Goal: Task Accomplishment & Management: Manage account settings

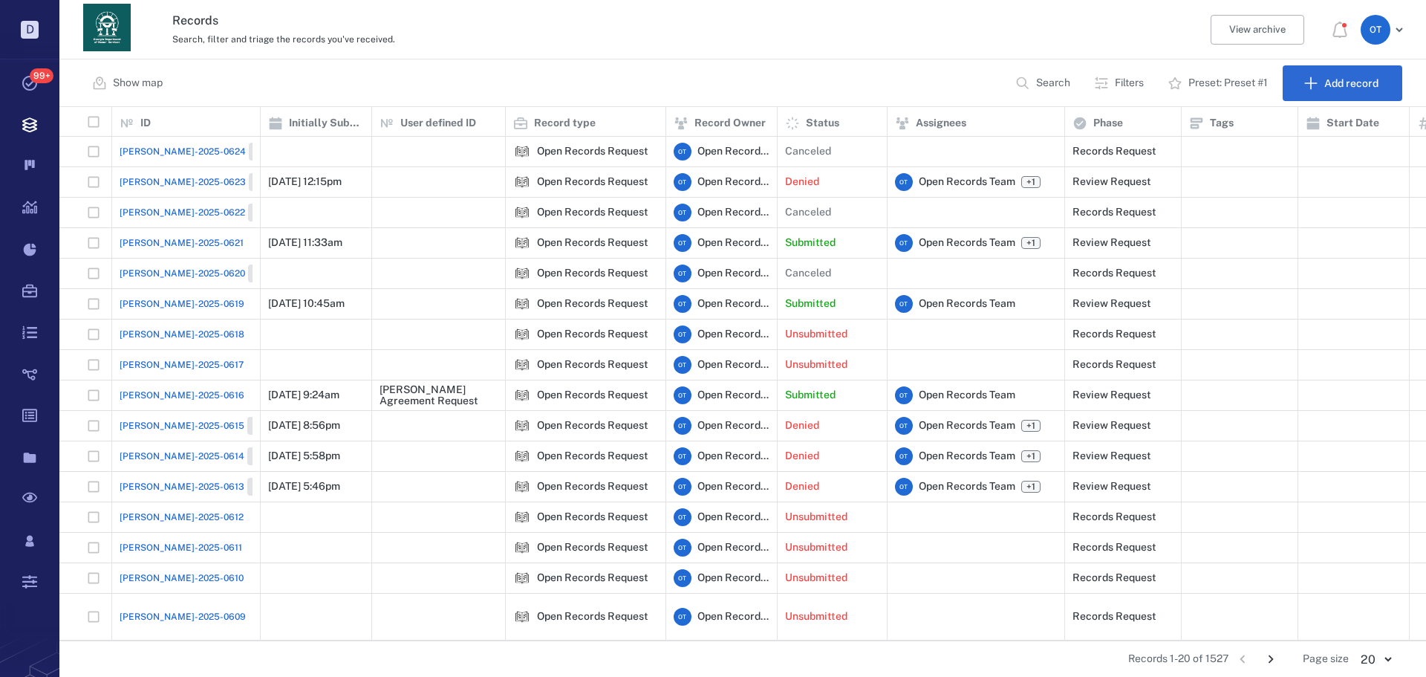
click at [180, 180] on span "[PERSON_NAME]-2025-0623" at bounding box center [183, 181] width 126 height 13
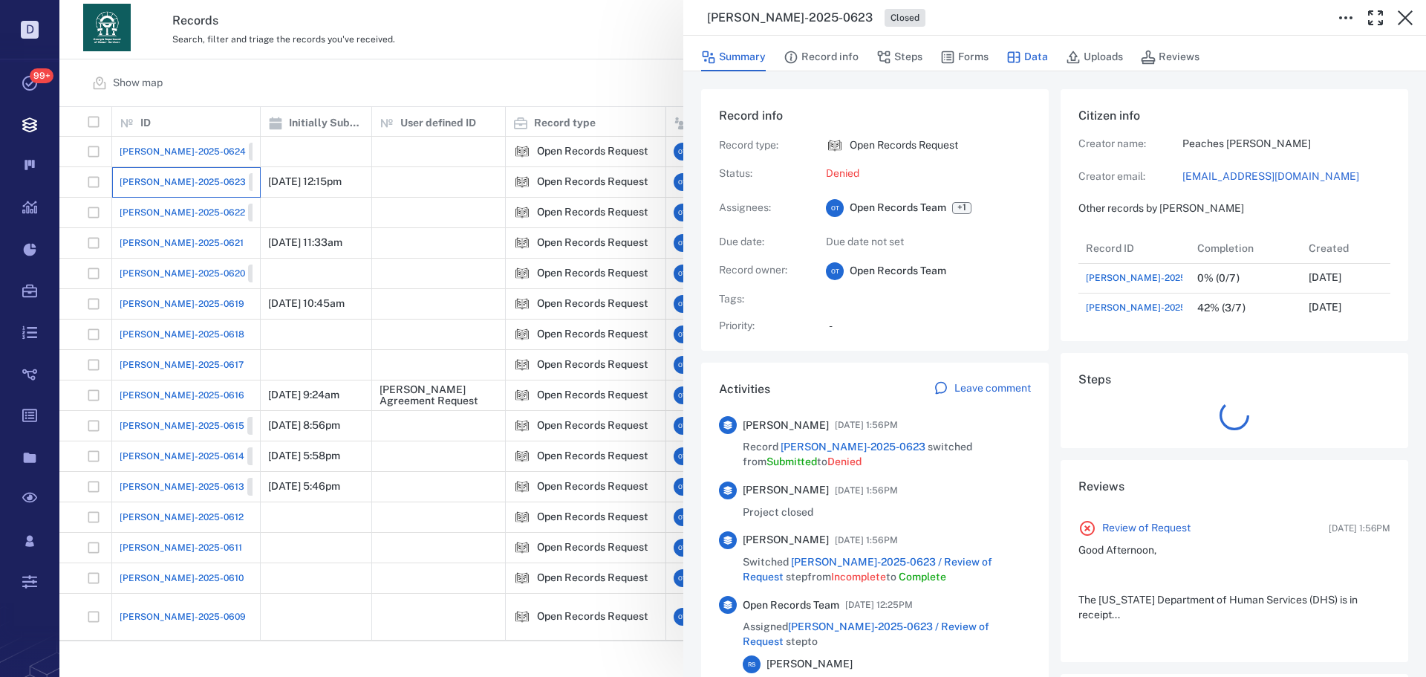
scroll to position [89, 295]
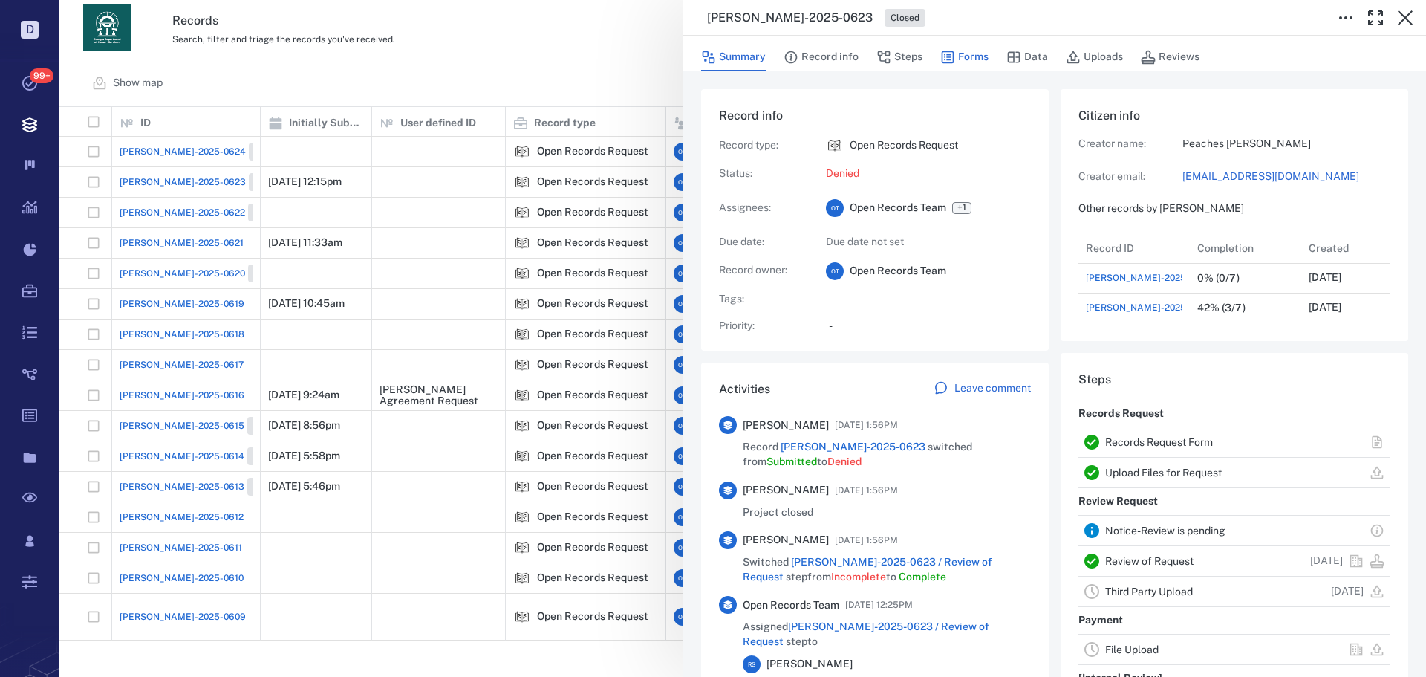
click at [985, 56] on button "Forms" at bounding box center [964, 57] width 48 height 28
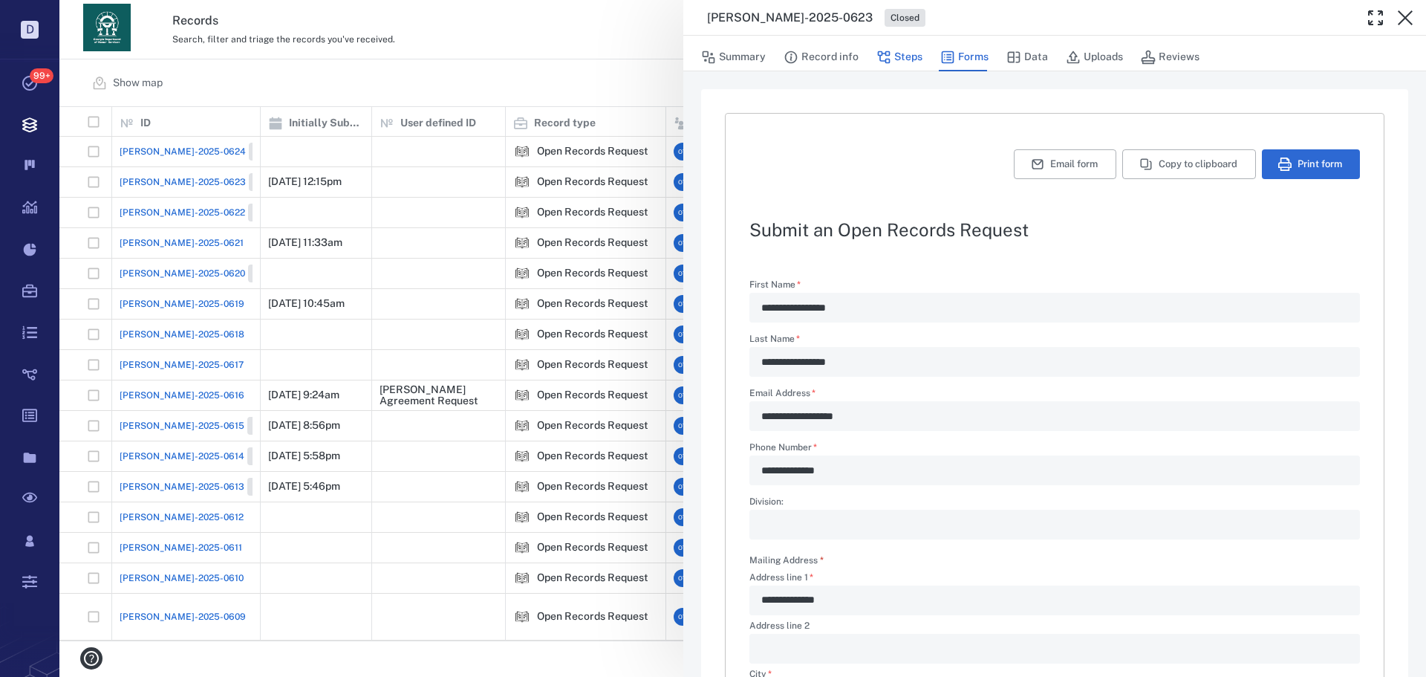
click at [913, 63] on button "Steps" at bounding box center [899, 57] width 46 height 28
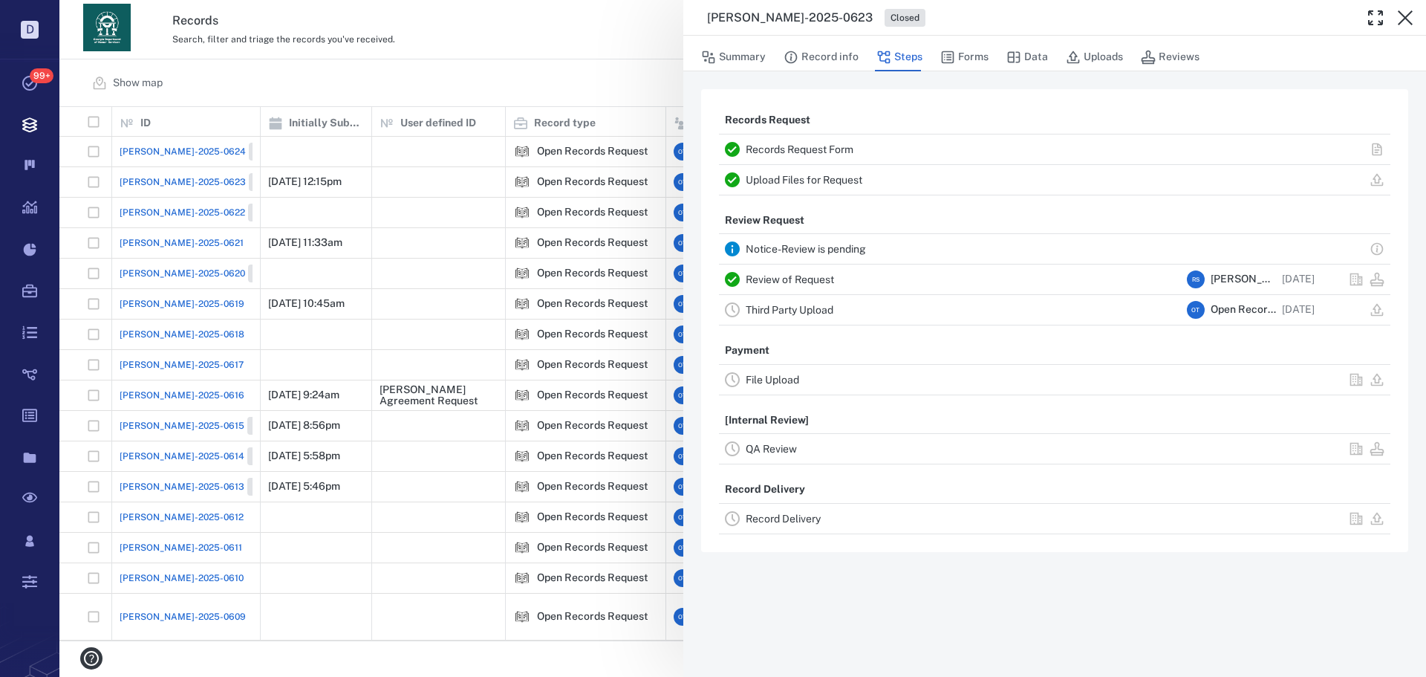
click at [811, 281] on link "Review of Request" at bounding box center [790, 279] width 88 height 12
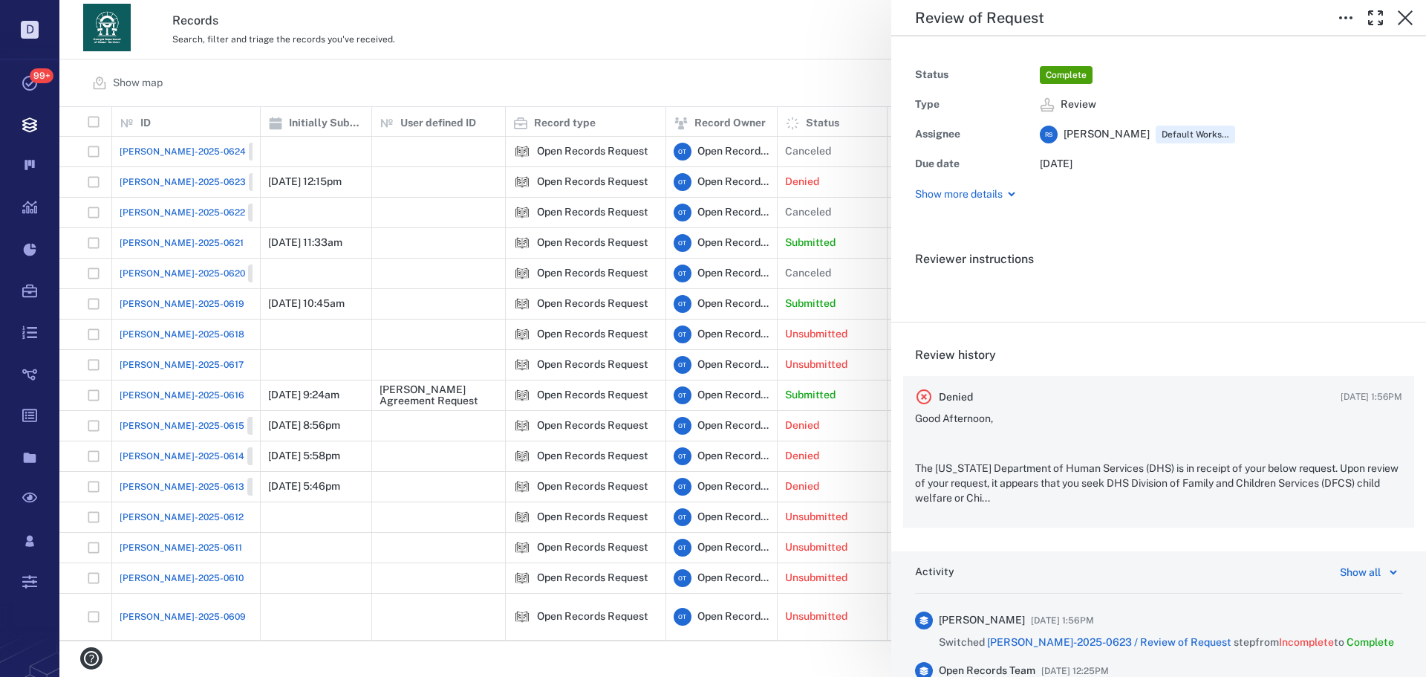
click at [1127, 462] on p "The Georgia Department of Human Services (DHS) is in receipt of your below requ…" at bounding box center [1158, 483] width 487 height 44
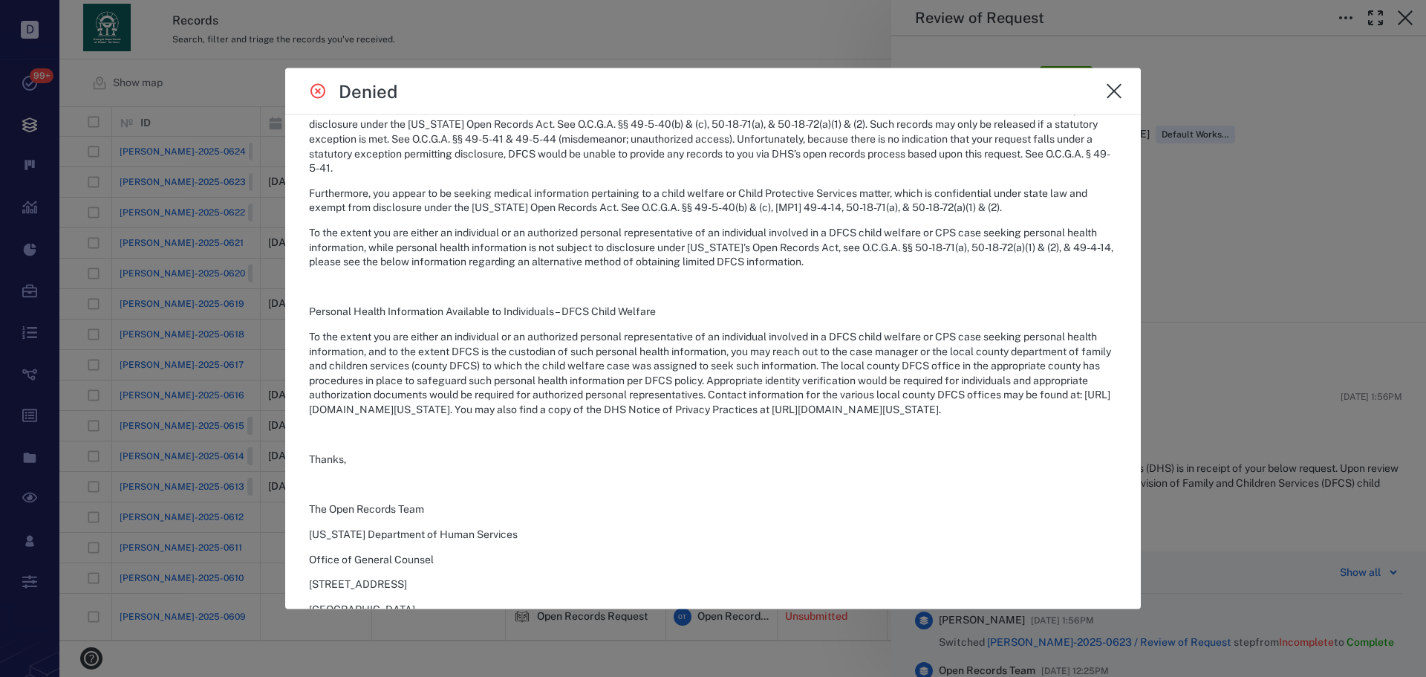
scroll to position [294, 0]
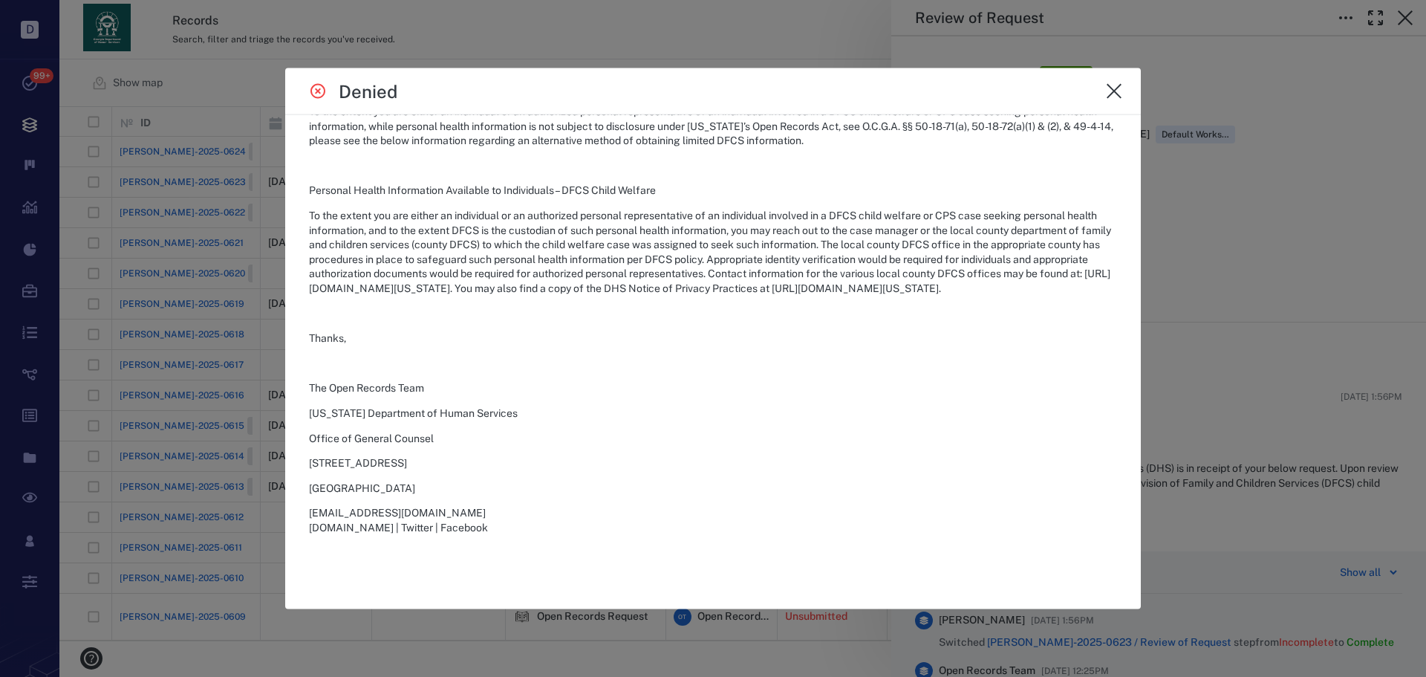
click at [1216, 310] on div at bounding box center [713, 338] width 1426 height 677
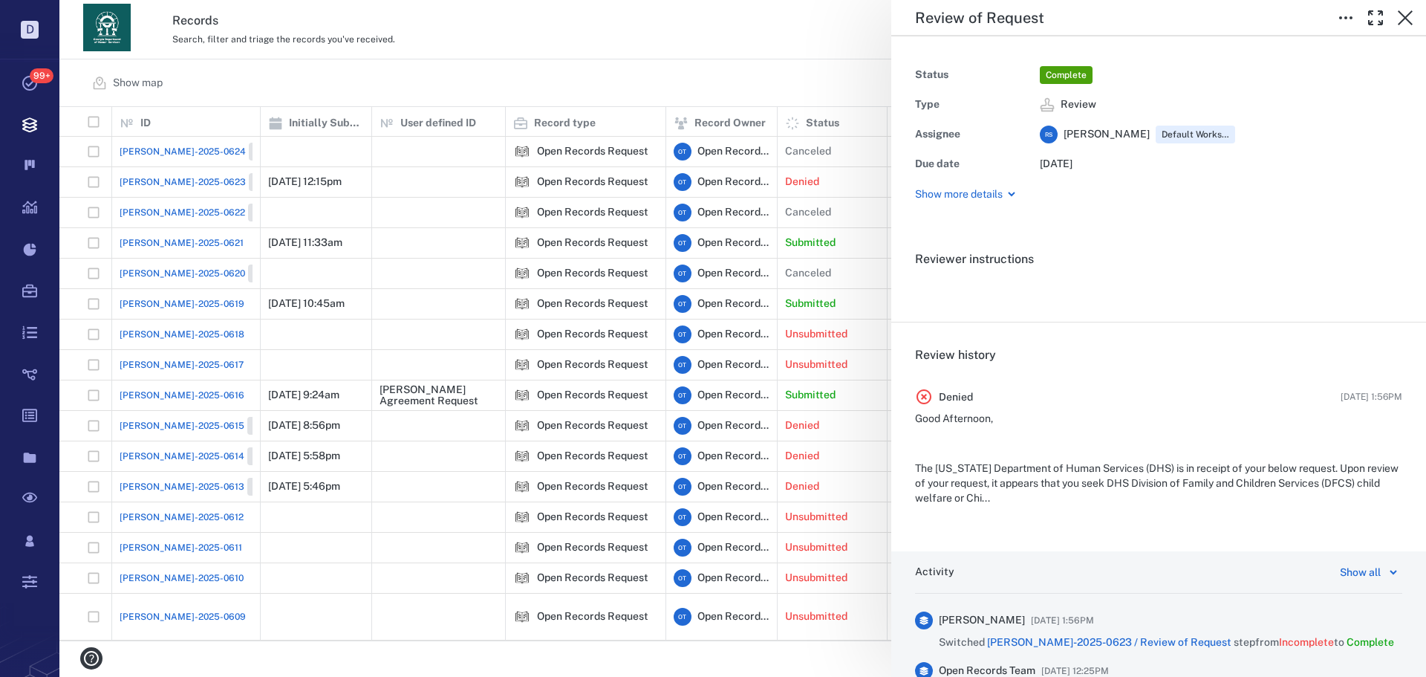
click at [356, 368] on div "Review of Request Status Complete Type Review Assignee R S Rochelle Stembridge …" at bounding box center [742, 338] width 1366 height 677
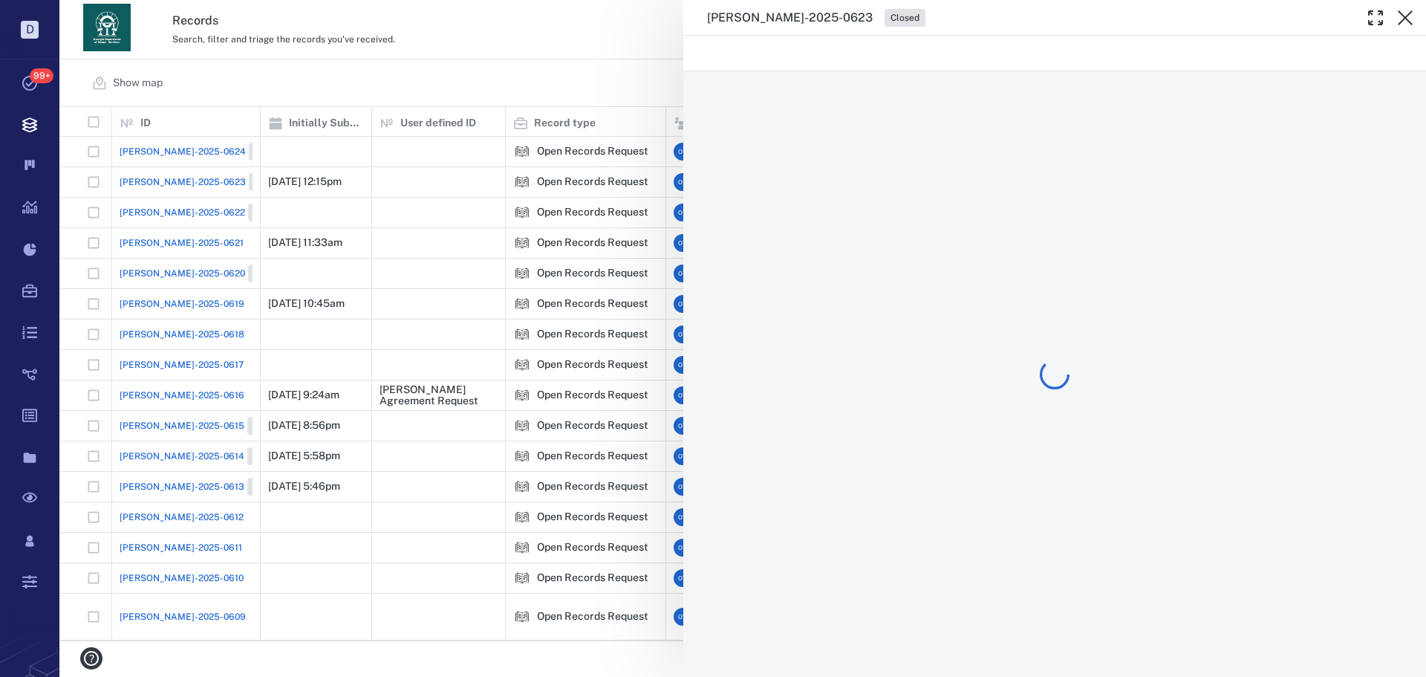
click at [146, 241] on div "ORR-2025-0623 Closed" at bounding box center [742, 338] width 1366 height 677
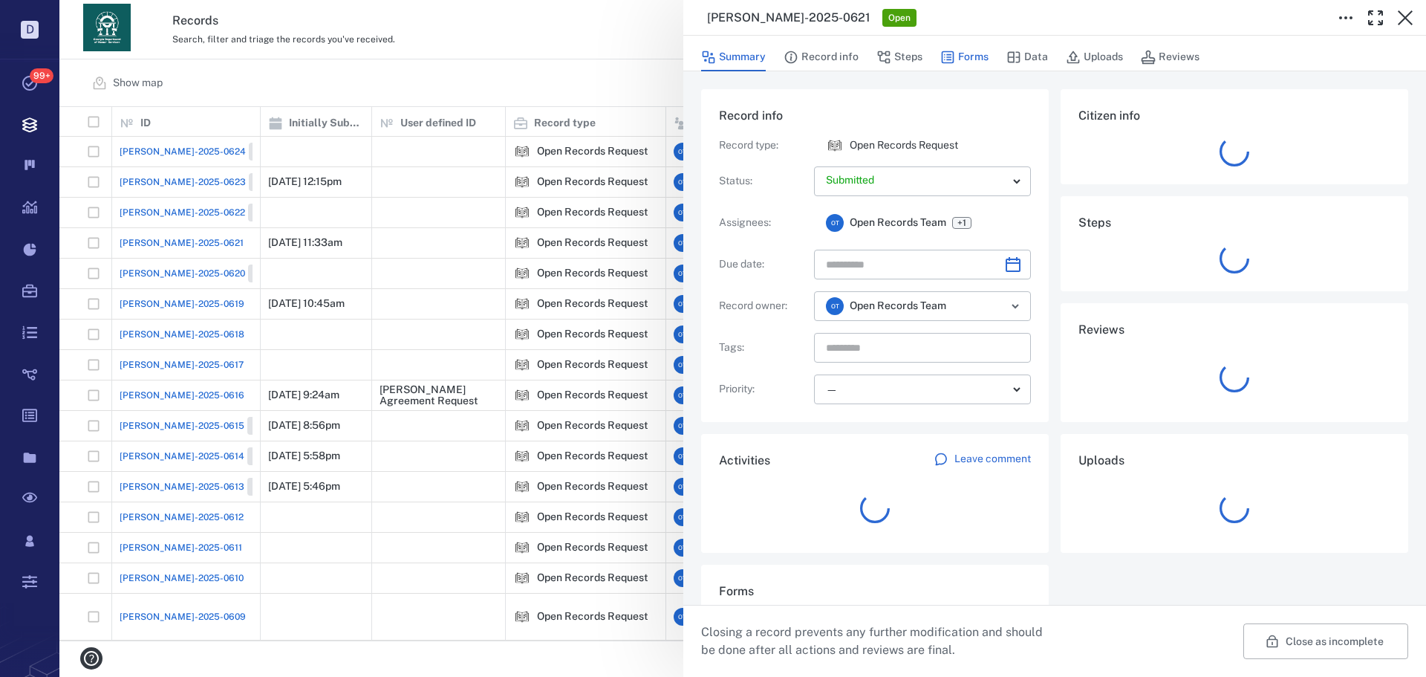
click at [973, 53] on button "Forms" at bounding box center [964, 57] width 48 height 28
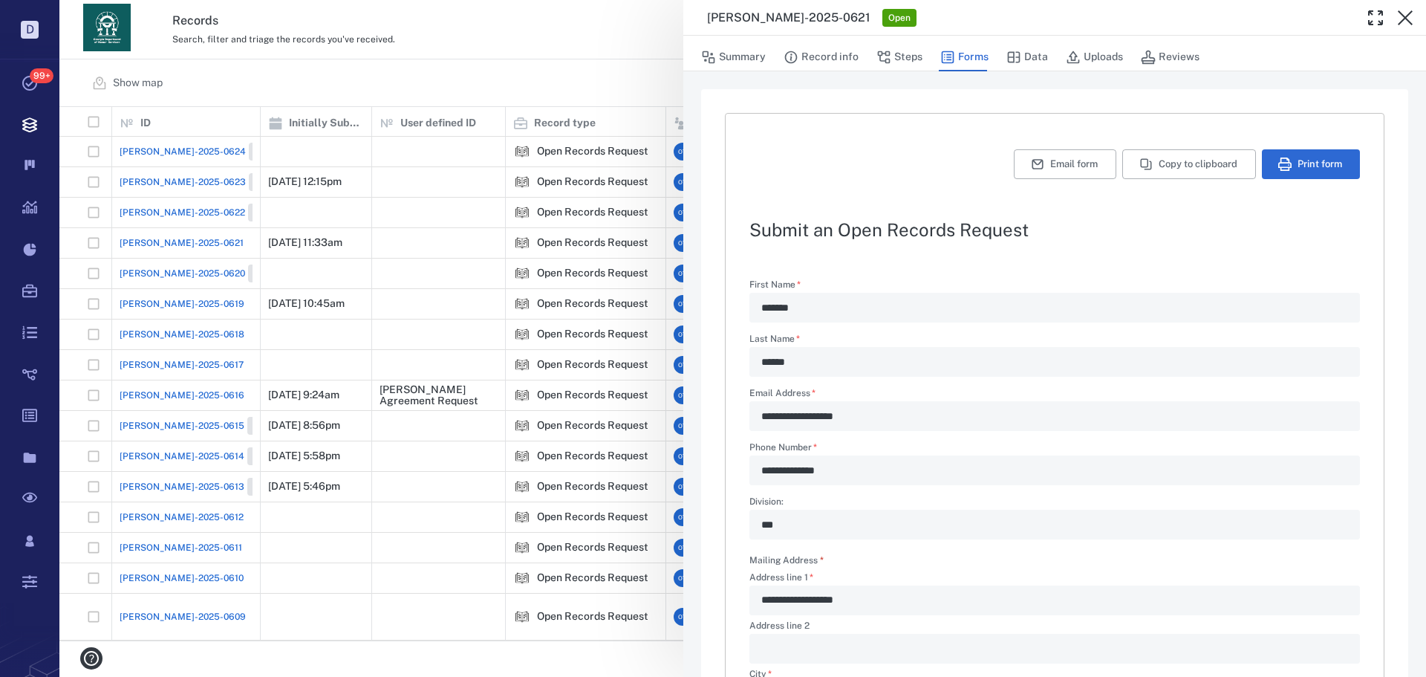
click at [504, 334] on div "**********" at bounding box center [742, 338] width 1366 height 677
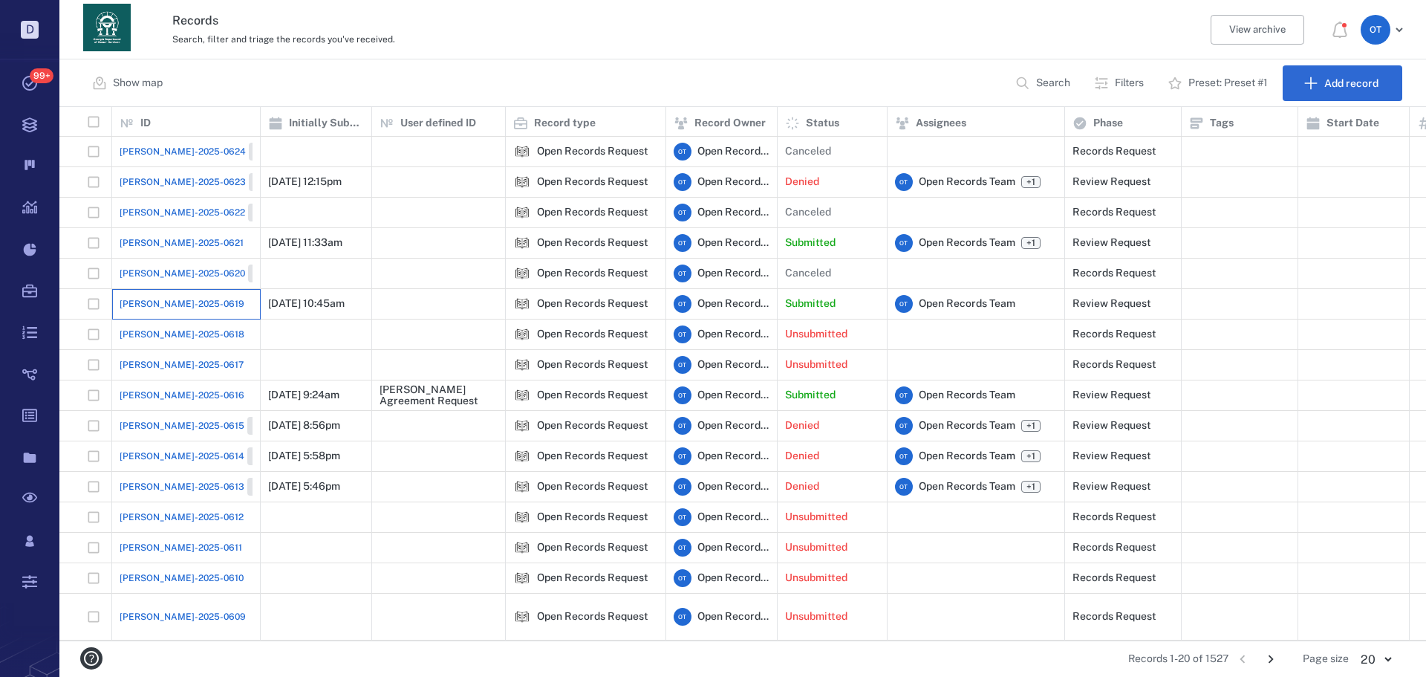
click at [160, 317] on div "[PERSON_NAME]-2025-0619" at bounding box center [186, 304] width 133 height 30
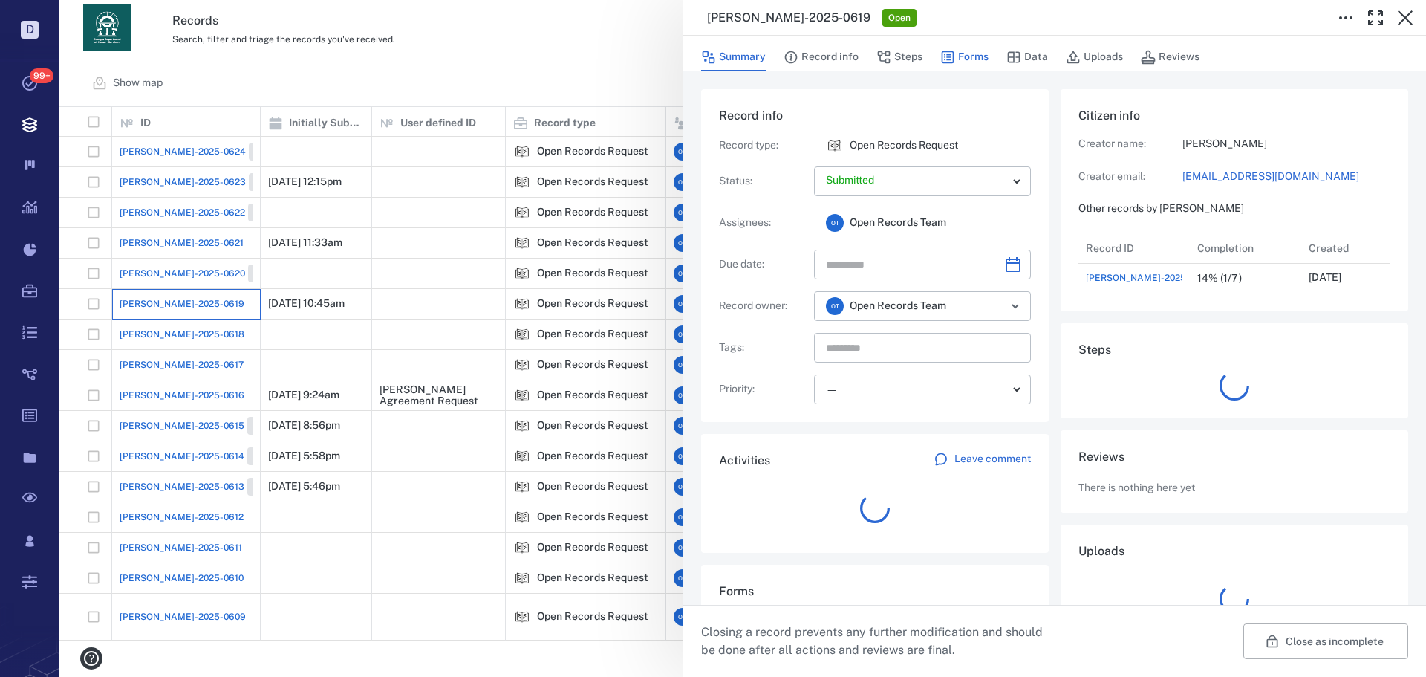
scroll to position [59, 295]
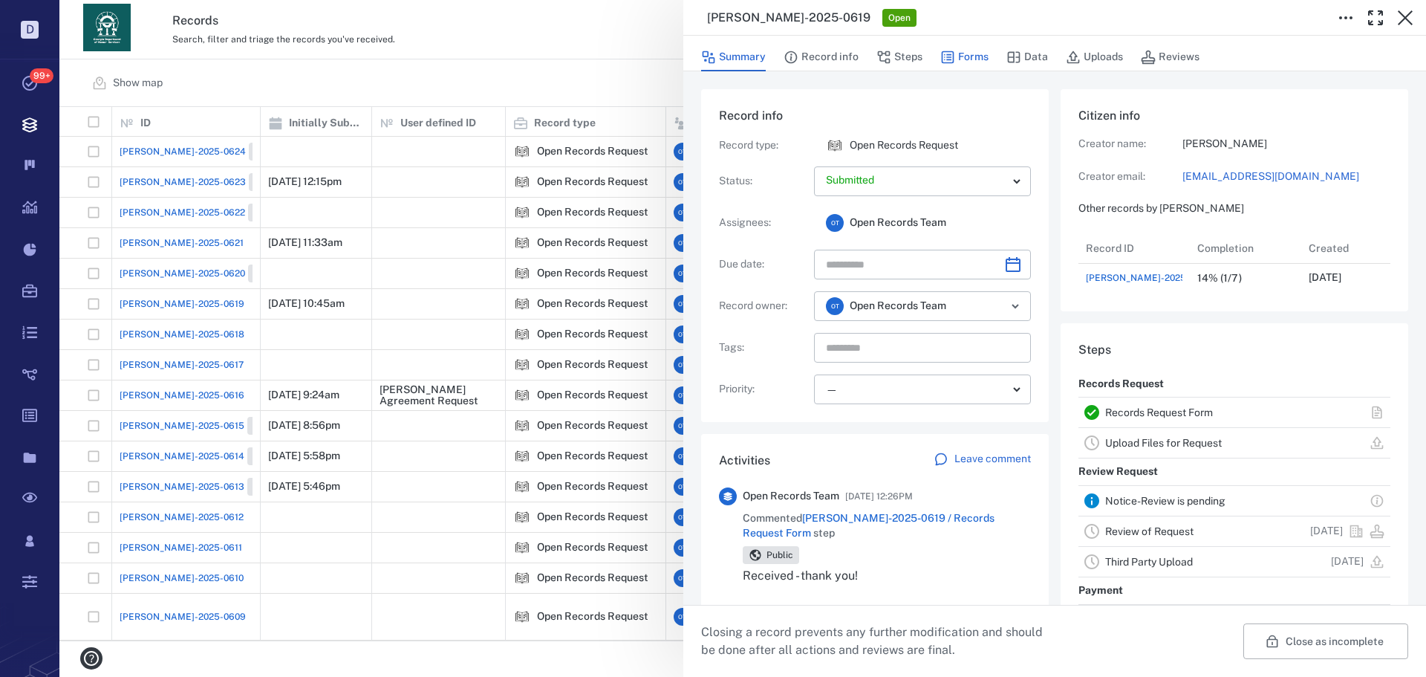
click at [962, 59] on button "Forms" at bounding box center [964, 57] width 48 height 28
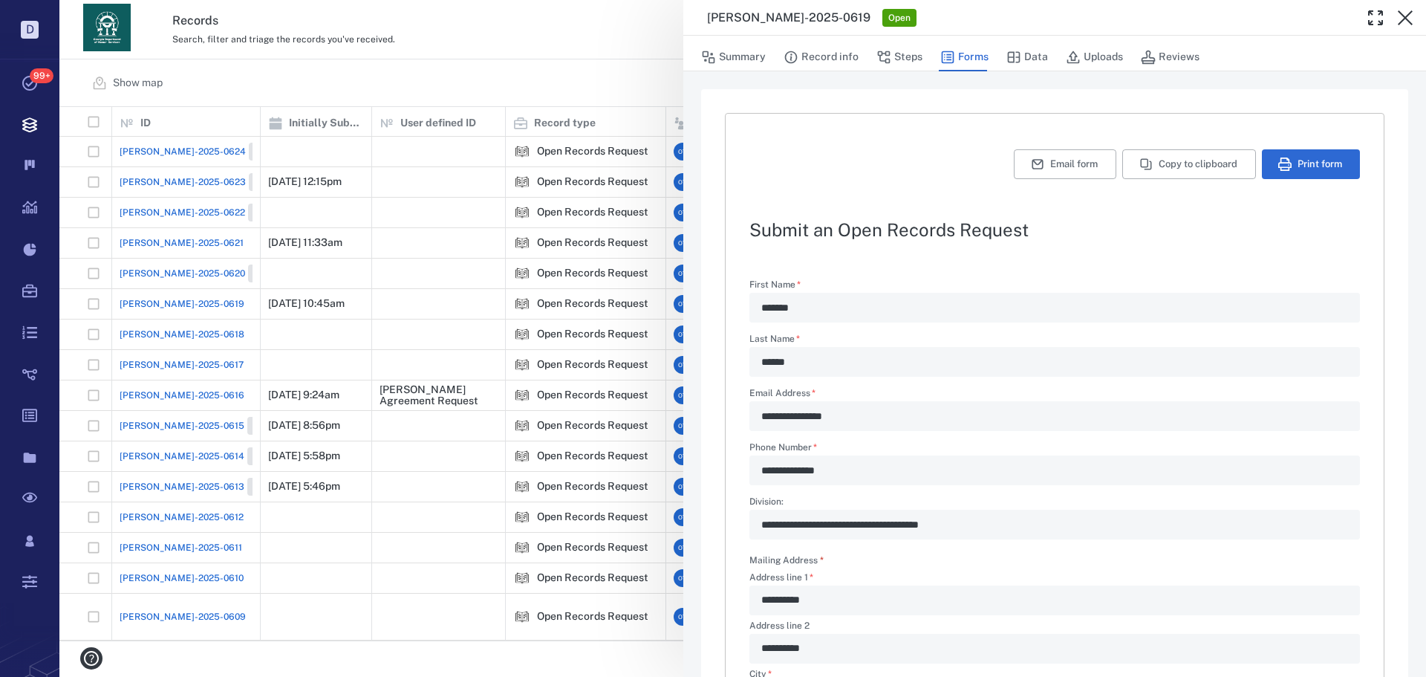
click at [482, 52] on div "**********" at bounding box center [742, 338] width 1366 height 677
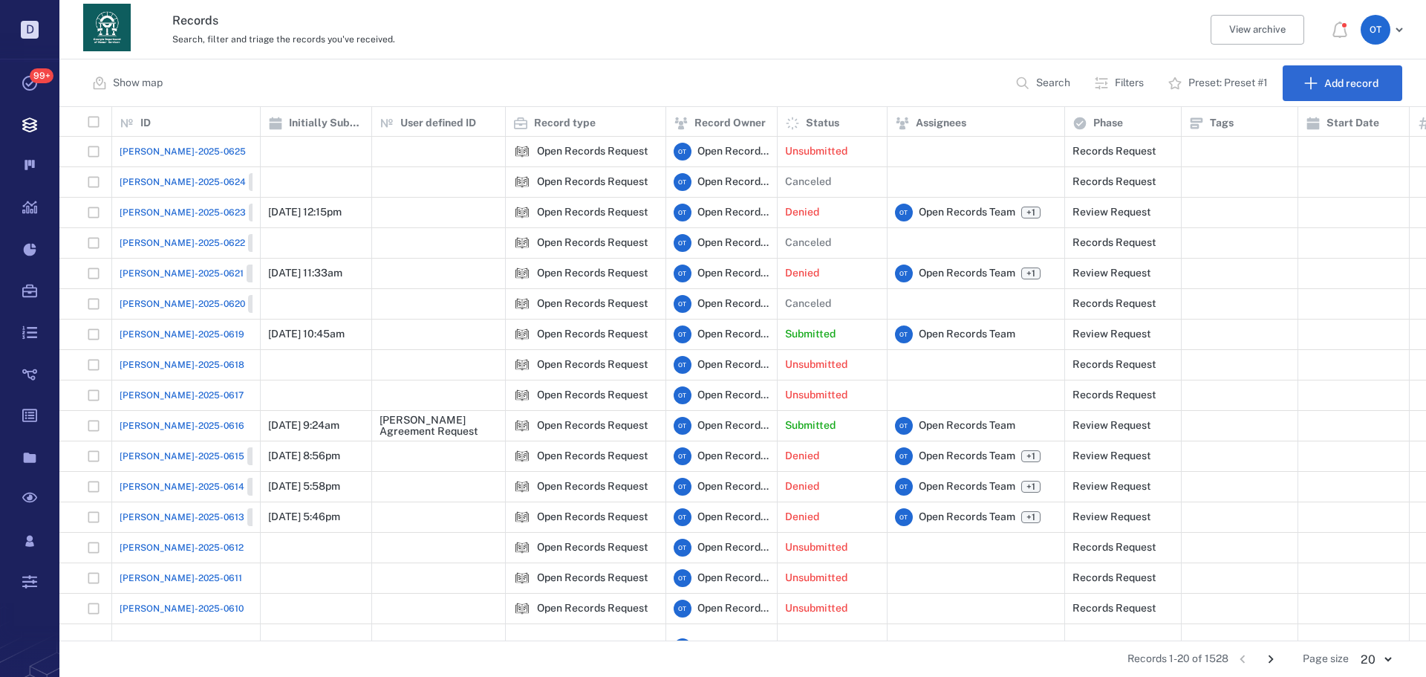
click at [174, 280] on div "ORR-2025-0621 Closed" at bounding box center [204, 273] width 168 height 18
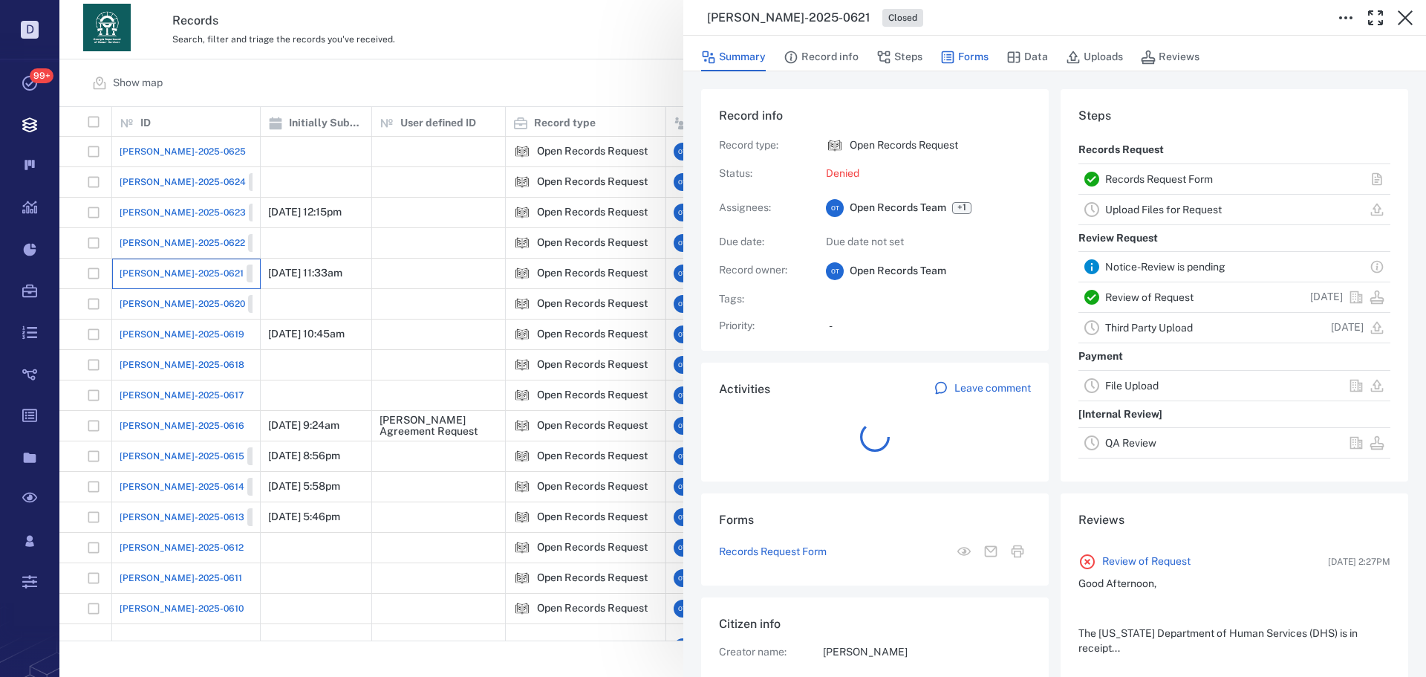
scroll to position [119, 284]
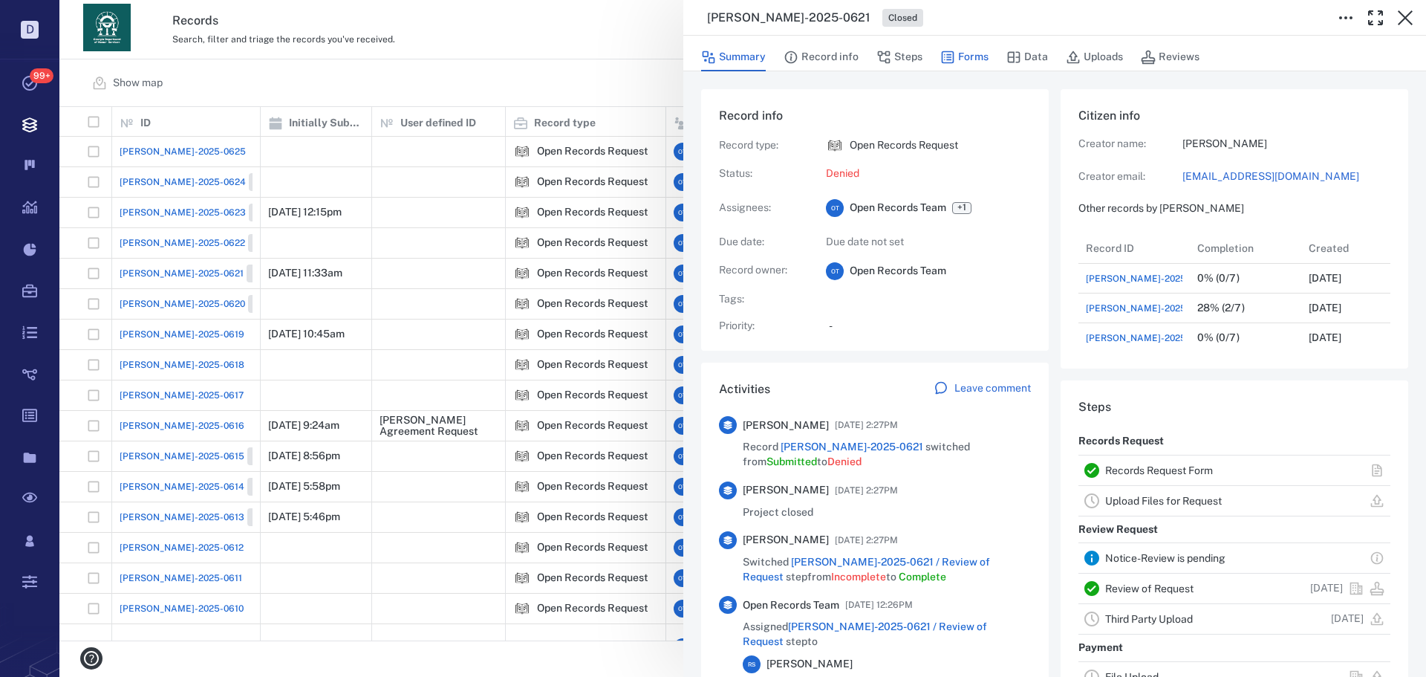
click at [980, 59] on button "Forms" at bounding box center [964, 57] width 48 height 28
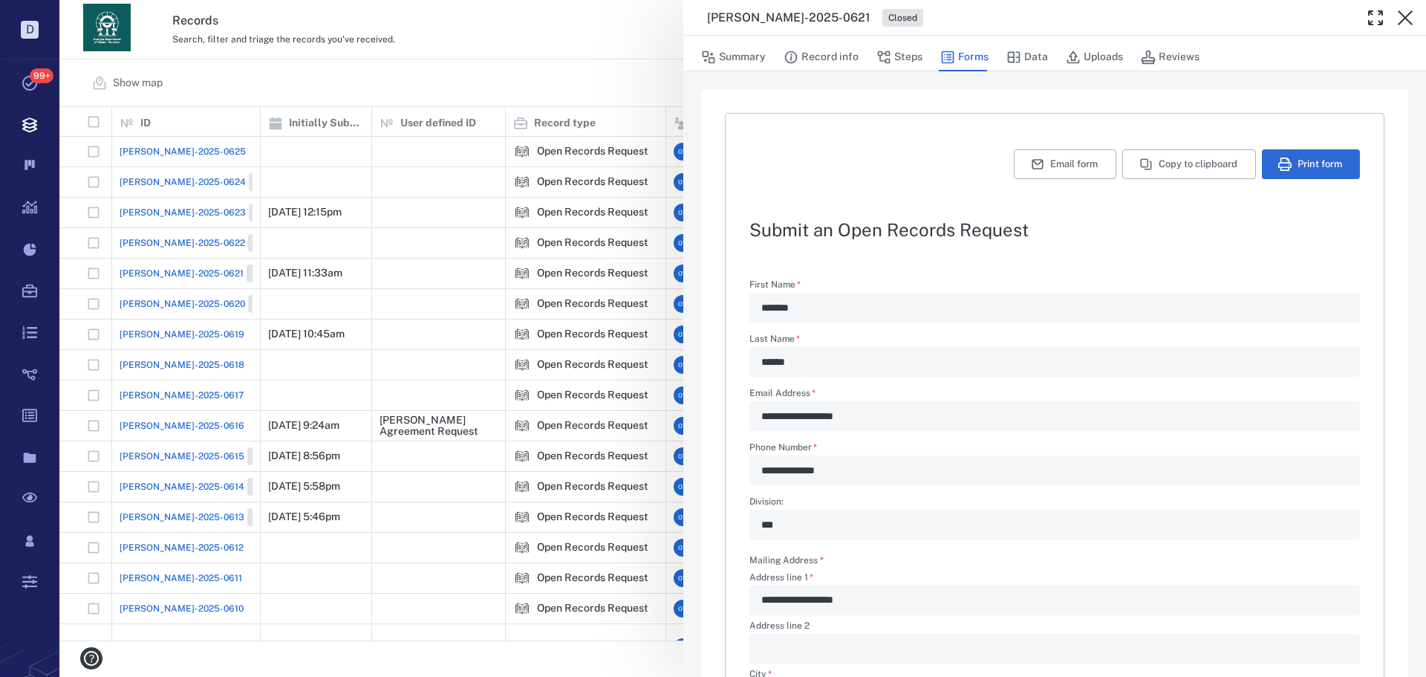
scroll to position [358, 0]
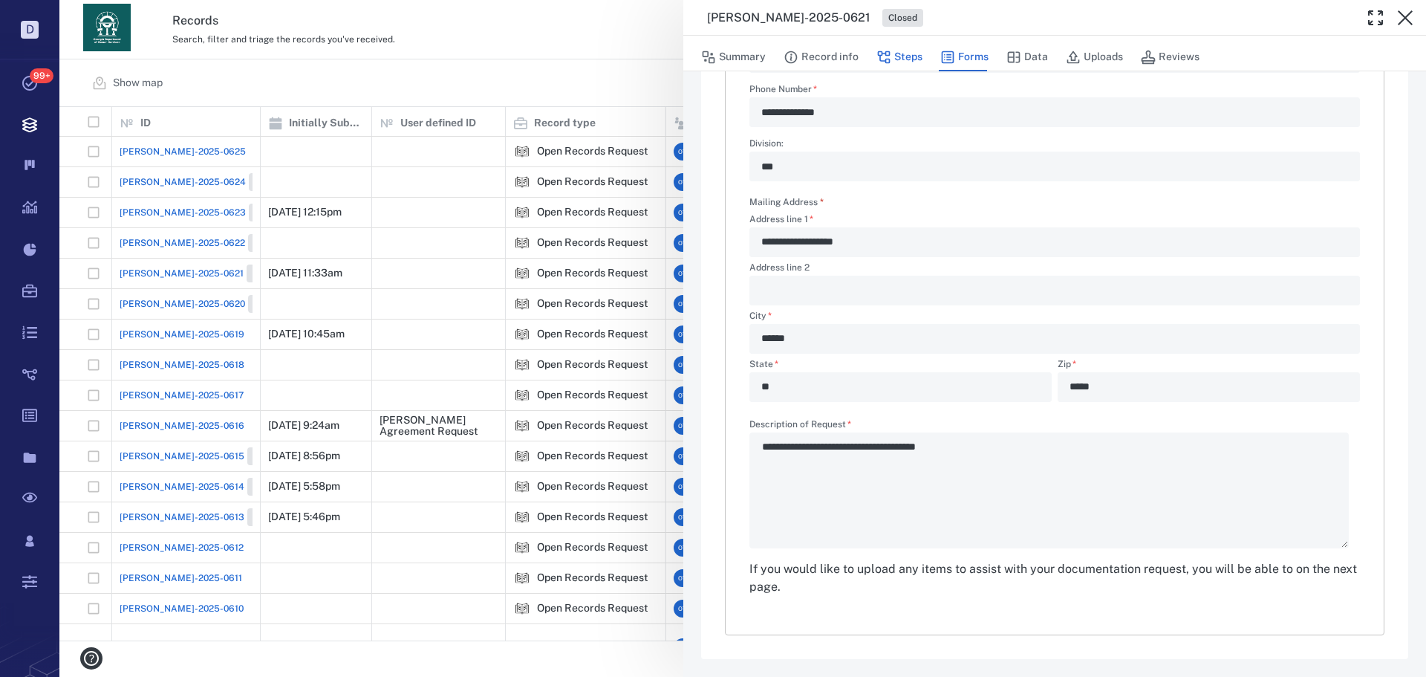
click at [903, 63] on button "Steps" at bounding box center [899, 57] width 46 height 28
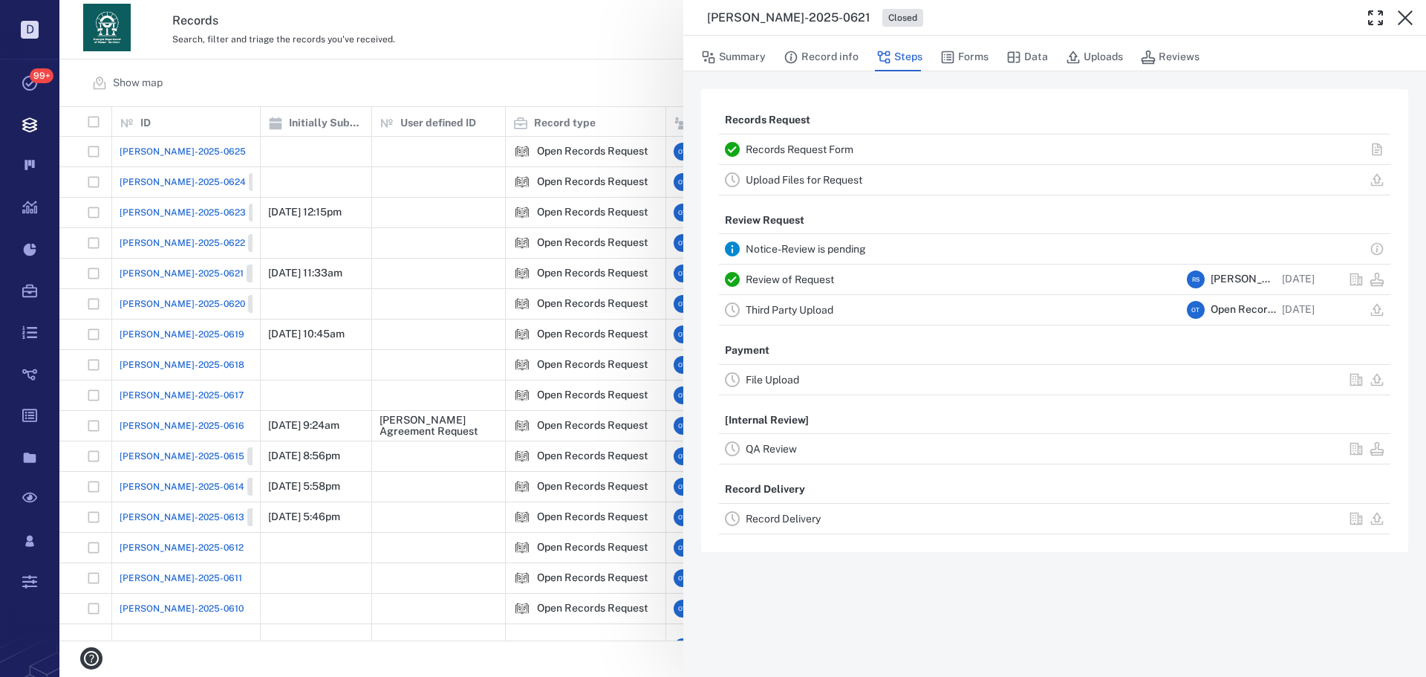
click at [781, 287] on div "Review of Request" at bounding box center [963, 279] width 435 height 18
click at [786, 281] on link "Review of Request" at bounding box center [790, 279] width 88 height 12
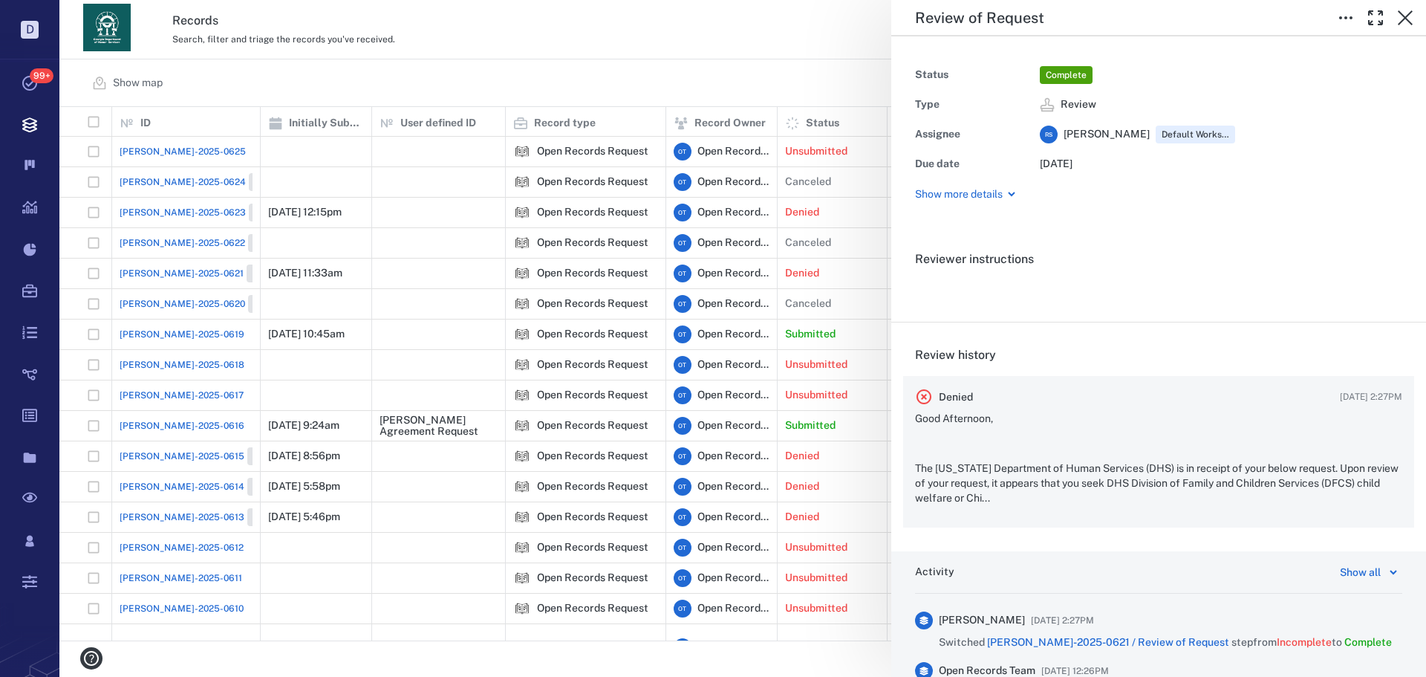
click at [1094, 418] on p "Good Afternoon," at bounding box center [1158, 418] width 487 height 15
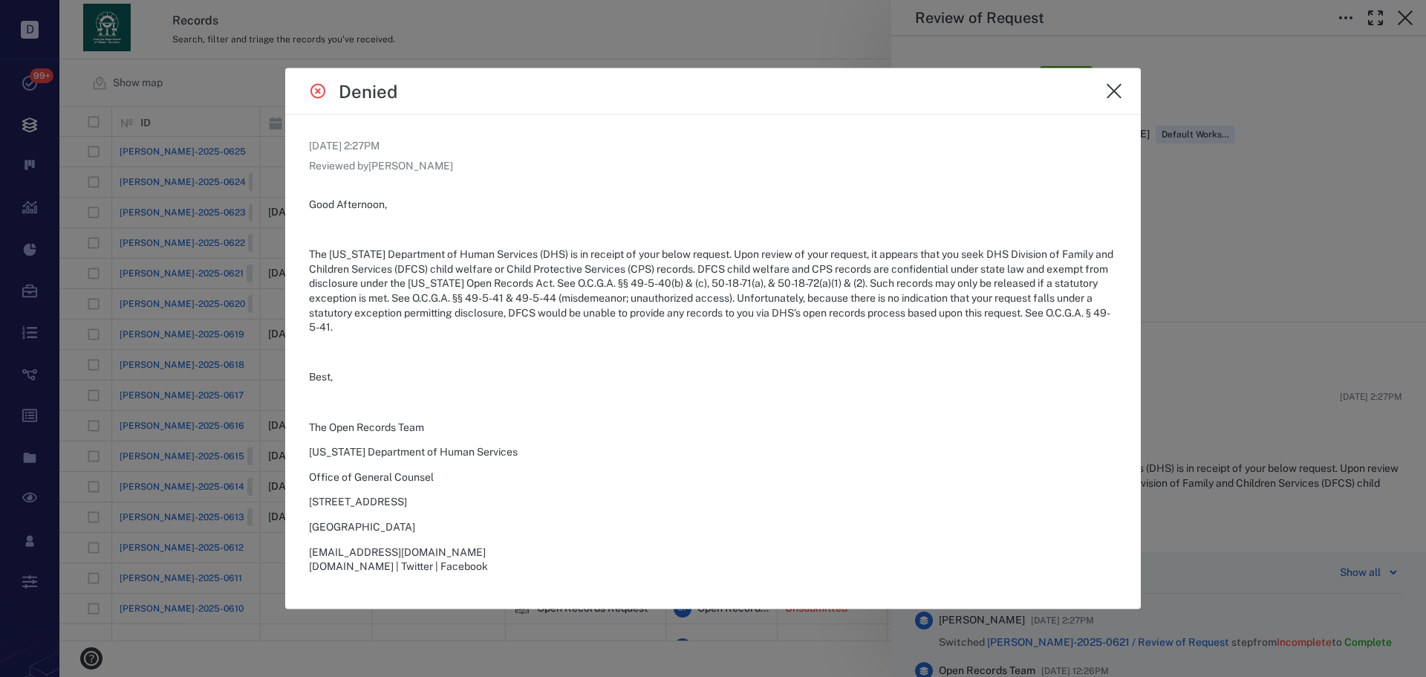
click at [1193, 279] on div at bounding box center [713, 338] width 1426 height 677
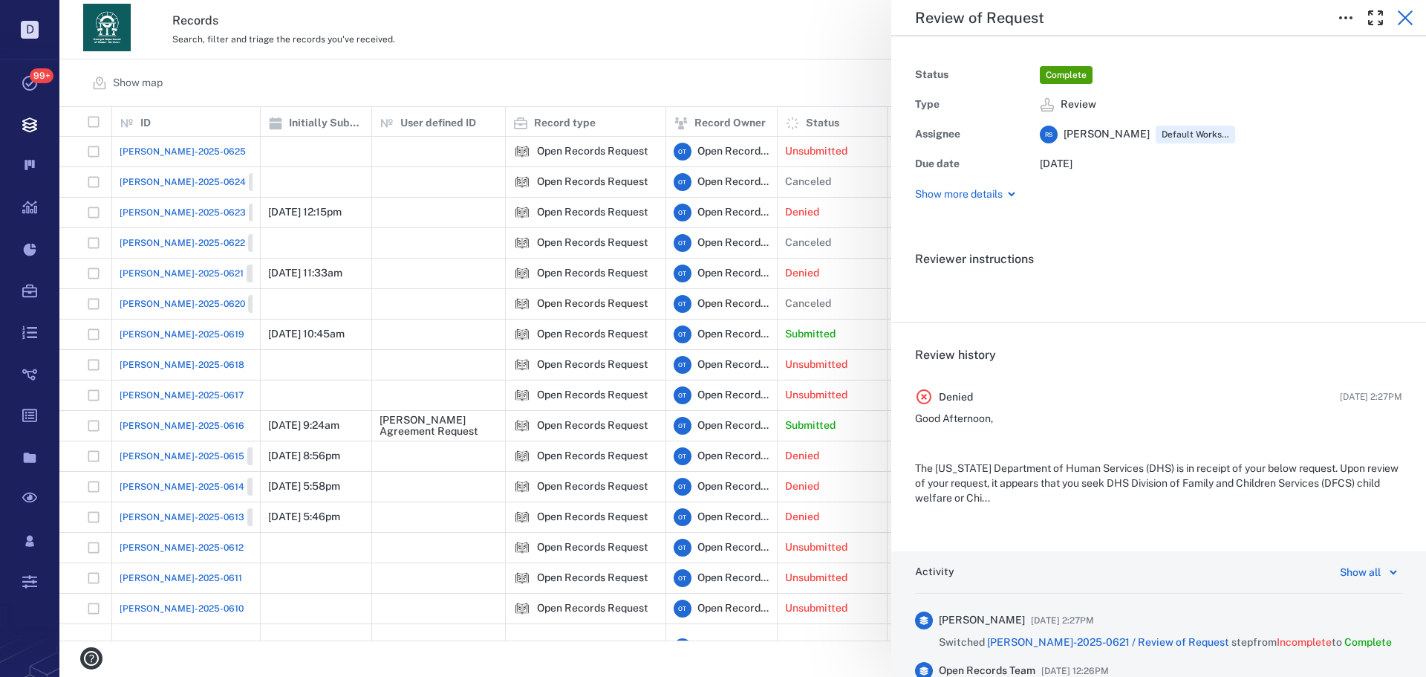
click at [1395, 25] on button "button" at bounding box center [1405, 18] width 30 height 30
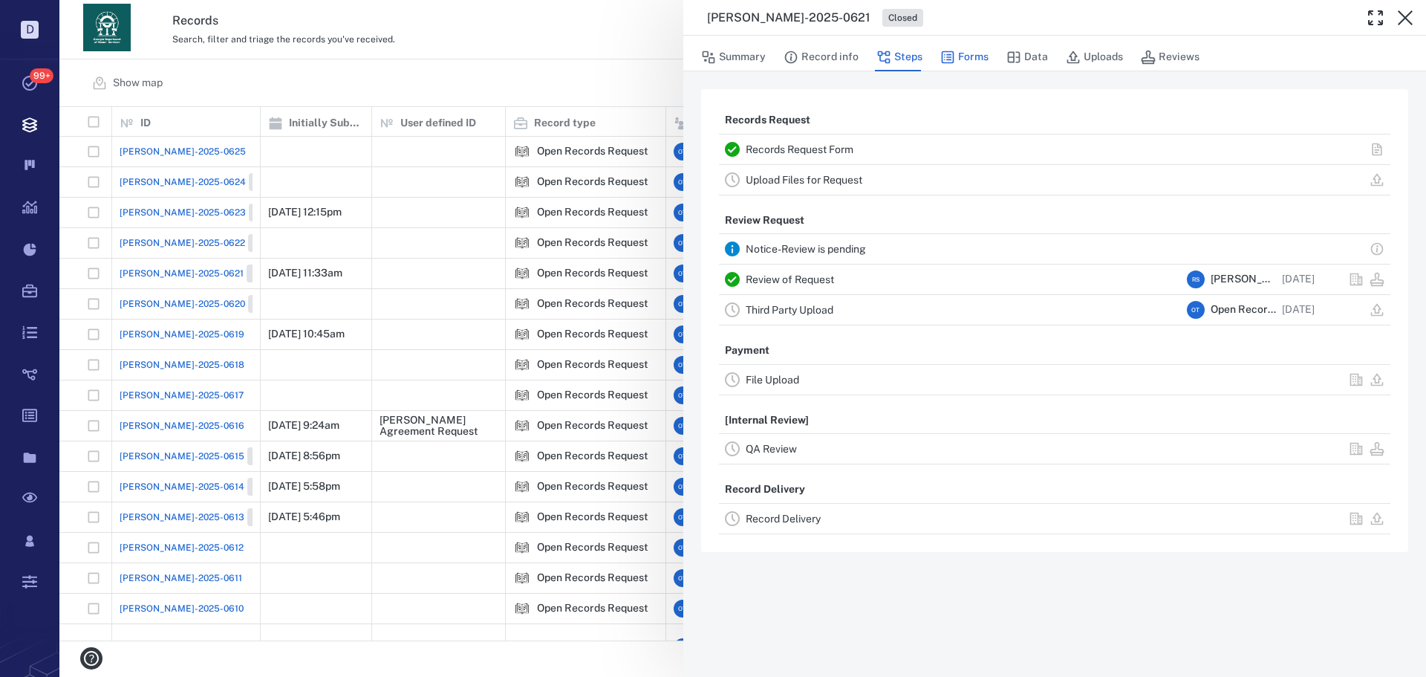
click at [970, 65] on button "Forms" at bounding box center [964, 57] width 48 height 28
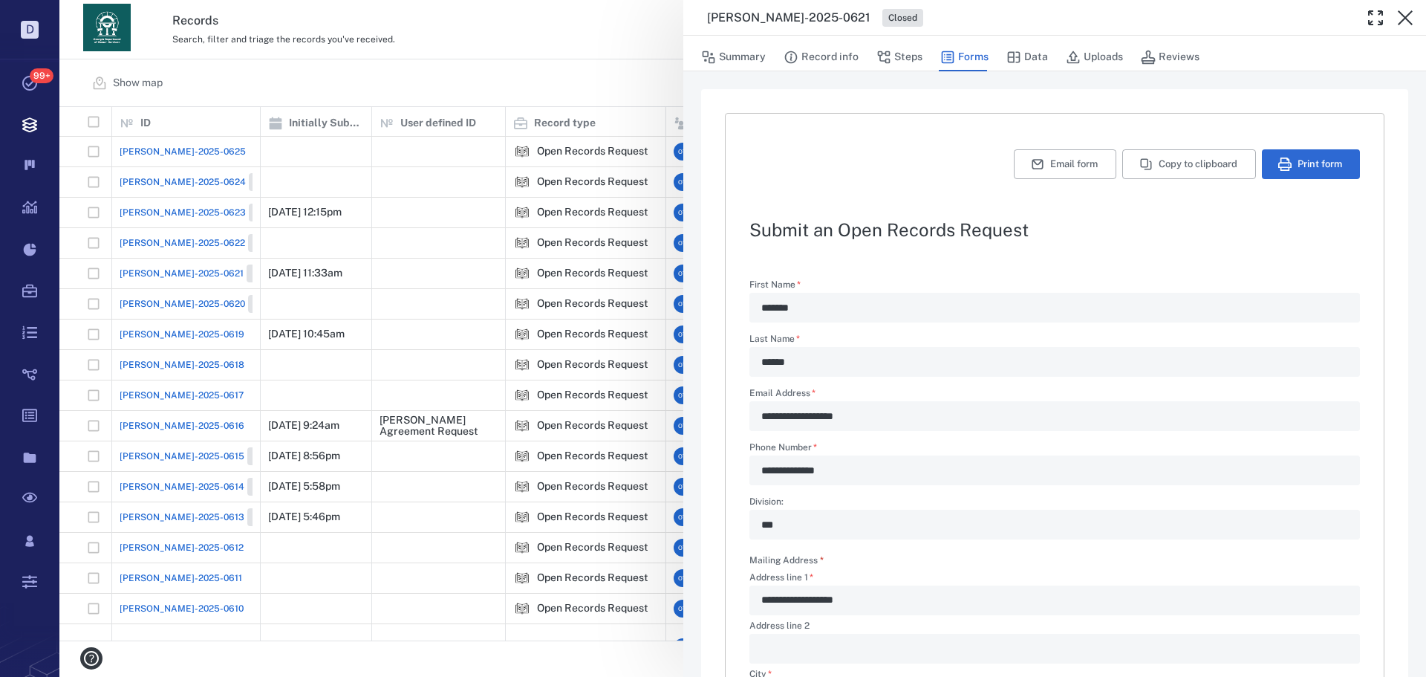
scroll to position [358, 0]
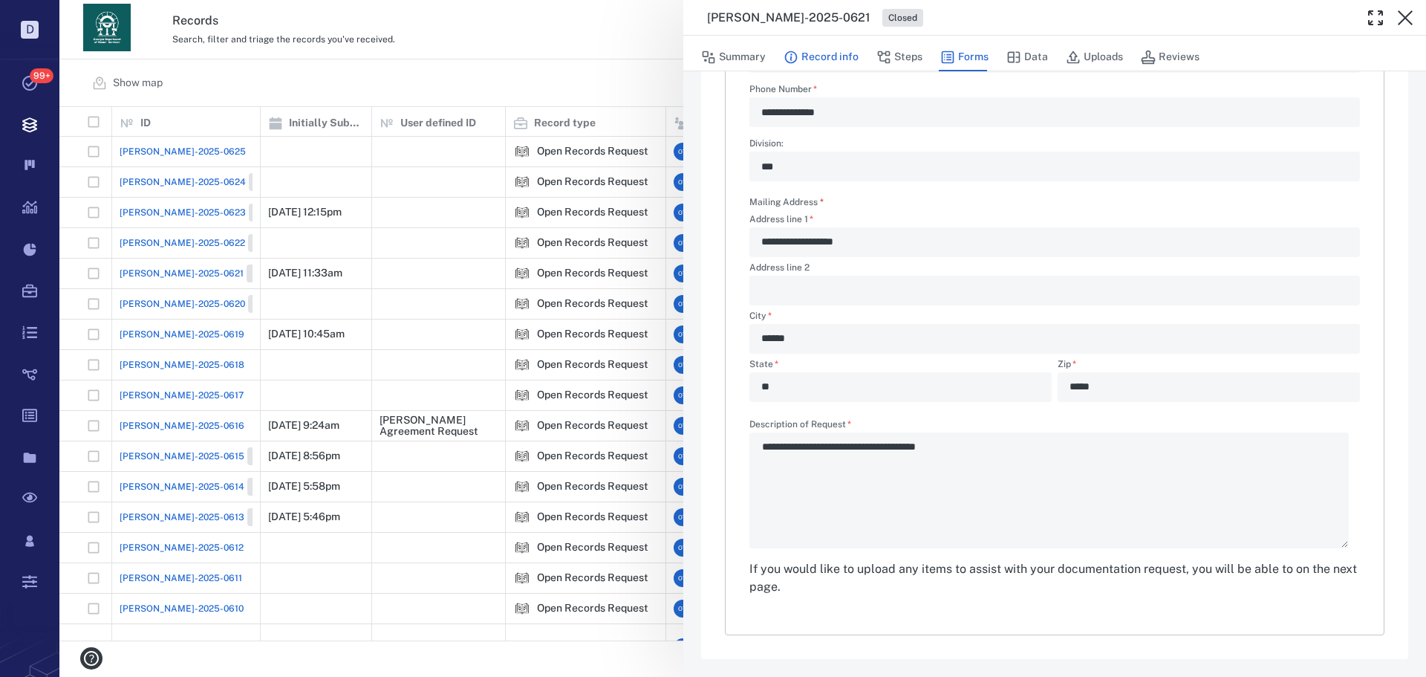
click at [849, 66] on button "Record info" at bounding box center [821, 57] width 75 height 28
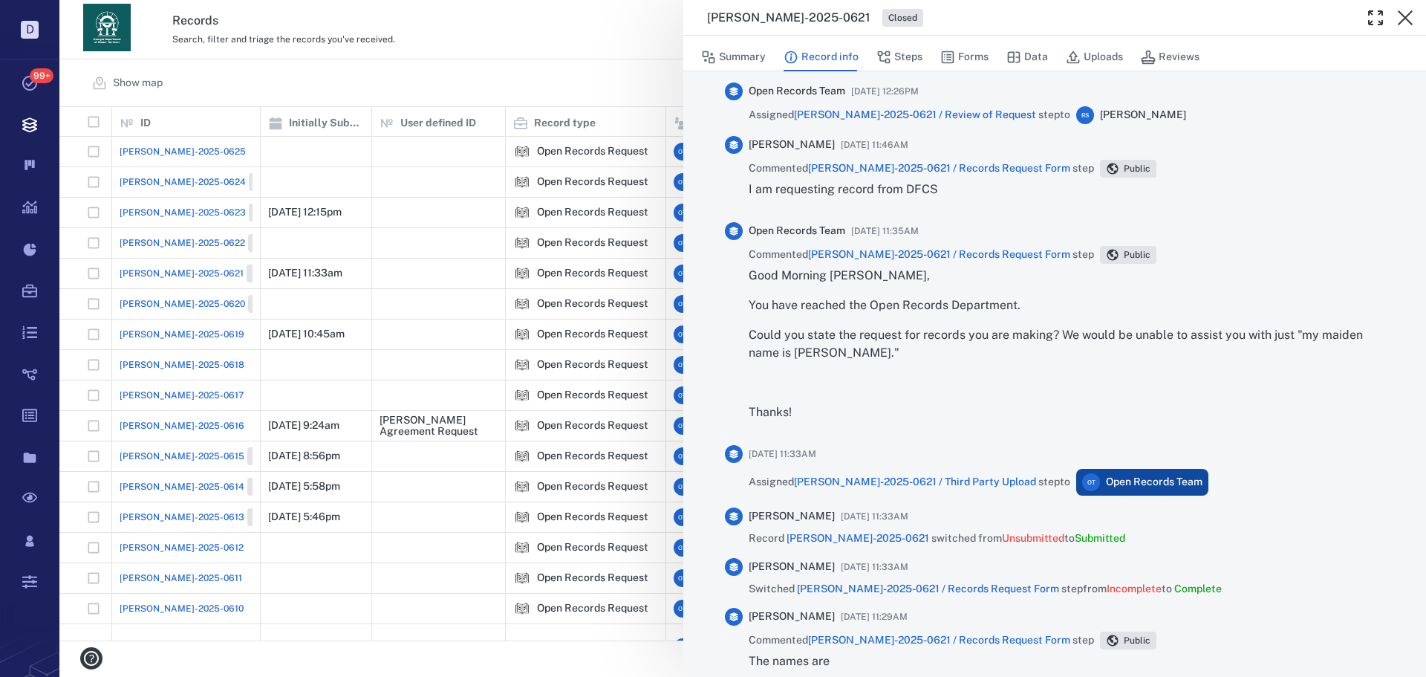
scroll to position [677, 0]
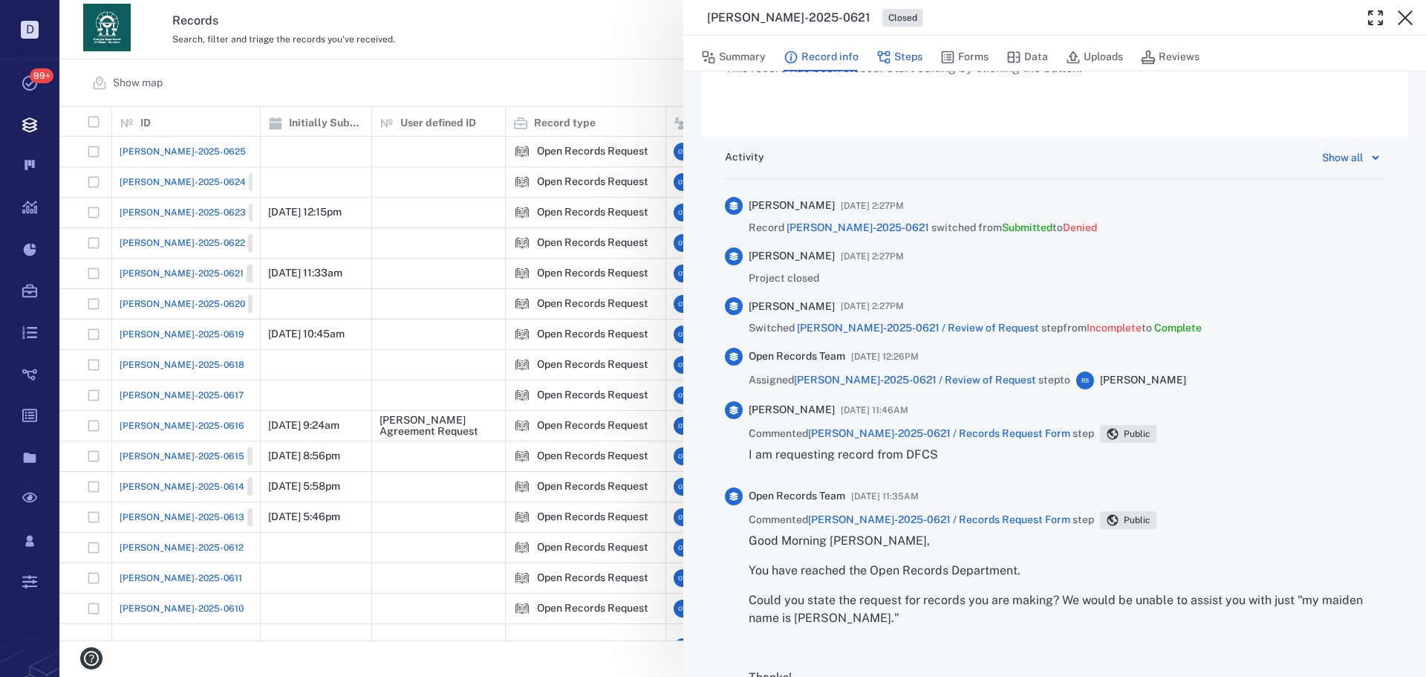
click at [893, 49] on button "Steps" at bounding box center [899, 57] width 46 height 28
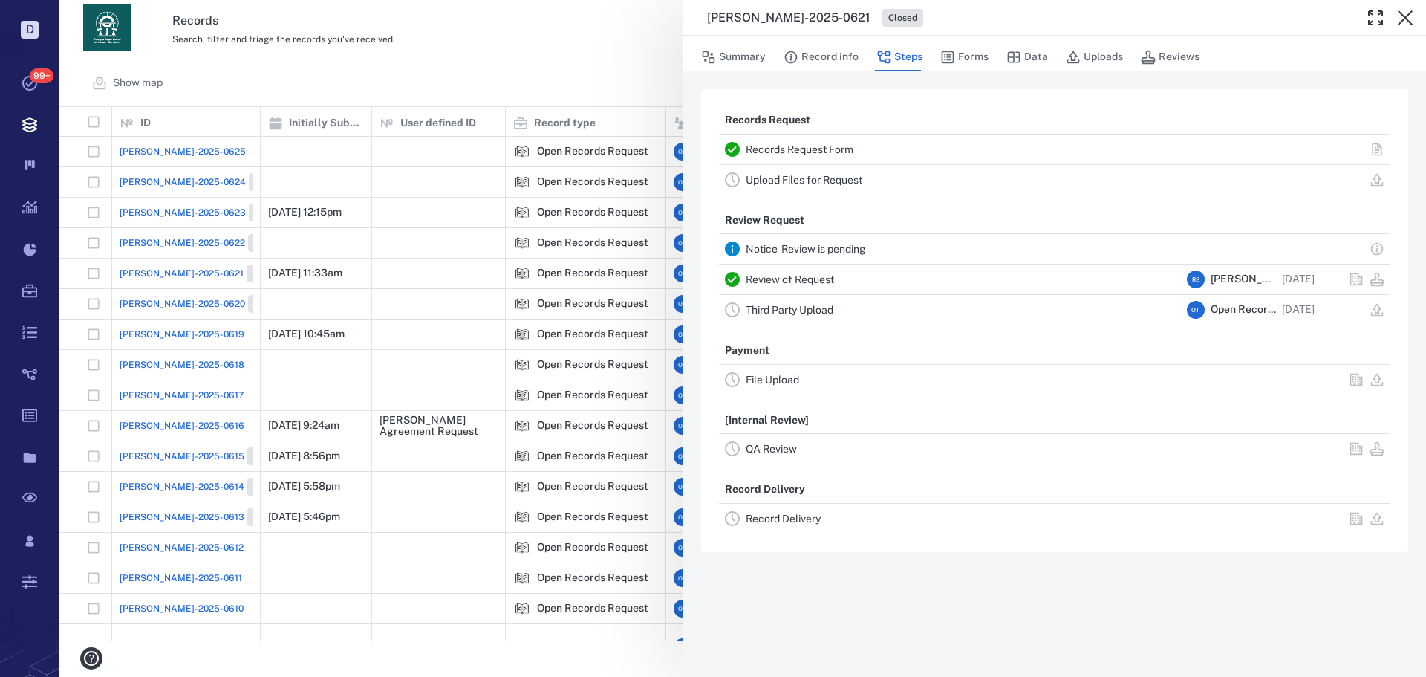
click at [848, 272] on div "Review of Request" at bounding box center [963, 279] width 435 height 18
click at [837, 280] on div "Review of Request" at bounding box center [963, 279] width 435 height 18
click at [806, 278] on link "Review of Request" at bounding box center [790, 279] width 88 height 12
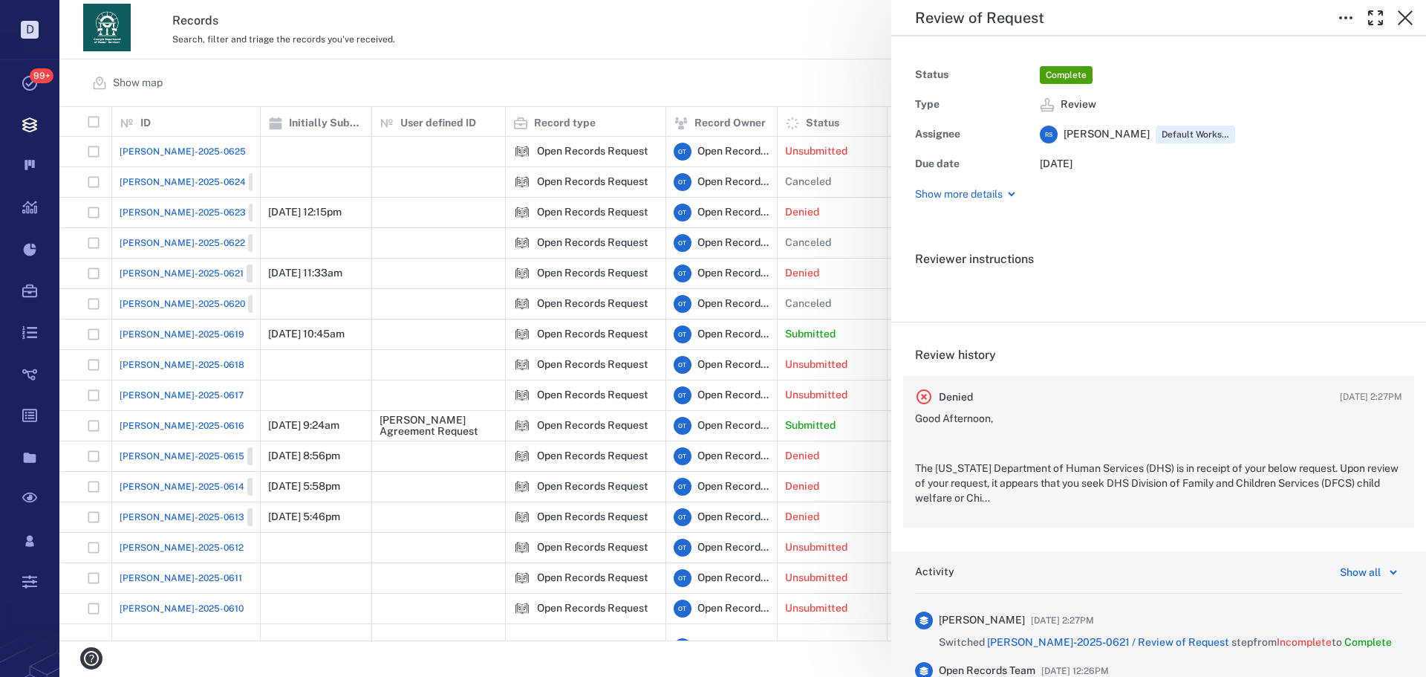
click at [1058, 480] on p "The Georgia Department of Human Services (DHS) is in receipt of your below requ…" at bounding box center [1158, 483] width 487 height 44
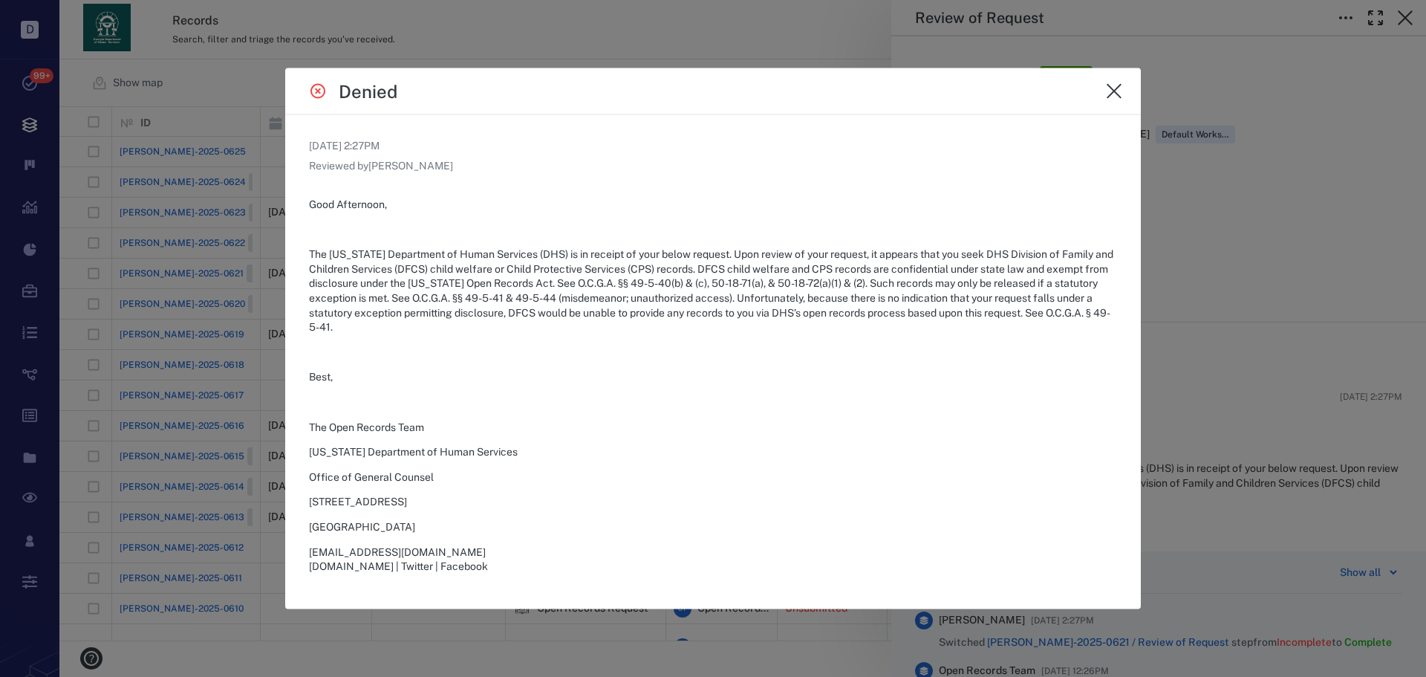
click at [1119, 104] on button "close" at bounding box center [1114, 91] width 30 height 30
click at [1118, 98] on span "Review" at bounding box center [1221, 104] width 362 height 15
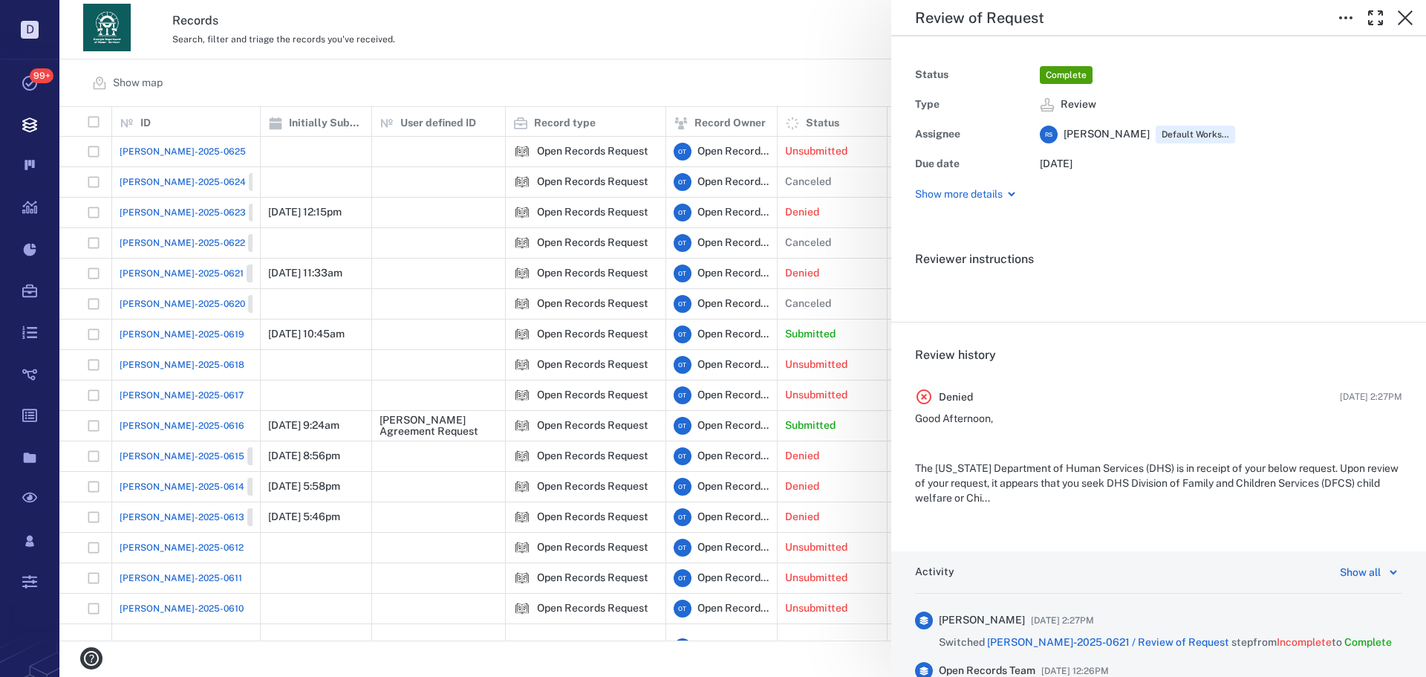
click at [457, 184] on div "Review of Request Status Complete Type Review Assignee R S Rochelle Stembridge …" at bounding box center [742, 338] width 1366 height 677
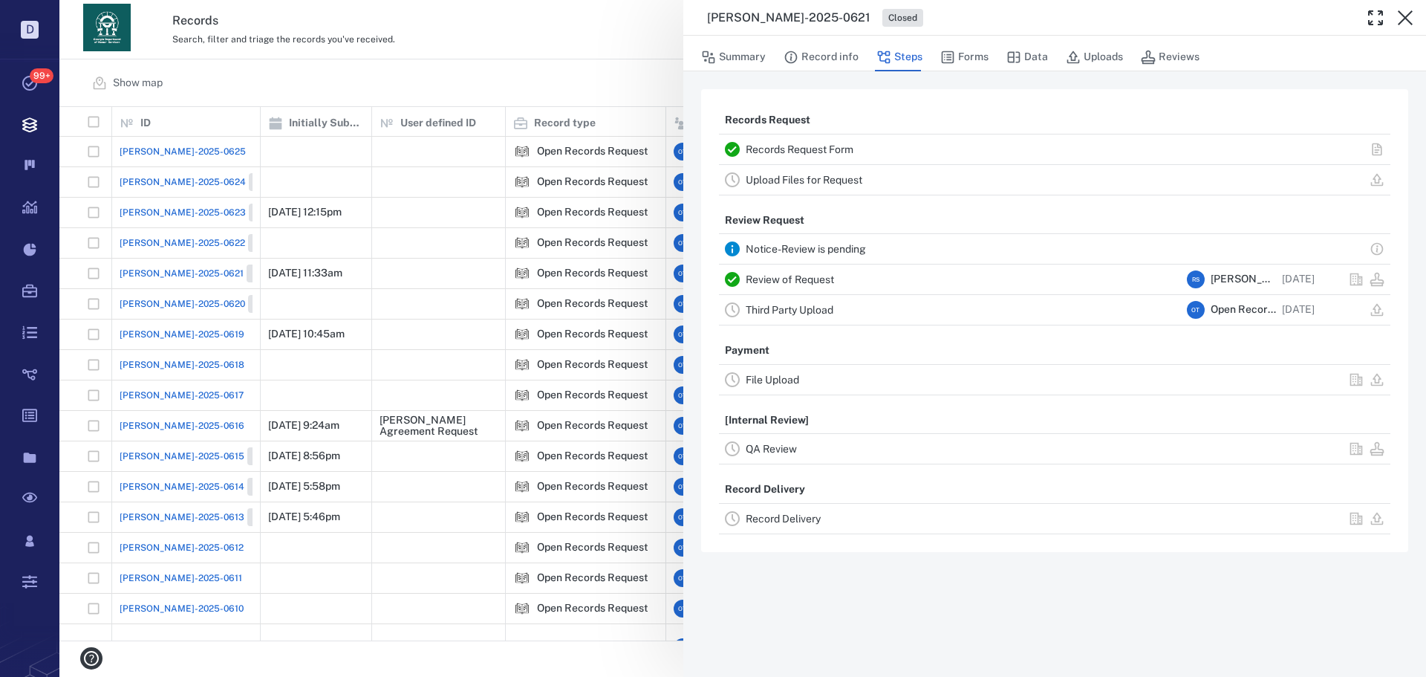
click at [174, 218] on div "ORR-2025-0621 Closed Summary Record info Steps Forms Data Uploads Reviews Recor…" at bounding box center [742, 338] width 1366 height 677
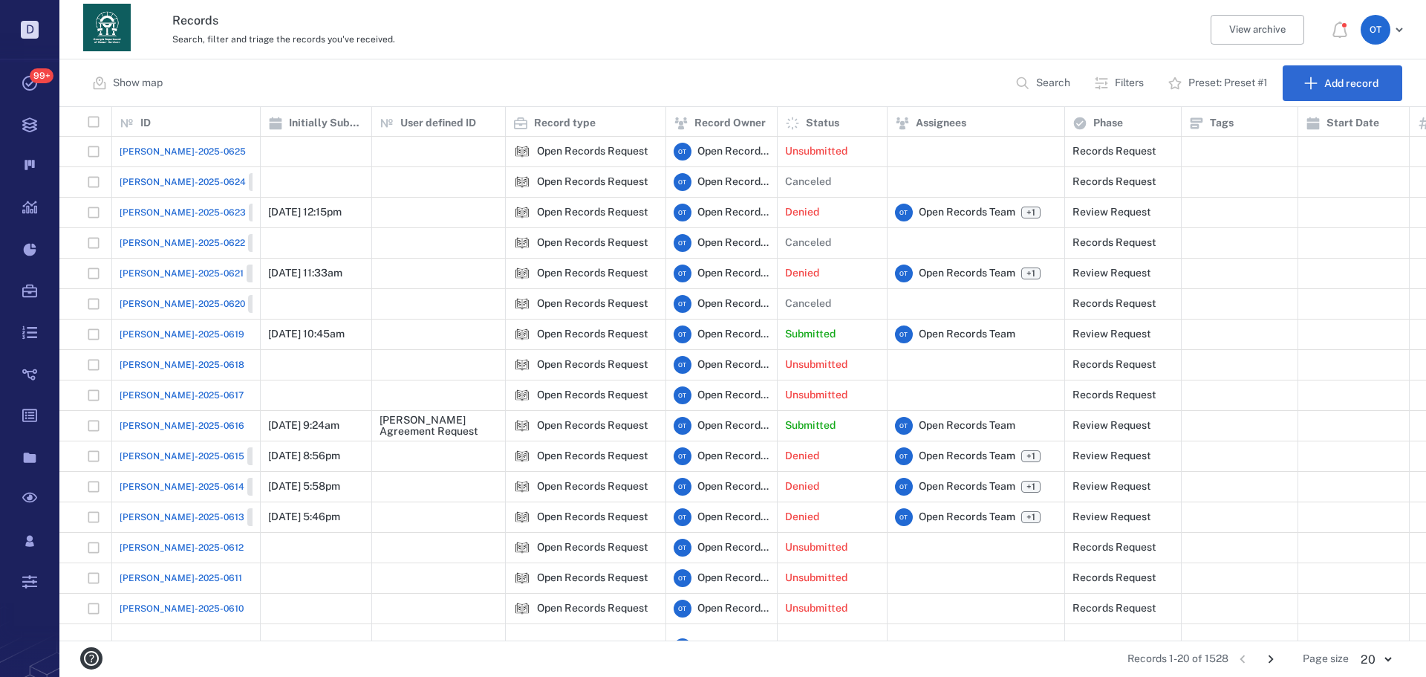
click at [178, 218] on span "[PERSON_NAME]-2025-0623" at bounding box center [183, 212] width 126 height 13
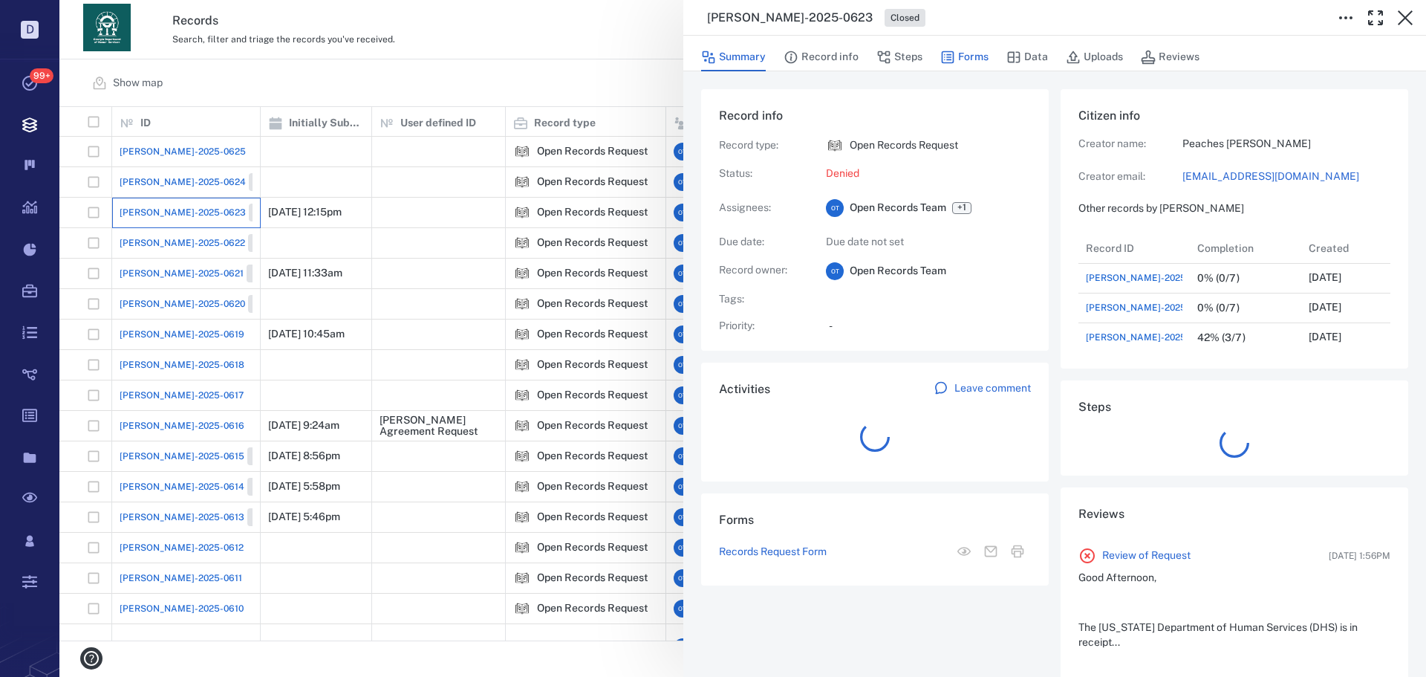
scroll to position [146, 284]
click at [977, 62] on button "Forms" at bounding box center [964, 57] width 48 height 28
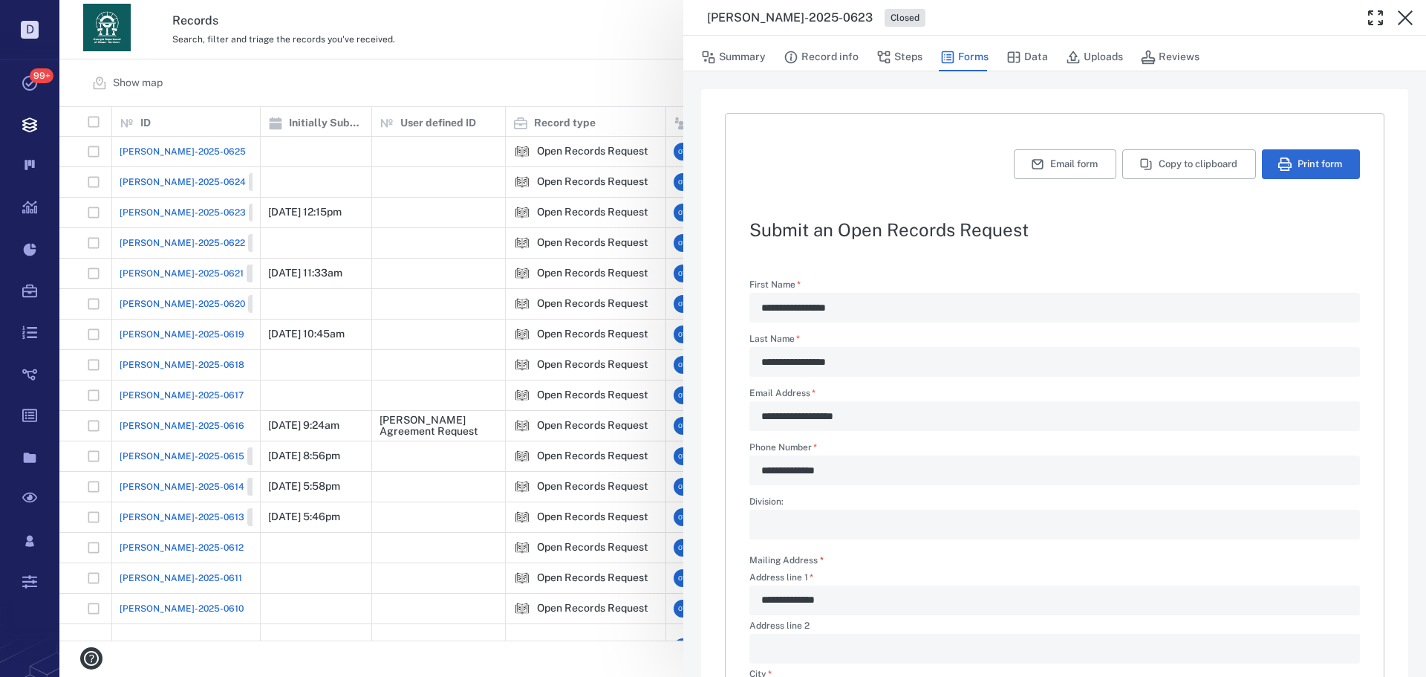
scroll to position [358, 0]
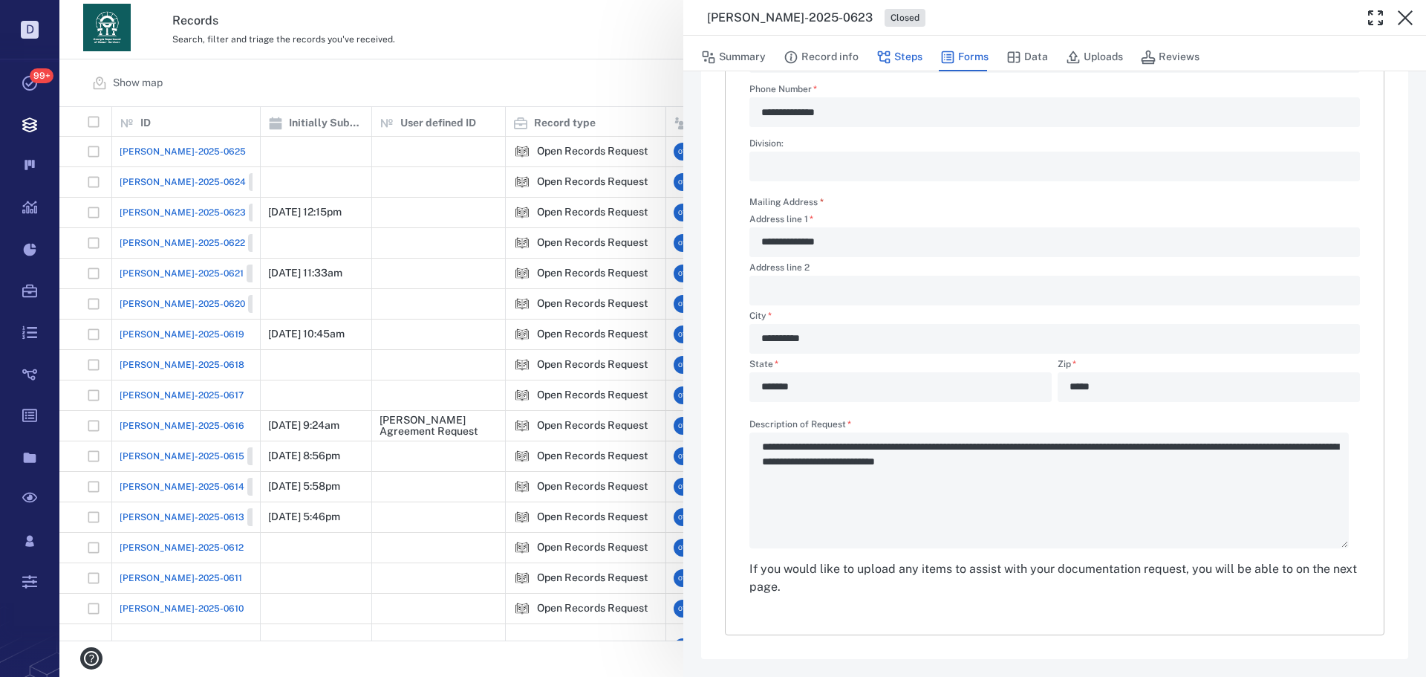
click at [911, 55] on button "Steps" at bounding box center [899, 57] width 46 height 28
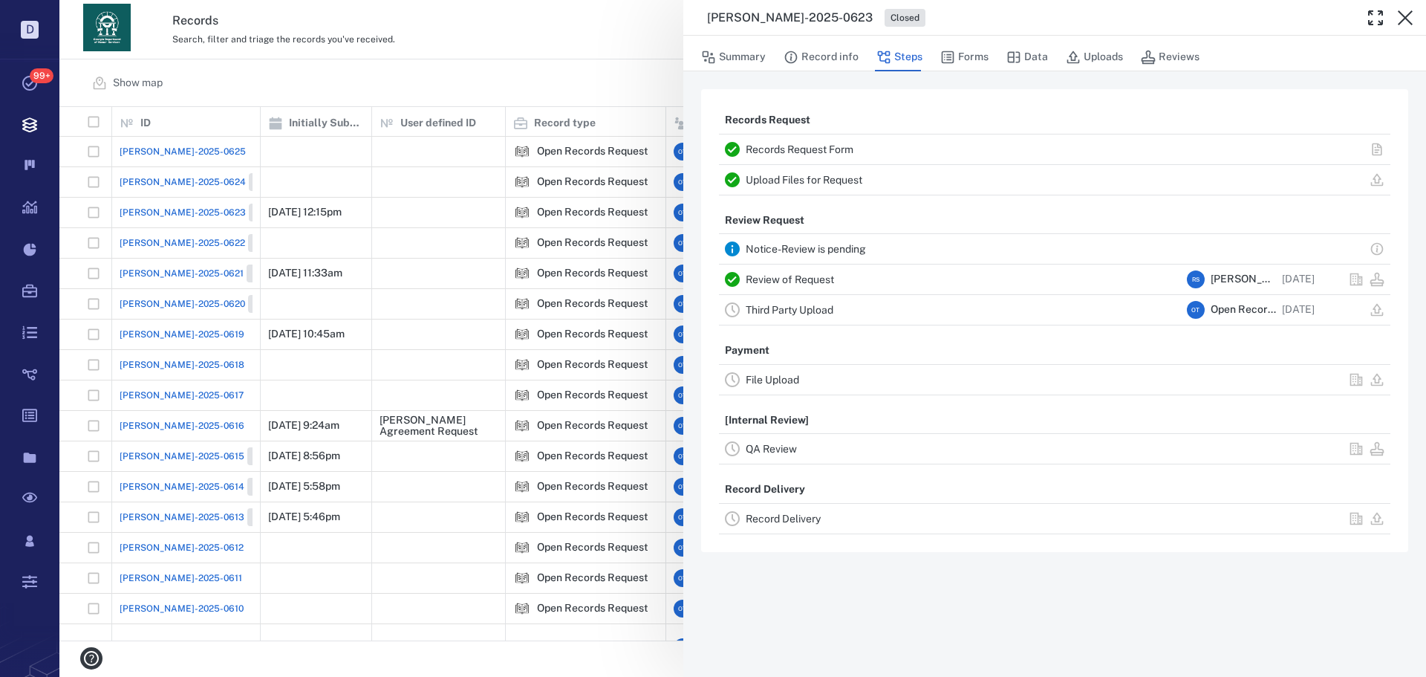
click at [801, 275] on link "Review of Request" at bounding box center [790, 279] width 88 height 12
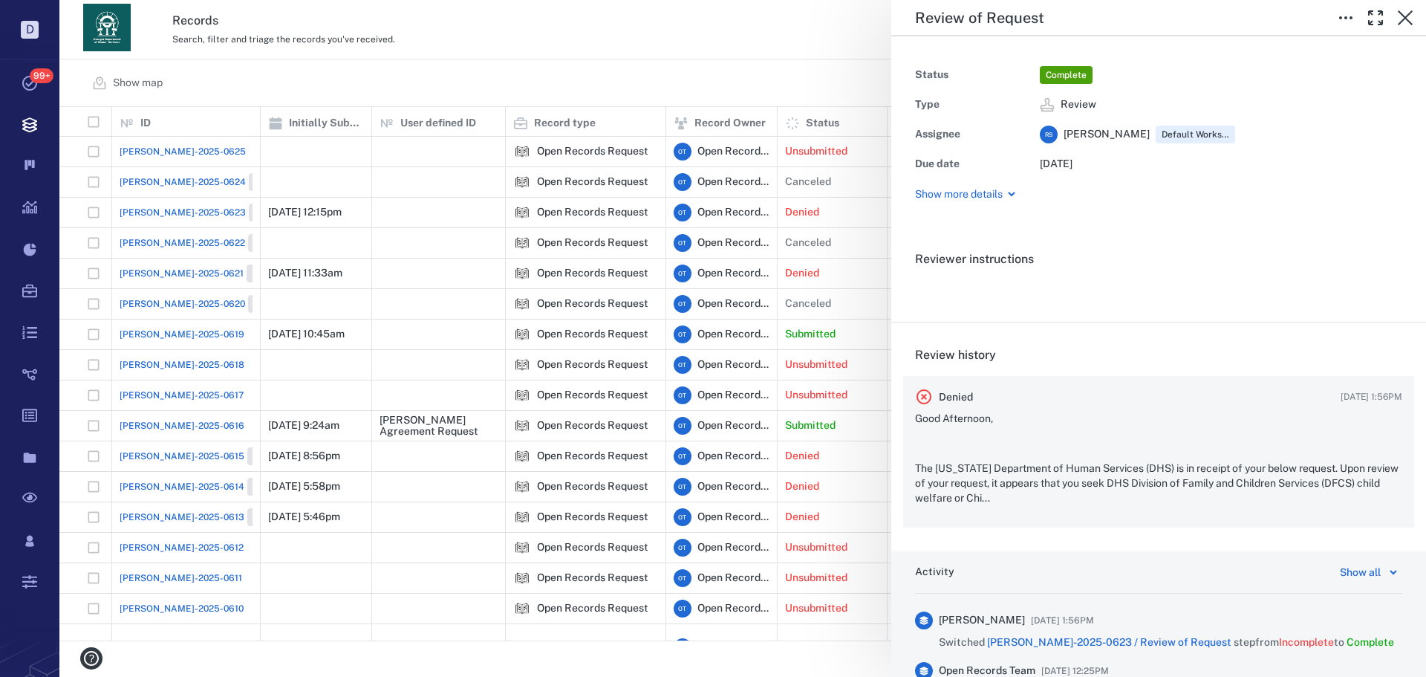
click at [1074, 406] on div "Denied 08/18/2025 1:56PM Good Afternoon, The Georgia Department of Human Servic…" at bounding box center [1158, 452] width 511 height 152
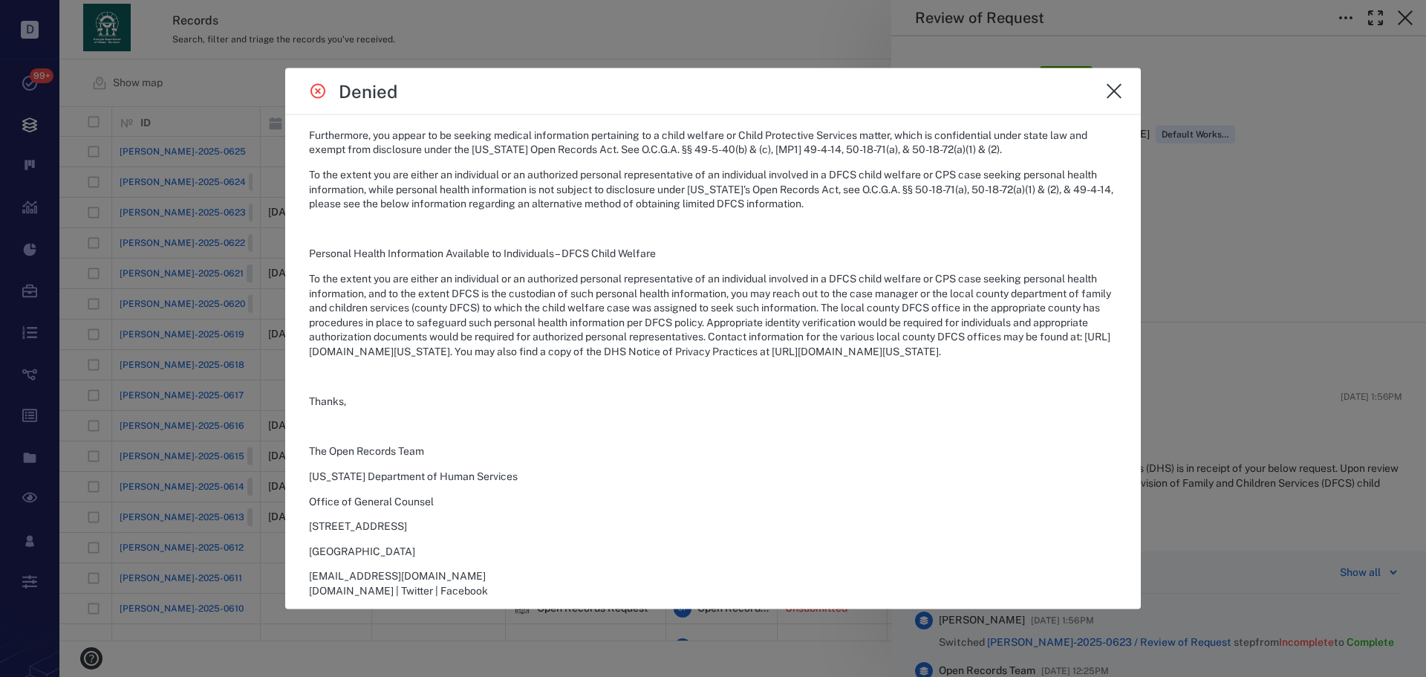
scroll to position [294, 0]
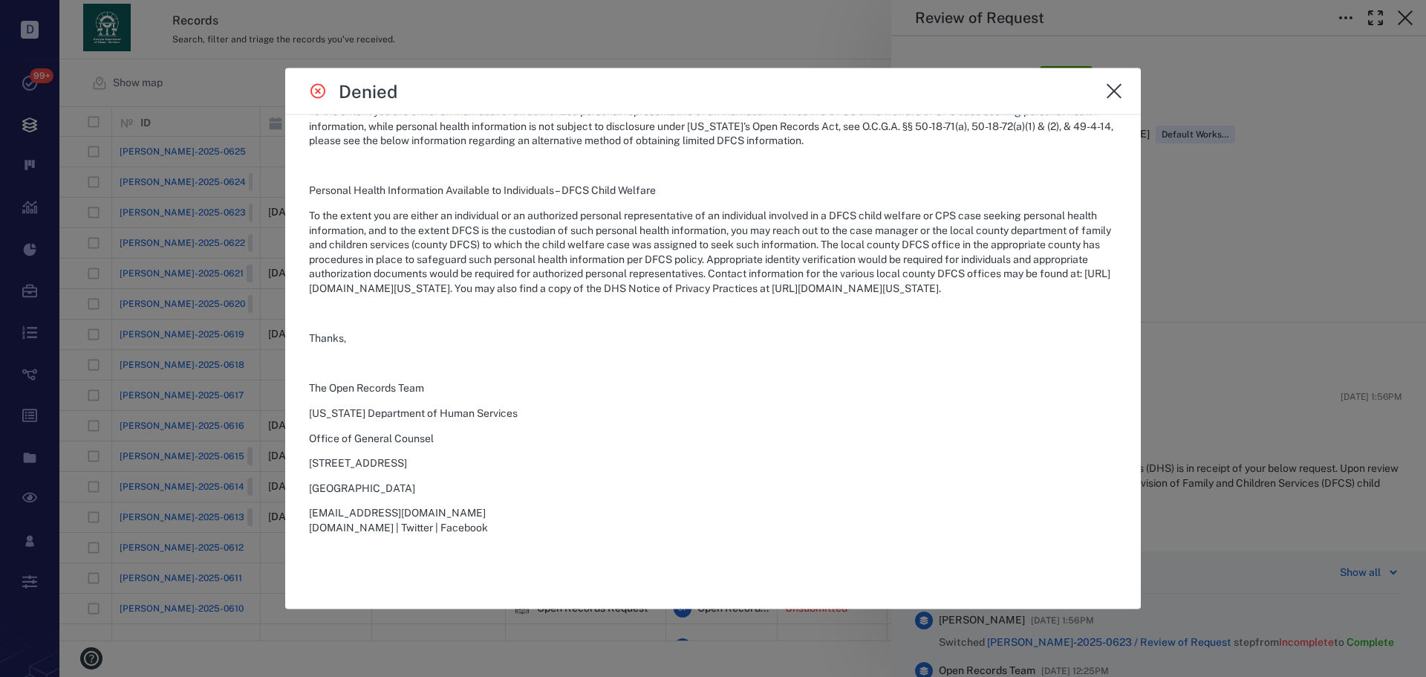
click at [1092, 88] on div "Denied" at bounding box center [716, 91] width 814 height 30
drag, startPoint x: 1118, startPoint y: 78, endPoint x: 1124, endPoint y: 85, distance: 10.0
click at [1120, 77] on button "close" at bounding box center [1114, 91] width 30 height 30
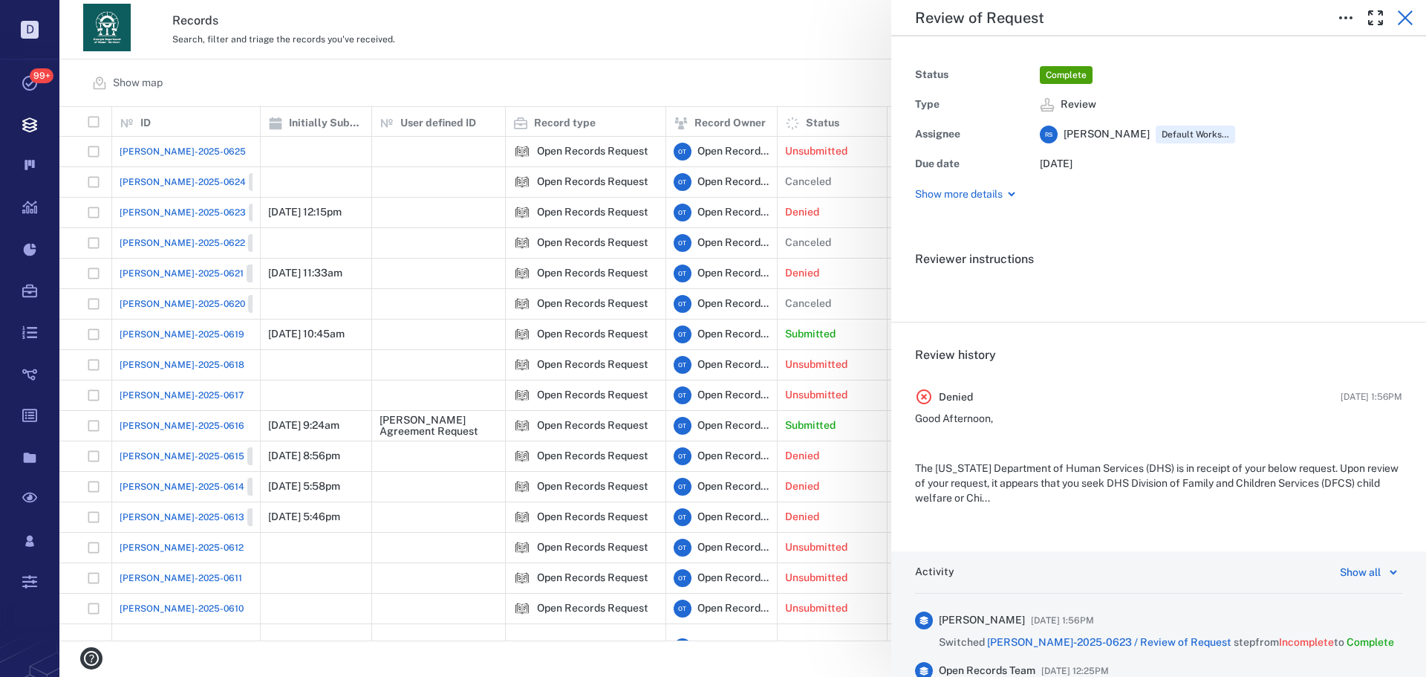
click at [1405, 3] on button "button" at bounding box center [1405, 18] width 30 height 30
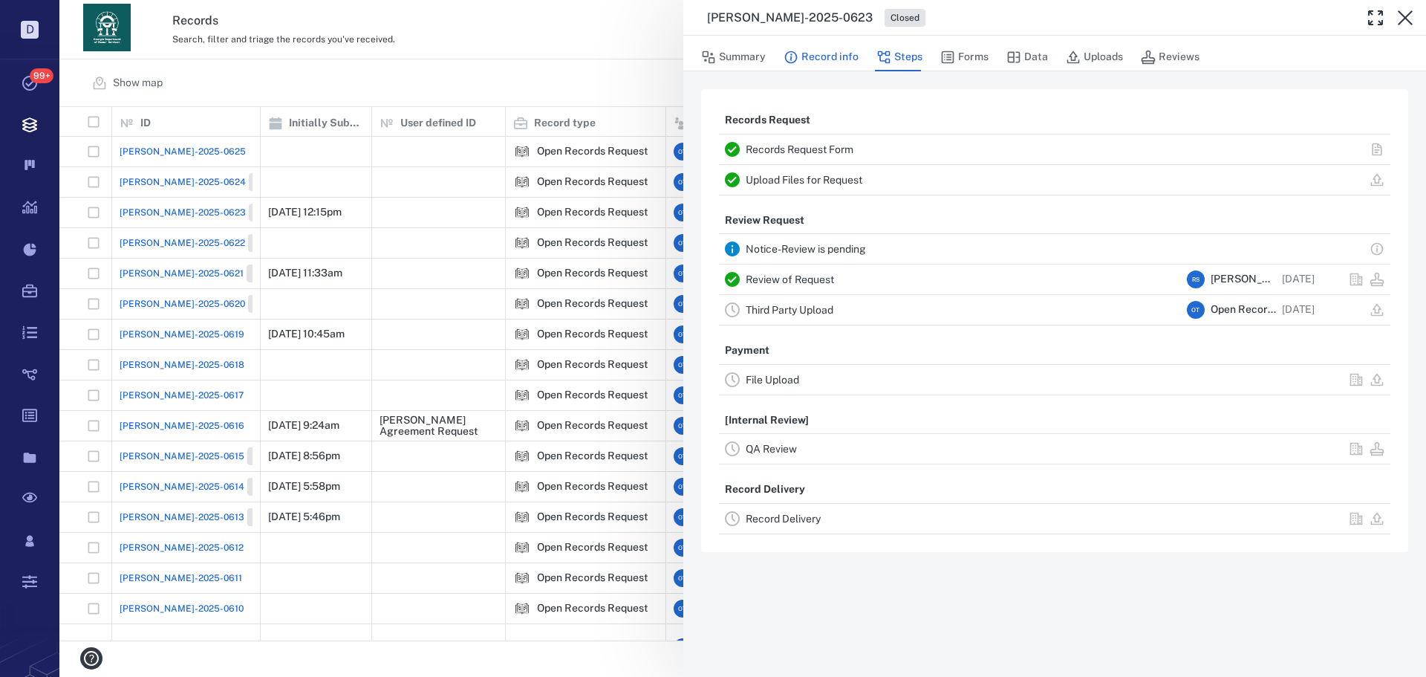
click at [806, 55] on button "Record info" at bounding box center [821, 57] width 75 height 28
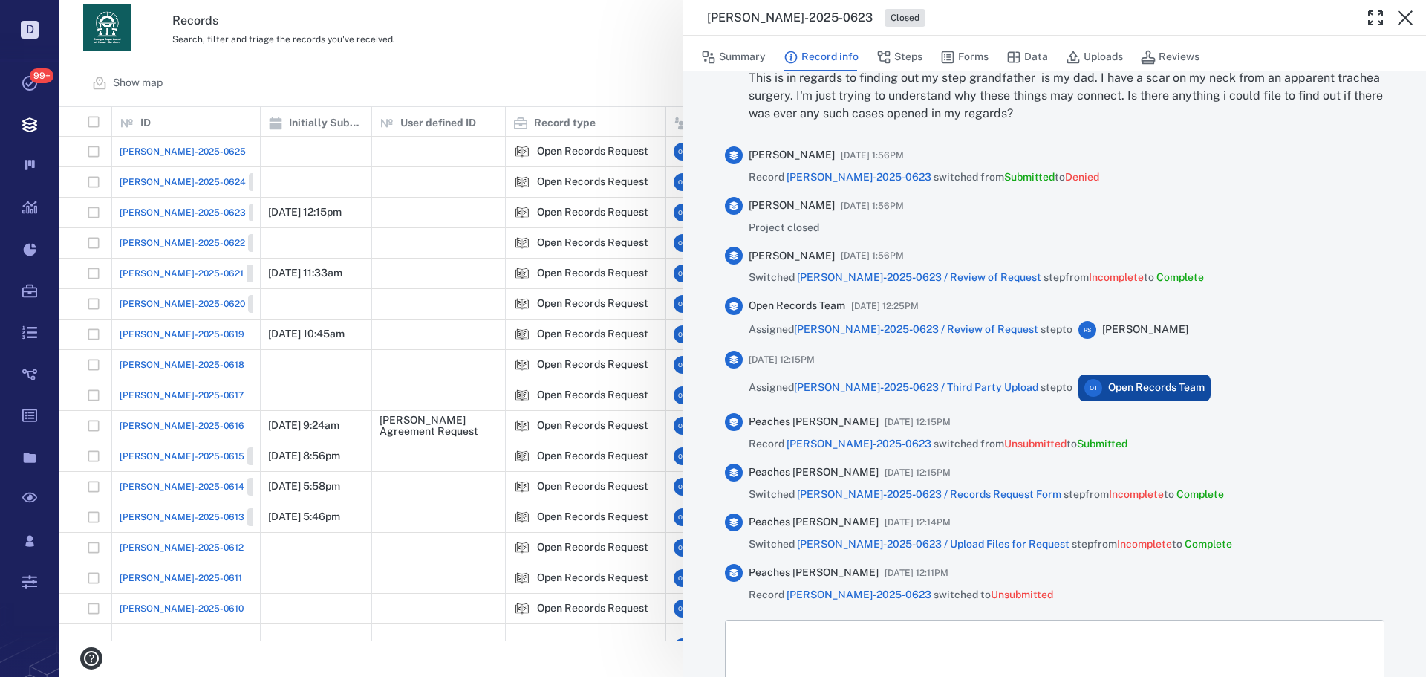
scroll to position [735, 0]
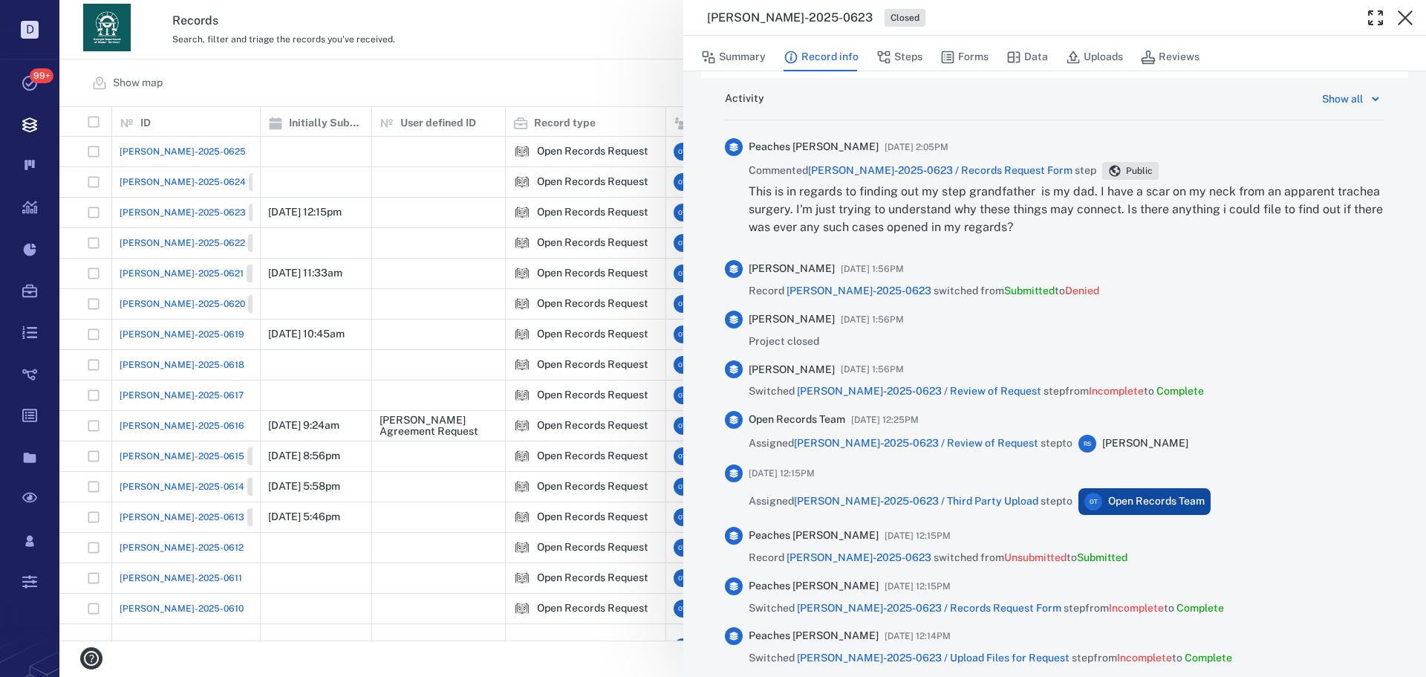
drag, startPoint x: 1050, startPoint y: 231, endPoint x: 1089, endPoint y: 196, distance: 52.6
click at [1089, 196] on p "This is in regards to finding out my step grandfather is my dad. I have a scar …" at bounding box center [1067, 209] width 636 height 53
click at [1091, 210] on p "This is in regards to finding out my step grandfather is my dad. I have a scar …" at bounding box center [1067, 209] width 636 height 53
click at [635, 98] on div "ORR-2025-0623 Closed Summary Record info Steps Forms Data Uploads Reviews Recor…" at bounding box center [742, 338] width 1366 height 677
click at [632, 92] on div "Show map Search Filters Preset: Preset #1 Add record" at bounding box center [742, 83] width 1366 height 48
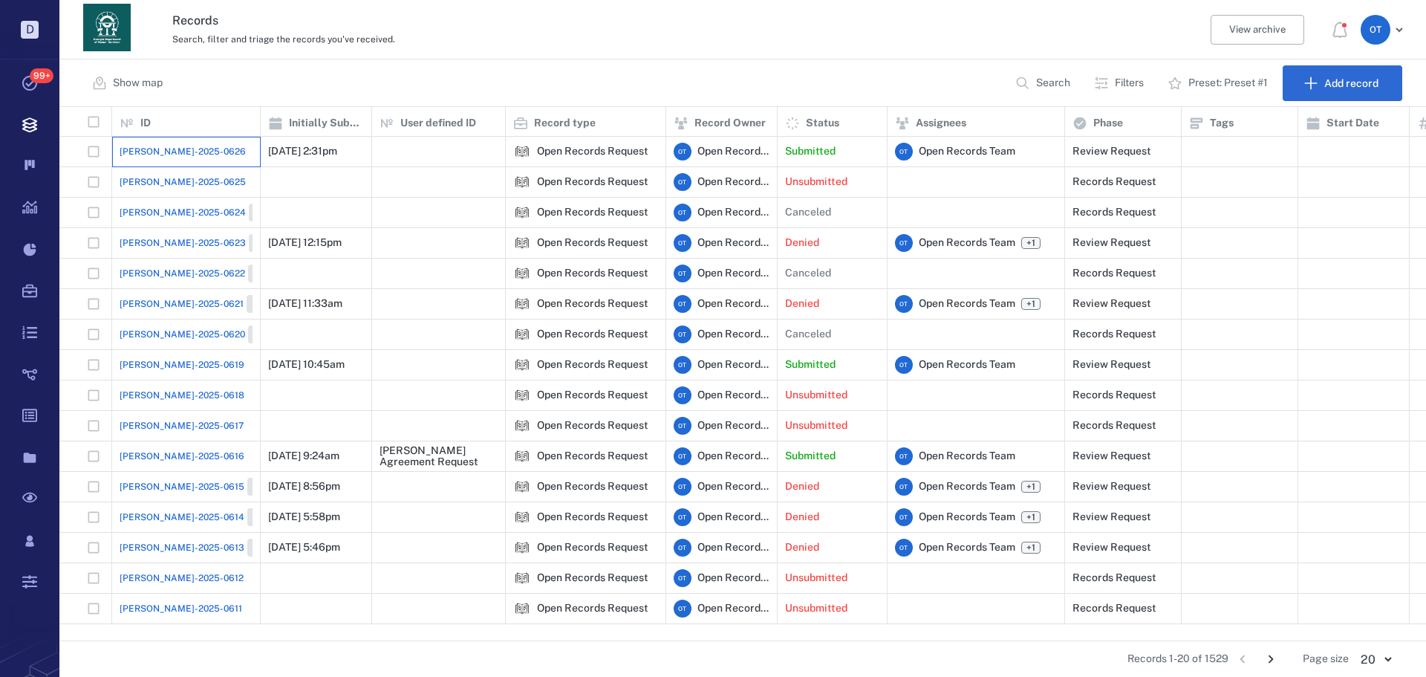
click at [159, 139] on div "[PERSON_NAME]-2025-0626" at bounding box center [186, 152] width 133 height 30
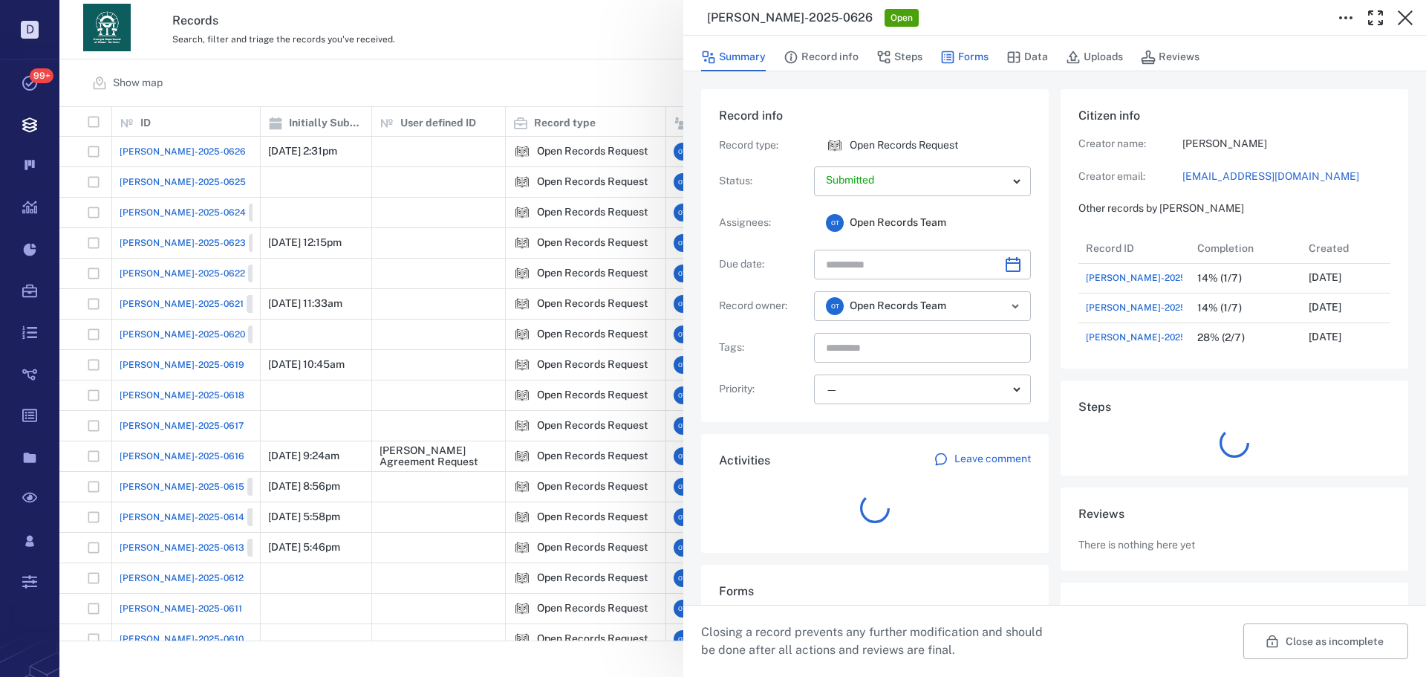
scroll to position [12, 12]
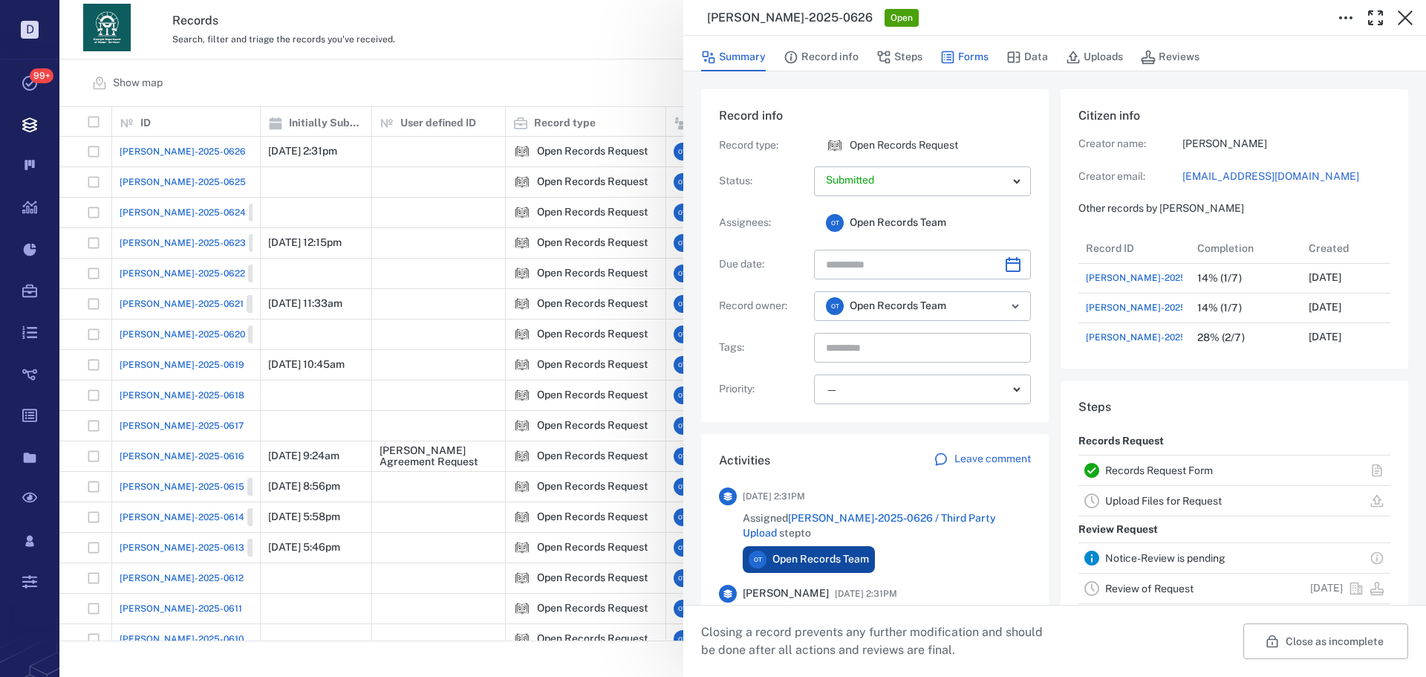
click at [979, 60] on button "Forms" at bounding box center [964, 57] width 48 height 28
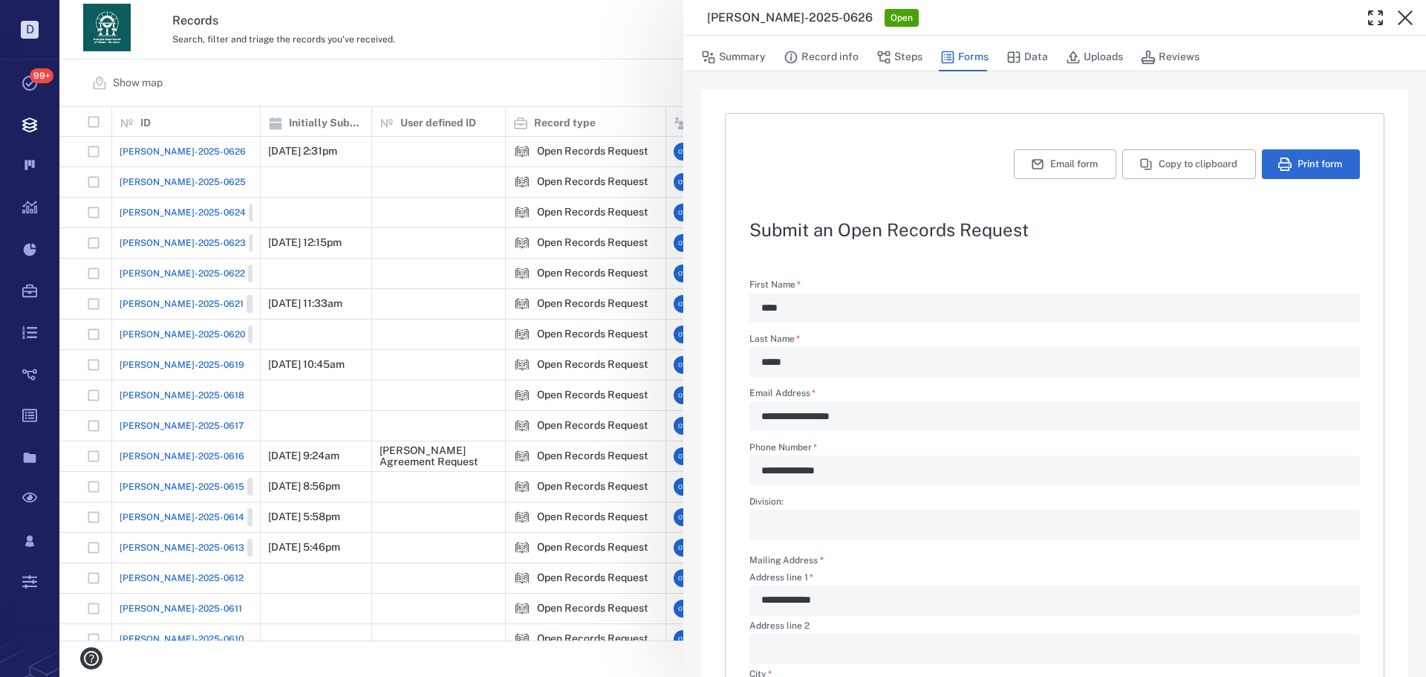
drag, startPoint x: 841, startPoint y: 63, endPoint x: 962, endPoint y: 59, distance: 121.9
click at [841, 63] on button "Record info" at bounding box center [821, 57] width 75 height 28
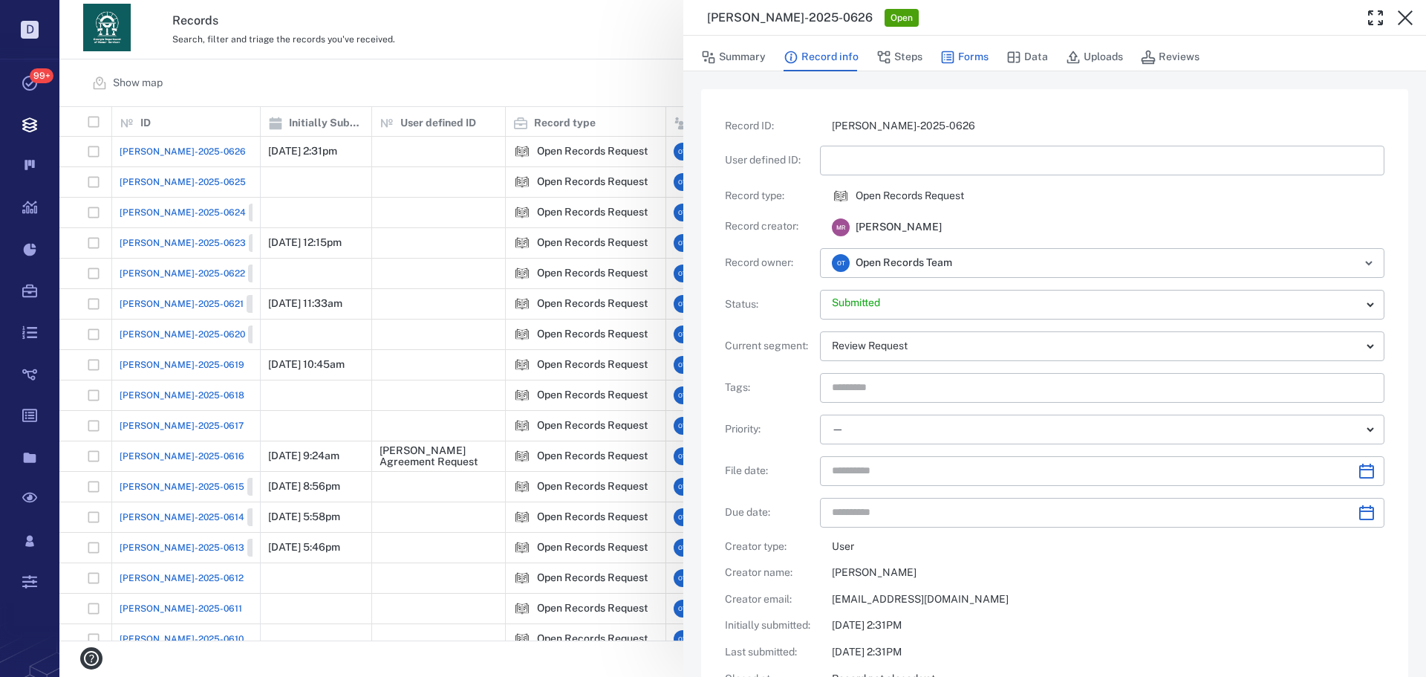
click at [963, 59] on button "Forms" at bounding box center [964, 57] width 48 height 28
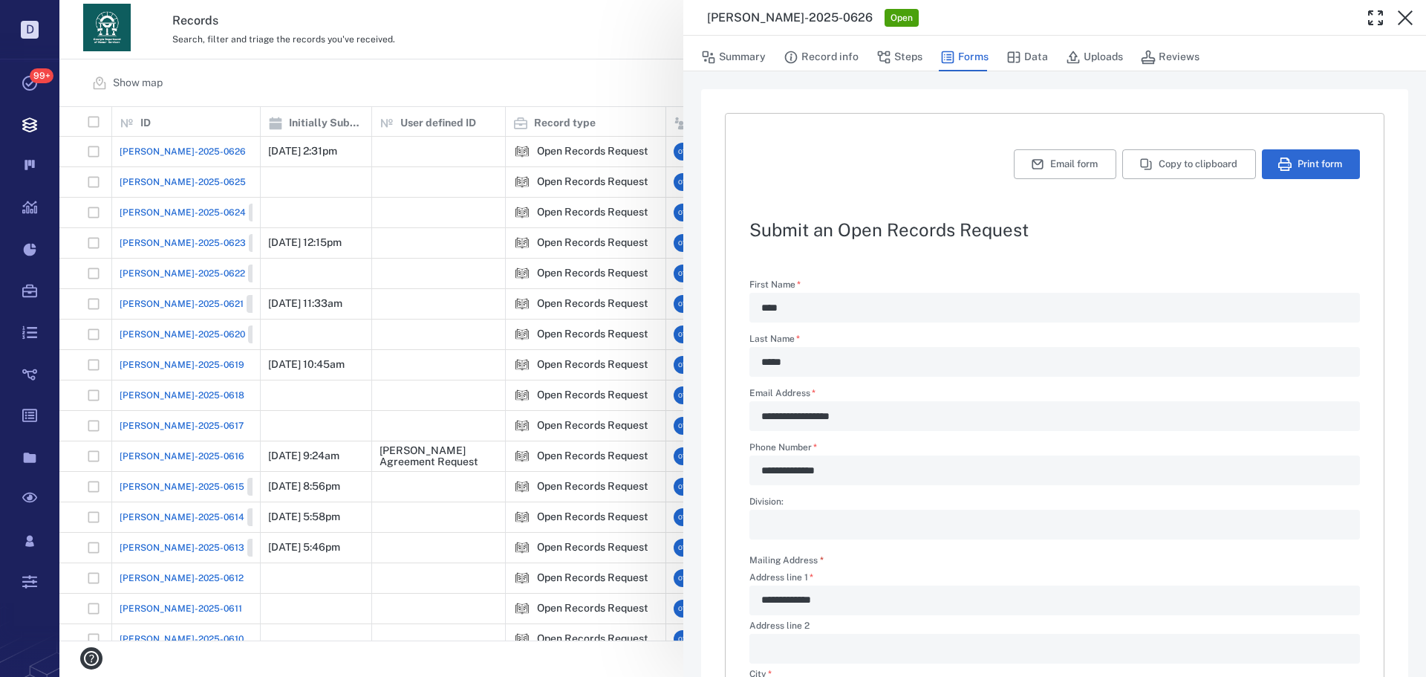
type textarea "*"
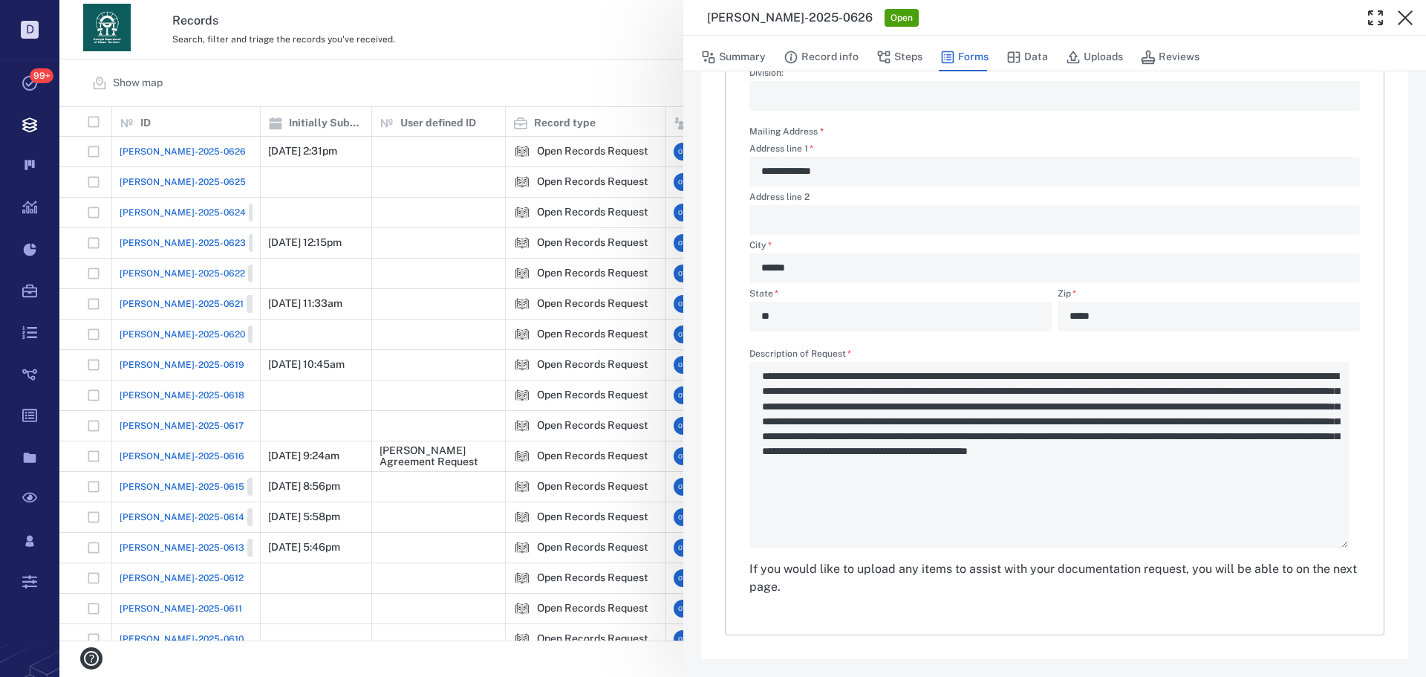
drag, startPoint x: 574, startPoint y: 85, endPoint x: 146, endPoint y: 0, distance: 436.9
click at [573, 85] on div "**********" at bounding box center [742, 338] width 1366 height 677
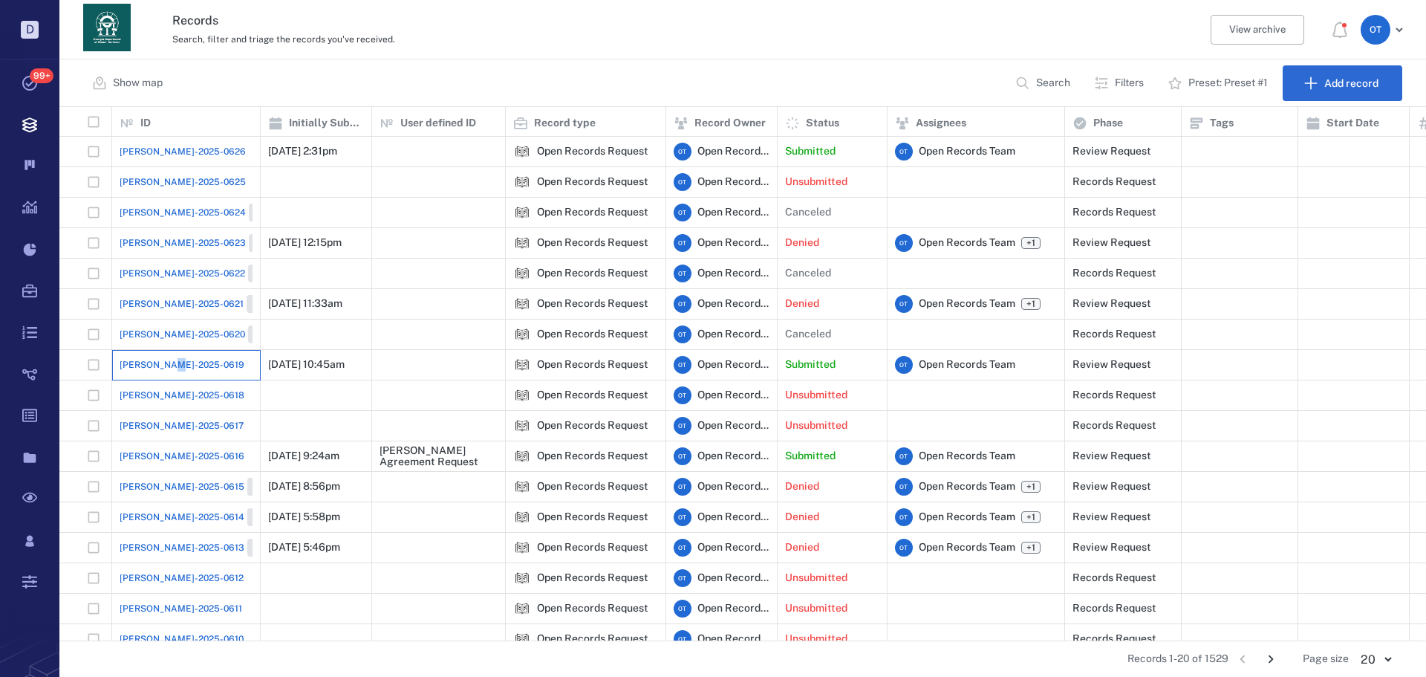
click at [175, 371] on div "[PERSON_NAME]-2025-0619" at bounding box center [186, 365] width 133 height 30
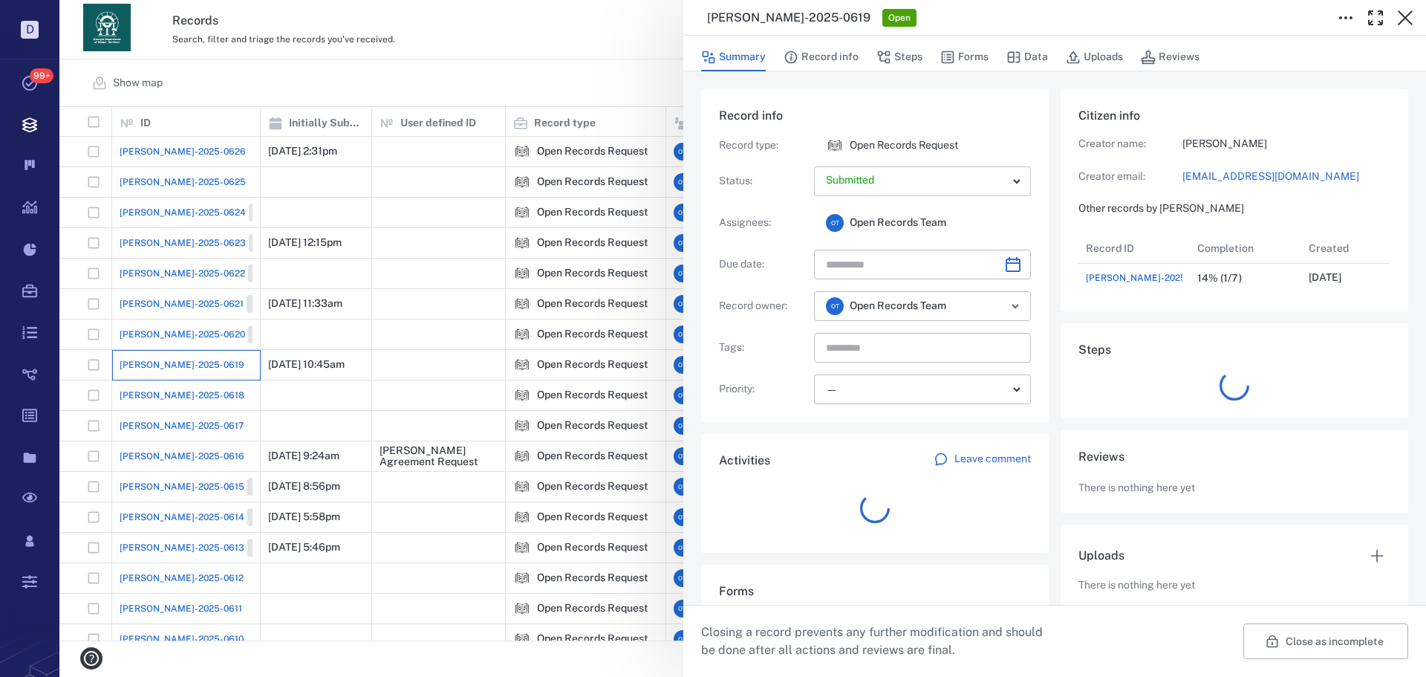
scroll to position [59, 295]
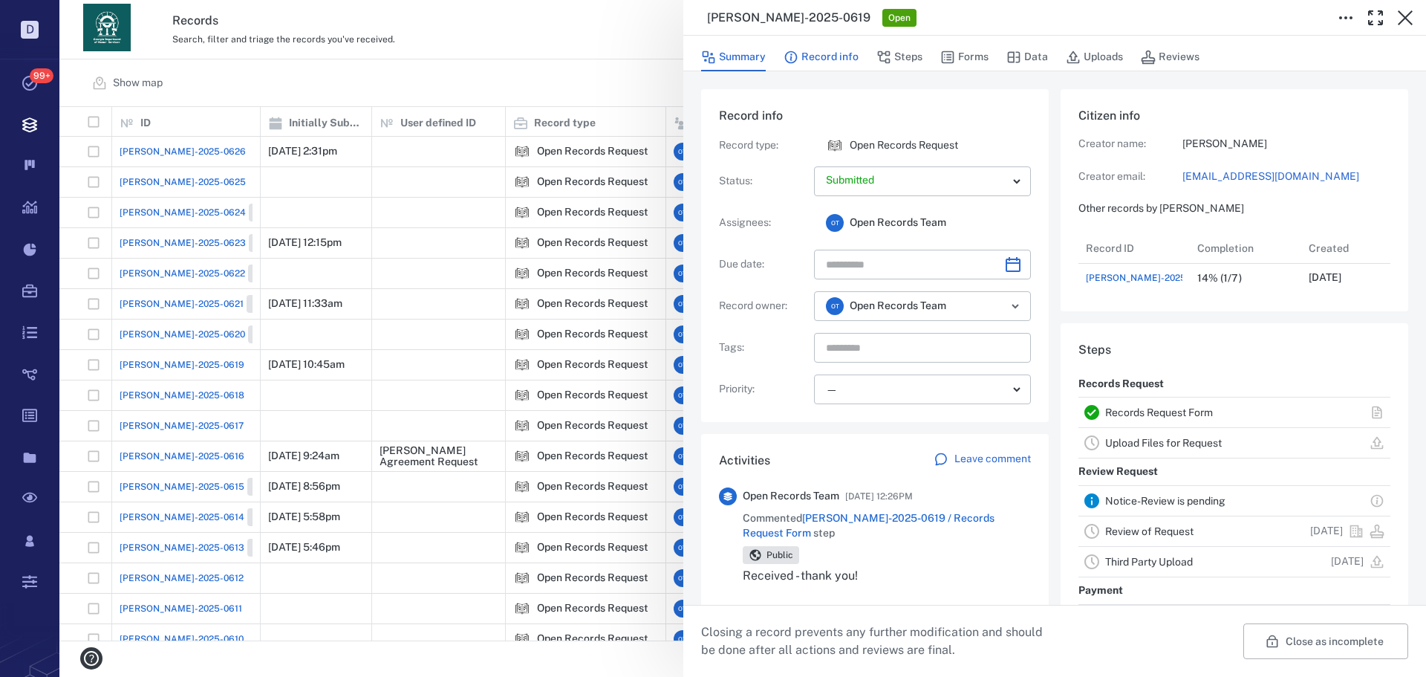
click at [839, 52] on button "Record info" at bounding box center [821, 57] width 75 height 28
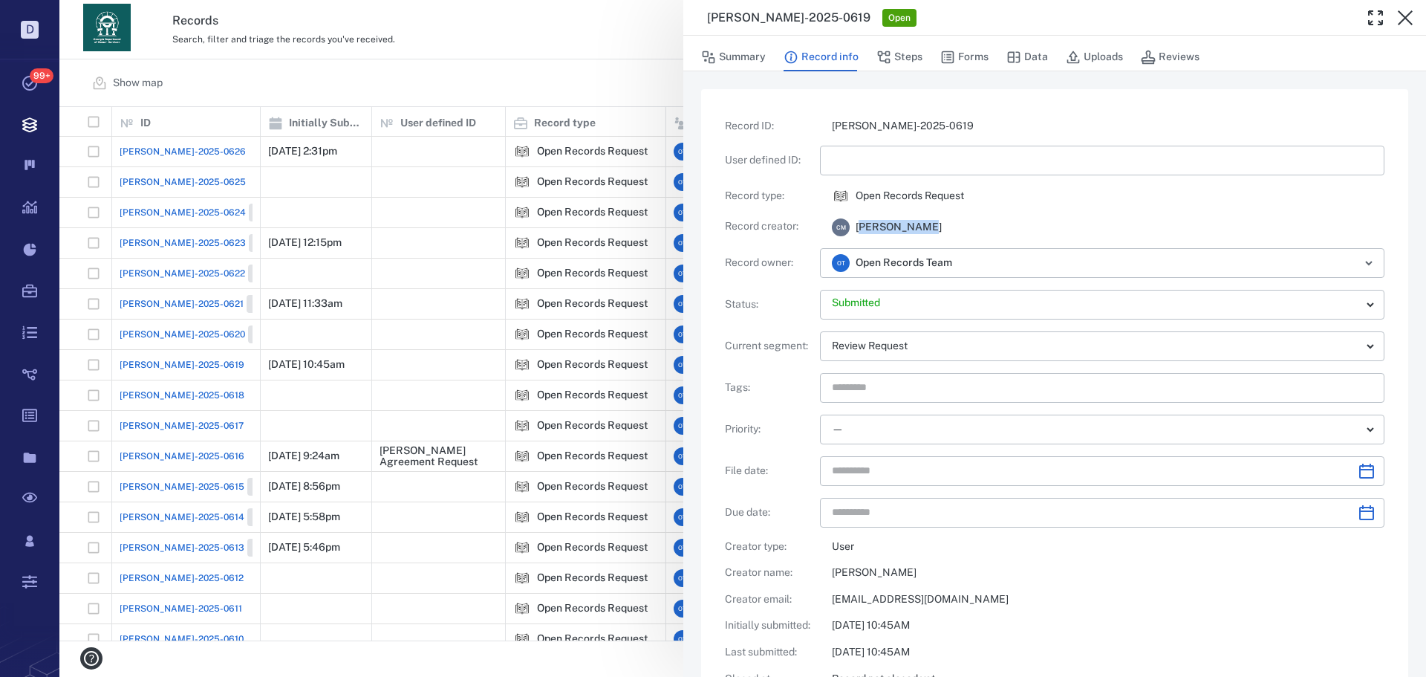
drag, startPoint x: 919, startPoint y: 220, endPoint x: 872, endPoint y: 229, distance: 48.5
click at [861, 231] on span "[PERSON_NAME]" at bounding box center [899, 227] width 86 height 15
click at [873, 229] on span "[PERSON_NAME]" at bounding box center [899, 227] width 86 height 15
drag, startPoint x: 873, startPoint y: 229, endPoint x: 919, endPoint y: 229, distance: 46.8
click at [919, 229] on span "[PERSON_NAME]" at bounding box center [899, 227] width 86 height 15
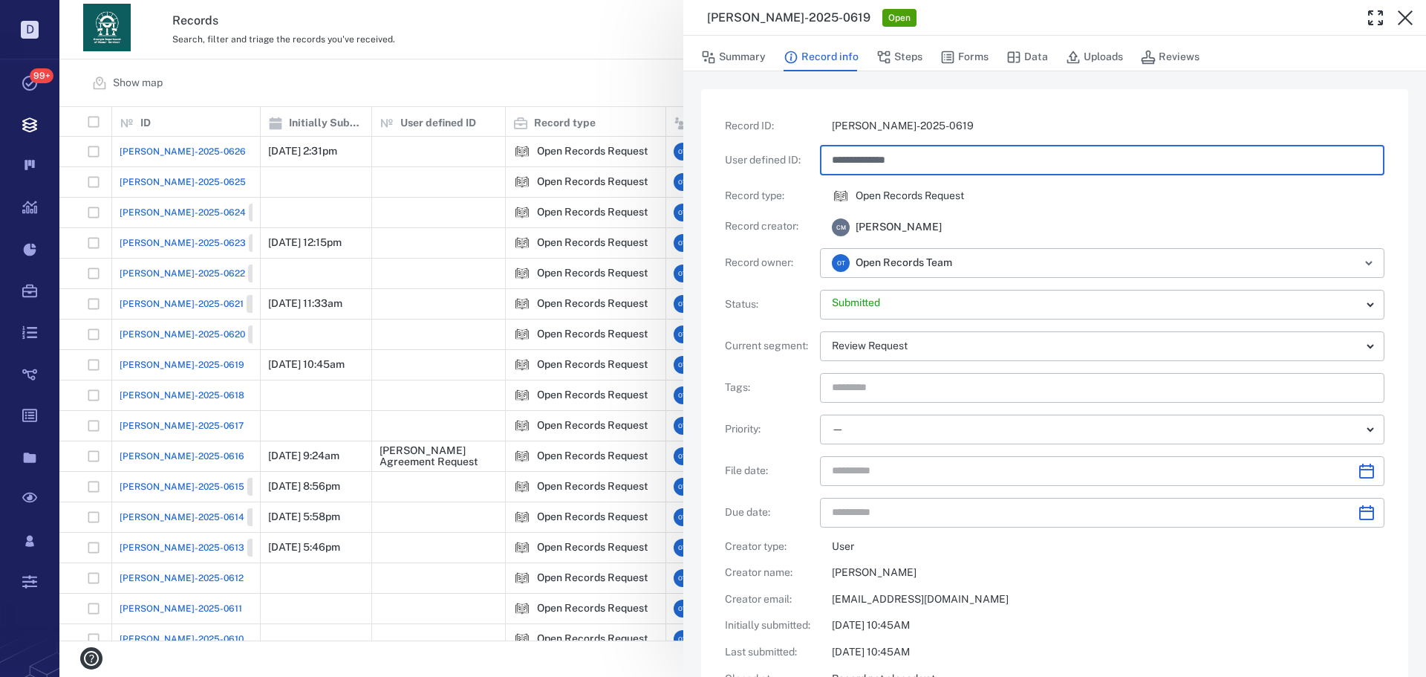
click at [954, 162] on input "**********" at bounding box center [1102, 161] width 541 height 30
type input "**********"
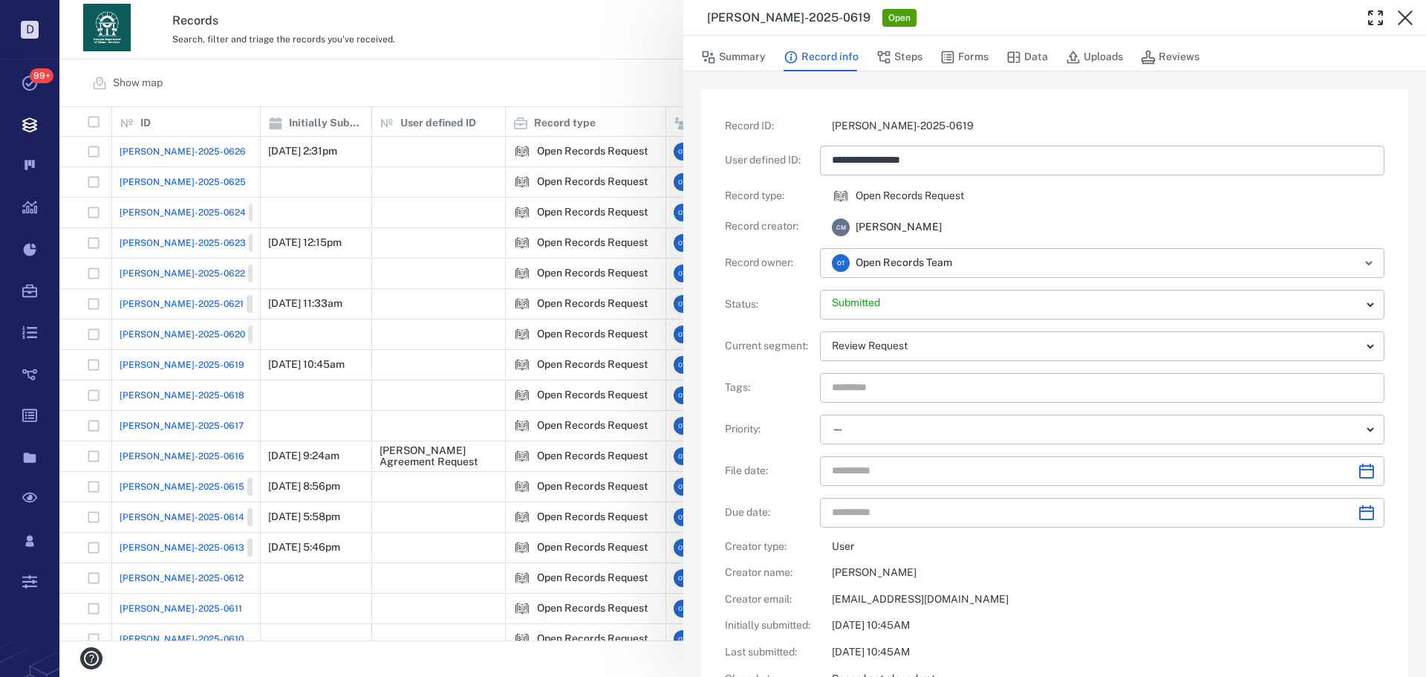
click at [1034, 187] on div "Open Records Request" at bounding box center [1108, 196] width 553 height 18
click at [503, 76] on div "**********" at bounding box center [742, 338] width 1366 height 677
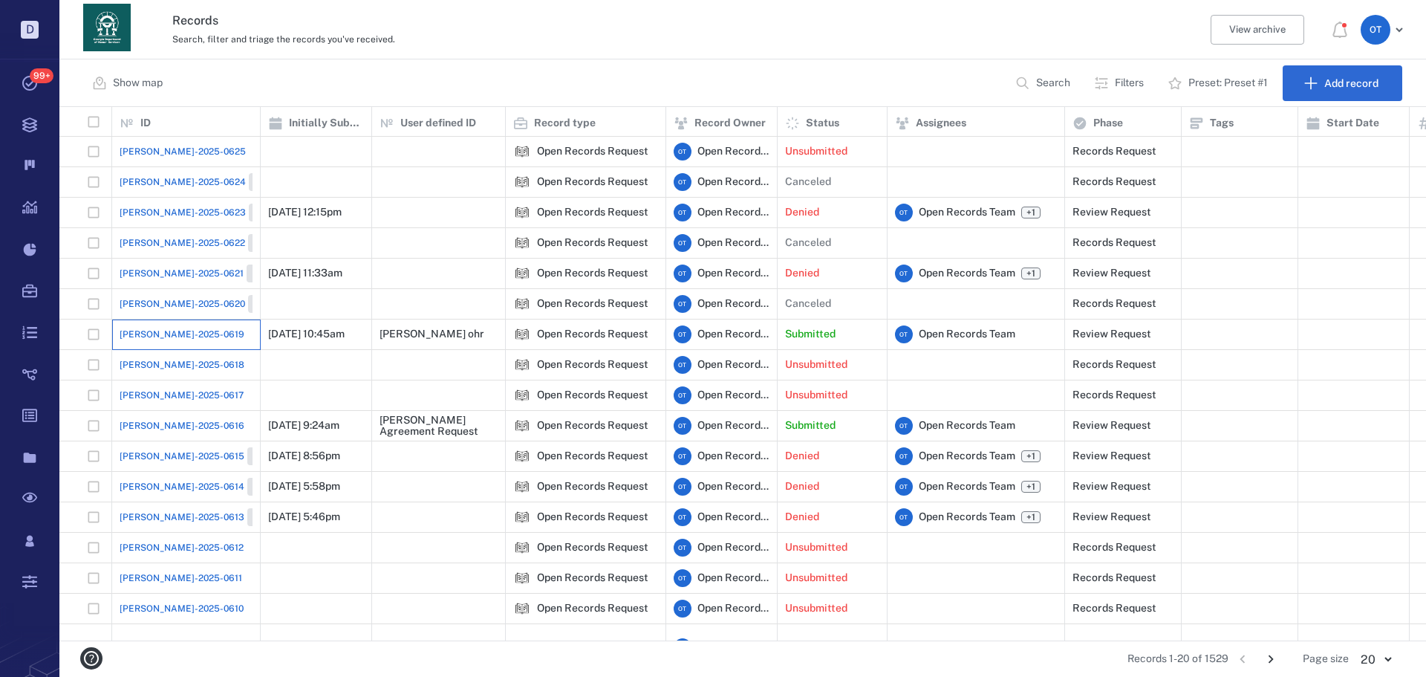
scroll to position [117, 0]
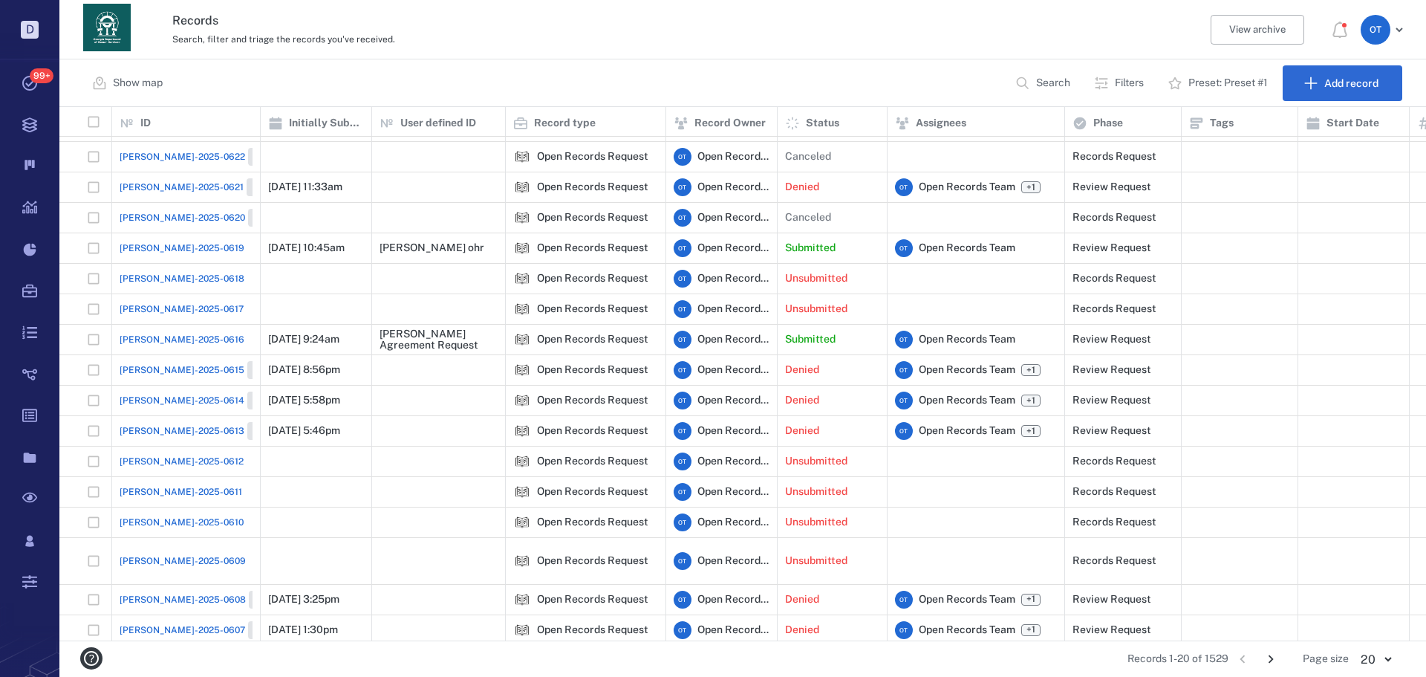
click at [1265, 664] on icon "Go to next page" at bounding box center [1271, 659] width 16 height 16
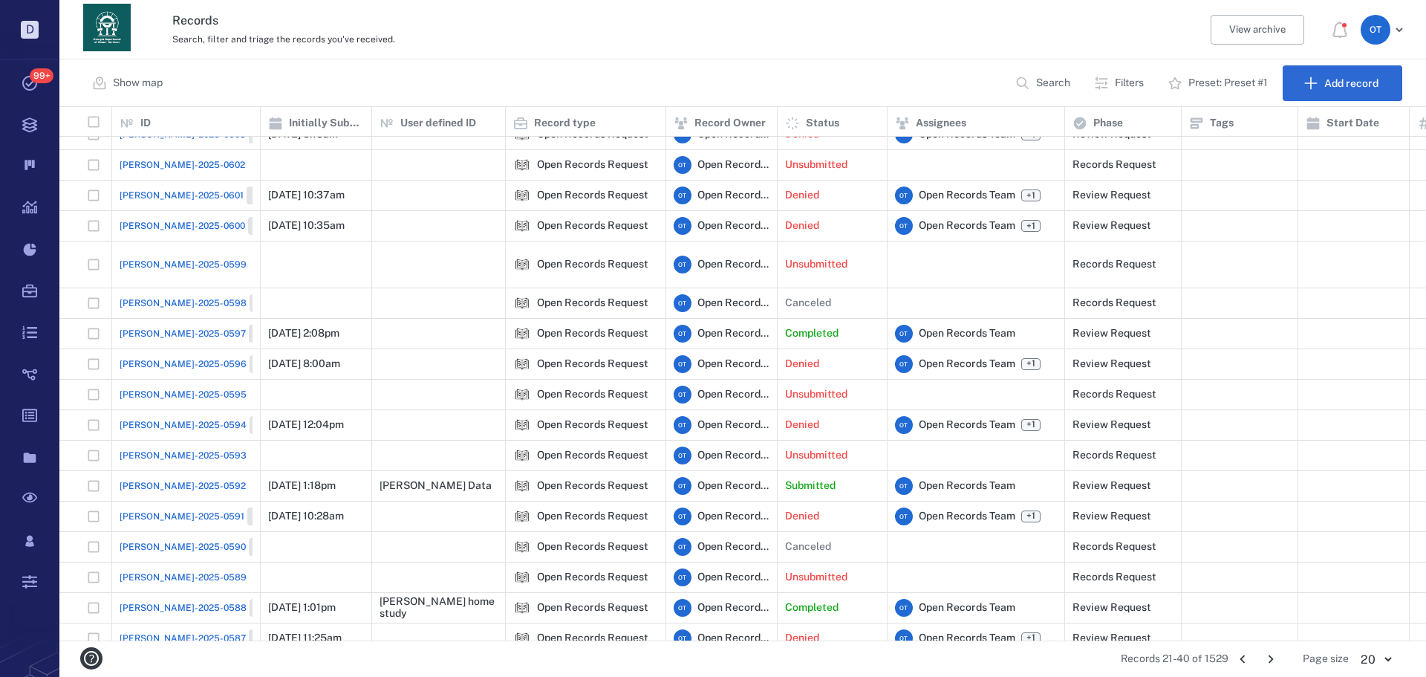
scroll to position [125, 0]
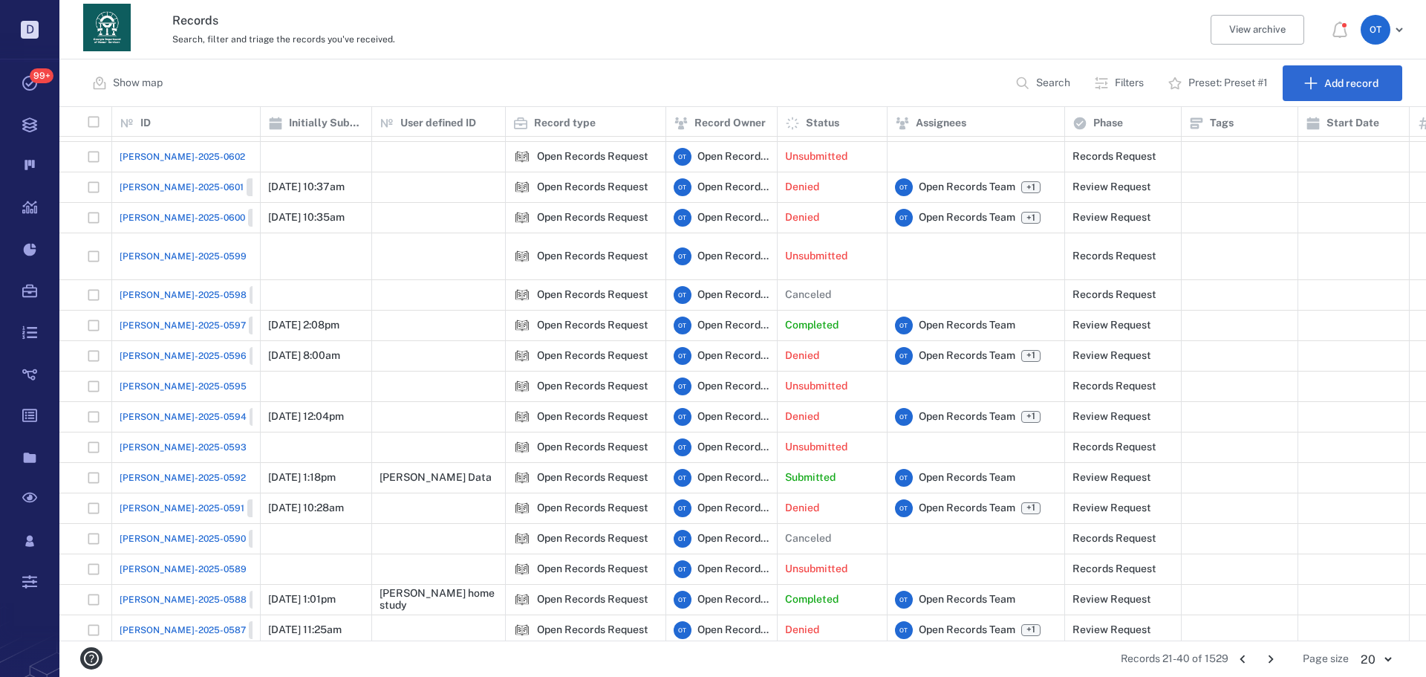
click at [163, 471] on span "ORR-2025-0592" at bounding box center [183, 477] width 126 height 13
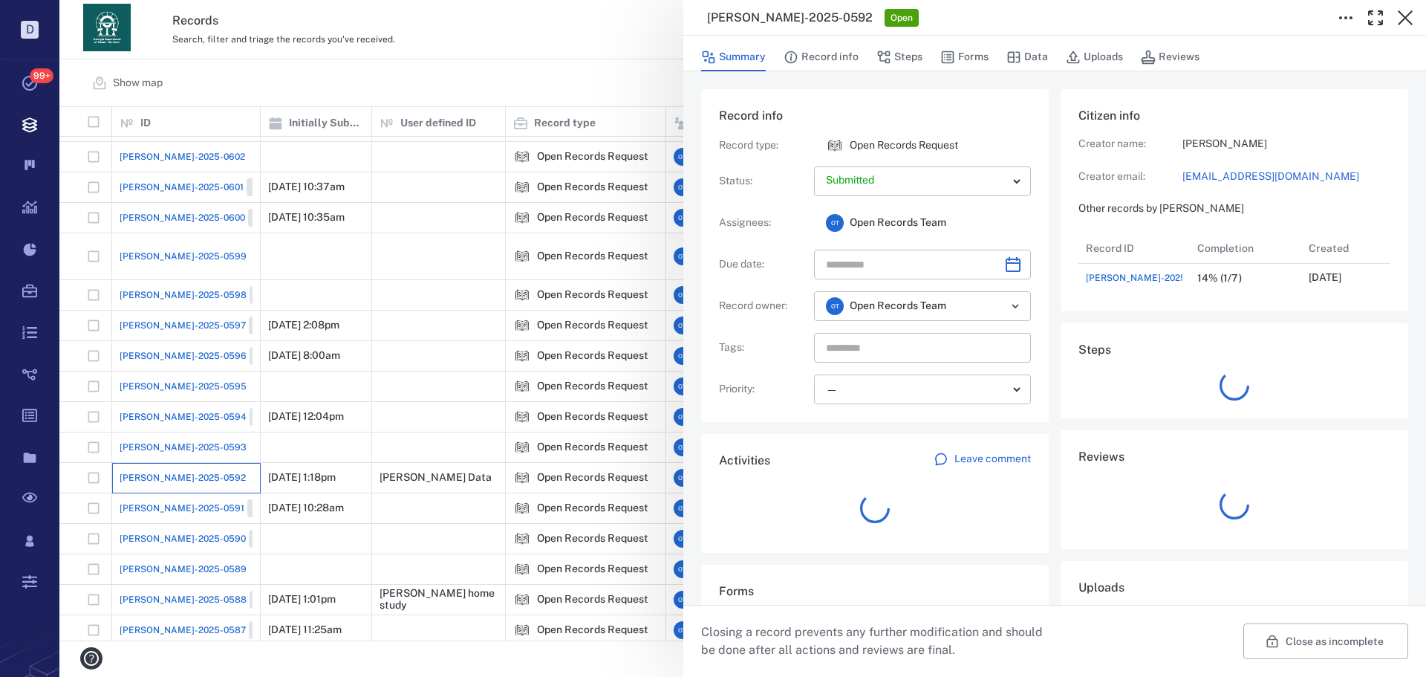
scroll to position [89, 295]
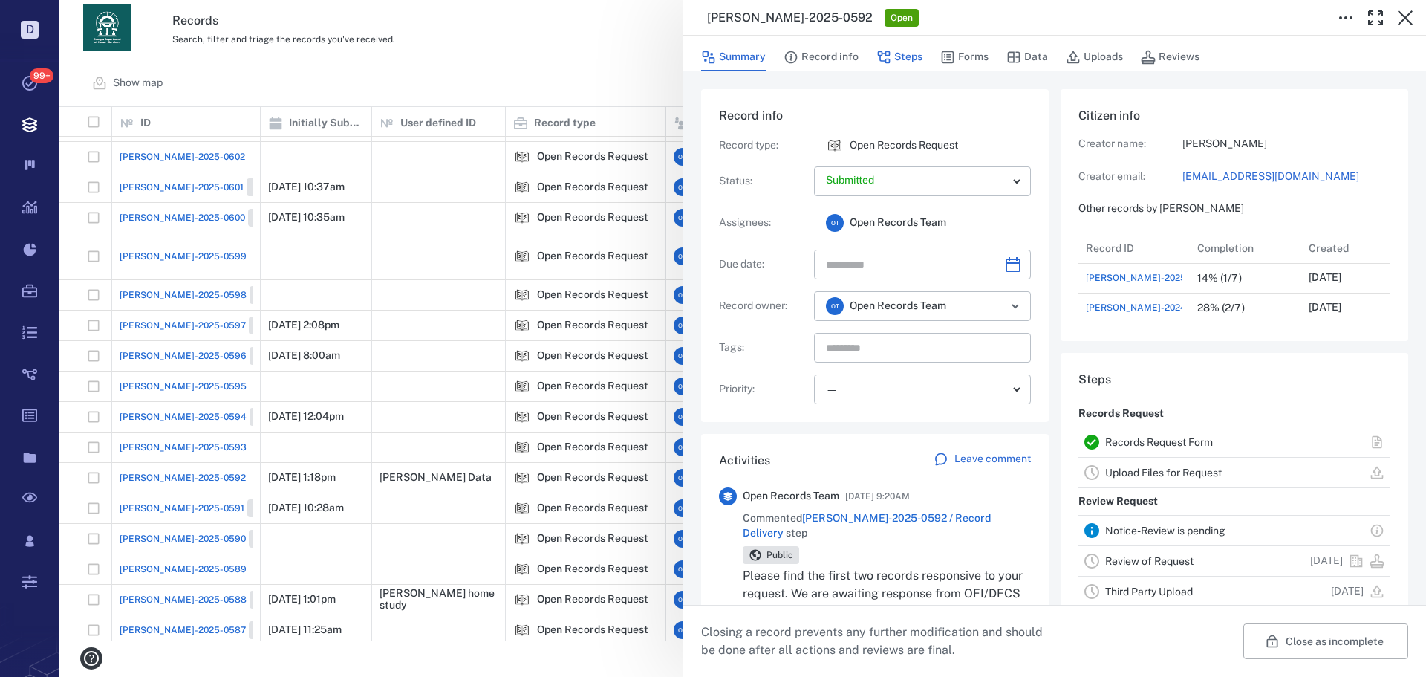
click at [905, 62] on button "Steps" at bounding box center [899, 57] width 46 height 28
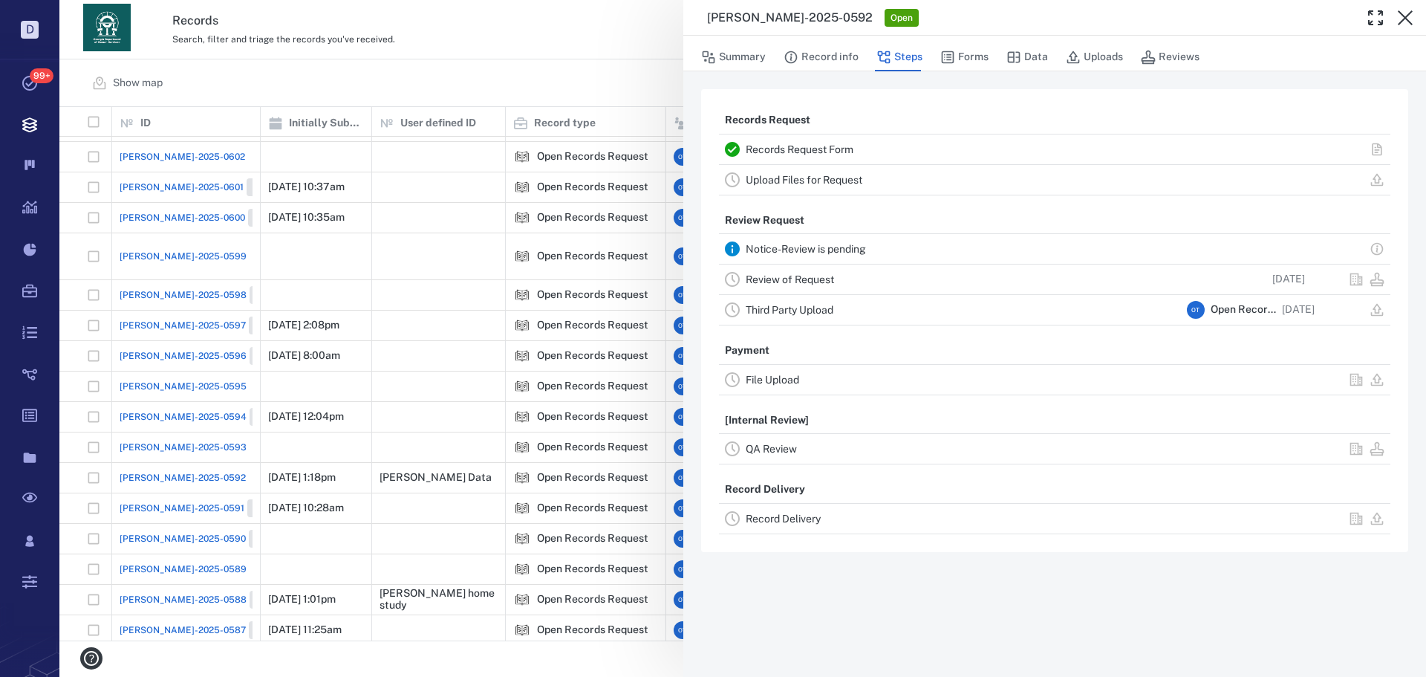
click at [786, 518] on link "Record Delivery" at bounding box center [783, 518] width 75 height 12
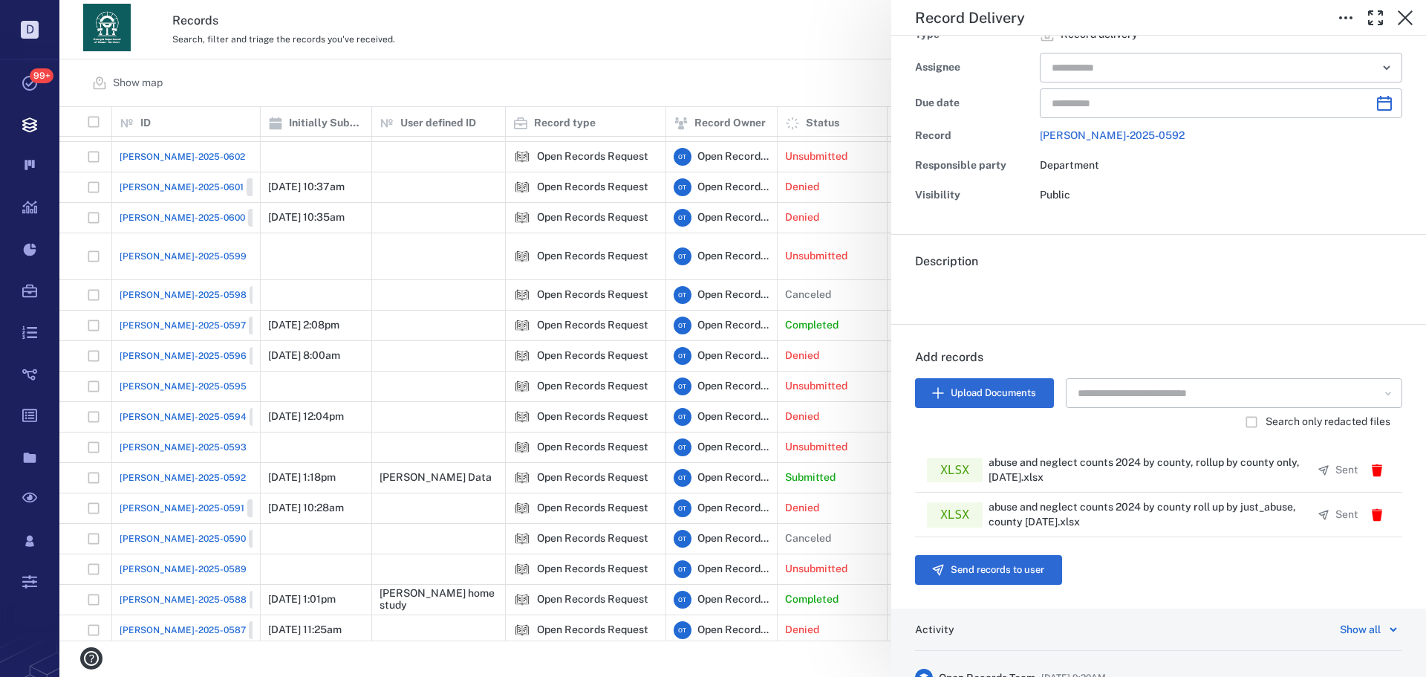
scroll to position [223, 0]
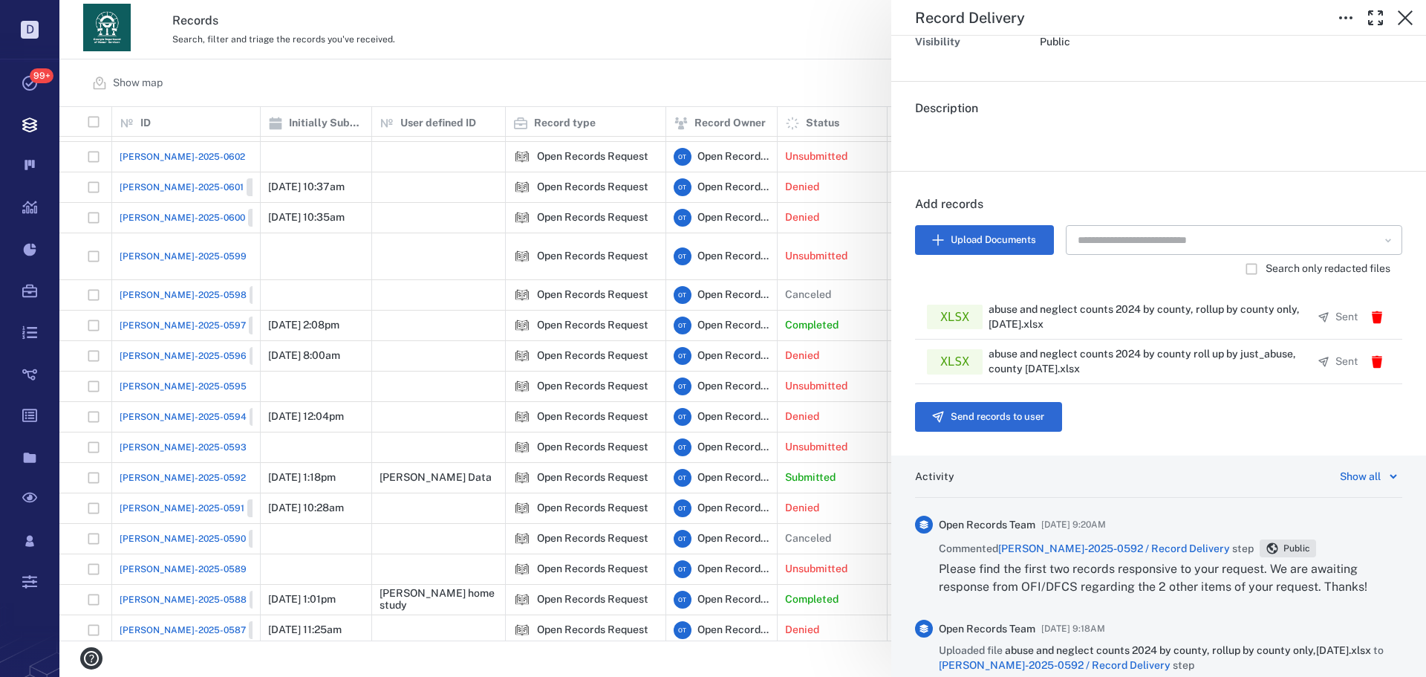
click at [717, 72] on div "Record Delivery Status Incomplete Type Record delivery Assignee ​ Due date ​ Re…" at bounding box center [742, 338] width 1366 height 677
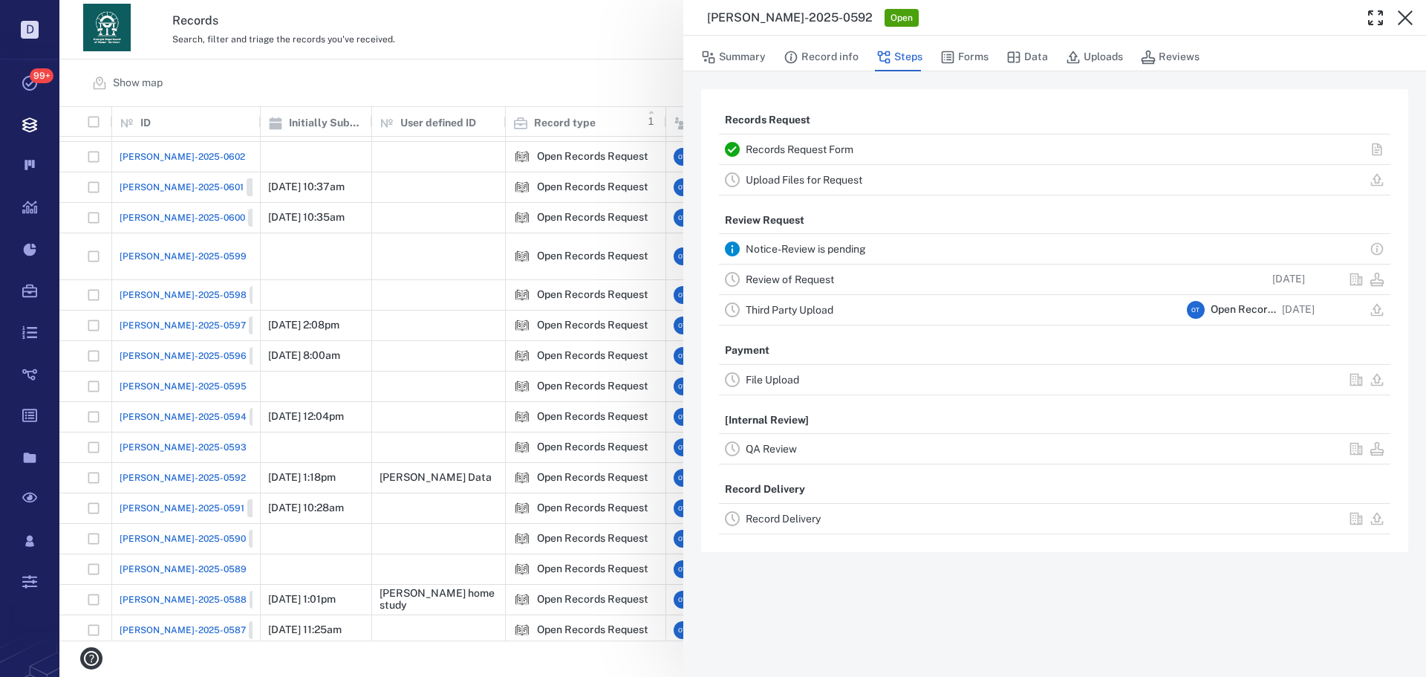
drag, startPoint x: 584, startPoint y: 104, endPoint x: 605, endPoint y: 113, distance: 22.6
click at [584, 104] on div "ORR-2025-0592 Open Summary Record info Steps Forms Data Uploads Reviews Records…" at bounding box center [742, 338] width 1366 height 677
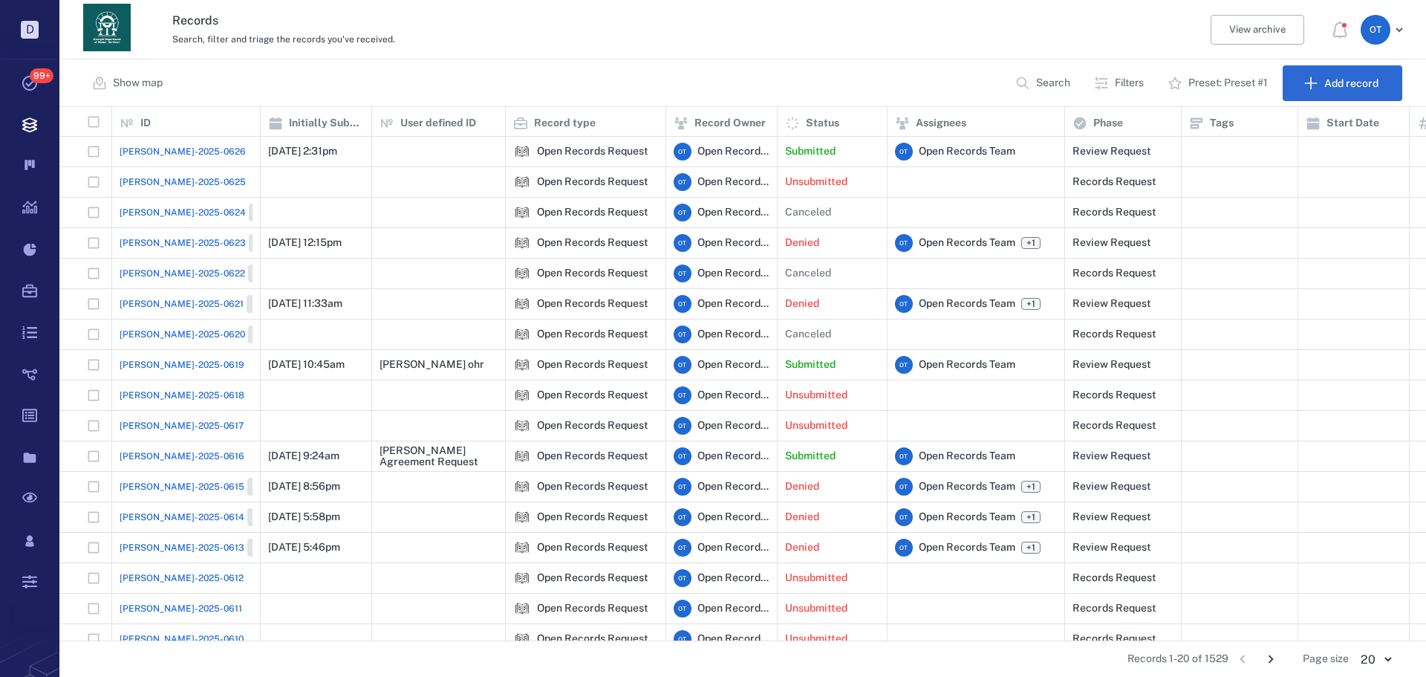
click at [163, 460] on span "[PERSON_NAME]-2025-0616" at bounding box center [182, 455] width 125 height 13
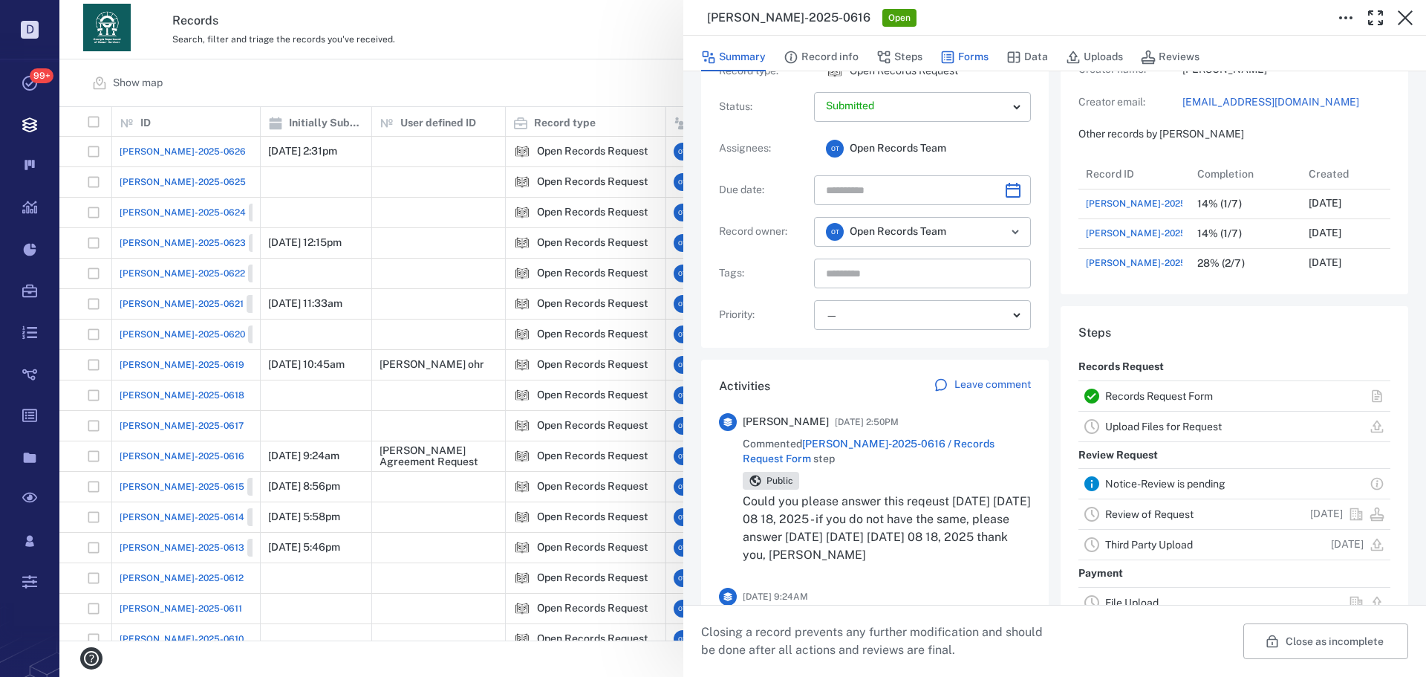
click at [969, 50] on button "Forms" at bounding box center [964, 57] width 48 height 28
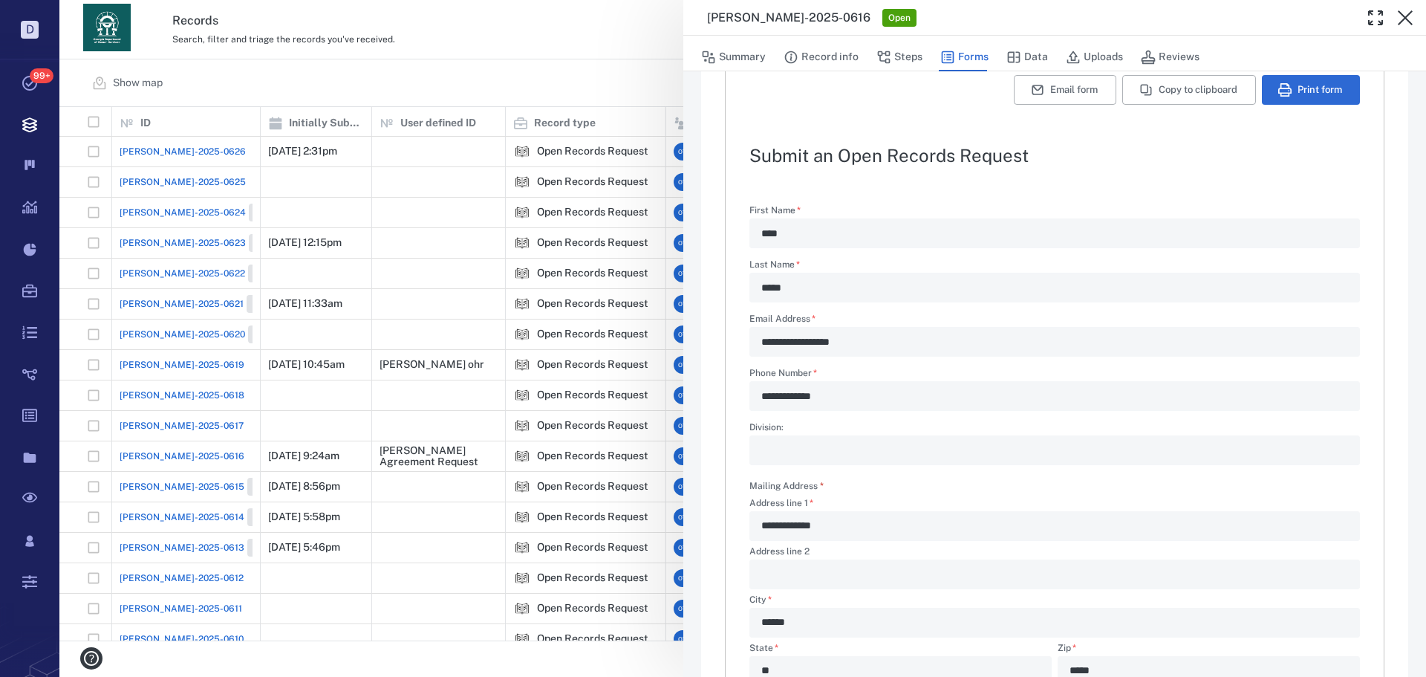
type textarea "*"
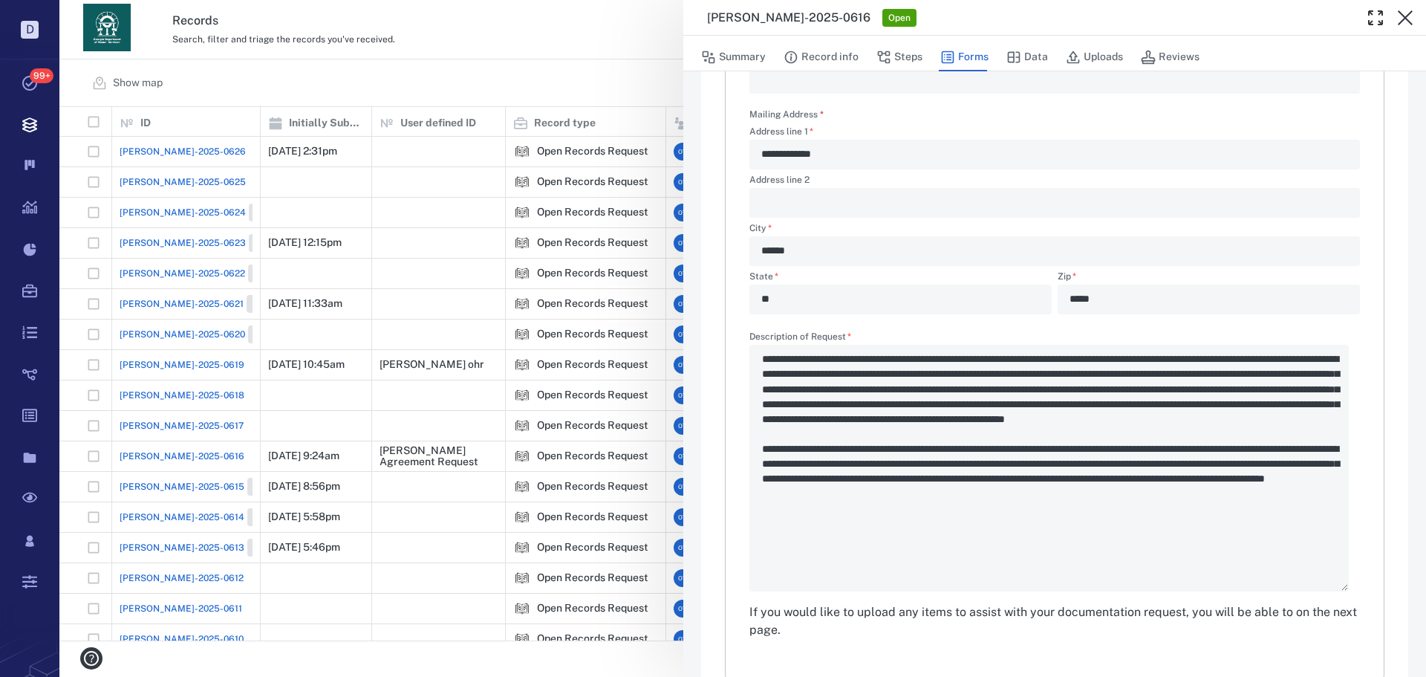
click at [609, 74] on div "**********" at bounding box center [742, 338] width 1366 height 677
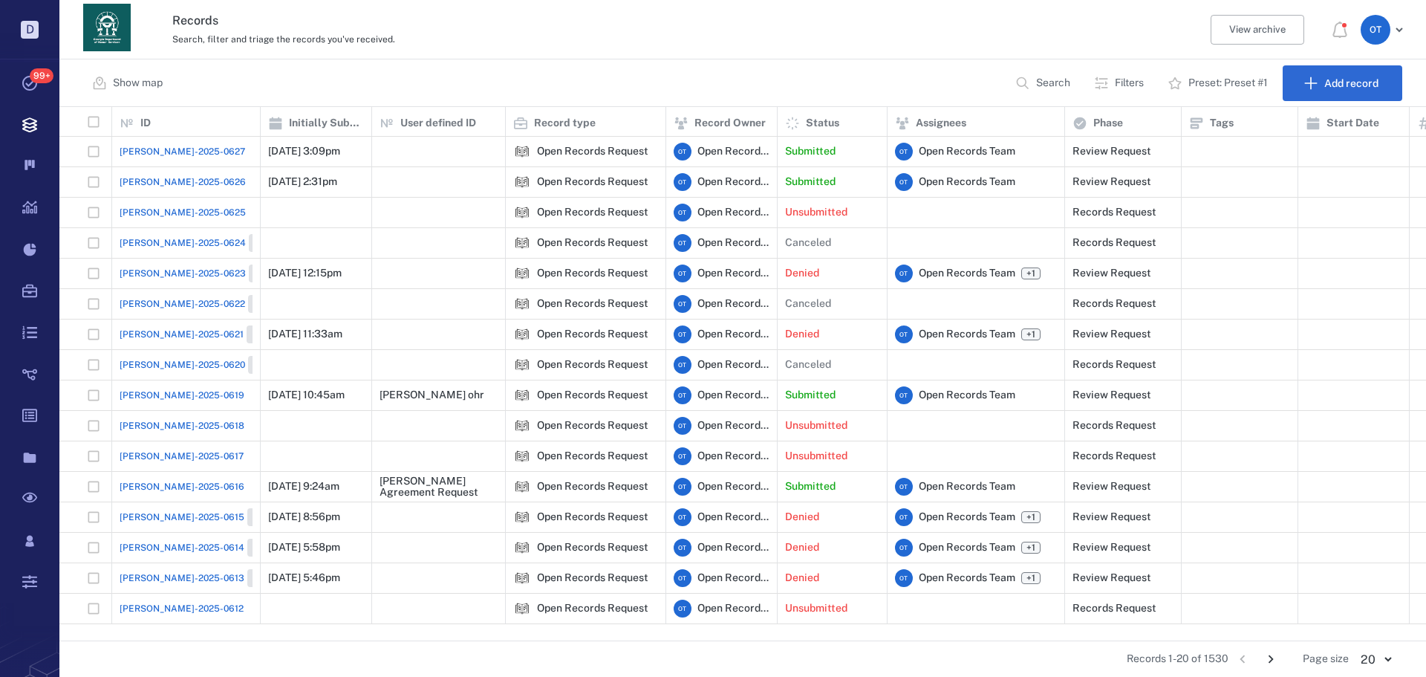
click at [171, 154] on span "[PERSON_NAME]-2025-0627" at bounding box center [183, 151] width 126 height 13
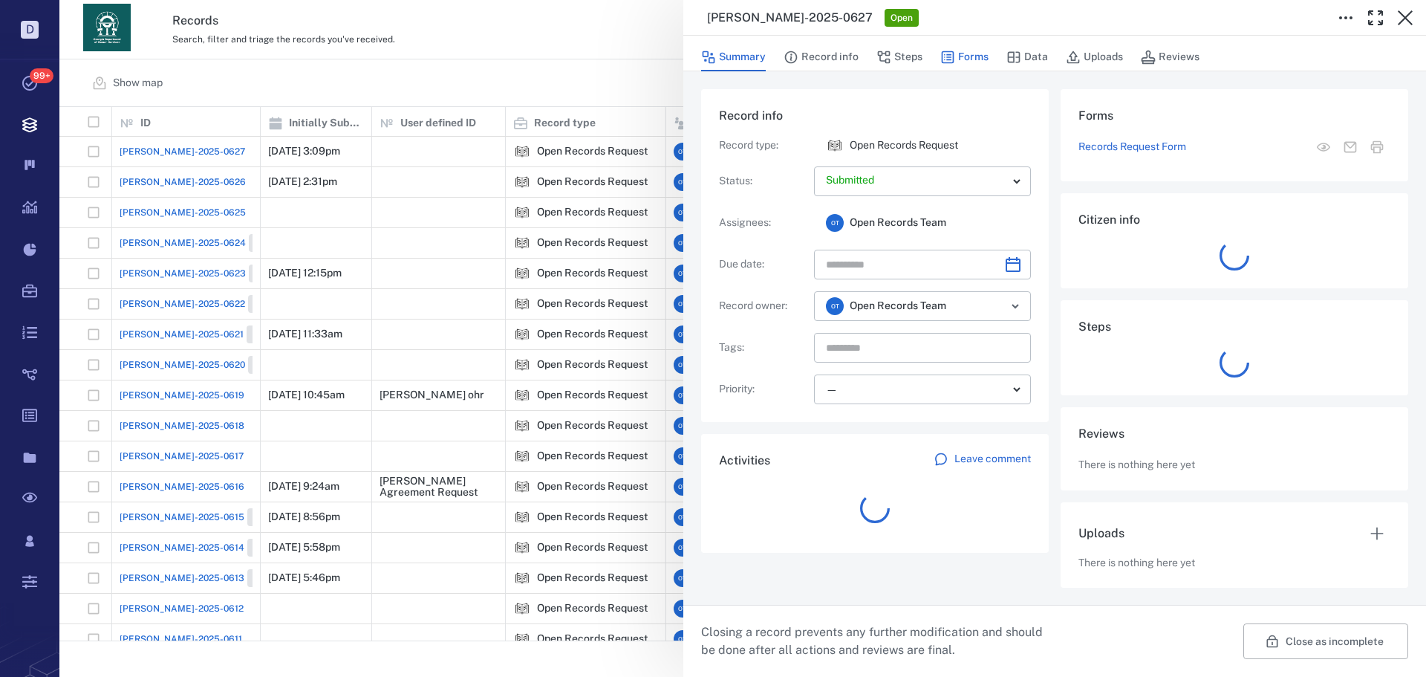
click at [964, 58] on button "Forms" at bounding box center [964, 57] width 48 height 28
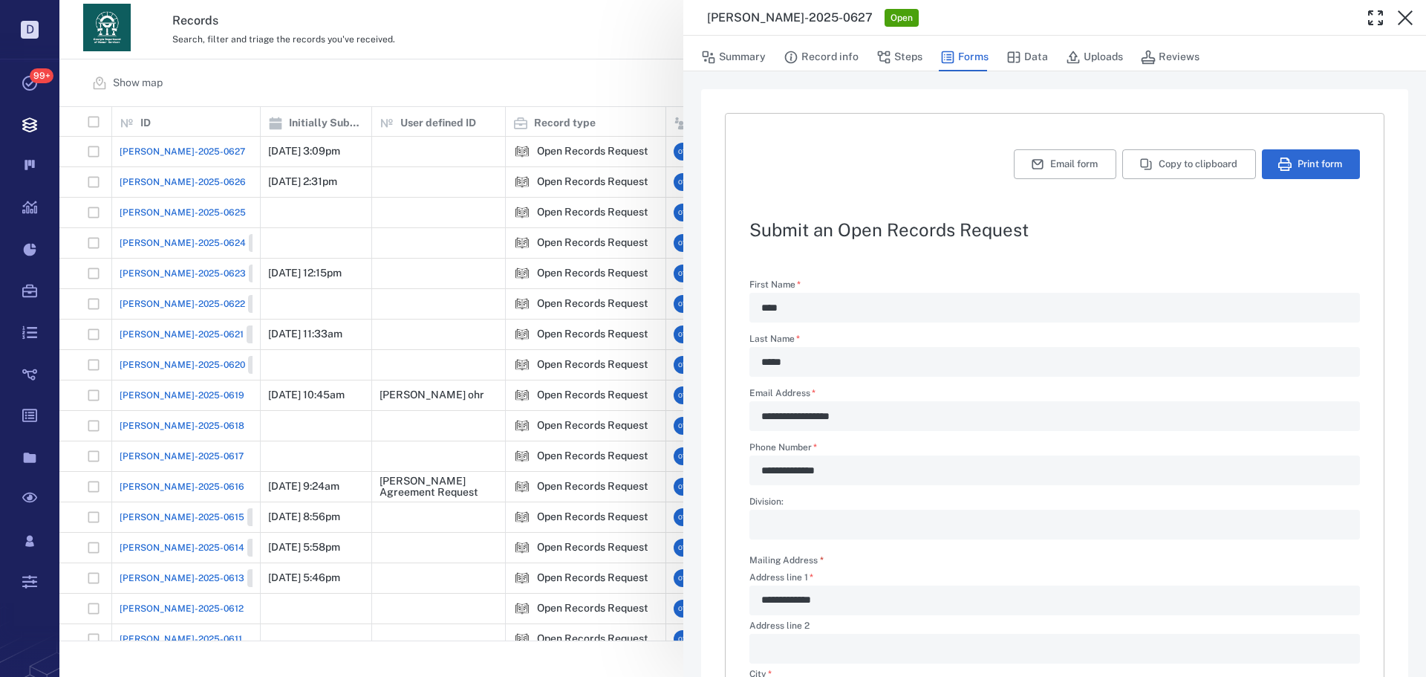
scroll to position [358, 0]
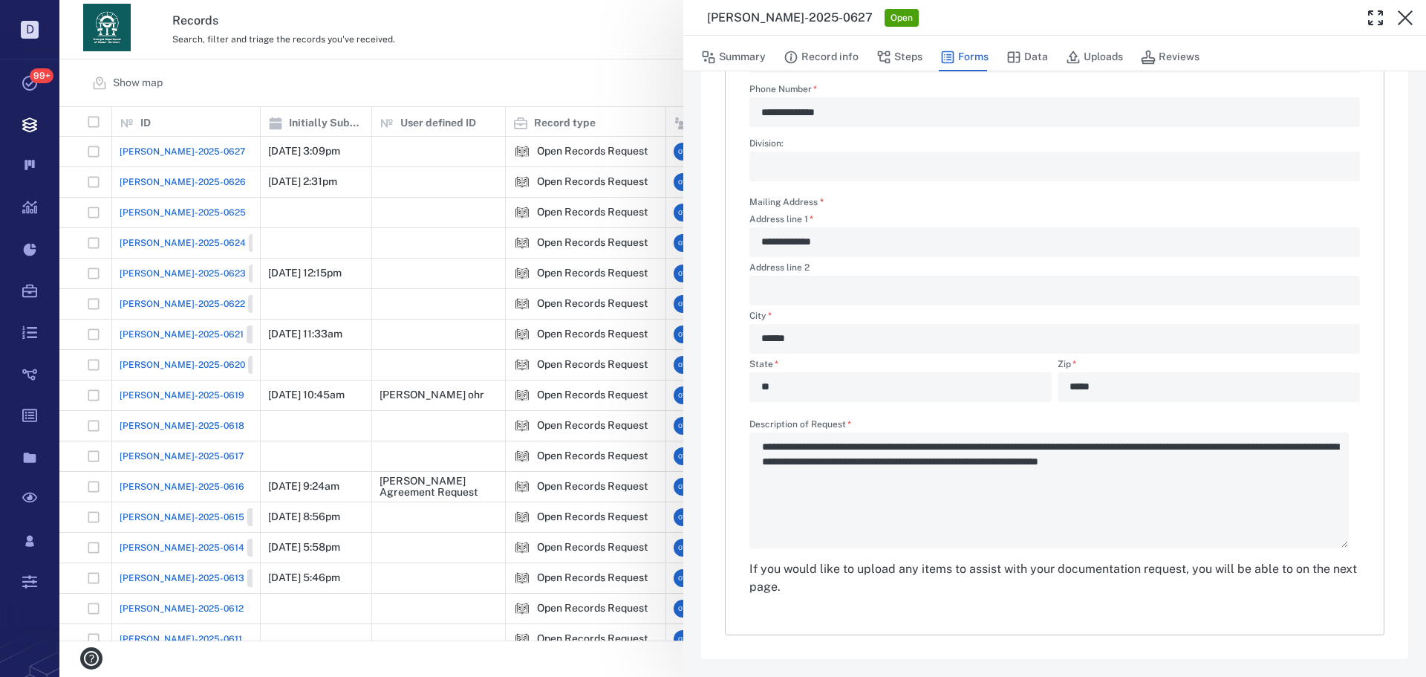
drag, startPoint x: 500, startPoint y: 50, endPoint x: 1413, endPoint y: 472, distance: 1005.8
click at [504, 46] on div "**********" at bounding box center [742, 338] width 1366 height 677
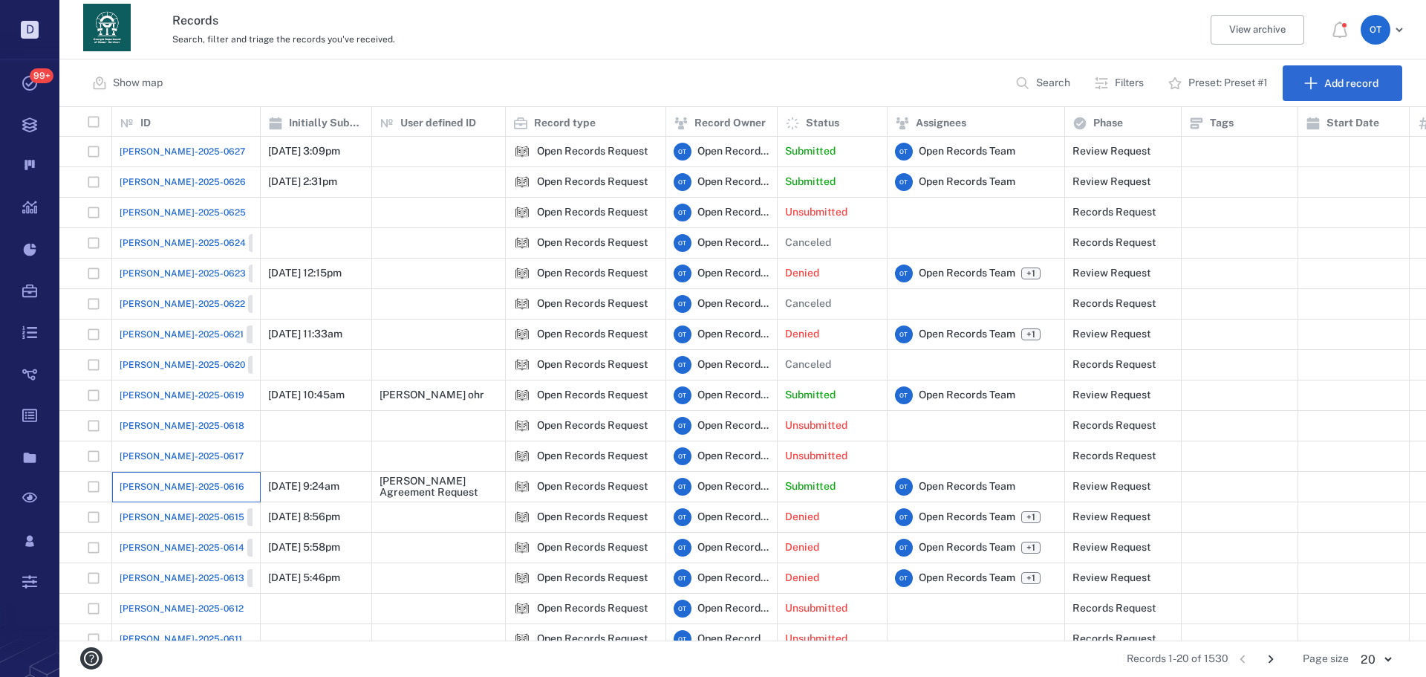
click at [139, 473] on div "[PERSON_NAME]-2025-0616" at bounding box center [186, 487] width 133 height 30
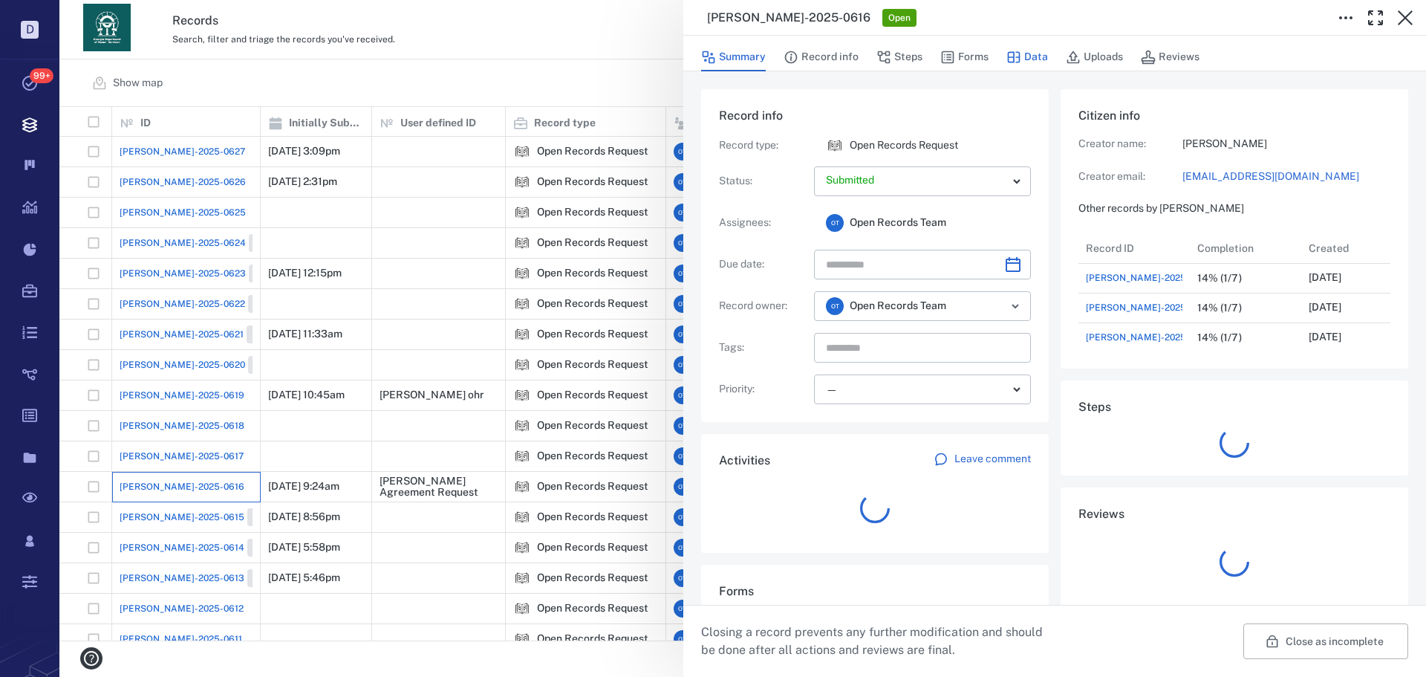
scroll to position [772, 284]
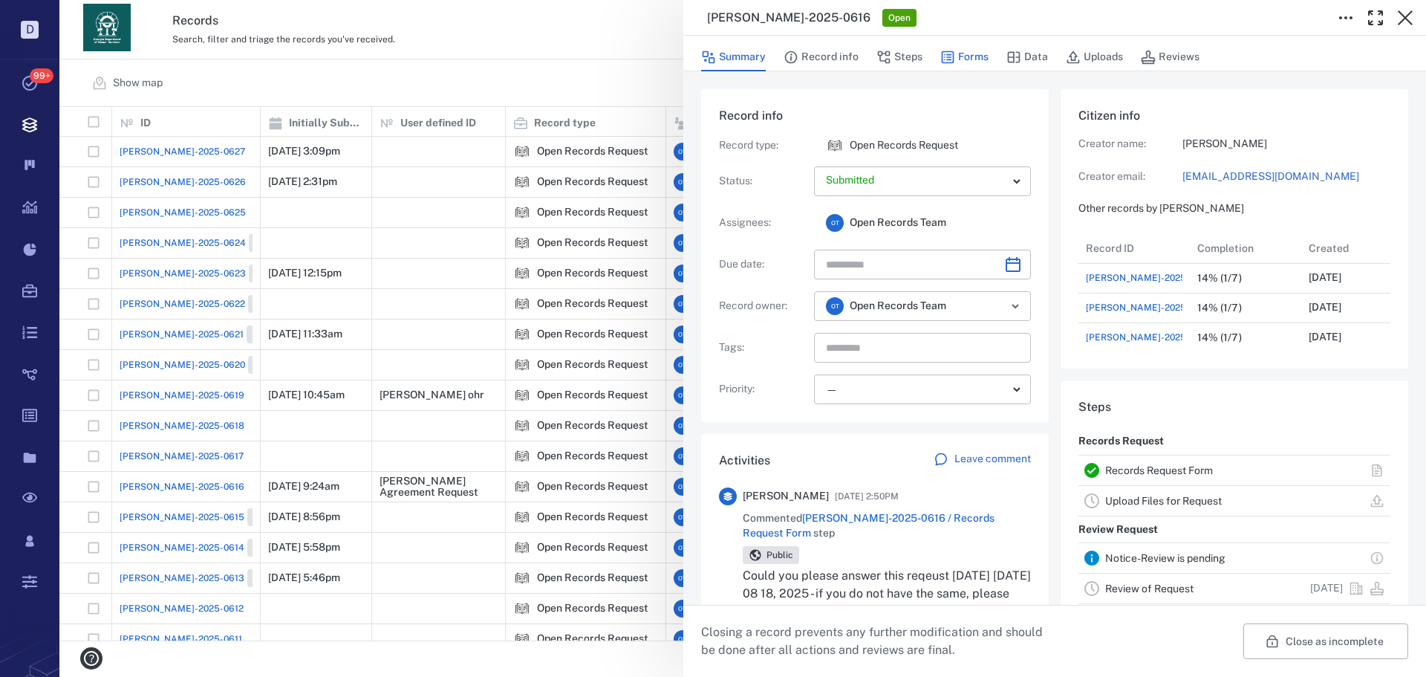
click at [983, 58] on button "Forms" at bounding box center [964, 57] width 48 height 28
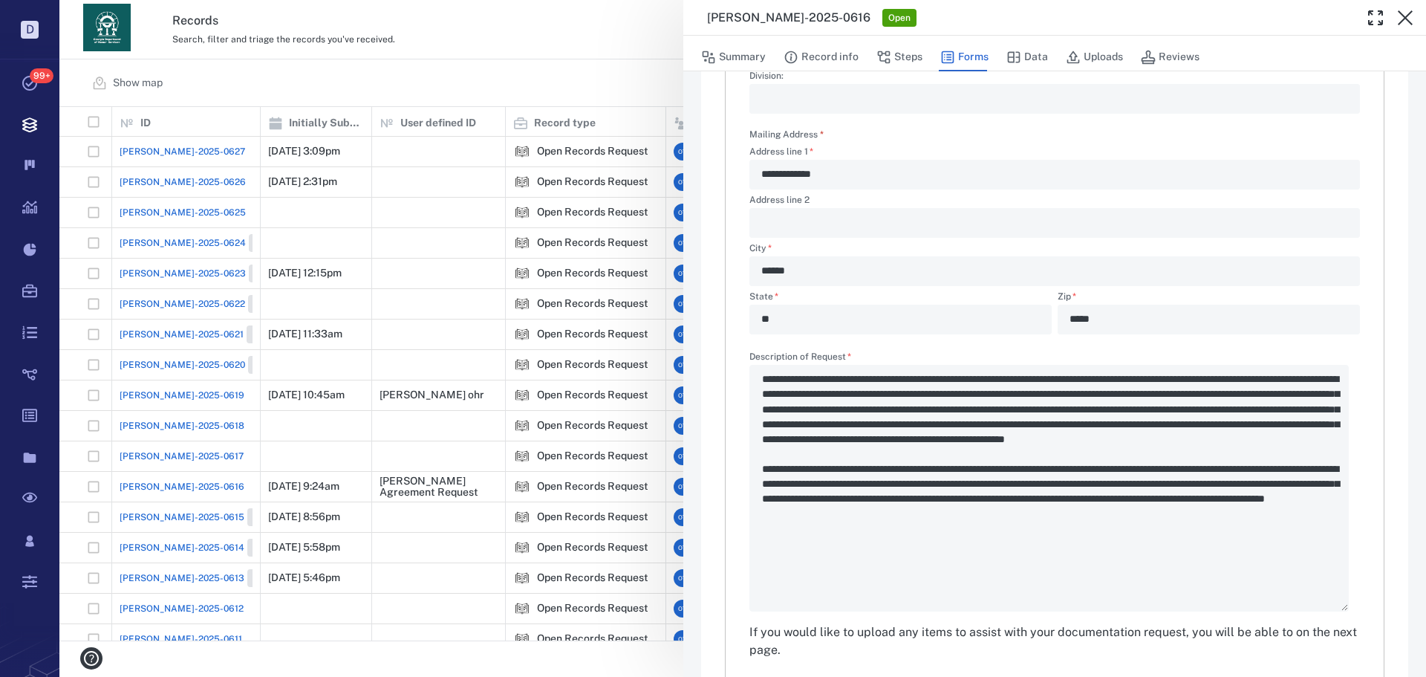
scroll to position [489, 0]
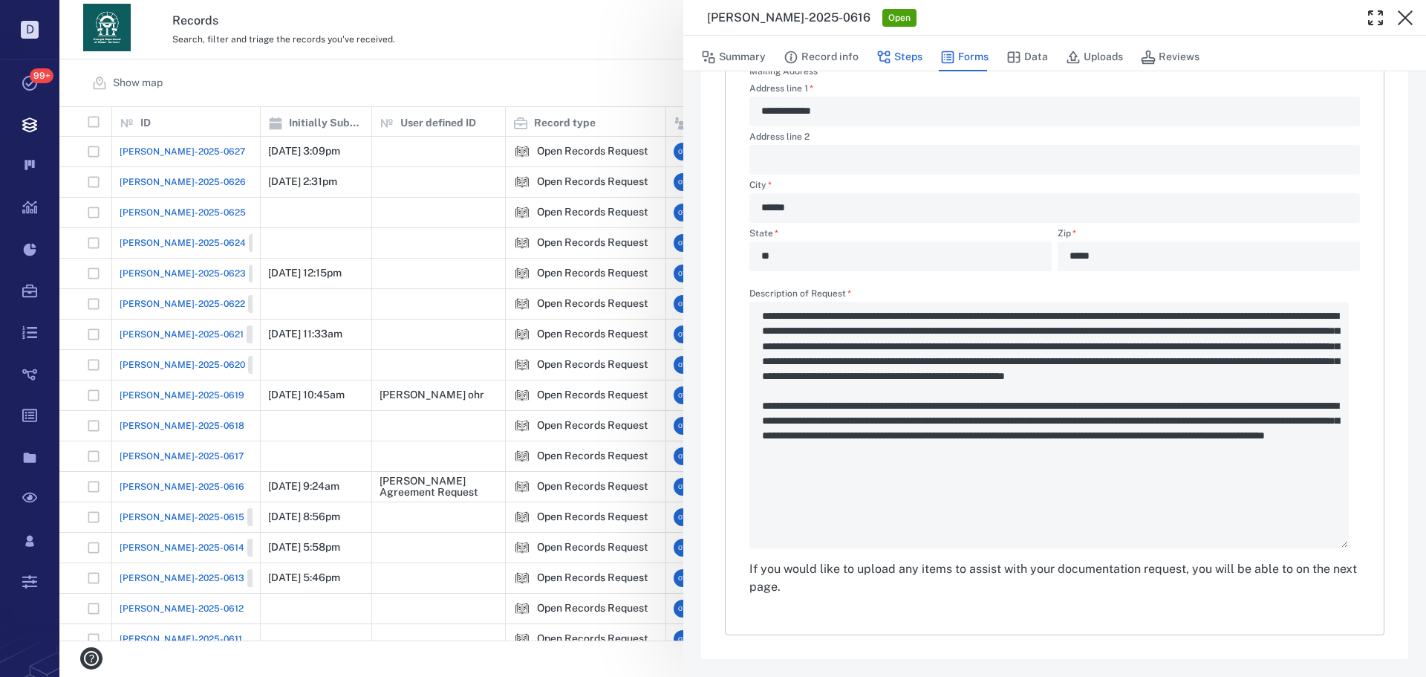
click at [891, 68] on button "Steps" at bounding box center [899, 57] width 46 height 28
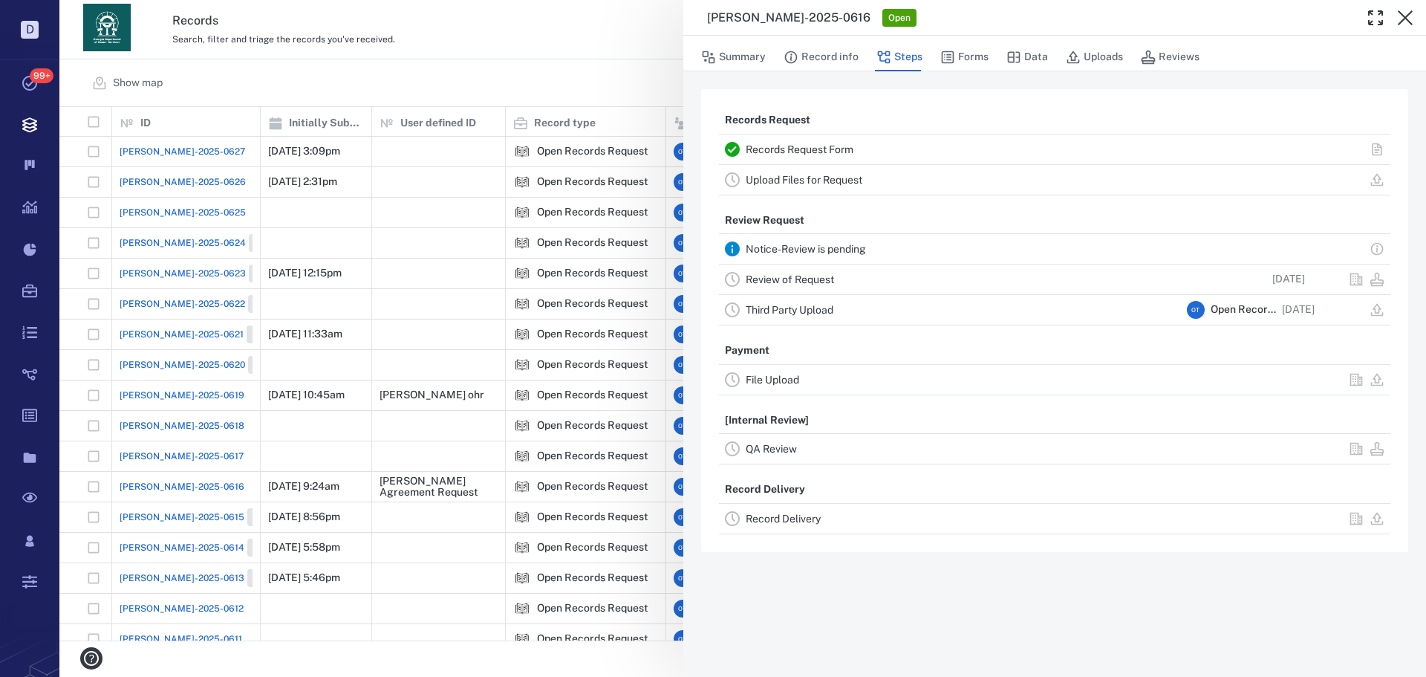
click at [804, 281] on link "Review of Request" at bounding box center [790, 279] width 88 height 12
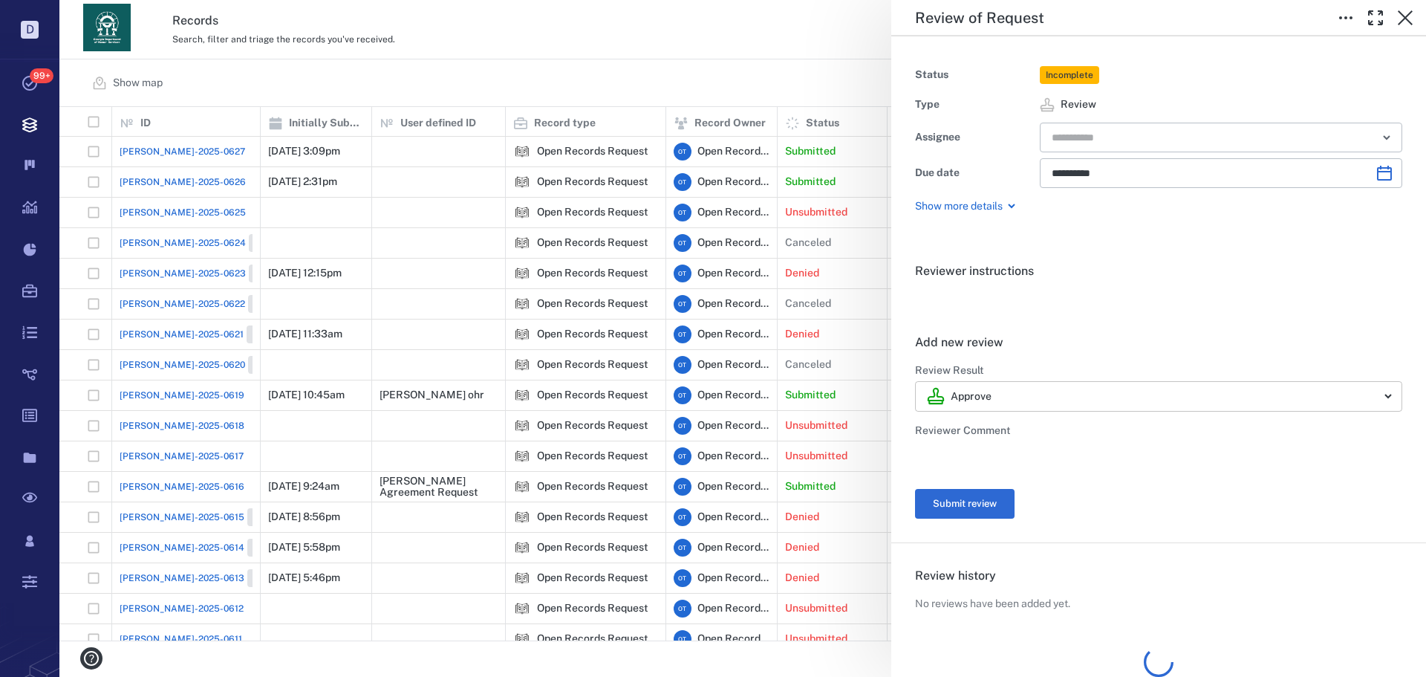
click at [1044, 401] on body "D Tasks 99+ Records Boards Dashboard Reports Record types Guide steps Rules For…" at bounding box center [713, 338] width 1426 height 677
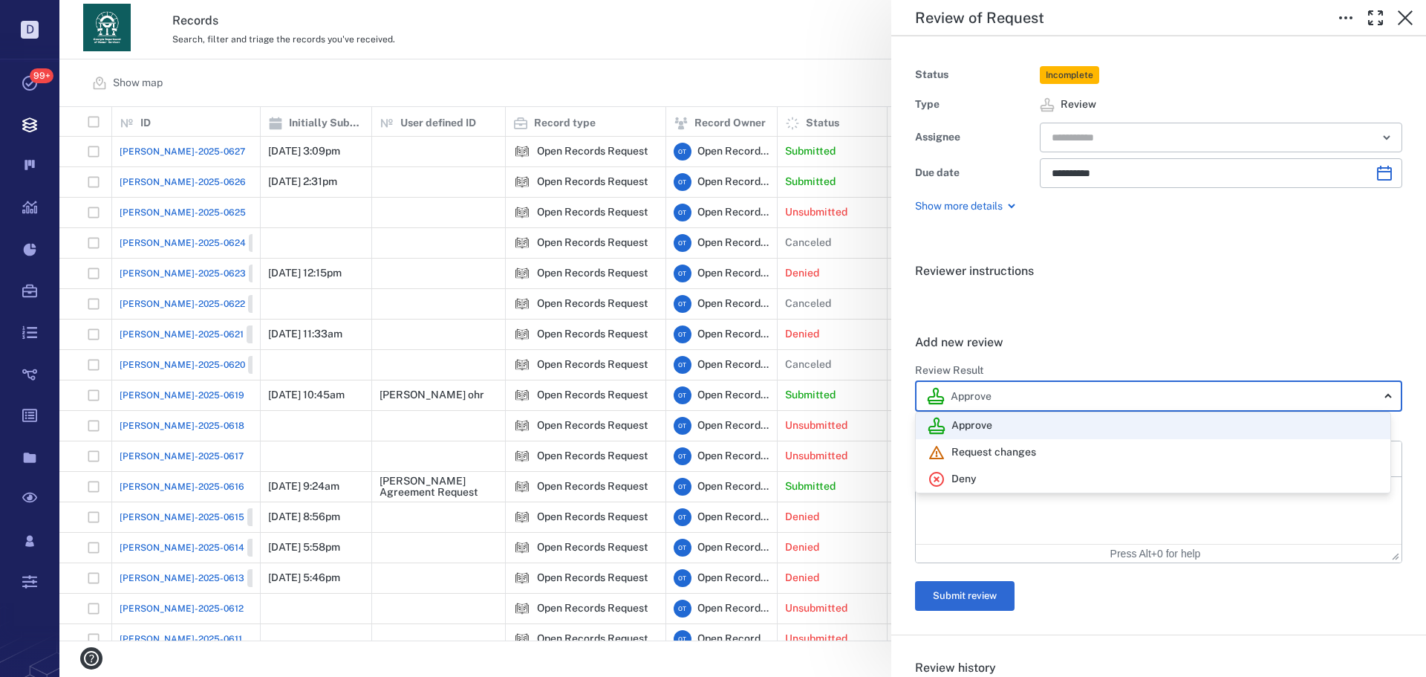
click at [994, 470] on li "Deny" at bounding box center [1153, 479] width 475 height 27
type input "******"
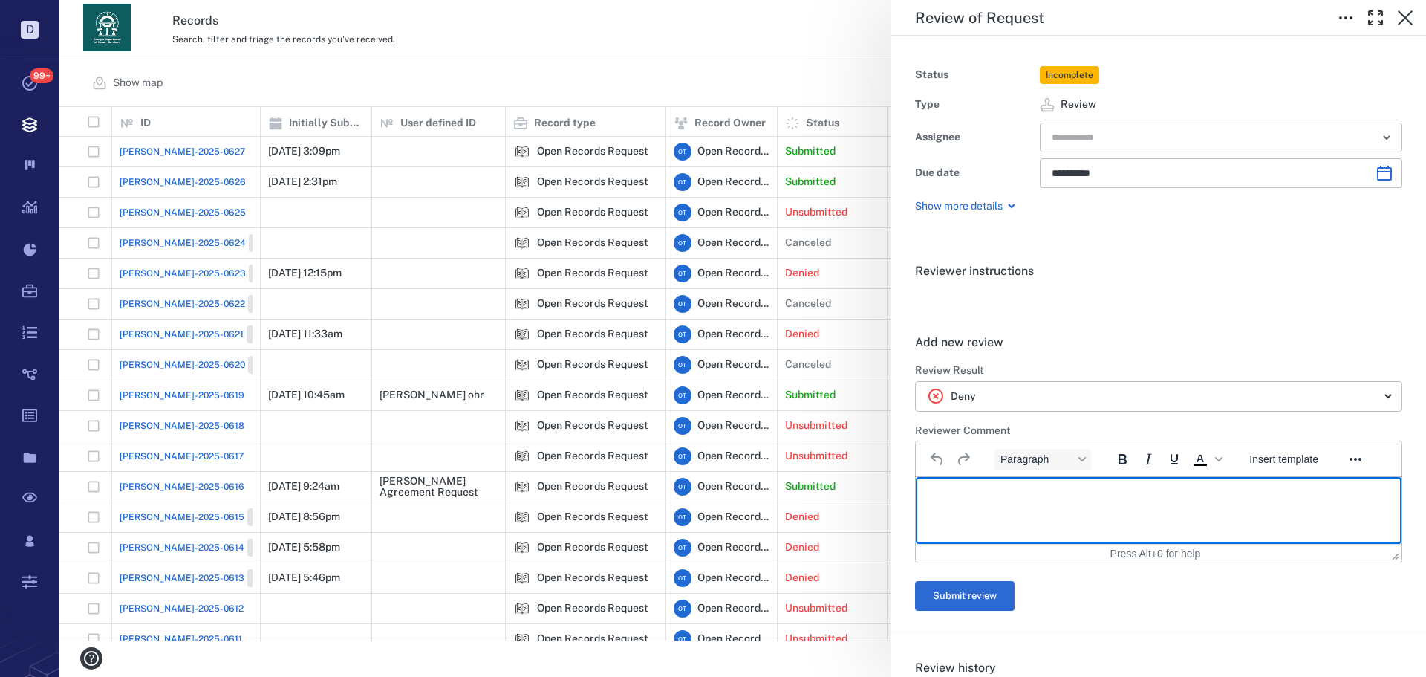
drag, startPoint x: 1001, startPoint y: 492, endPoint x: 1026, endPoint y: 495, distance: 24.6
click at [1002, 492] on p "Rich Text Area. Press ALT-0 for help." at bounding box center [1158, 495] width 460 height 13
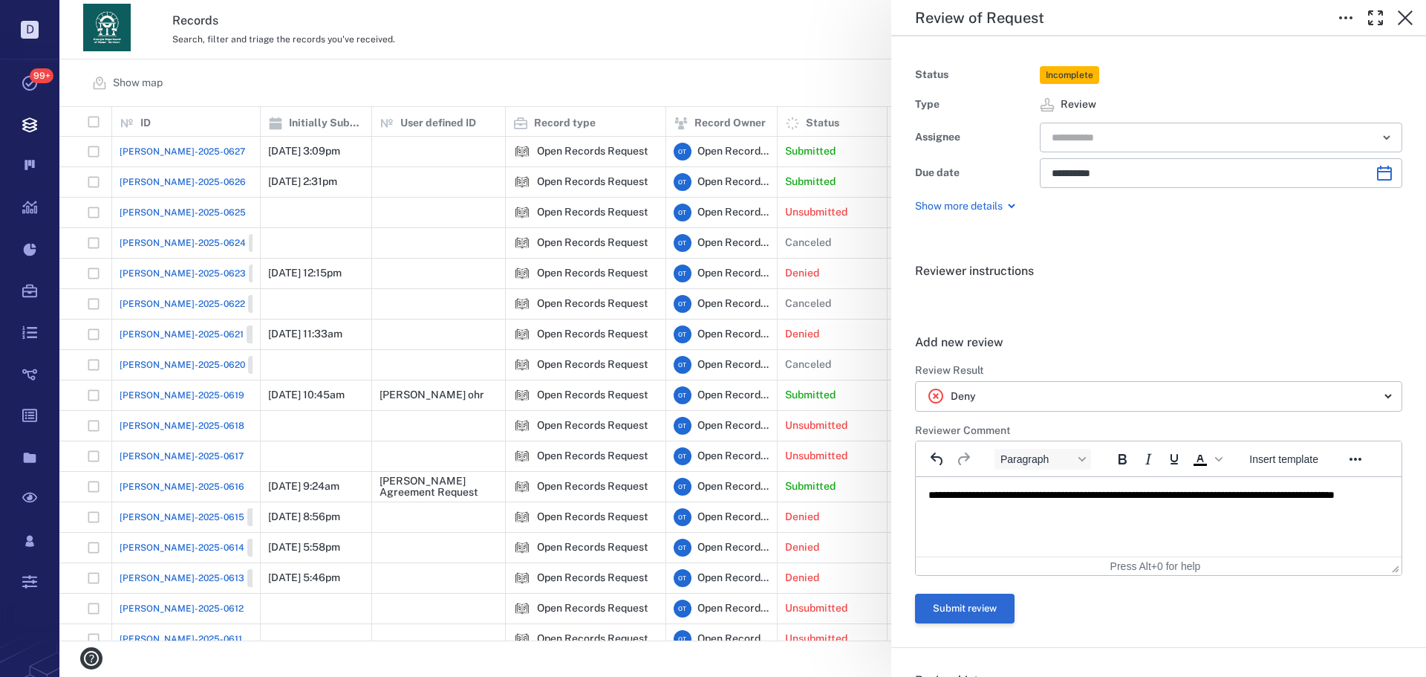
click at [986, 613] on button "Submit review" at bounding box center [965, 608] width 100 height 30
click at [444, 79] on div "**********" at bounding box center [742, 338] width 1366 height 677
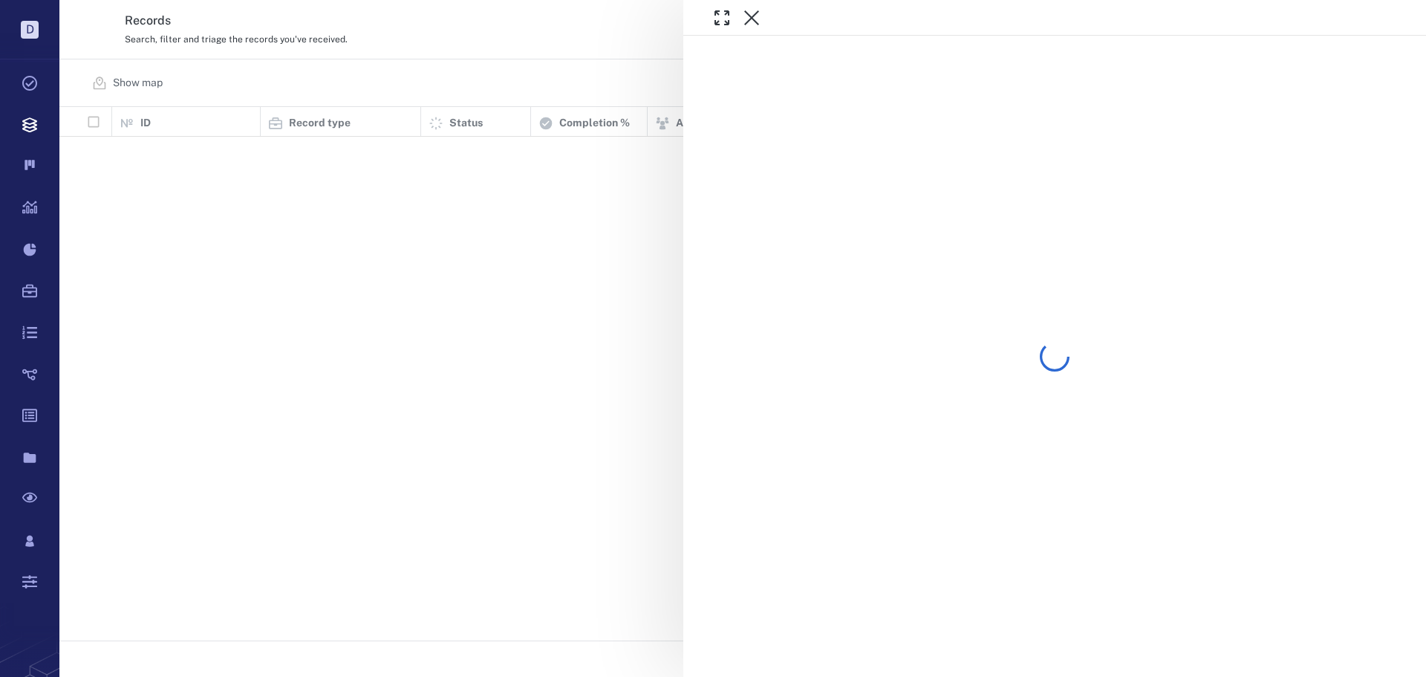
scroll to position [522, 1355]
click at [470, 53] on div at bounding box center [742, 338] width 1366 height 677
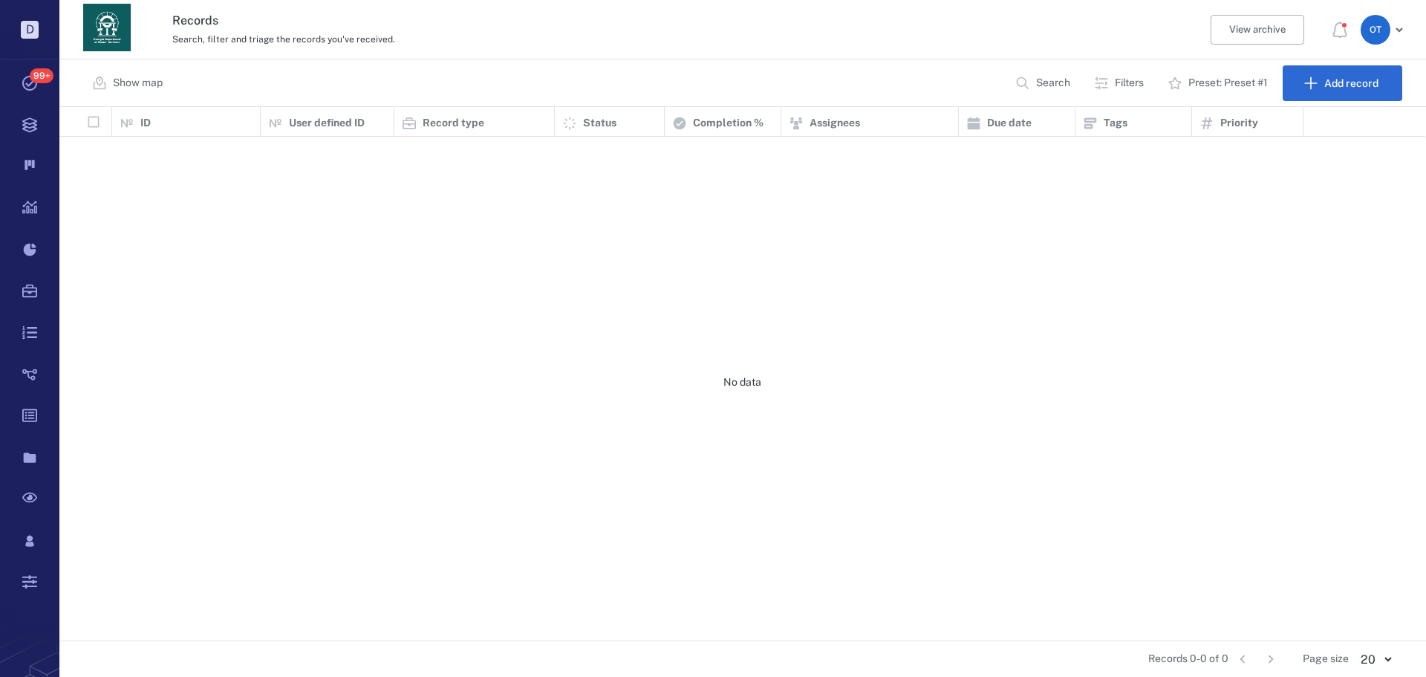
scroll to position [522, 1356]
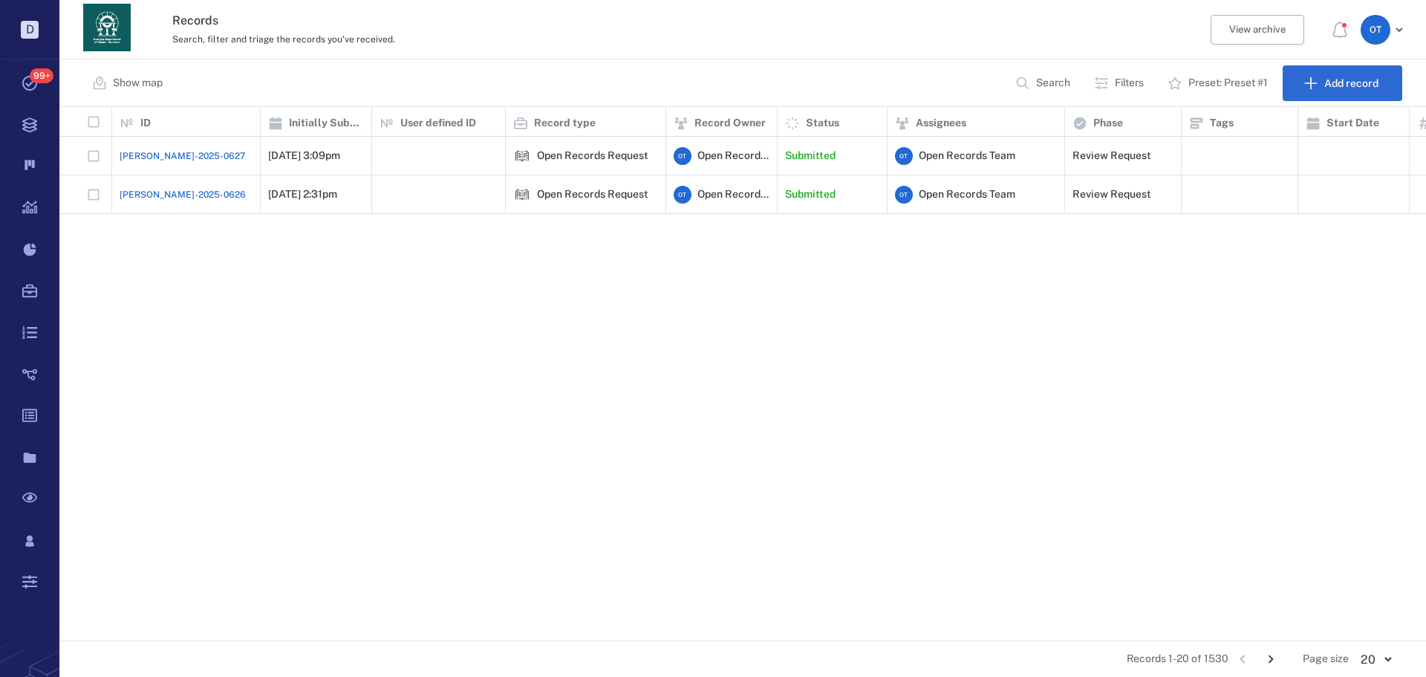
click at [471, 53] on div "Records Search, filter and triage the records you've received. View archive O T" at bounding box center [742, 29] width 1366 height 59
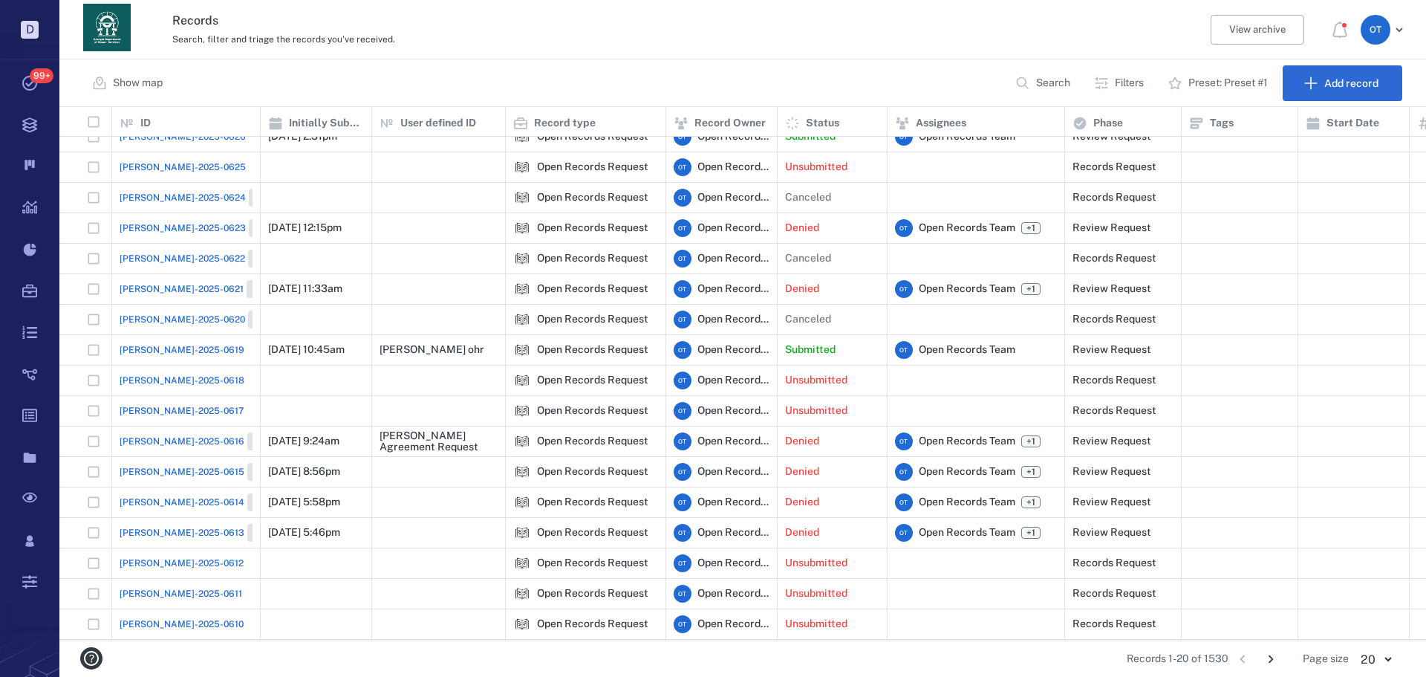
scroll to position [0, 0]
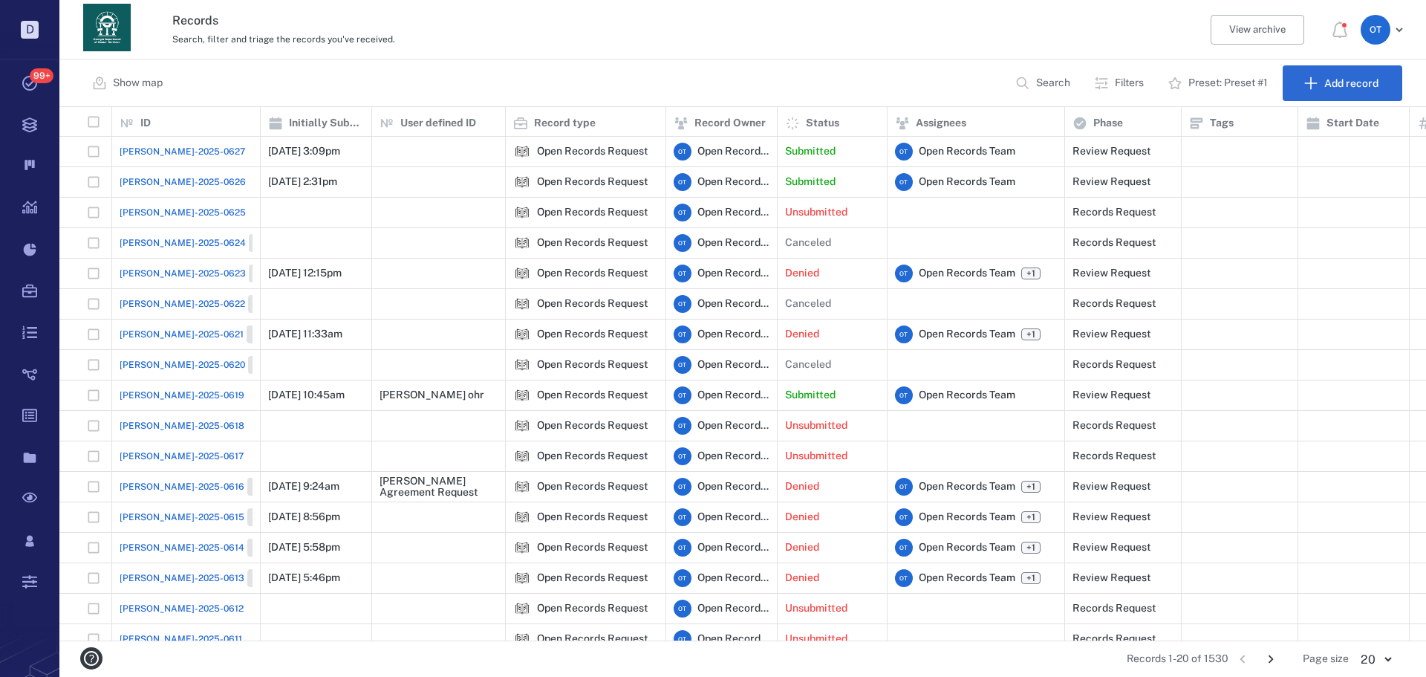
click at [165, 180] on span "[PERSON_NAME]-2025-0626" at bounding box center [183, 181] width 126 height 13
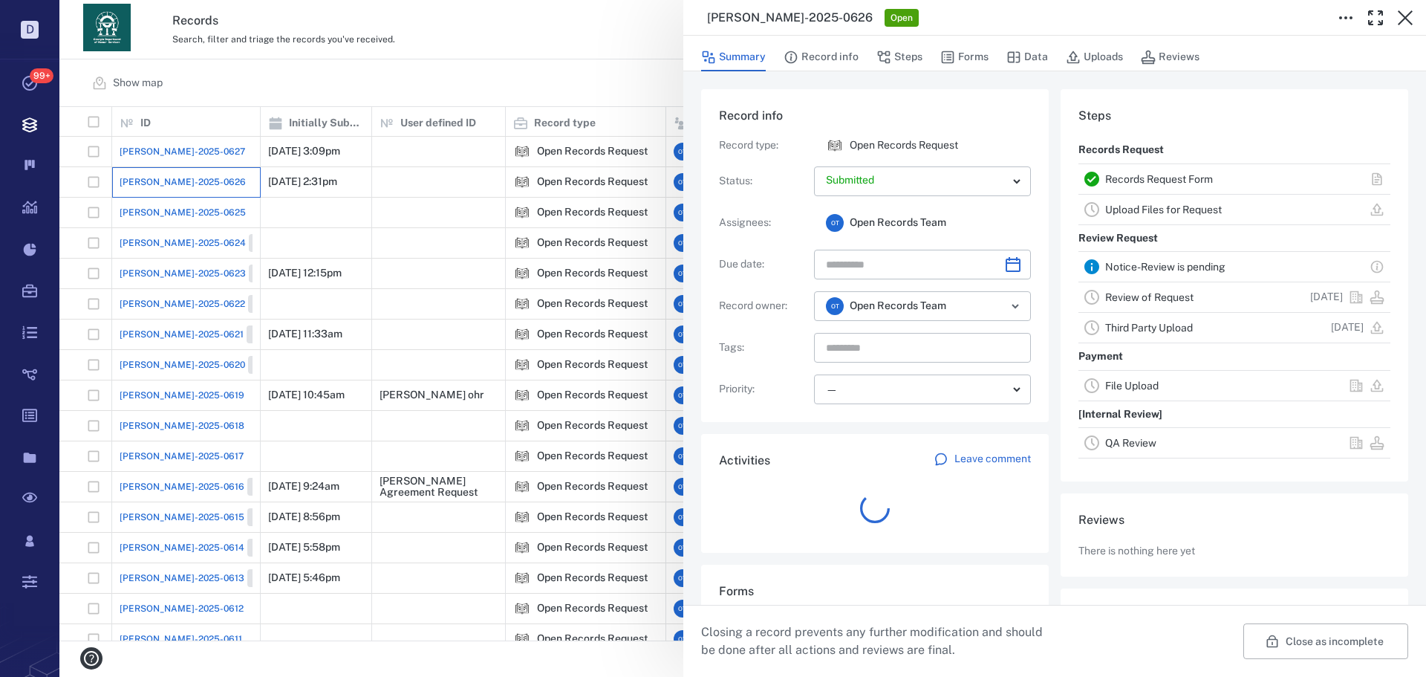
scroll to position [12, 12]
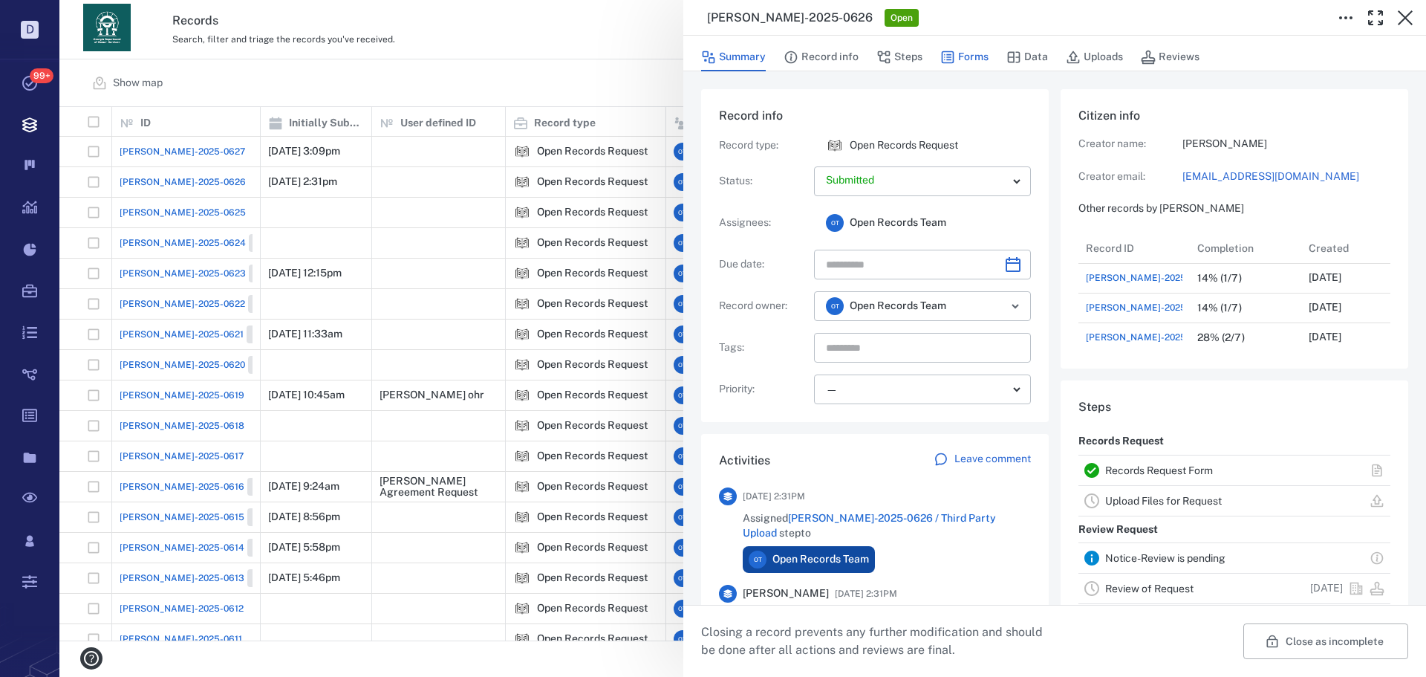
click at [971, 59] on button "Forms" at bounding box center [964, 57] width 48 height 28
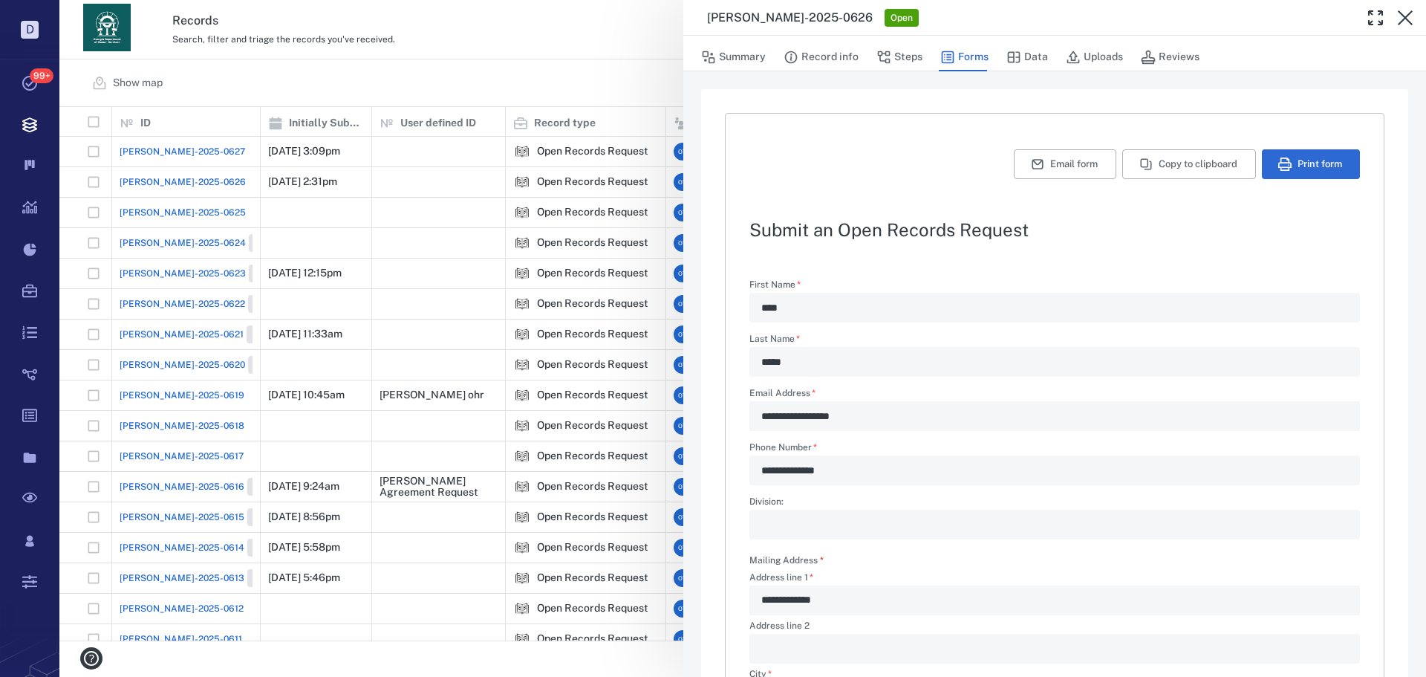
scroll to position [429, 0]
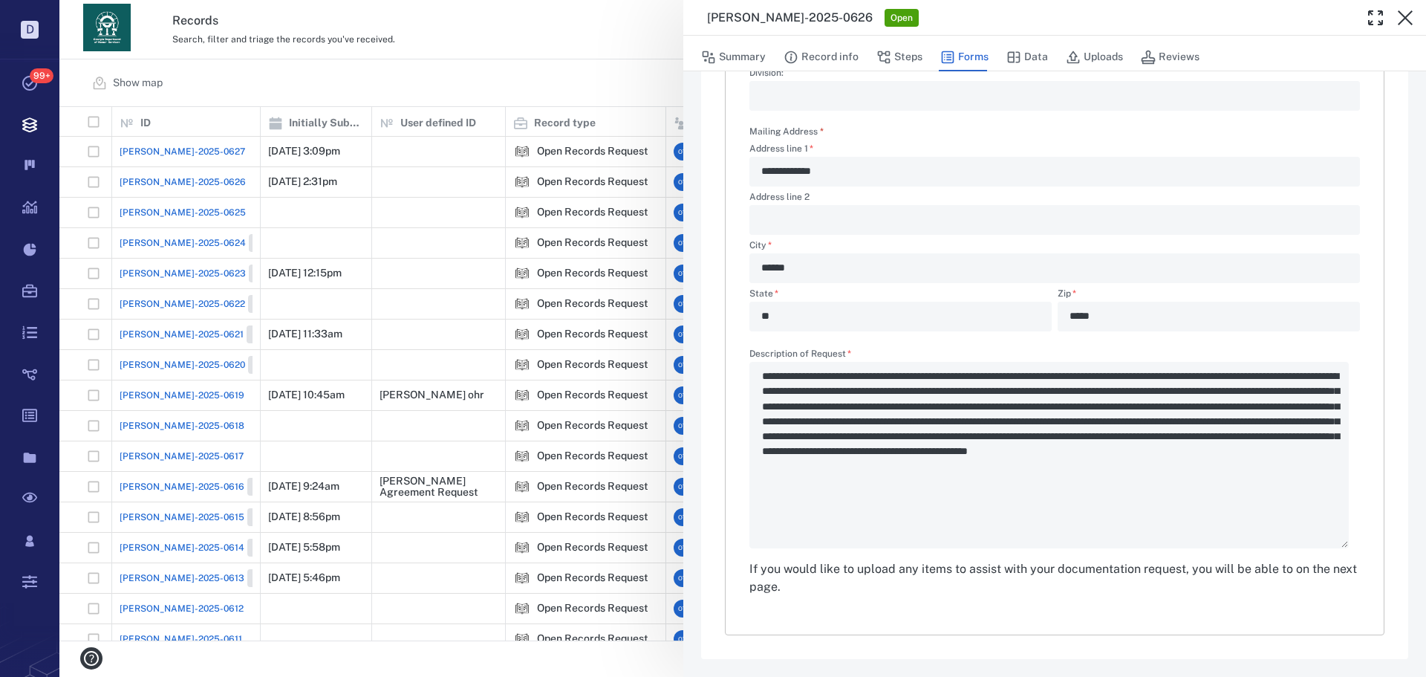
click at [206, 177] on div "**********" at bounding box center [742, 338] width 1366 height 677
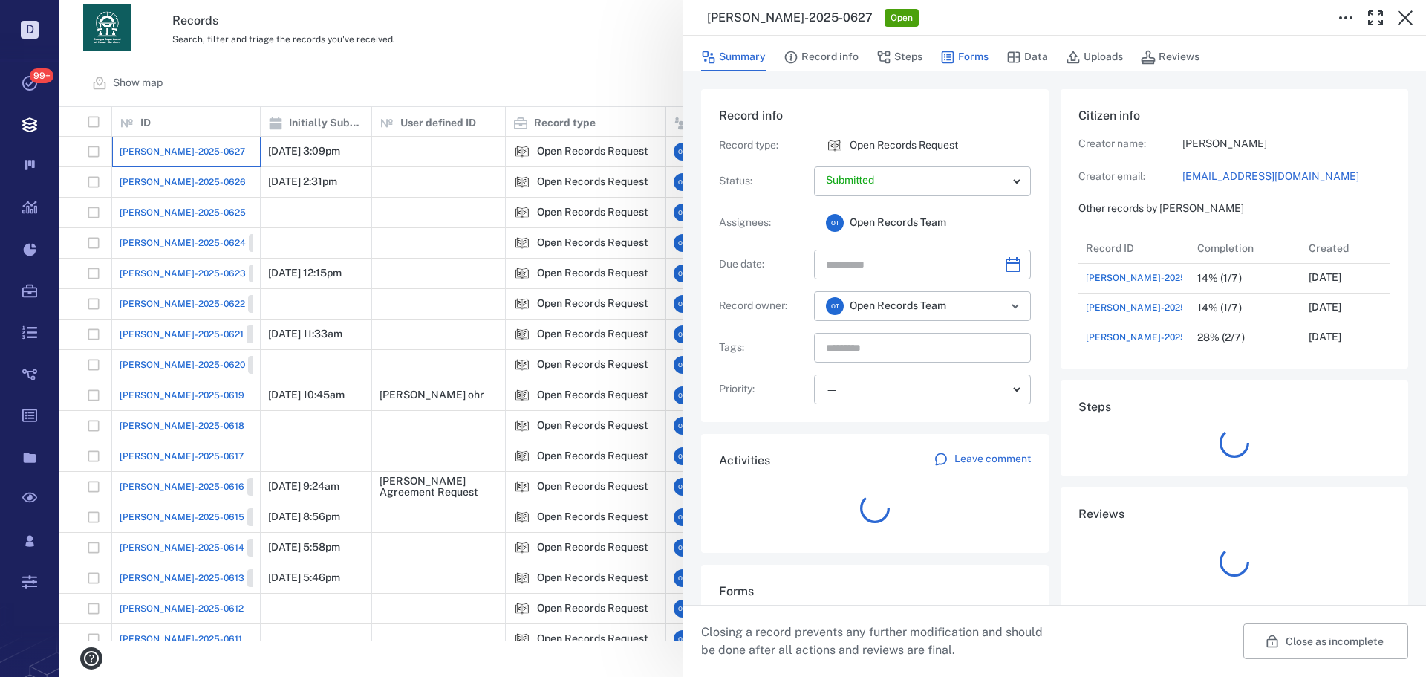
scroll to position [12, 12]
click at [960, 53] on button "Forms" at bounding box center [964, 57] width 48 height 28
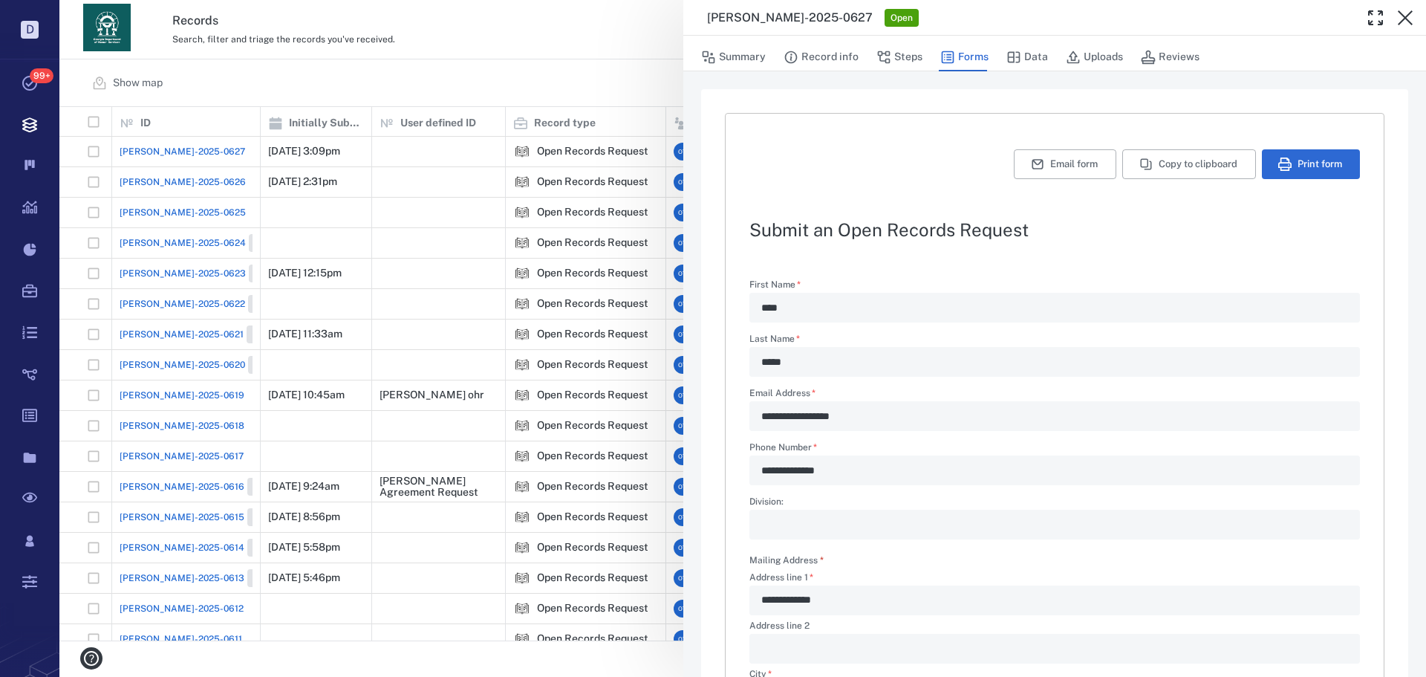
scroll to position [358, 0]
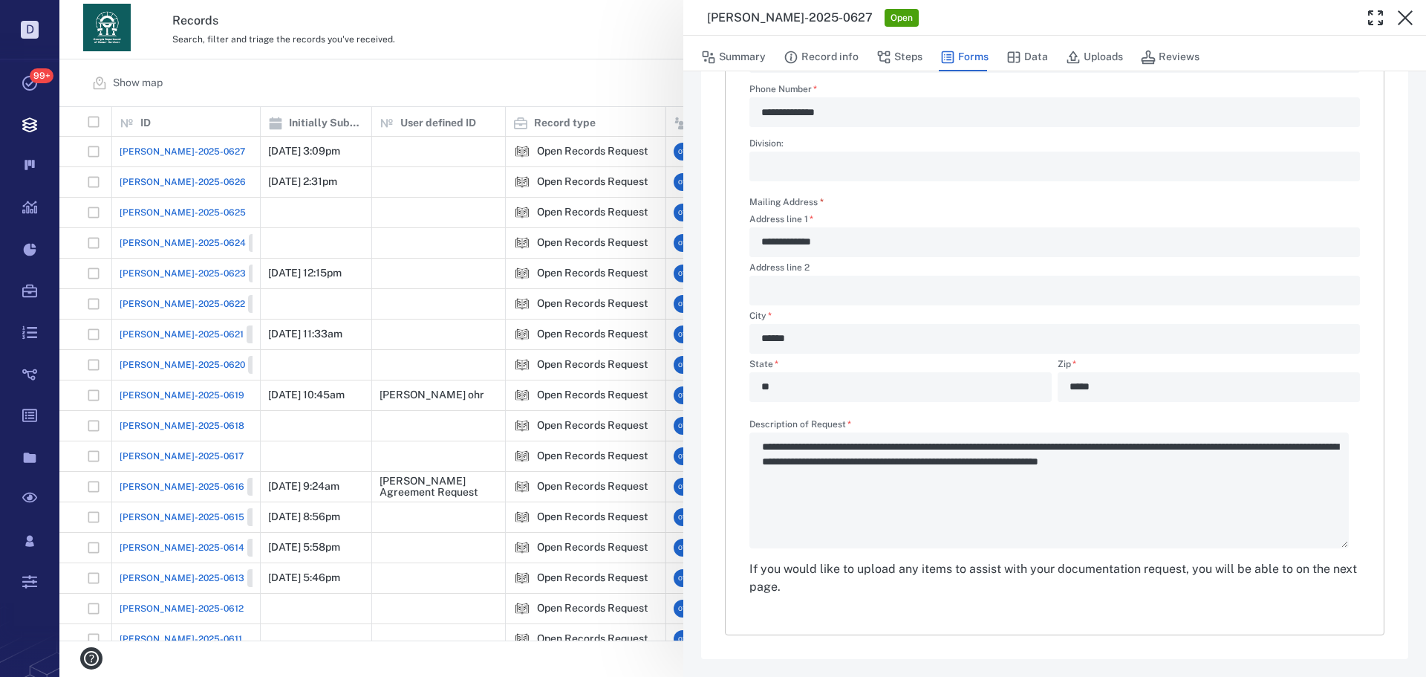
click at [502, 81] on div "**********" at bounding box center [742, 338] width 1366 height 677
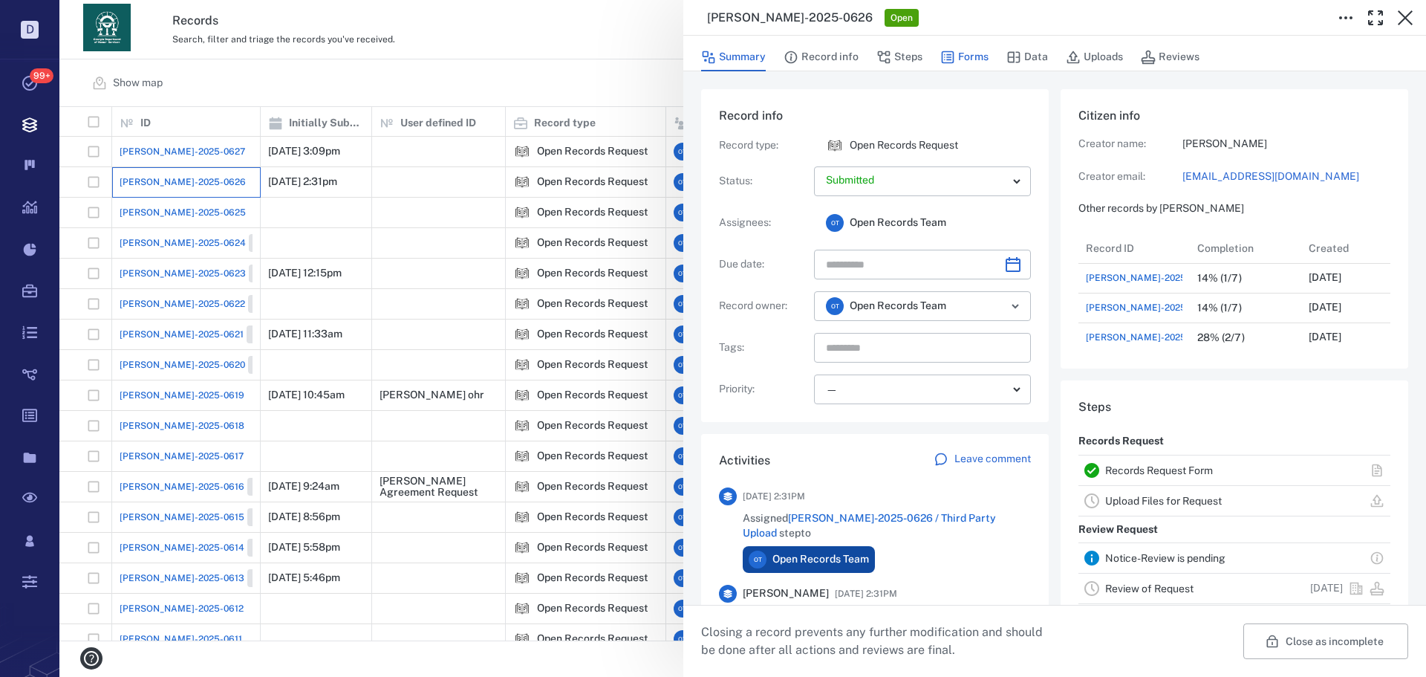
scroll to position [772, 284]
click at [948, 55] on icon "button" at bounding box center [948, 57] width 13 height 13
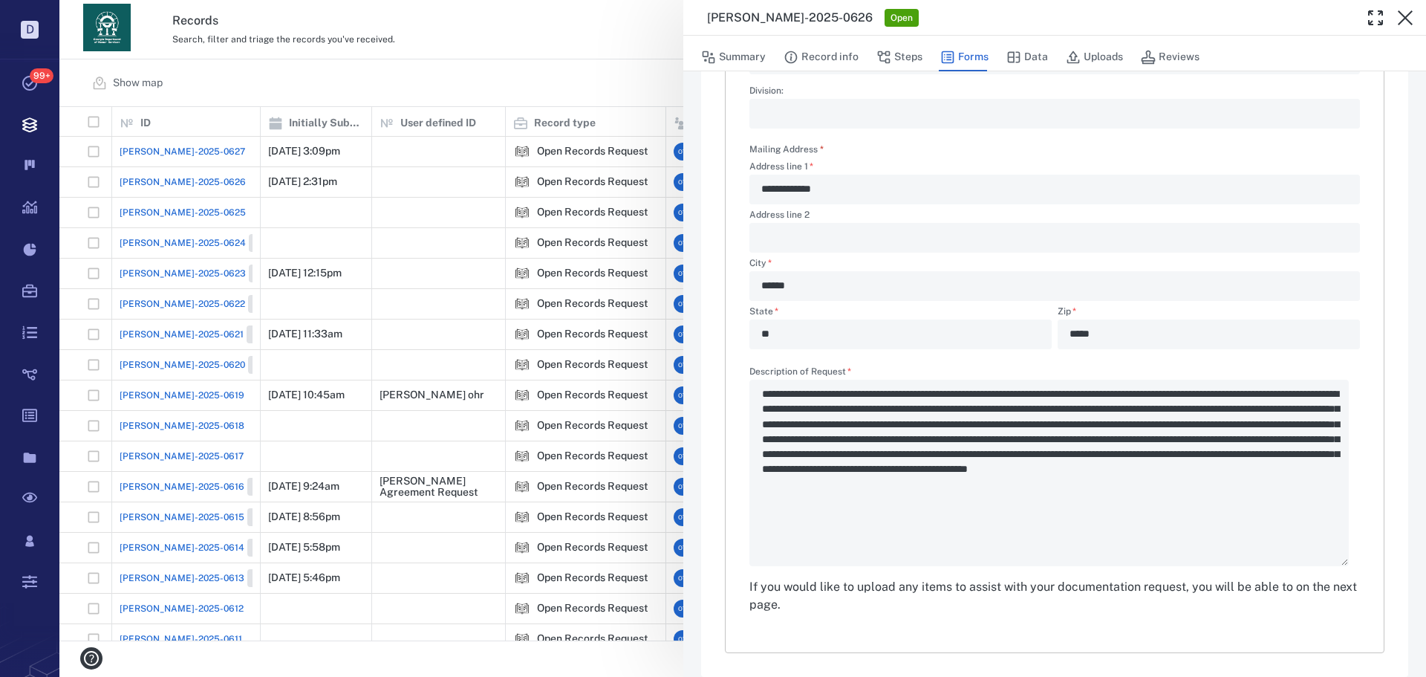
scroll to position [429, 0]
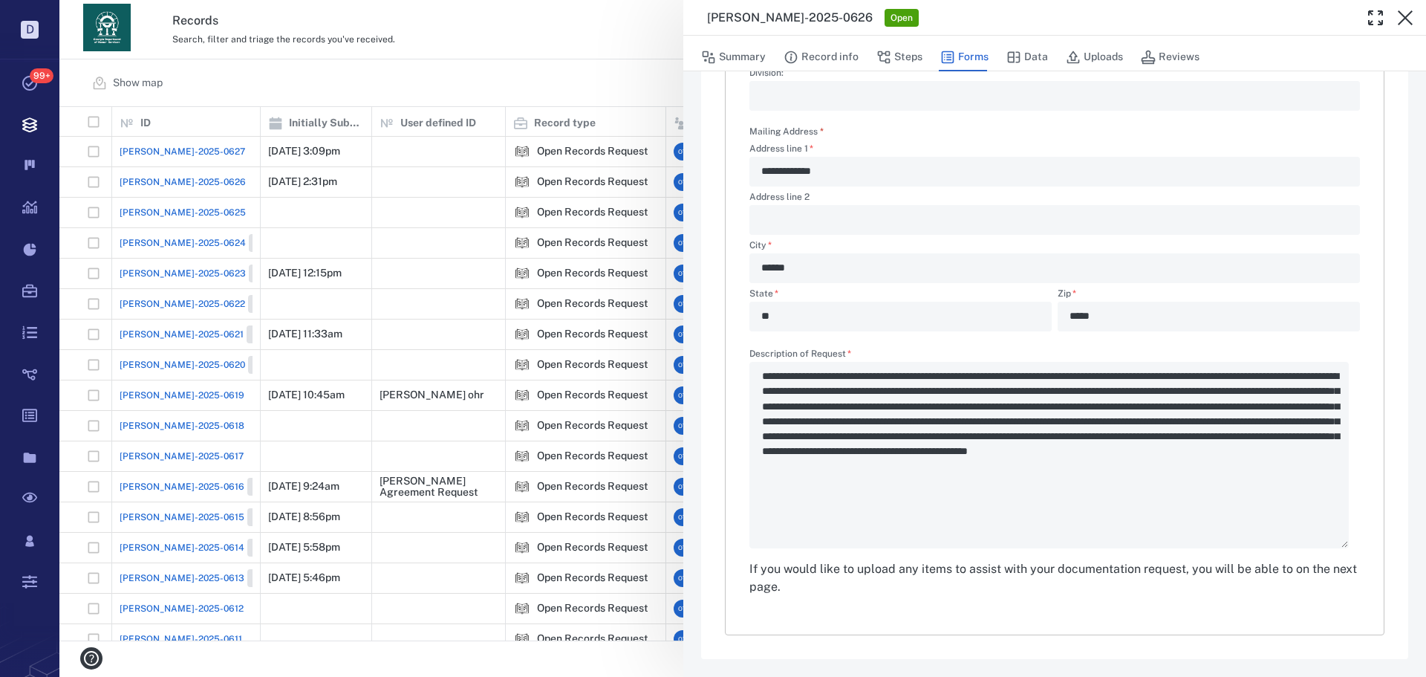
drag, startPoint x: 624, startPoint y: 68, endPoint x: 594, endPoint y: 250, distance: 184.4
click at [623, 67] on div "**********" at bounding box center [742, 338] width 1366 height 677
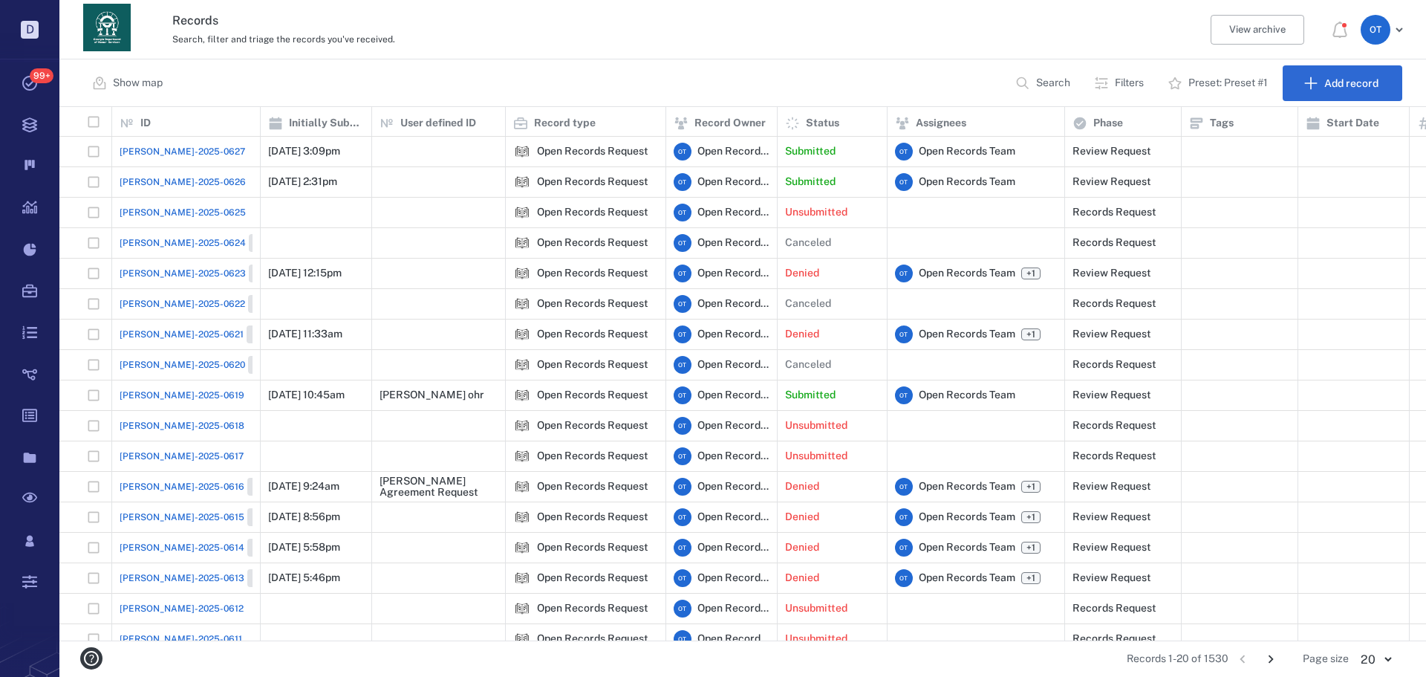
click at [160, 490] on span "[PERSON_NAME]-2025-0616" at bounding box center [182, 486] width 125 height 13
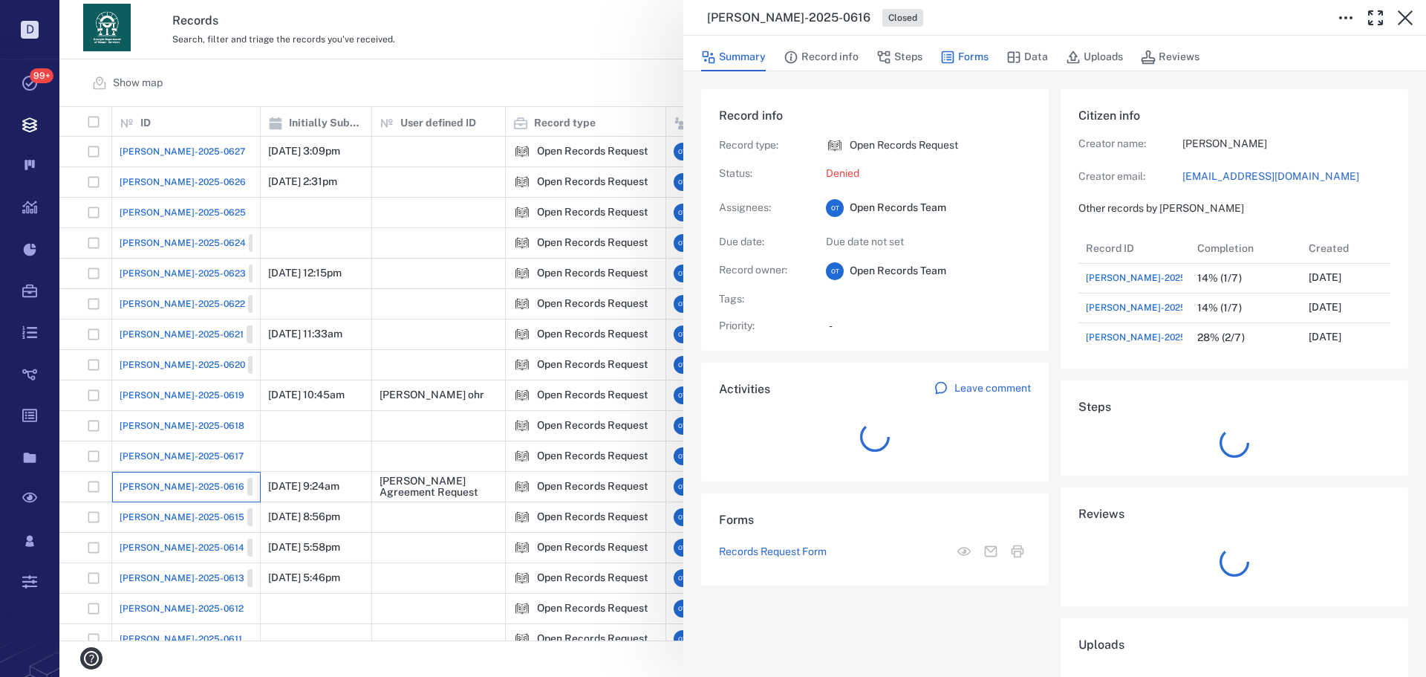
scroll to position [772, 284]
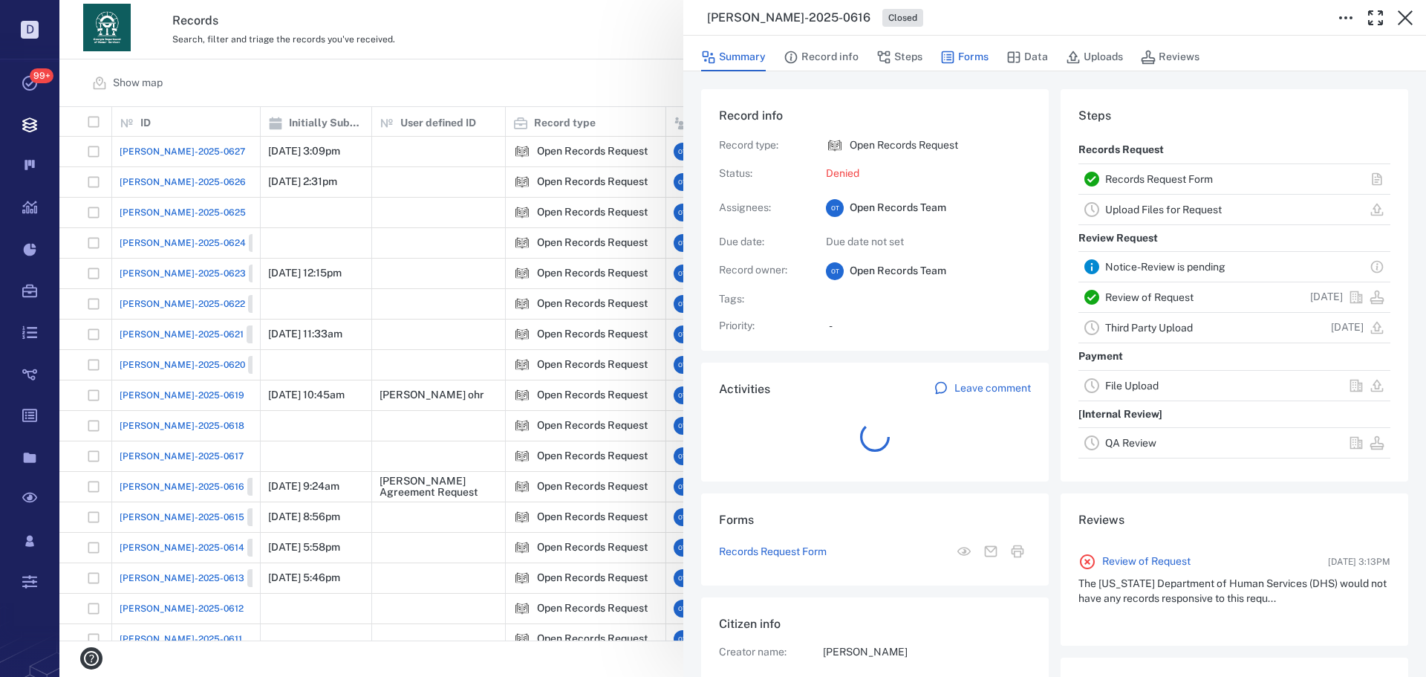
click at [980, 53] on button "Forms" at bounding box center [964, 57] width 48 height 28
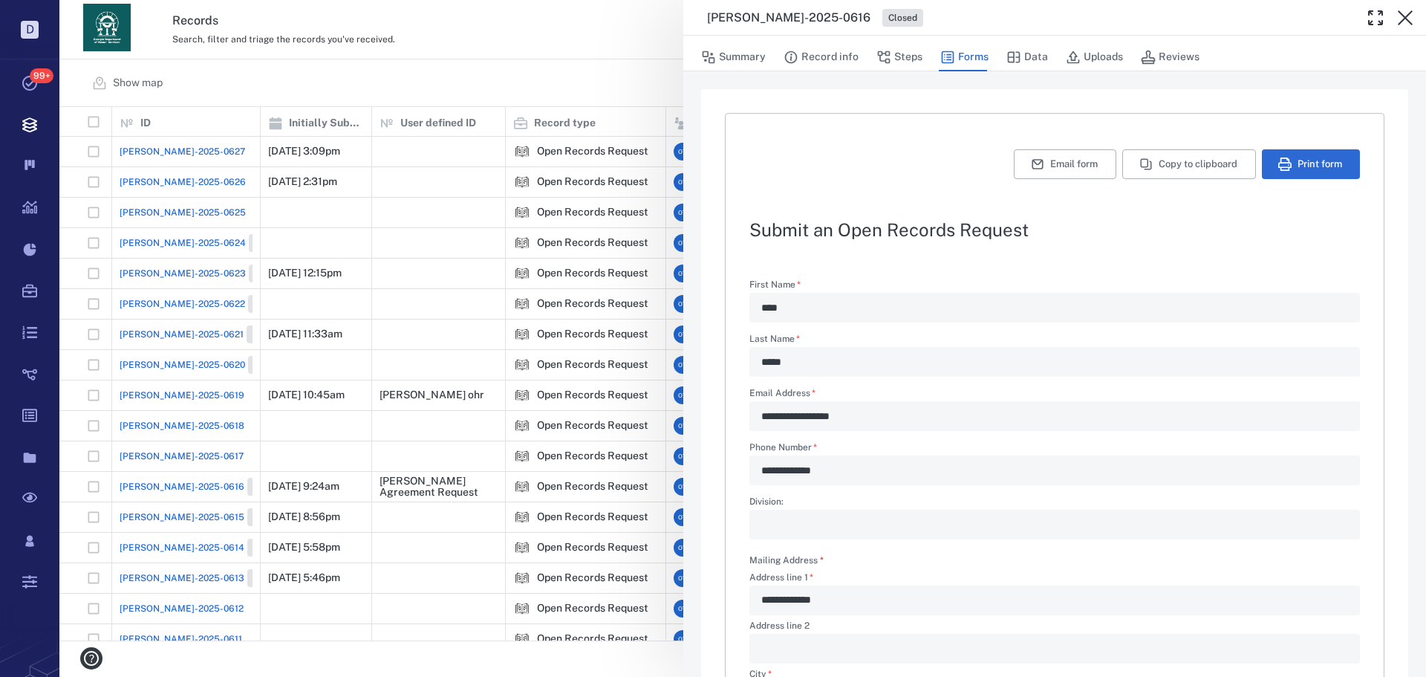
scroll to position [489, 0]
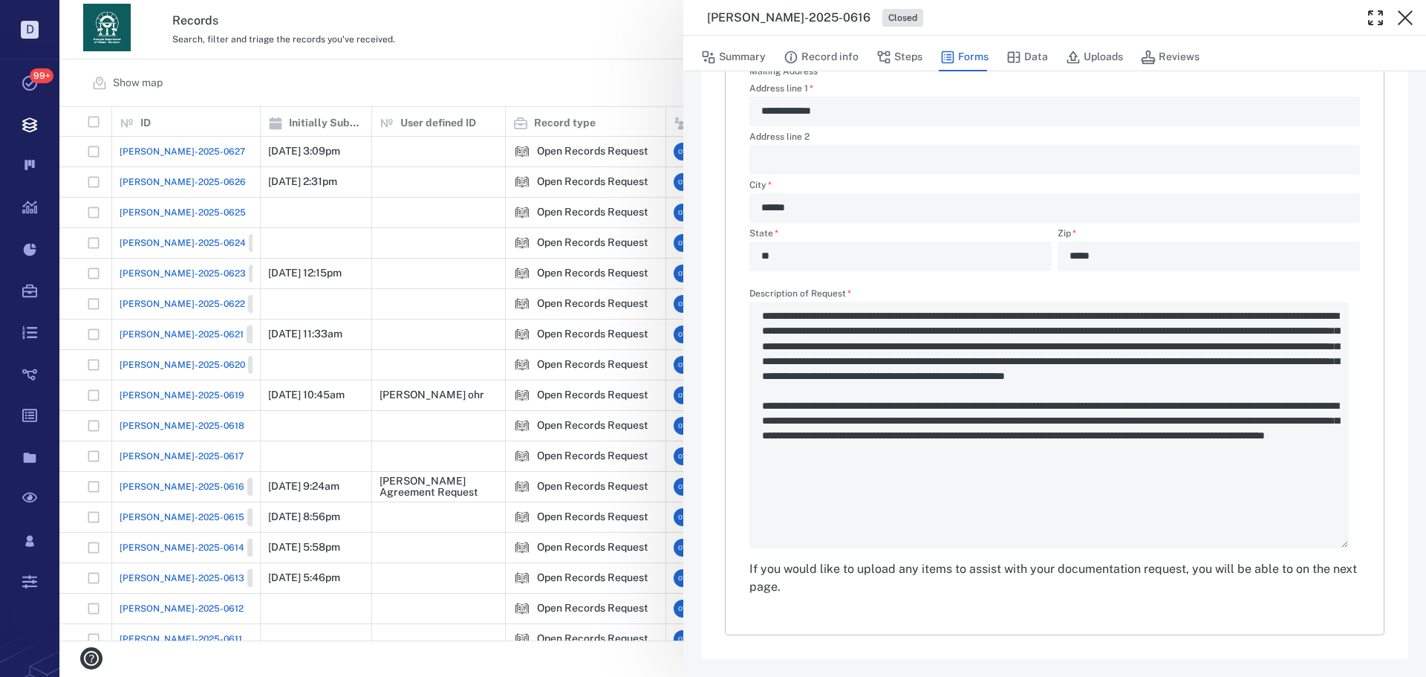
click at [642, 81] on div "**********" at bounding box center [742, 338] width 1366 height 677
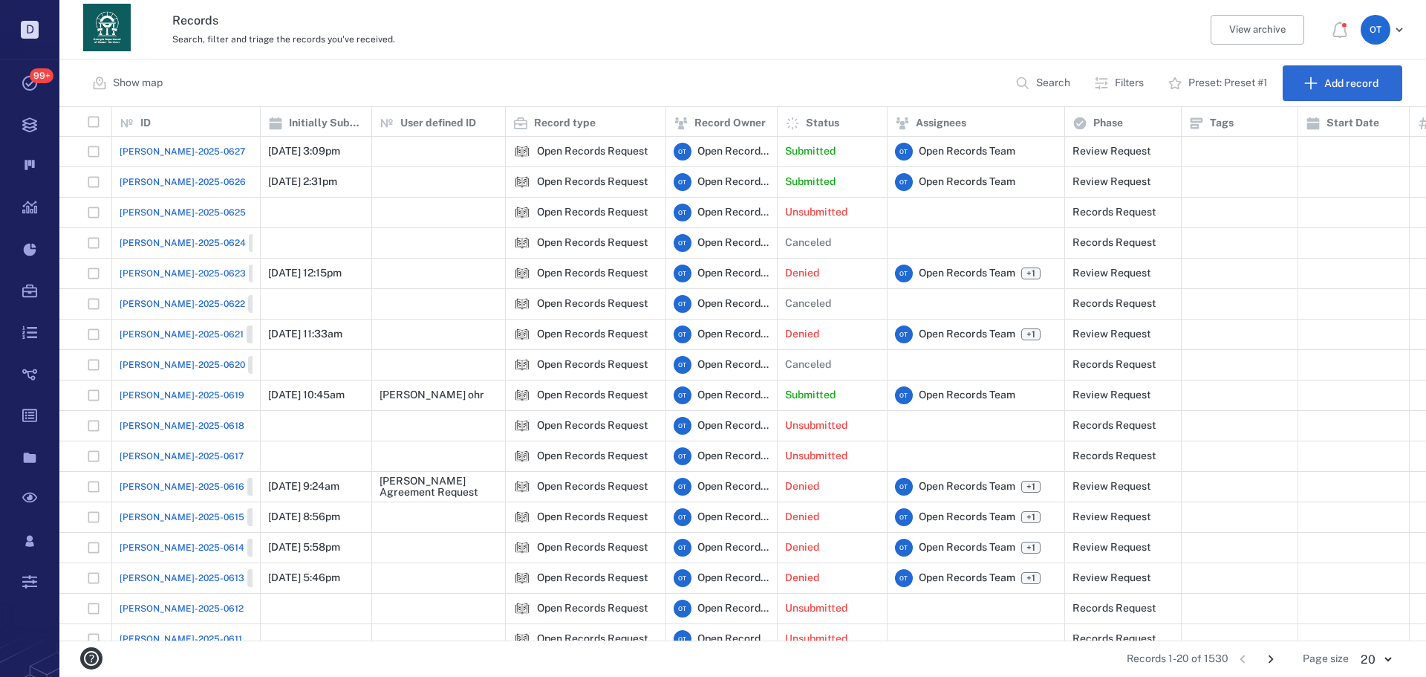
click at [153, 179] on span "[PERSON_NAME]-2025-0626" at bounding box center [183, 181] width 126 height 13
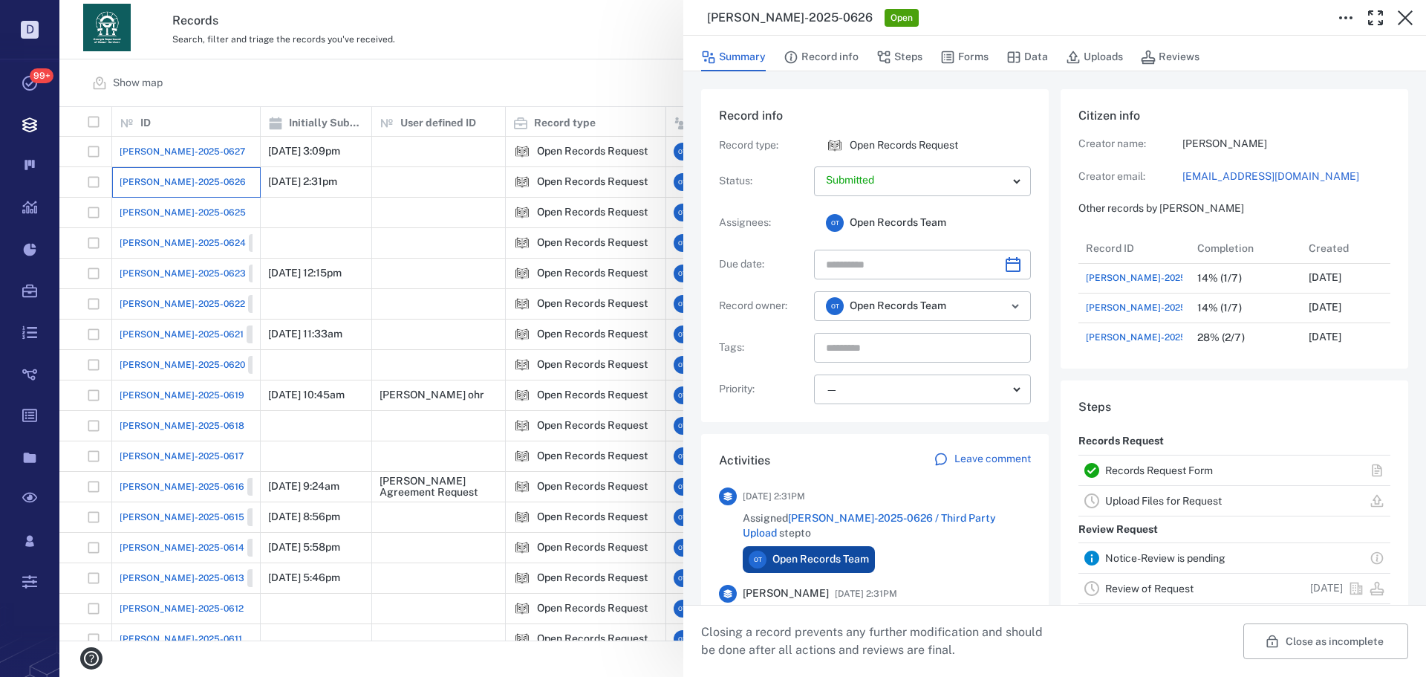
scroll to position [772, 284]
click at [955, 58] on button "Forms" at bounding box center [964, 57] width 48 height 28
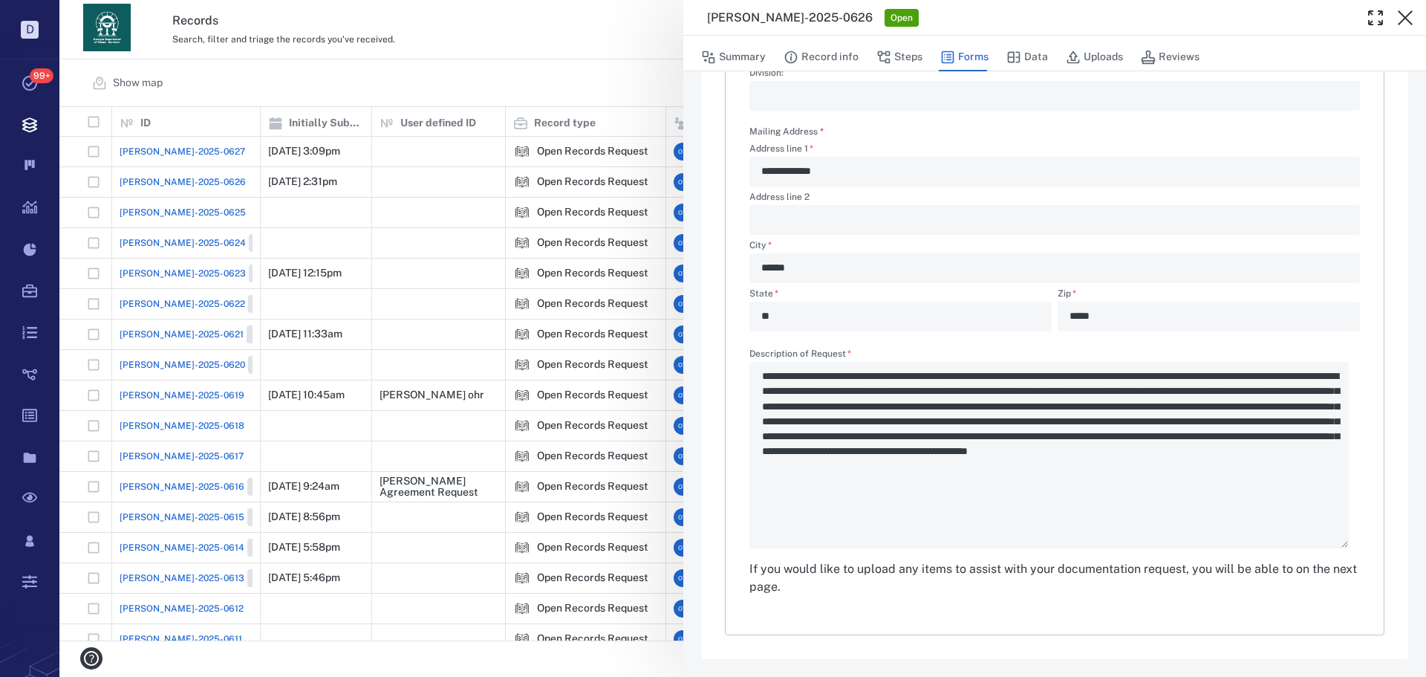
scroll to position [280, 0]
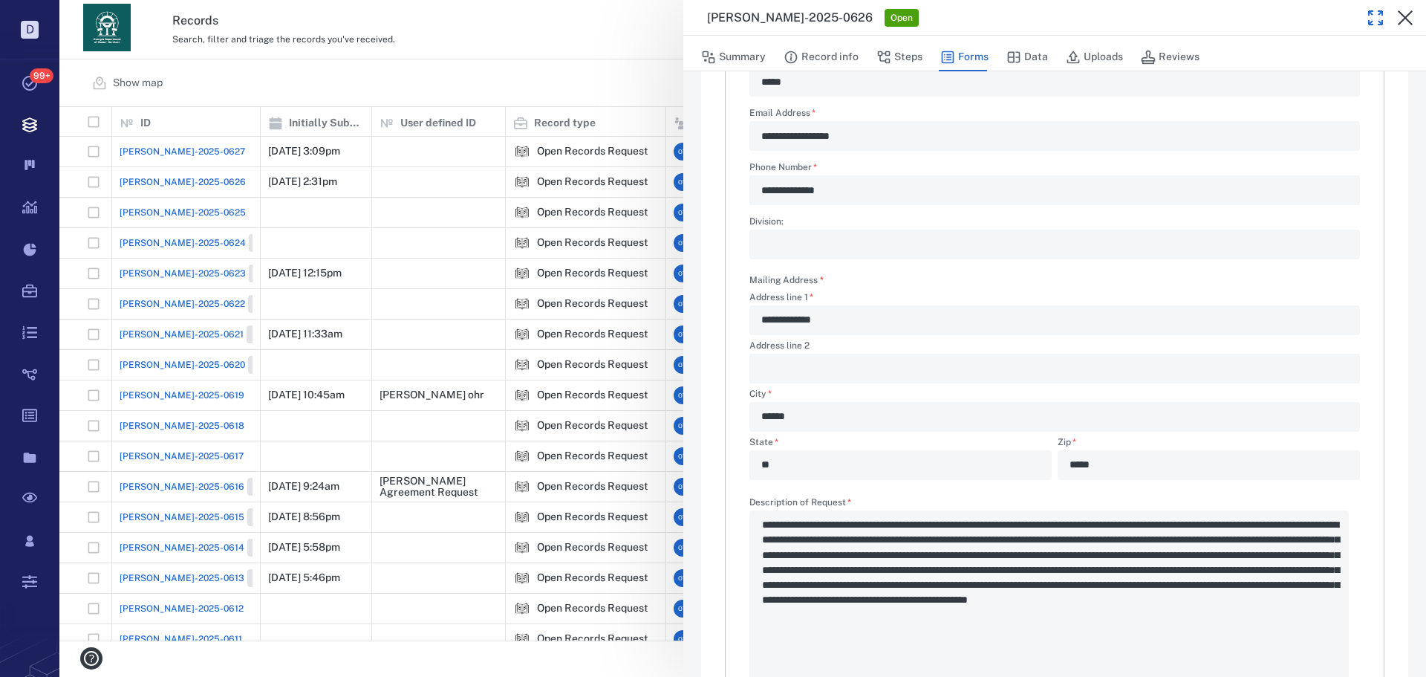
click at [1367, 26] on button "button" at bounding box center [1376, 18] width 30 height 30
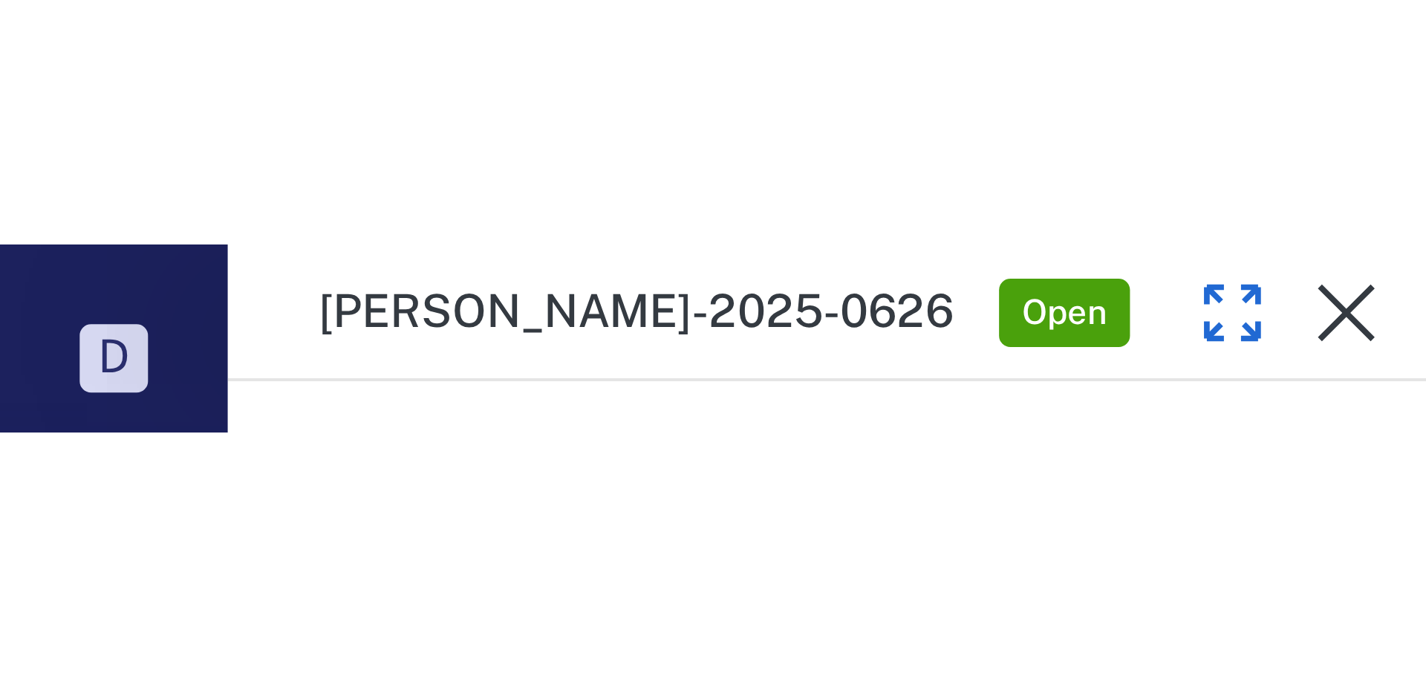
scroll to position [522, 1356]
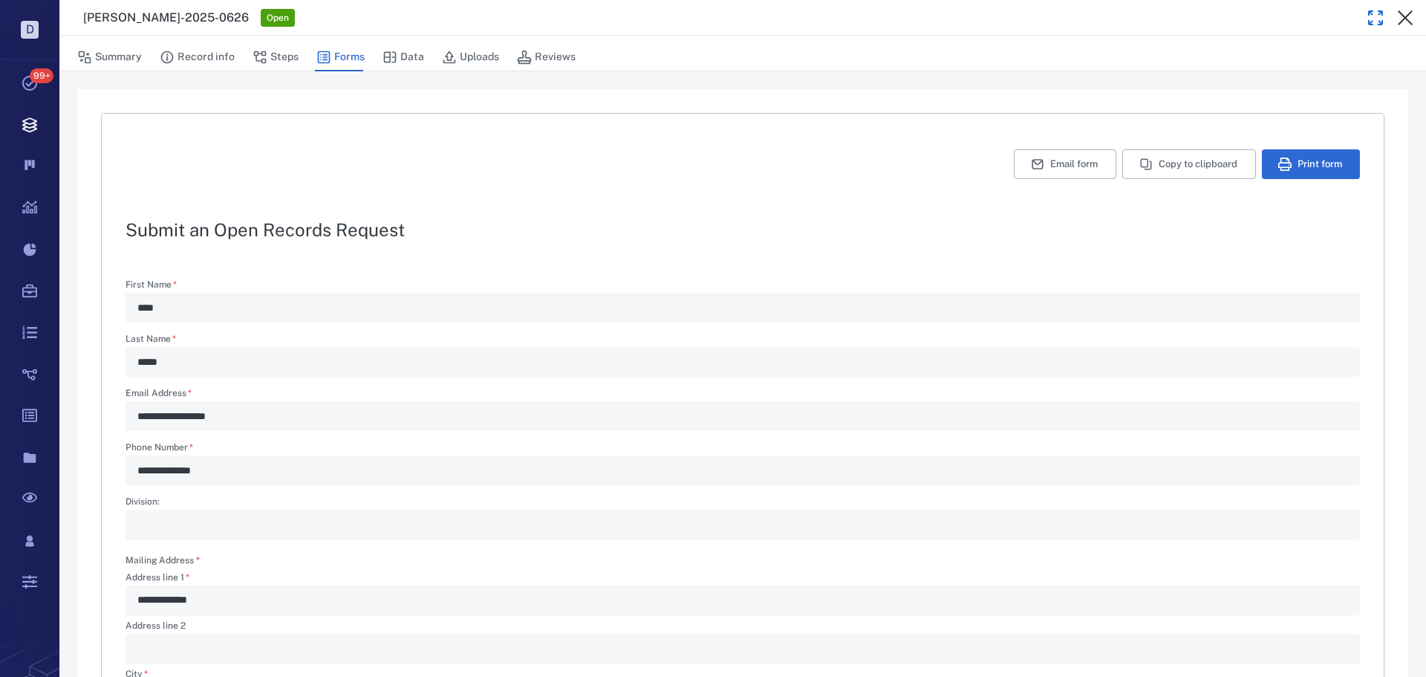
type textarea "*"
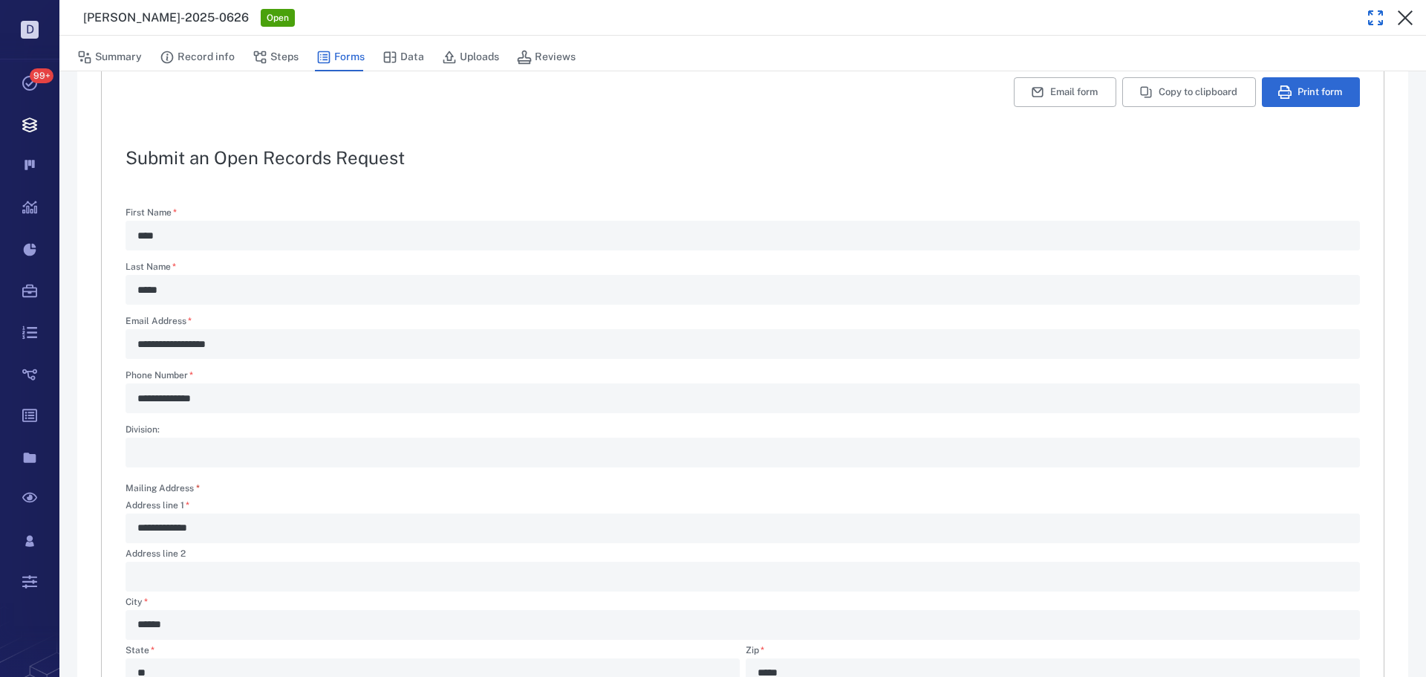
scroll to position [0, 0]
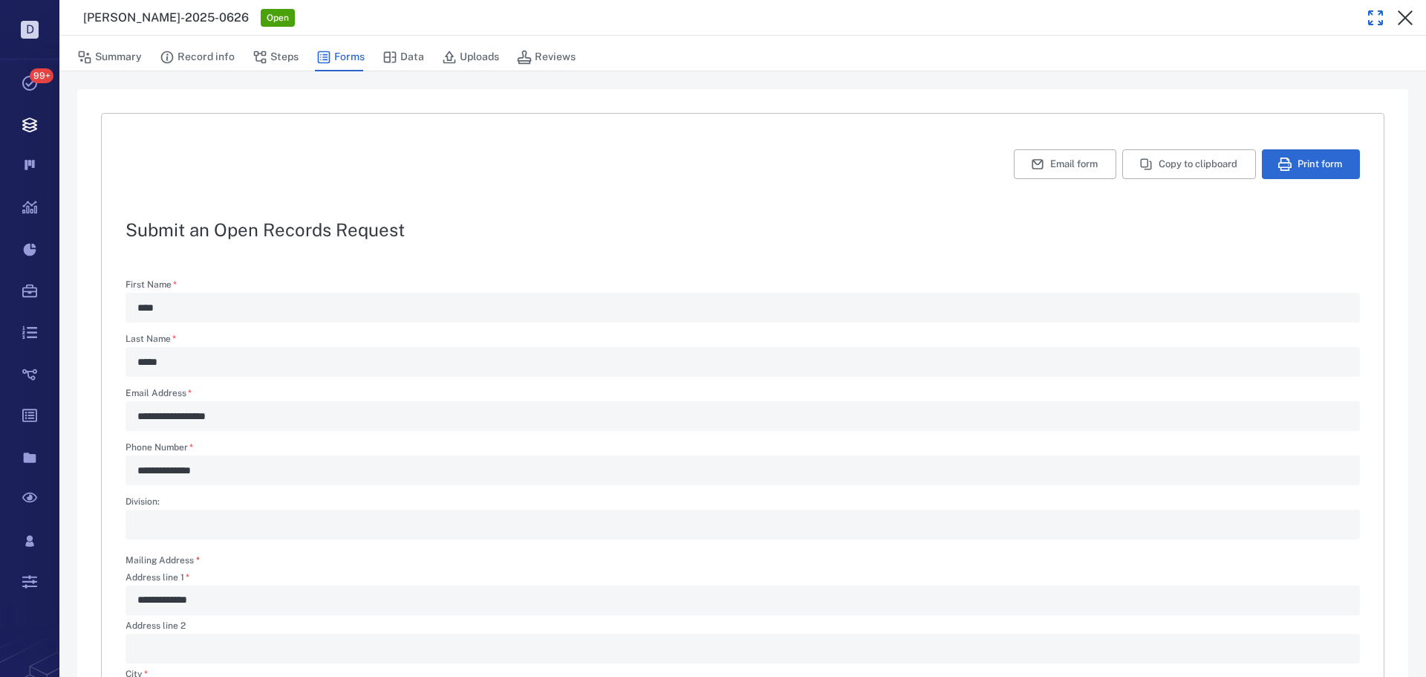
drag, startPoint x: 1399, startPoint y: 13, endPoint x: 593, endPoint y: 200, distance: 828.0
click at [1399, 13] on icon "button" at bounding box center [1405, 17] width 15 height 15
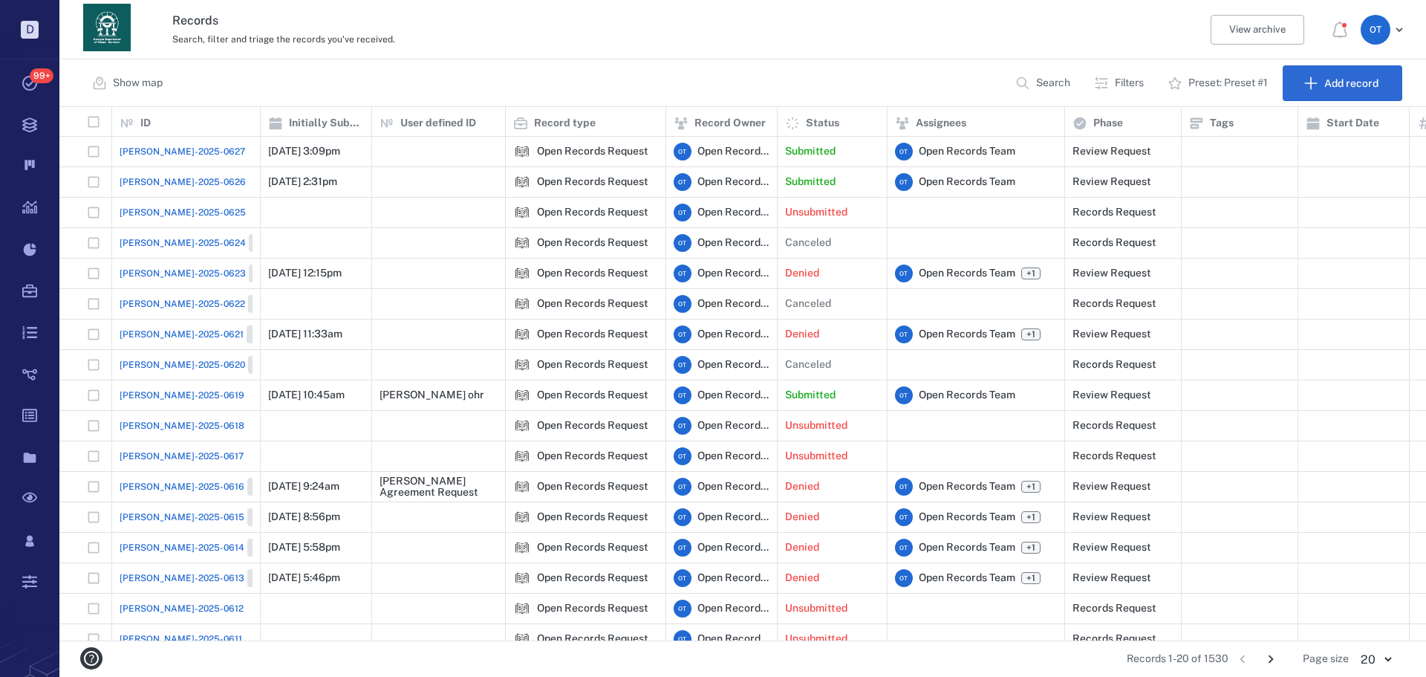
click at [174, 157] on span "[PERSON_NAME]-2025-0627" at bounding box center [183, 151] width 126 height 13
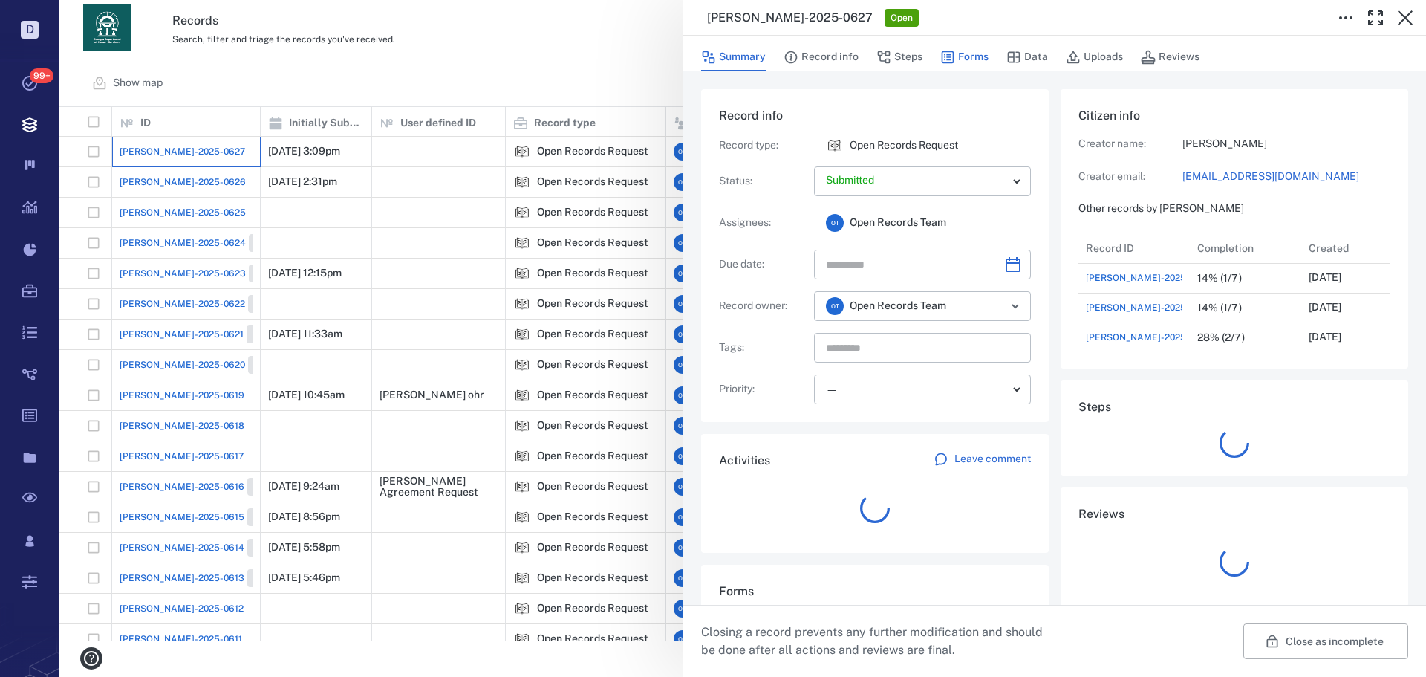
scroll to position [12, 12]
click at [965, 54] on button "Forms" at bounding box center [964, 57] width 48 height 28
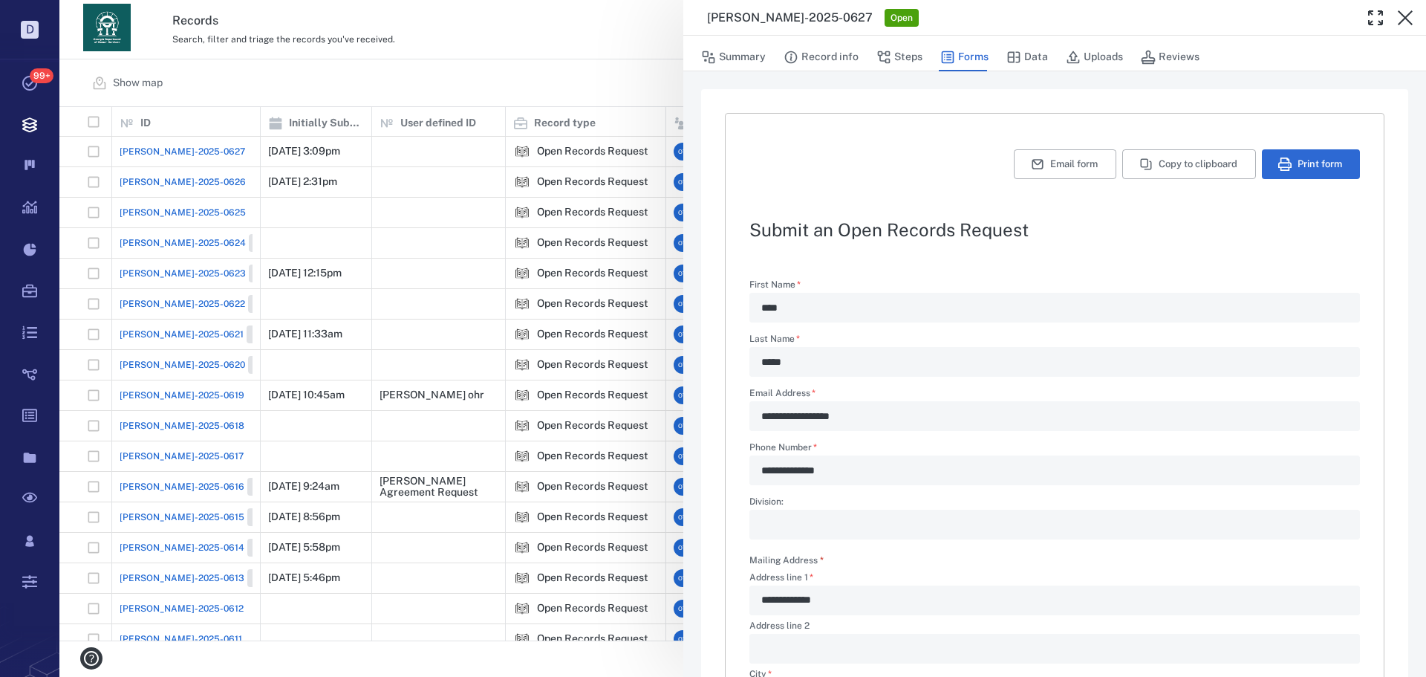
click at [1371, 18] on icon "button" at bounding box center [1375, 18] width 18 height 18
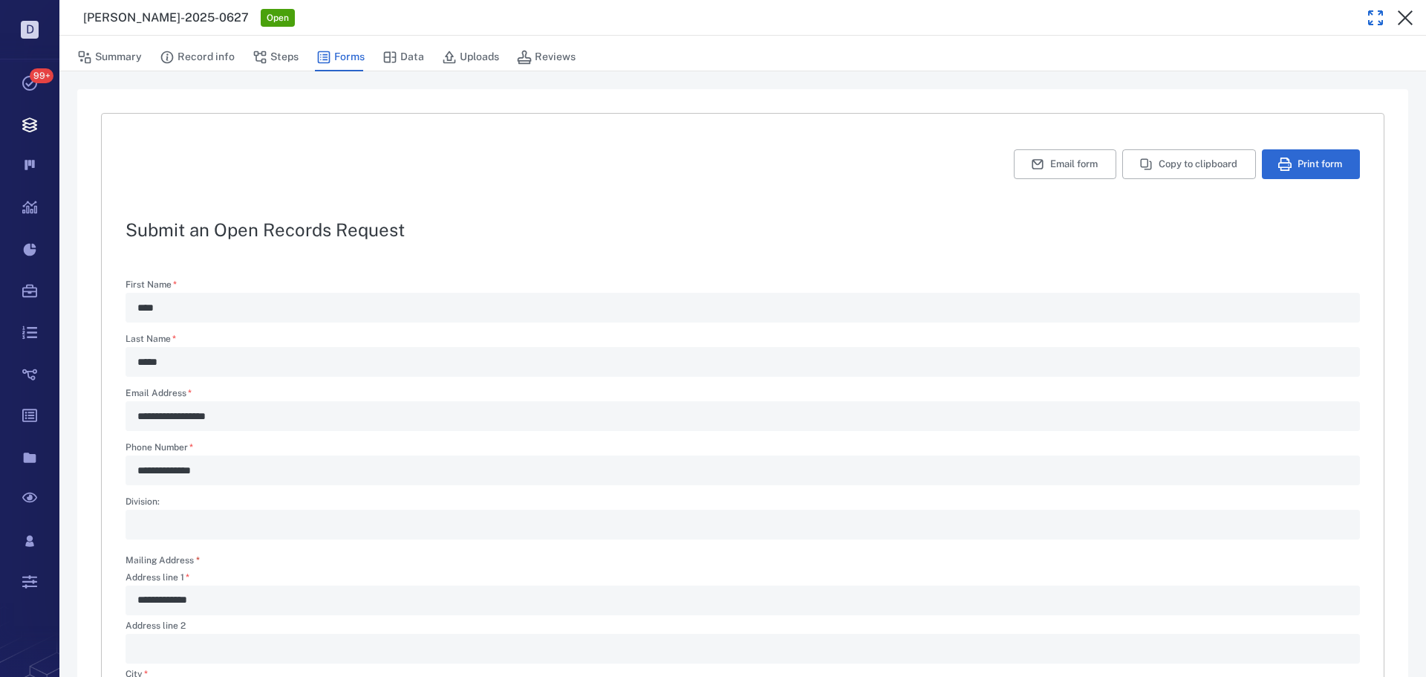
type textarea "*"
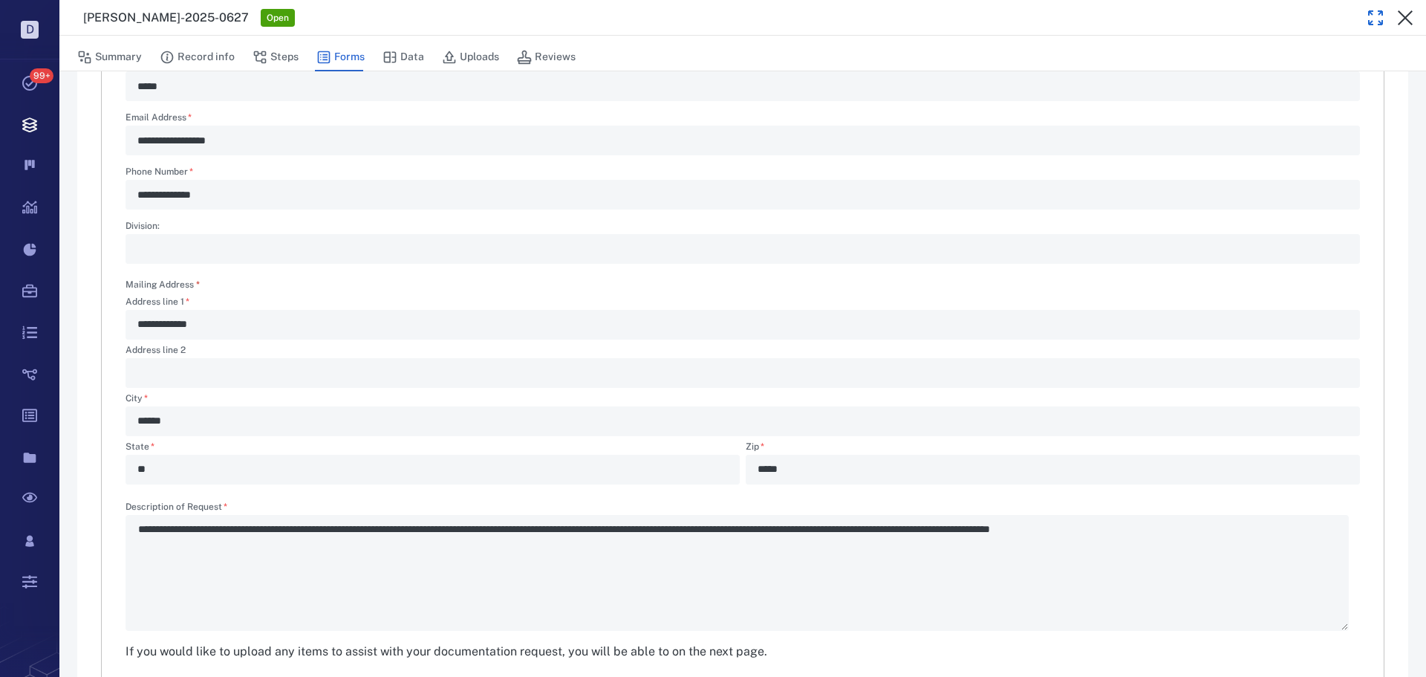
scroll to position [340, 0]
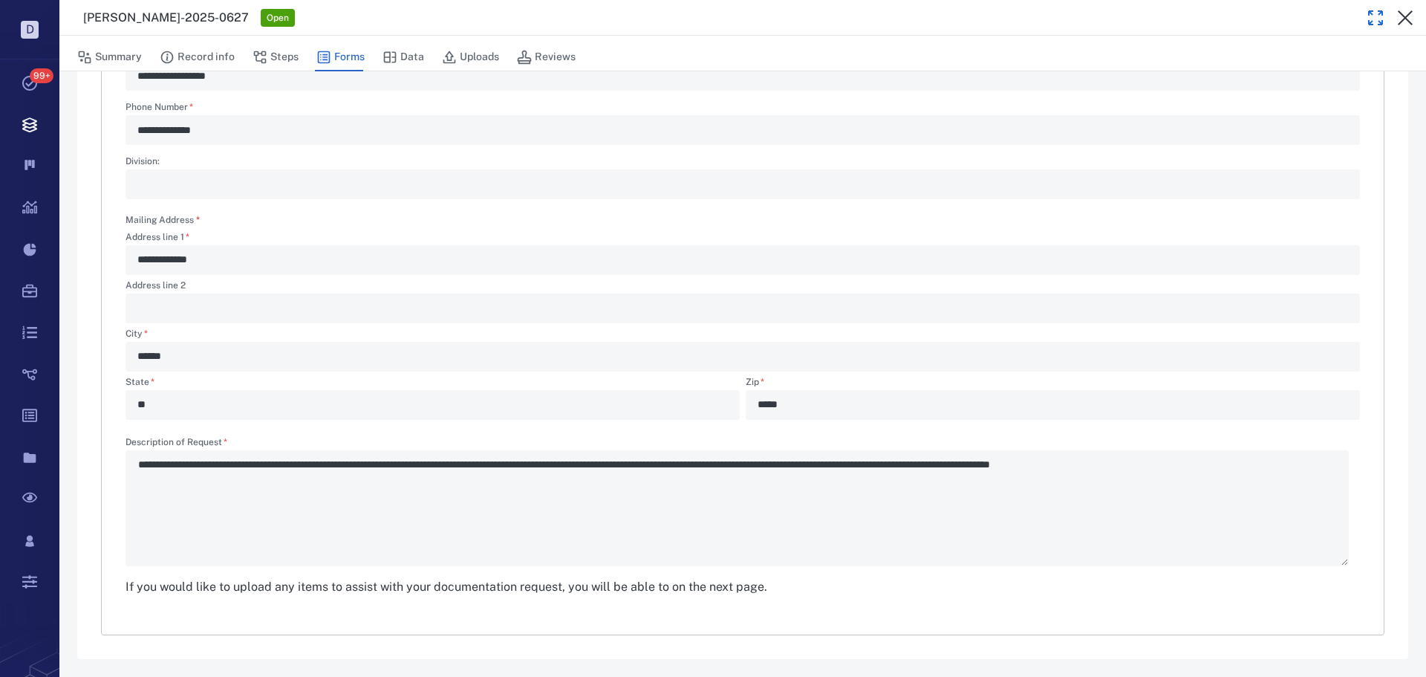
drag, startPoint x: 1406, startPoint y: 14, endPoint x: 1329, endPoint y: 22, distance: 77.7
click at [1406, 14] on icon "button" at bounding box center [1405, 18] width 18 height 18
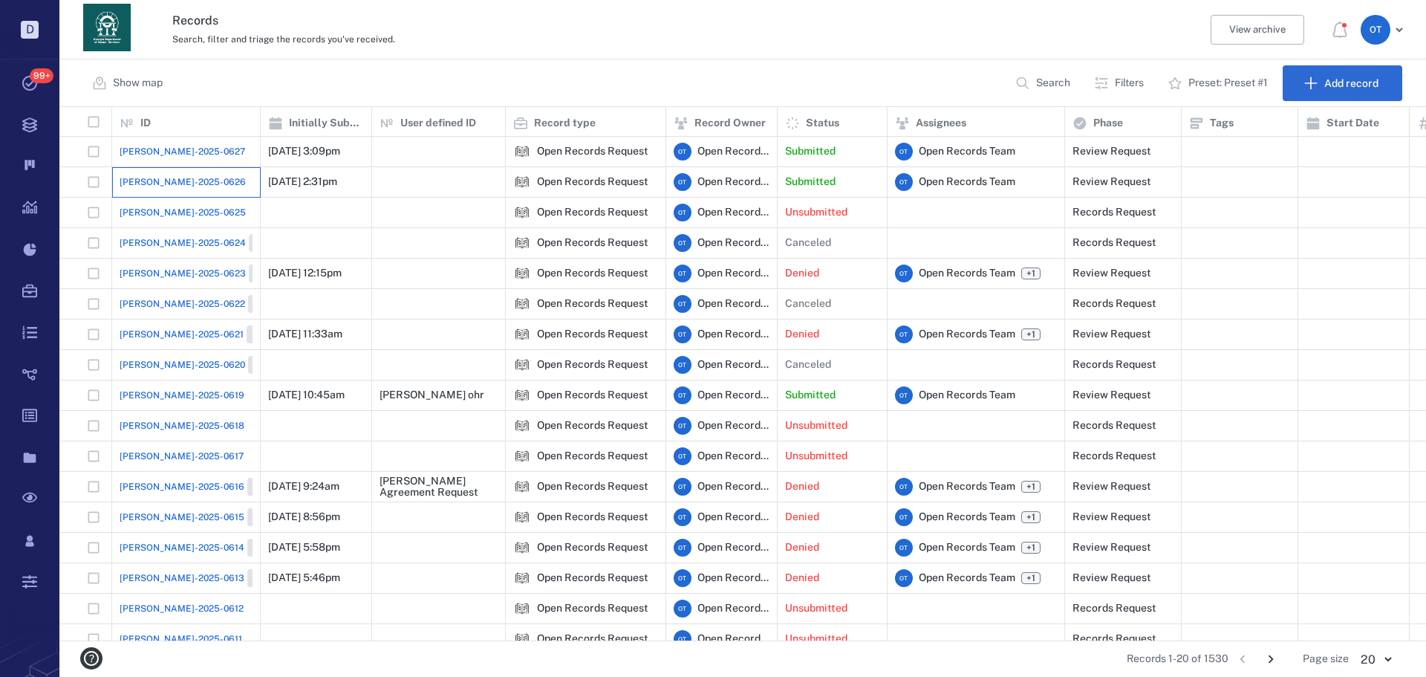
click at [146, 169] on div "[PERSON_NAME]-2025-0626" at bounding box center [186, 182] width 133 height 30
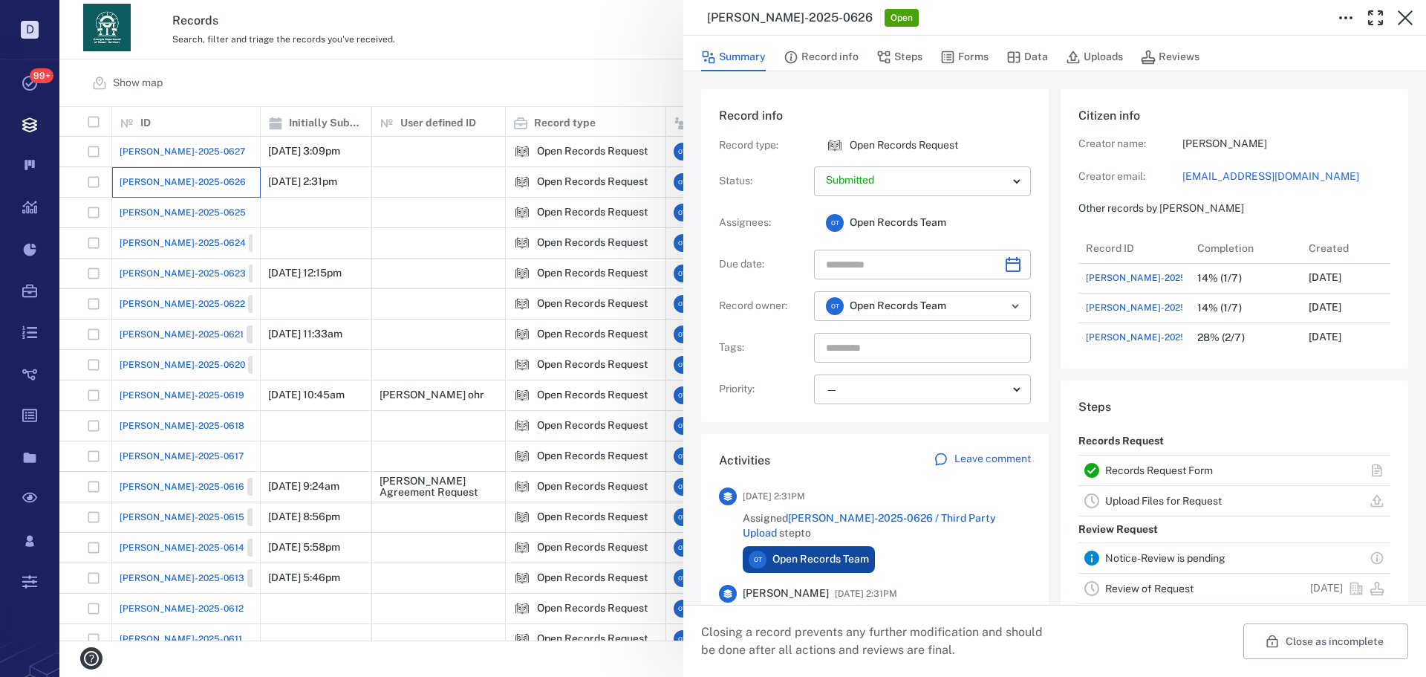
scroll to position [772, 284]
click at [948, 49] on button "Forms" at bounding box center [964, 57] width 48 height 28
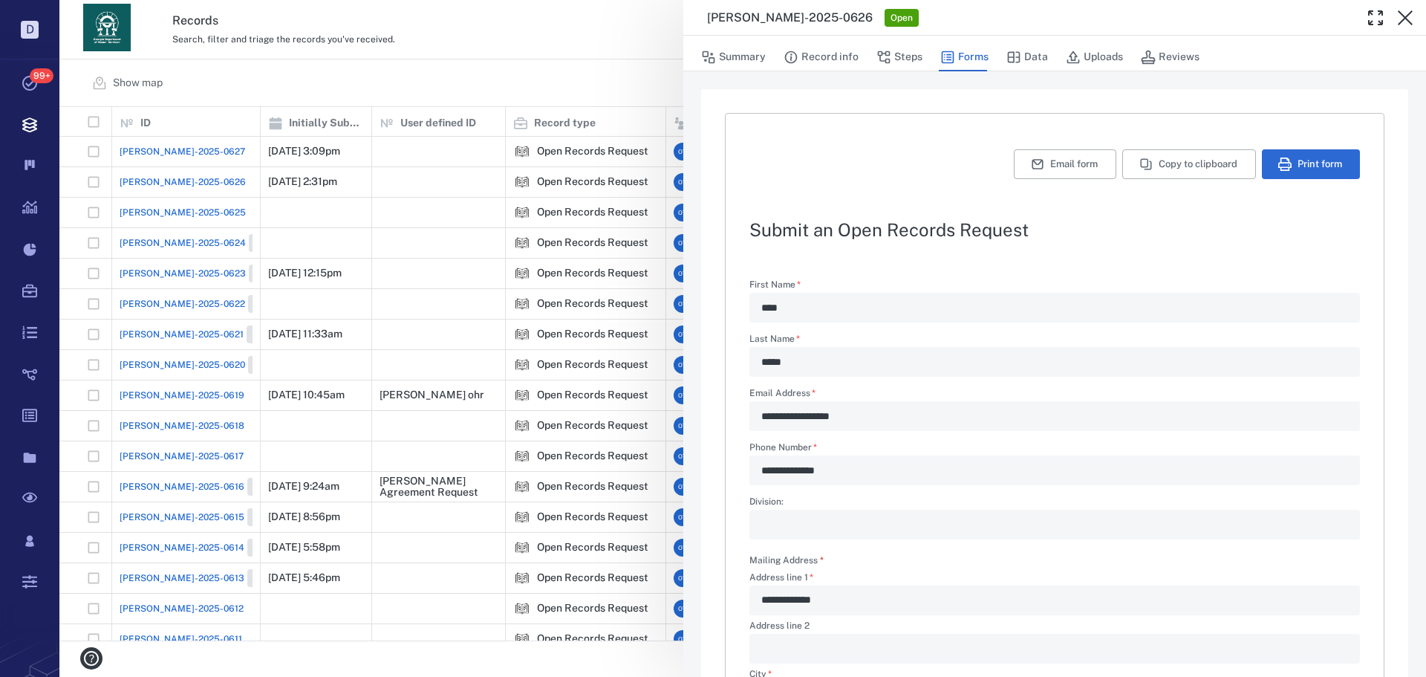
scroll to position [429, 0]
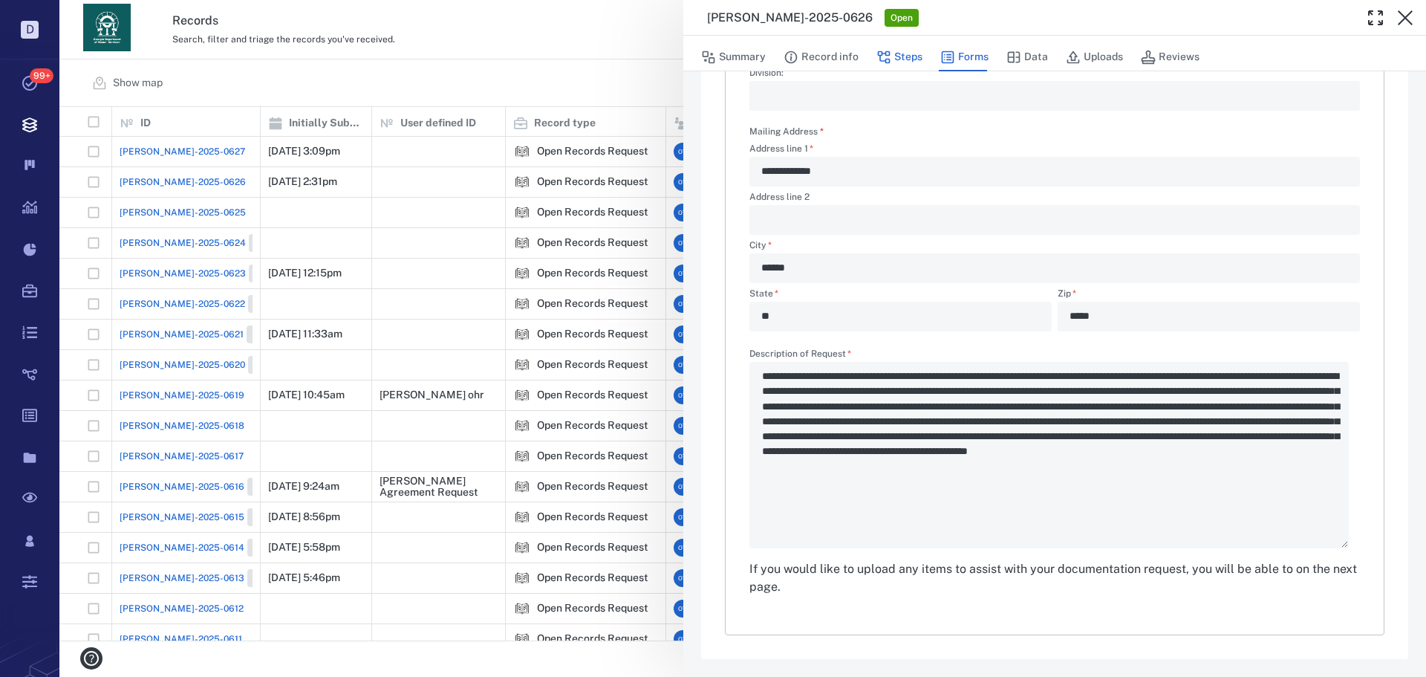
click at [896, 56] on button "Steps" at bounding box center [899, 57] width 46 height 28
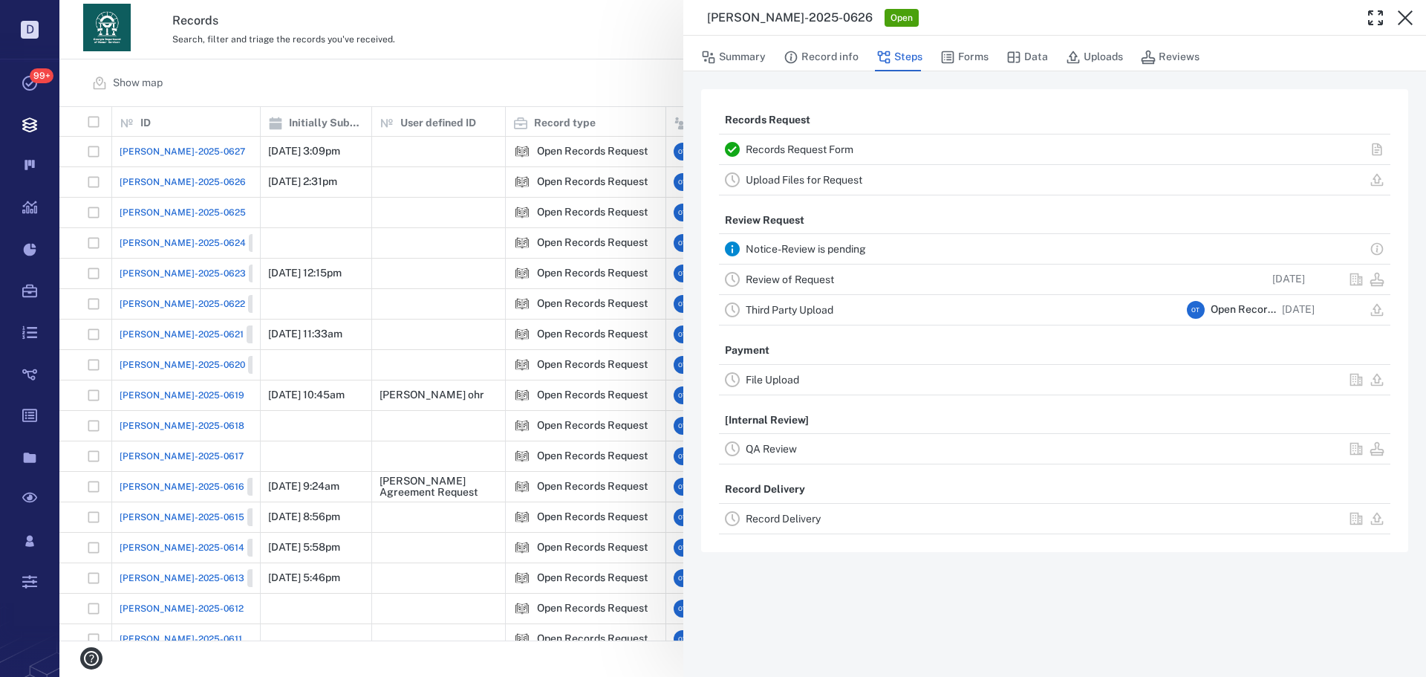
click at [826, 277] on link "Review of Request" at bounding box center [790, 279] width 88 height 12
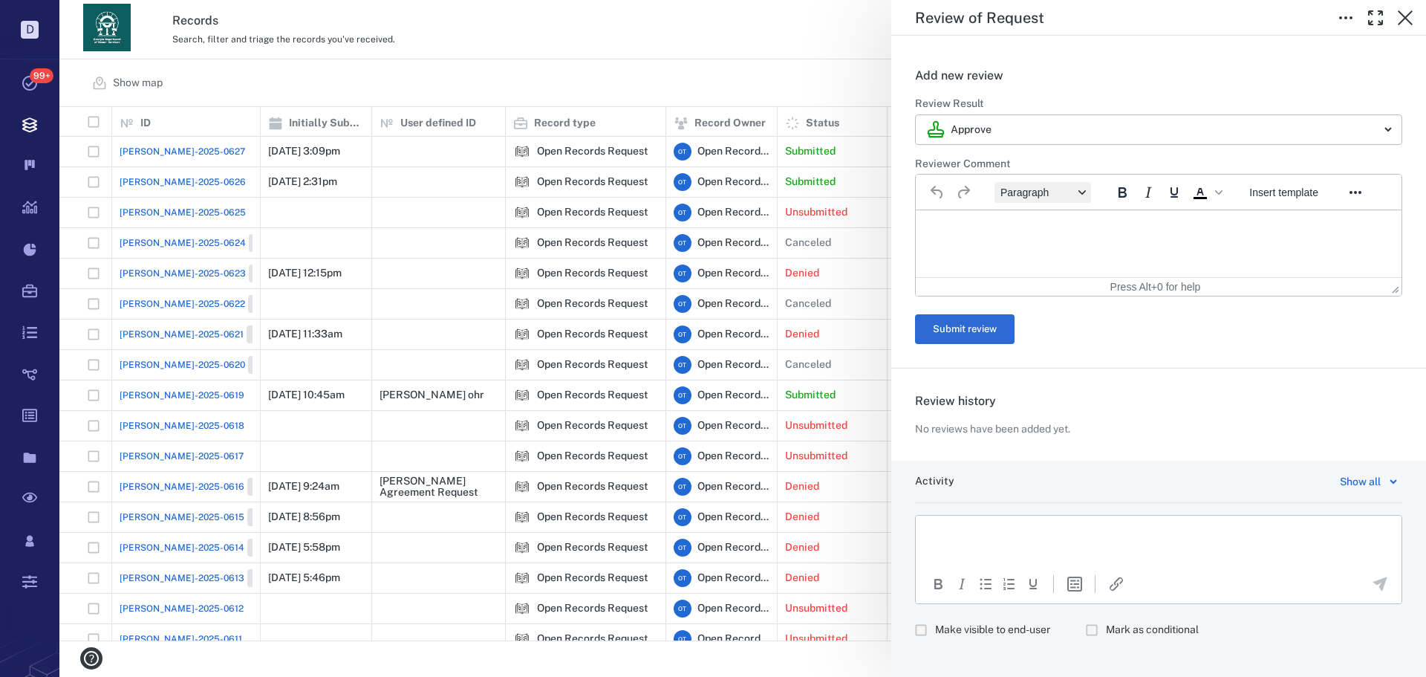
scroll to position [281, 0]
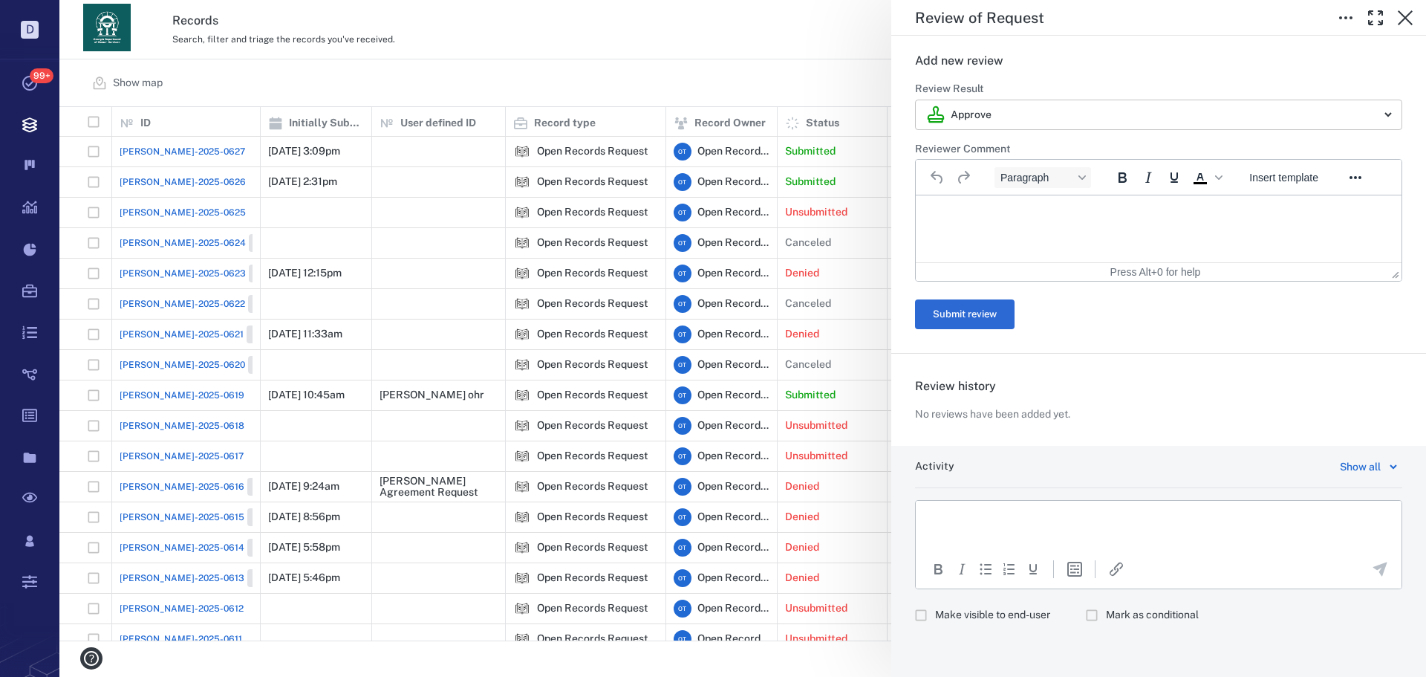
click at [1047, 107] on body "D Tasks 99+ Records Boards Dashboard Reports Record types Guide steps Rules For…" at bounding box center [713, 338] width 1426 height 677
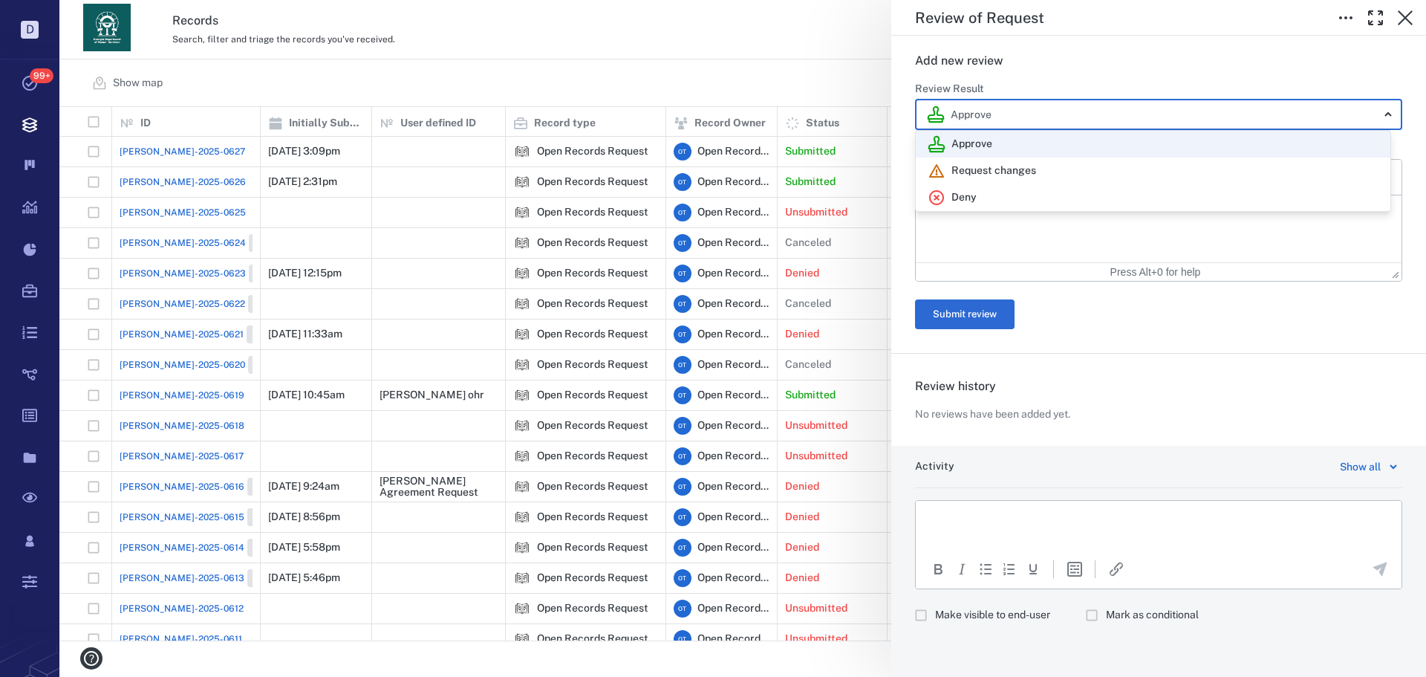
click at [1006, 192] on div "Deny" at bounding box center [1153, 198] width 451 height 18
type input "******"
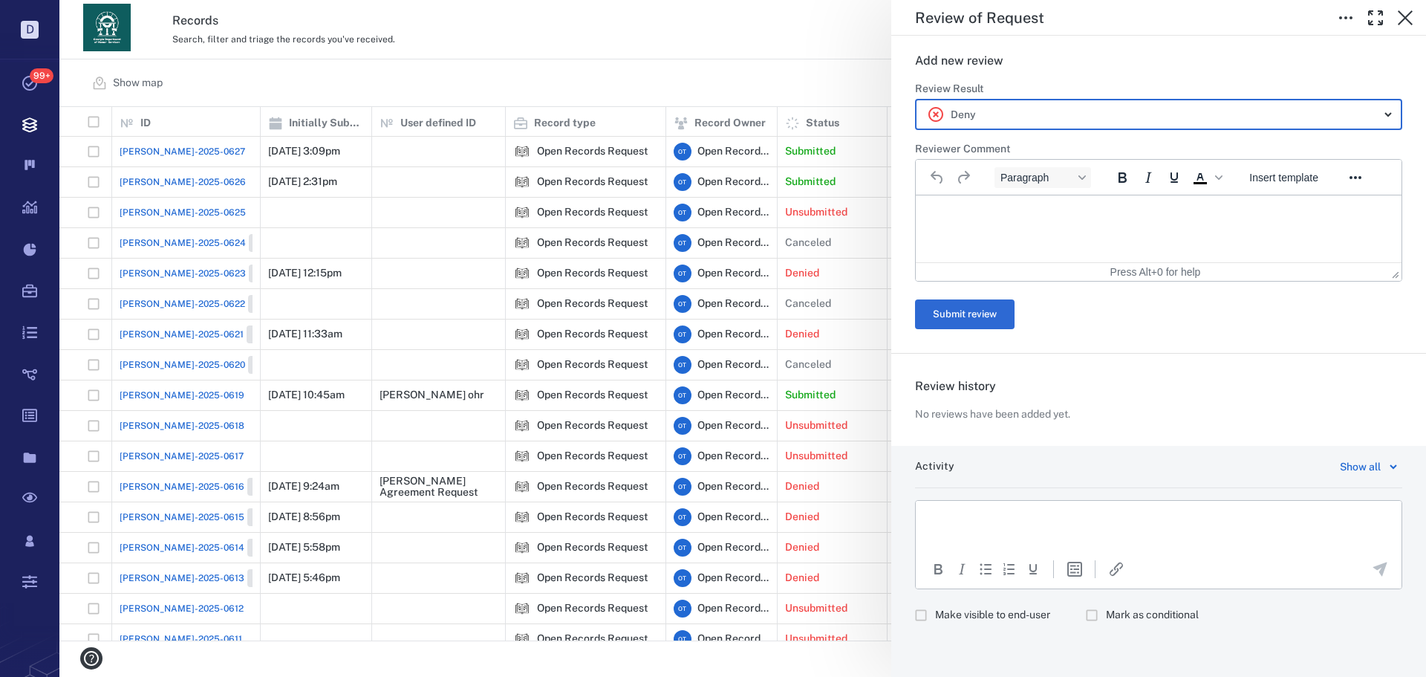
click at [1008, 212] on div "Approve Request changes Deny" at bounding box center [713, 338] width 1426 height 677
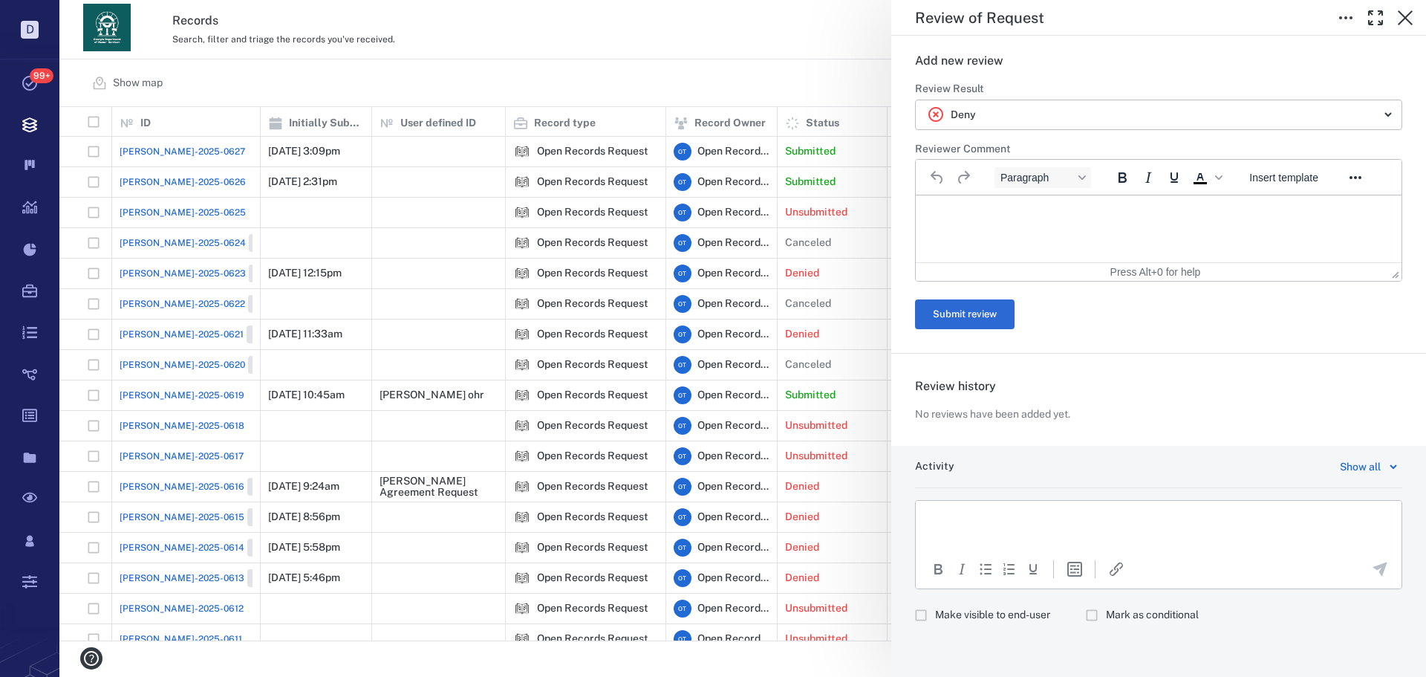
click at [1032, 213] on p "Rich Text Area. Press ALT-0 for help." at bounding box center [1158, 213] width 460 height 13
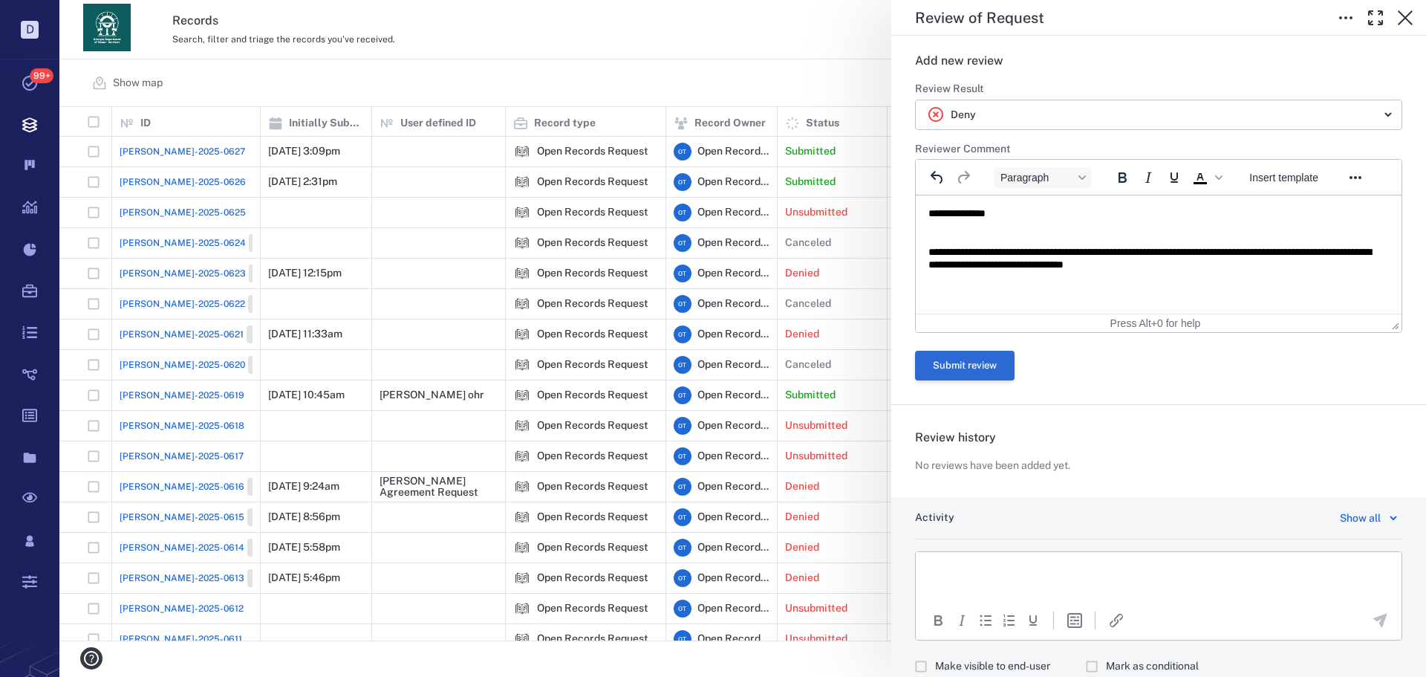
click at [967, 352] on button "Submit review" at bounding box center [965, 366] width 100 height 30
click at [962, 360] on div at bounding box center [1158, 366] width 487 height 30
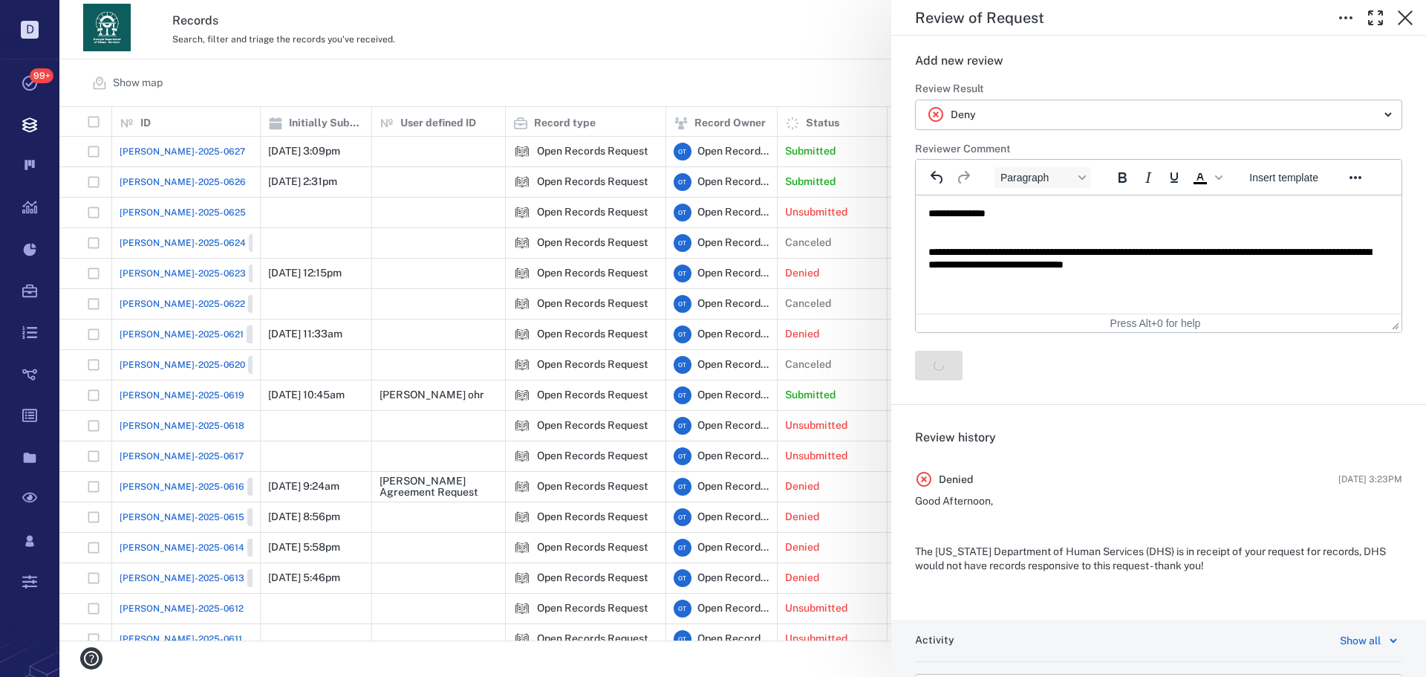
scroll to position [103, 0]
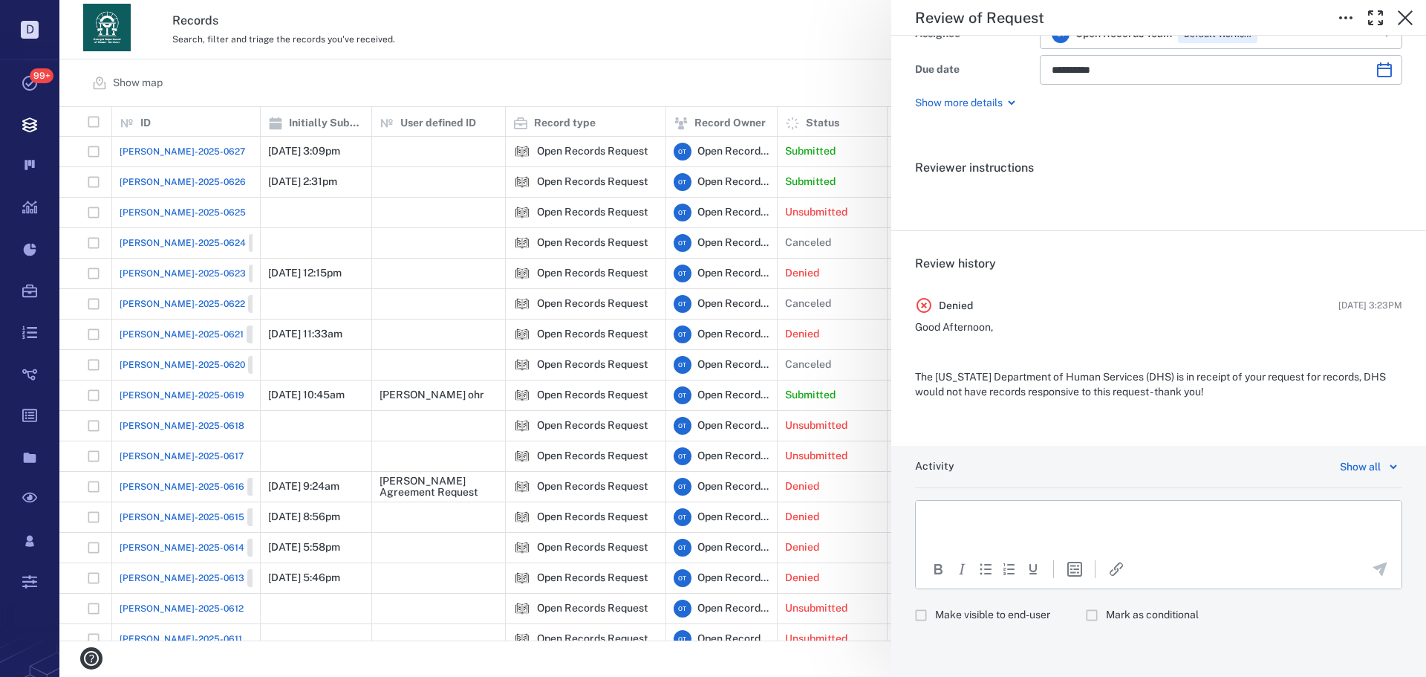
click at [628, 64] on div "**********" at bounding box center [742, 338] width 1366 height 677
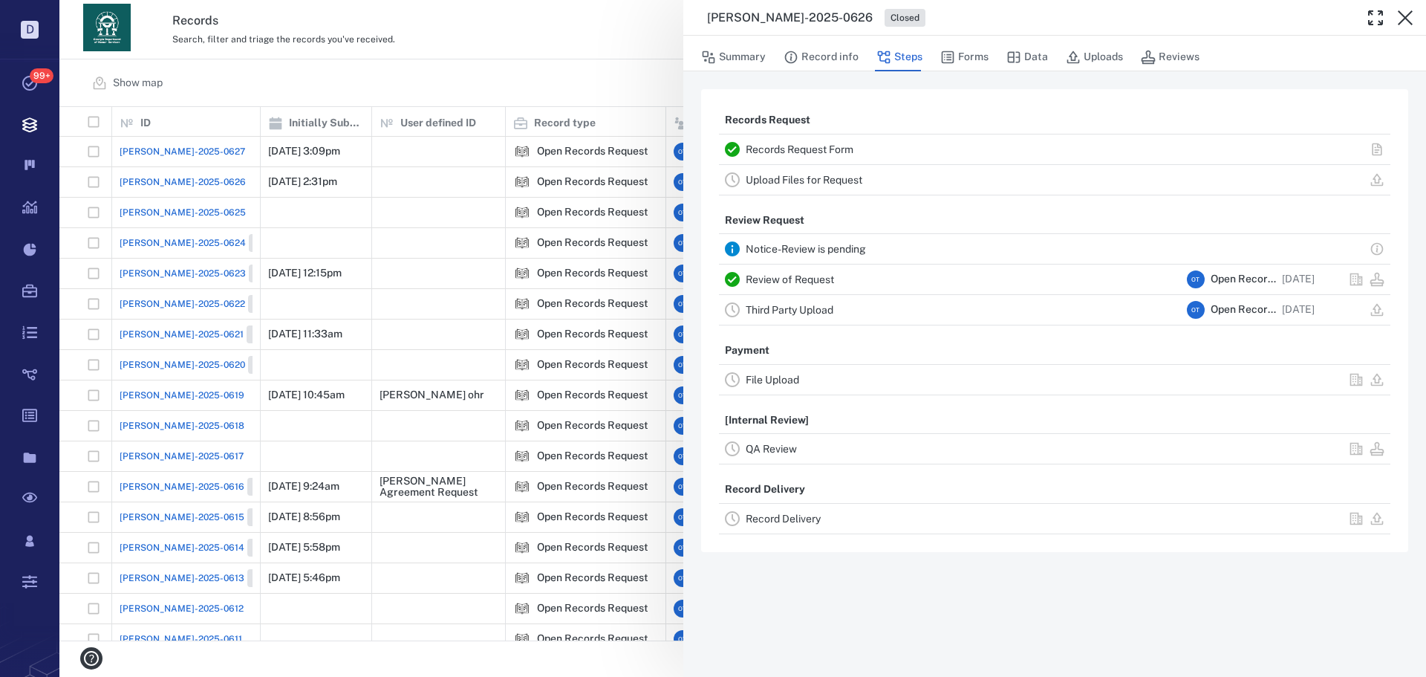
drag, startPoint x: 453, startPoint y: 51, endPoint x: 487, endPoint y: 56, distance: 34.6
click at [454, 51] on div "ORR-2025-0626 Closed Summary Record info Steps Forms Data Uploads Reviews Recor…" at bounding box center [742, 338] width 1366 height 677
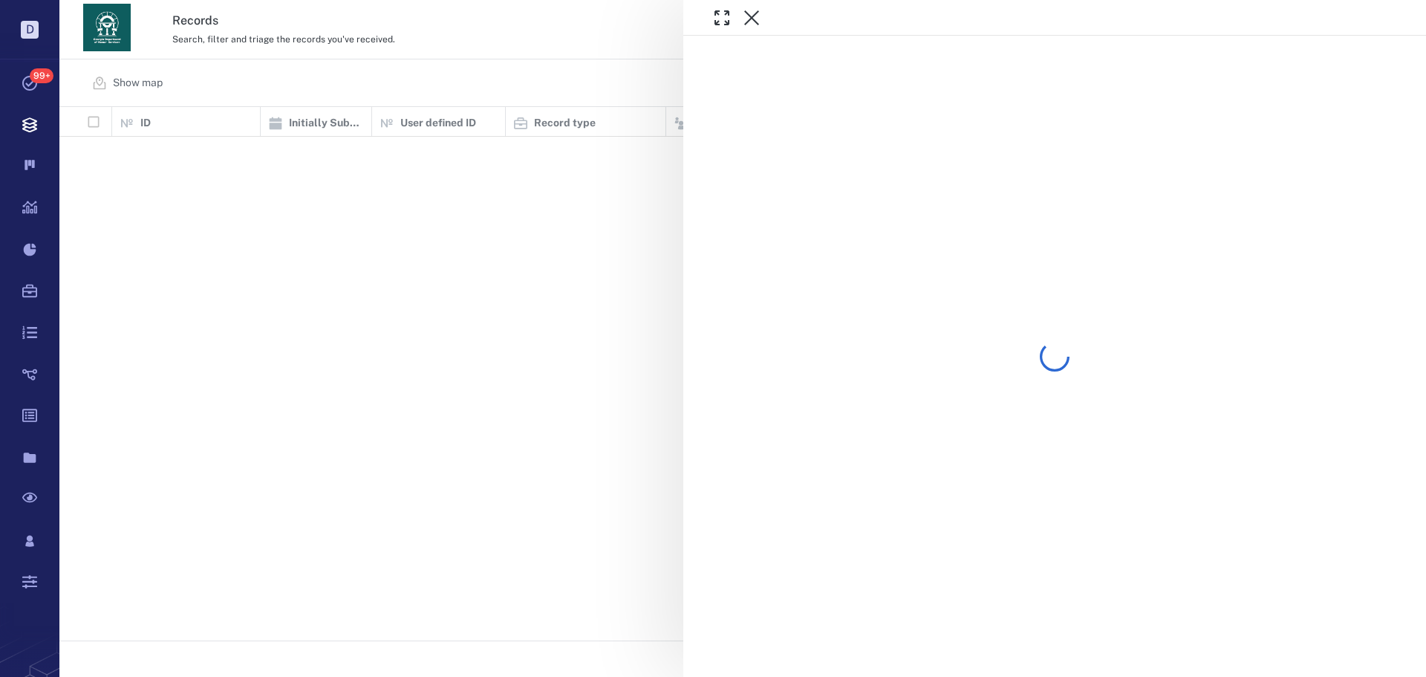
scroll to position [522, 1356]
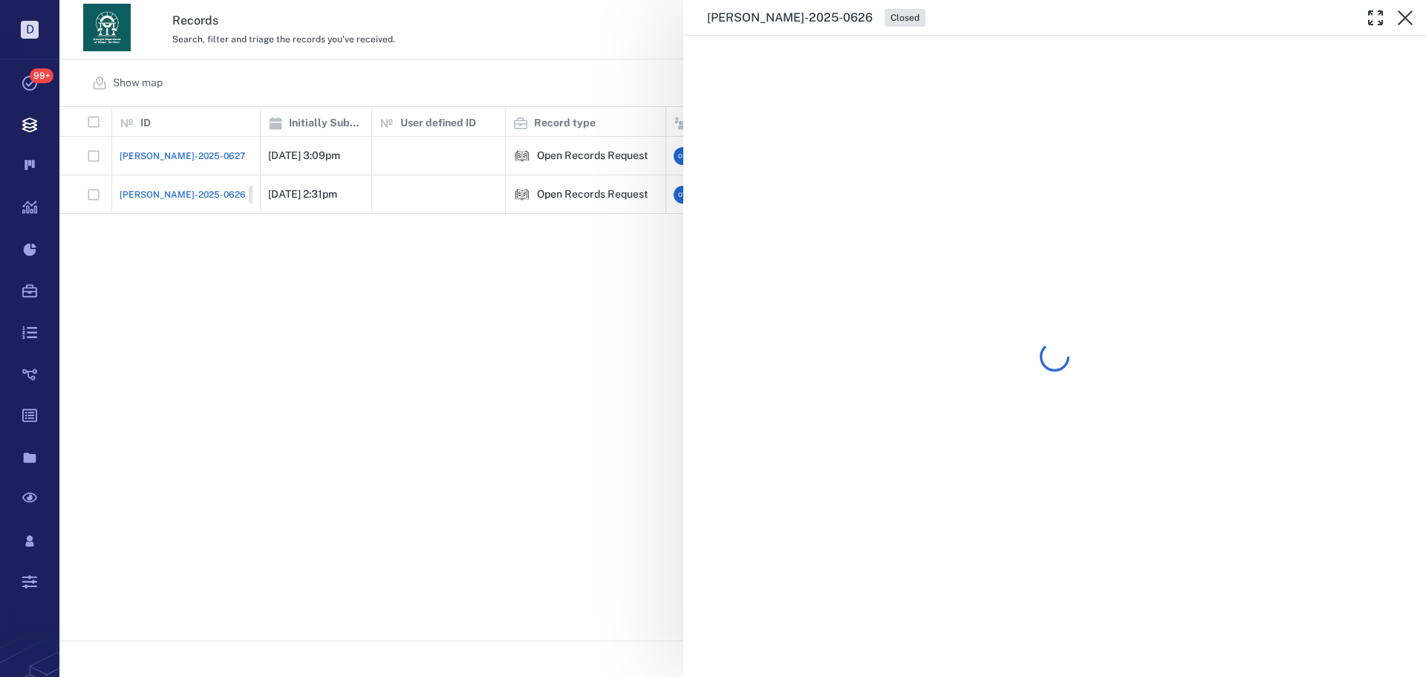
click at [510, 64] on div "[PERSON_NAME]-2025-0626 Closed" at bounding box center [742, 338] width 1366 height 677
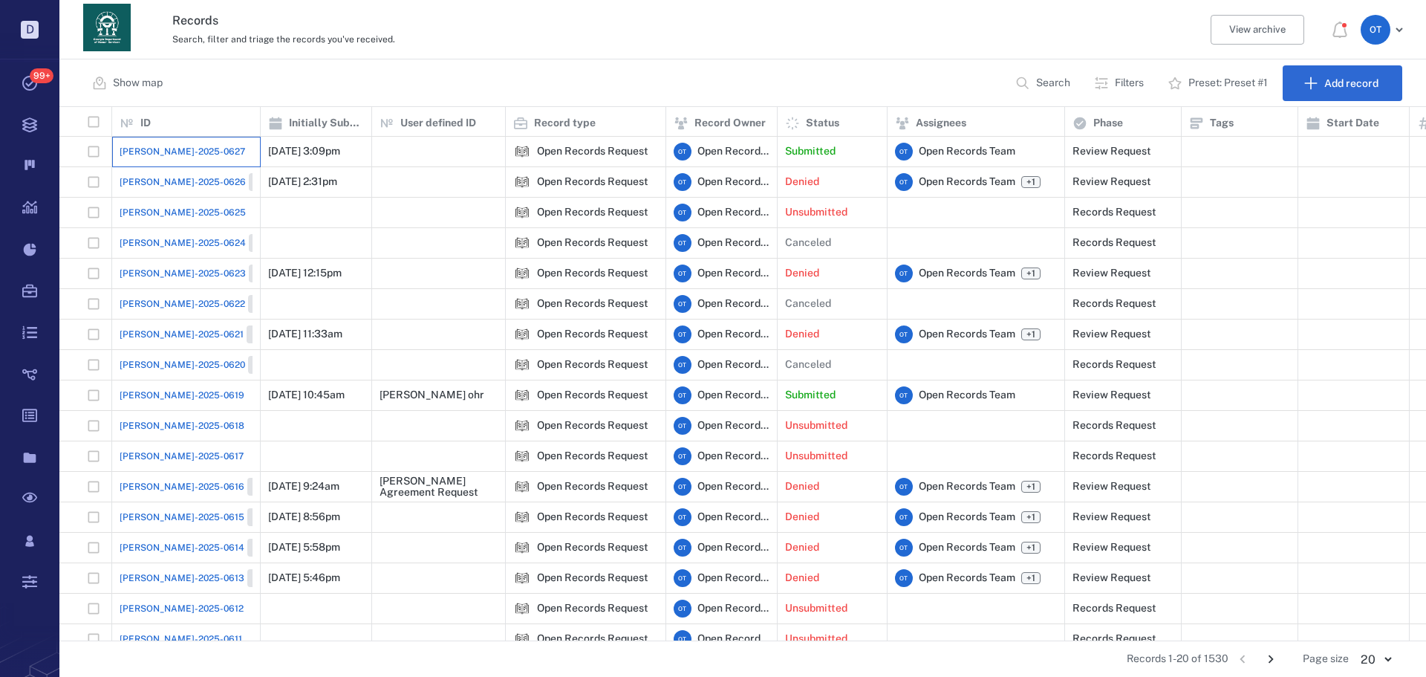
click at [159, 159] on div "[PERSON_NAME]-2025-0627" at bounding box center [186, 152] width 133 height 30
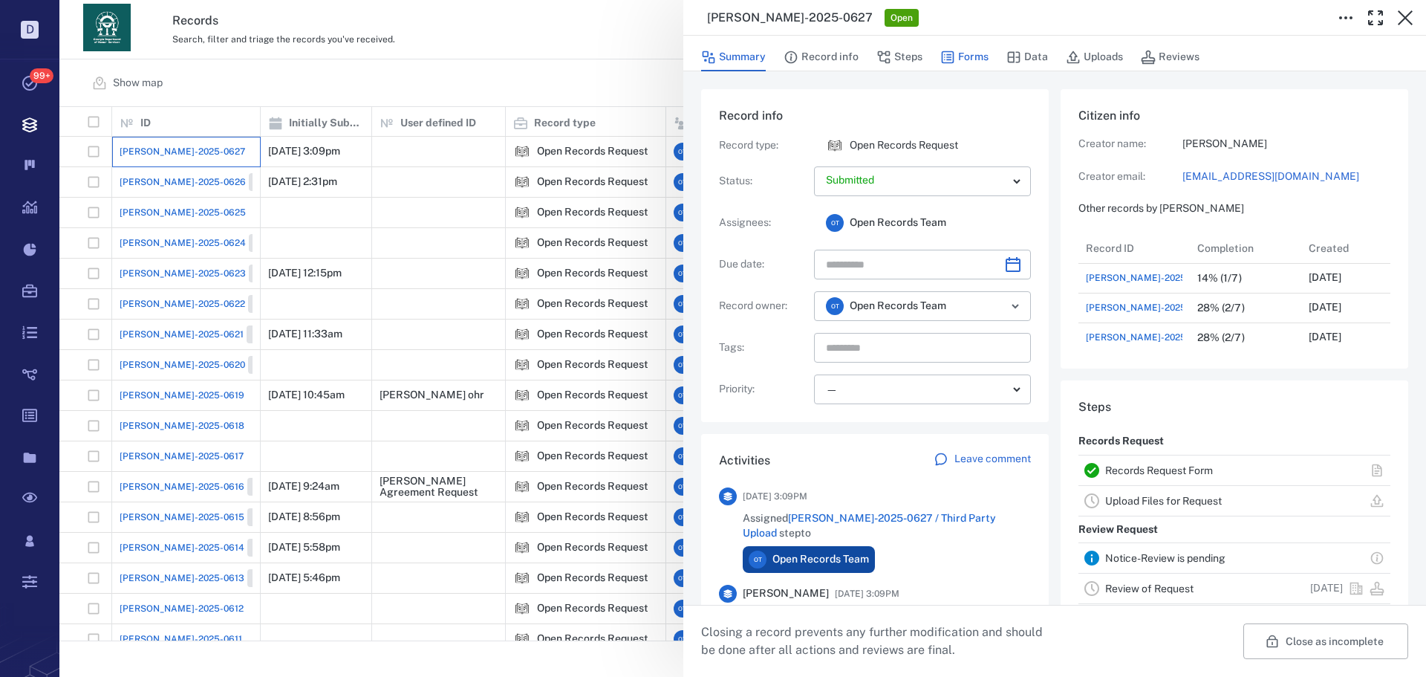
scroll to position [772, 284]
click at [948, 56] on icon "button" at bounding box center [947, 57] width 15 height 15
click at [918, 61] on button "Steps" at bounding box center [899, 57] width 46 height 28
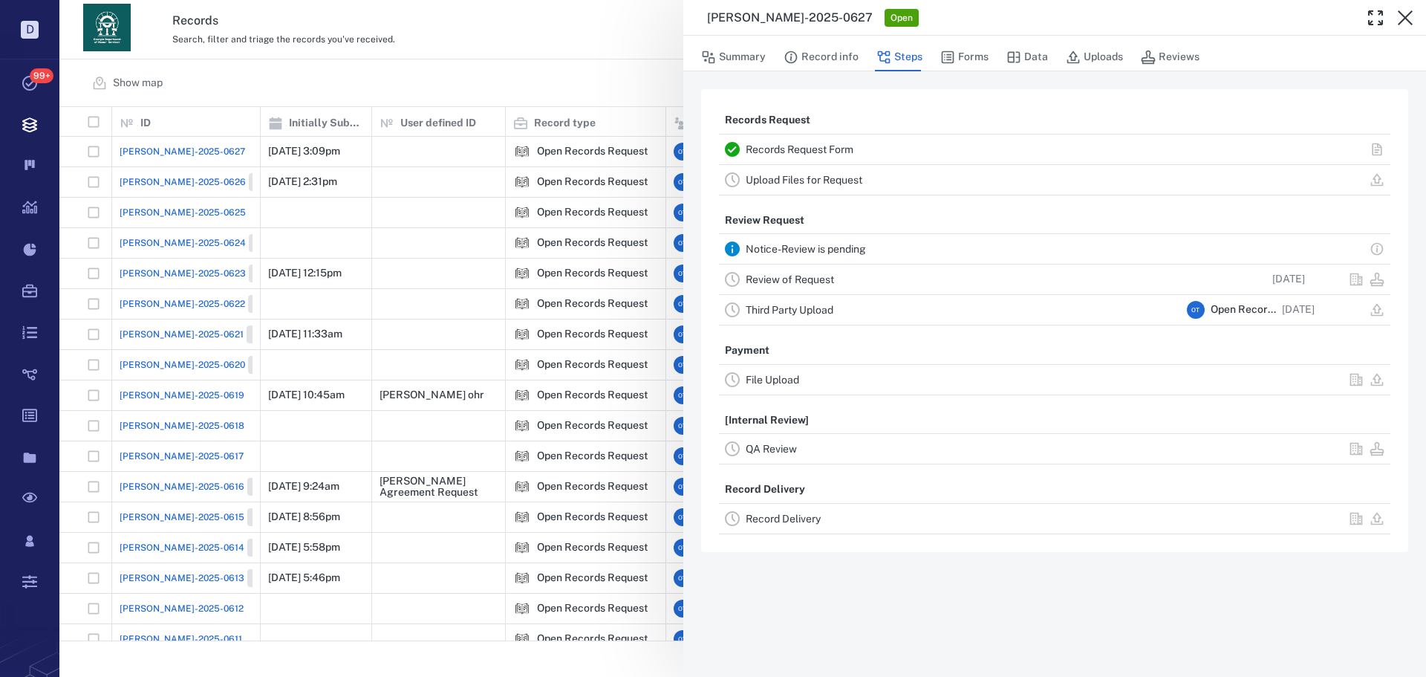
click at [916, 59] on button "Steps" at bounding box center [899, 57] width 46 height 28
click at [972, 64] on button "Forms" at bounding box center [964, 57] width 48 height 28
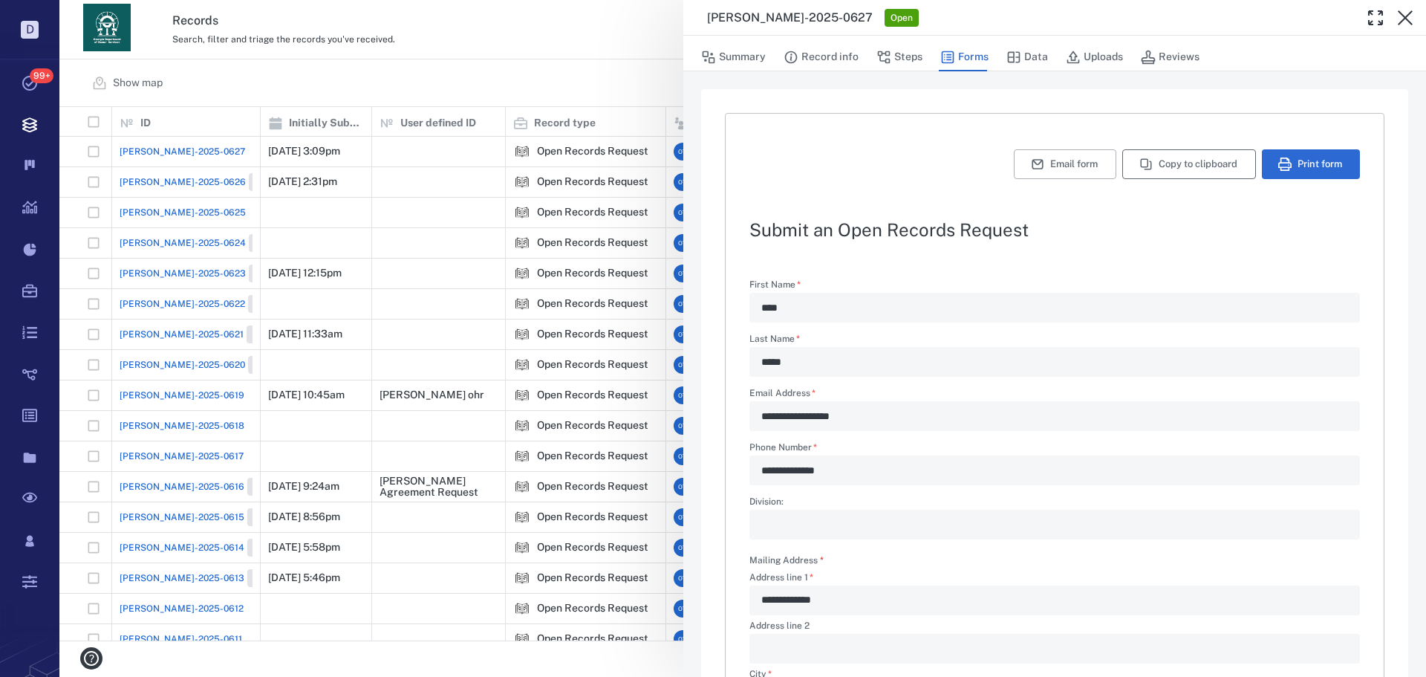
click at [1155, 167] on button "Copy to clipboard" at bounding box center [1189, 164] width 134 height 30
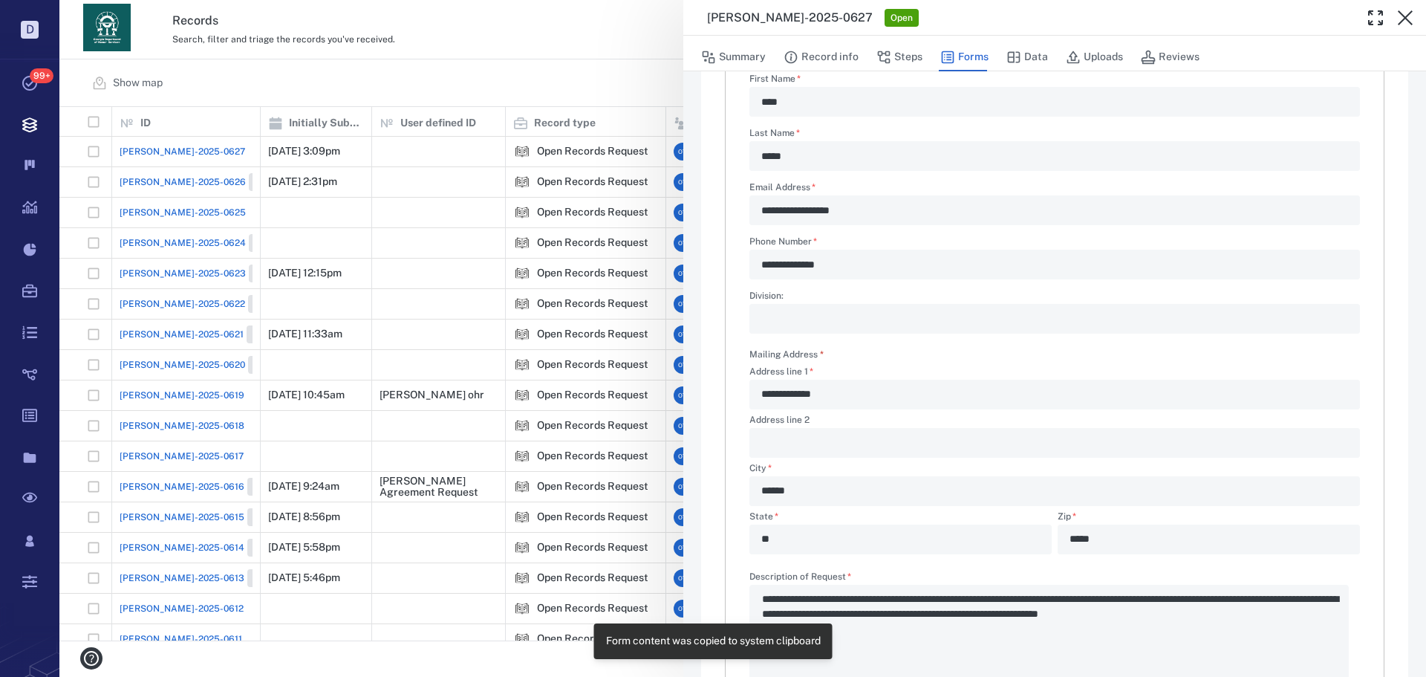
scroll to position [358, 0]
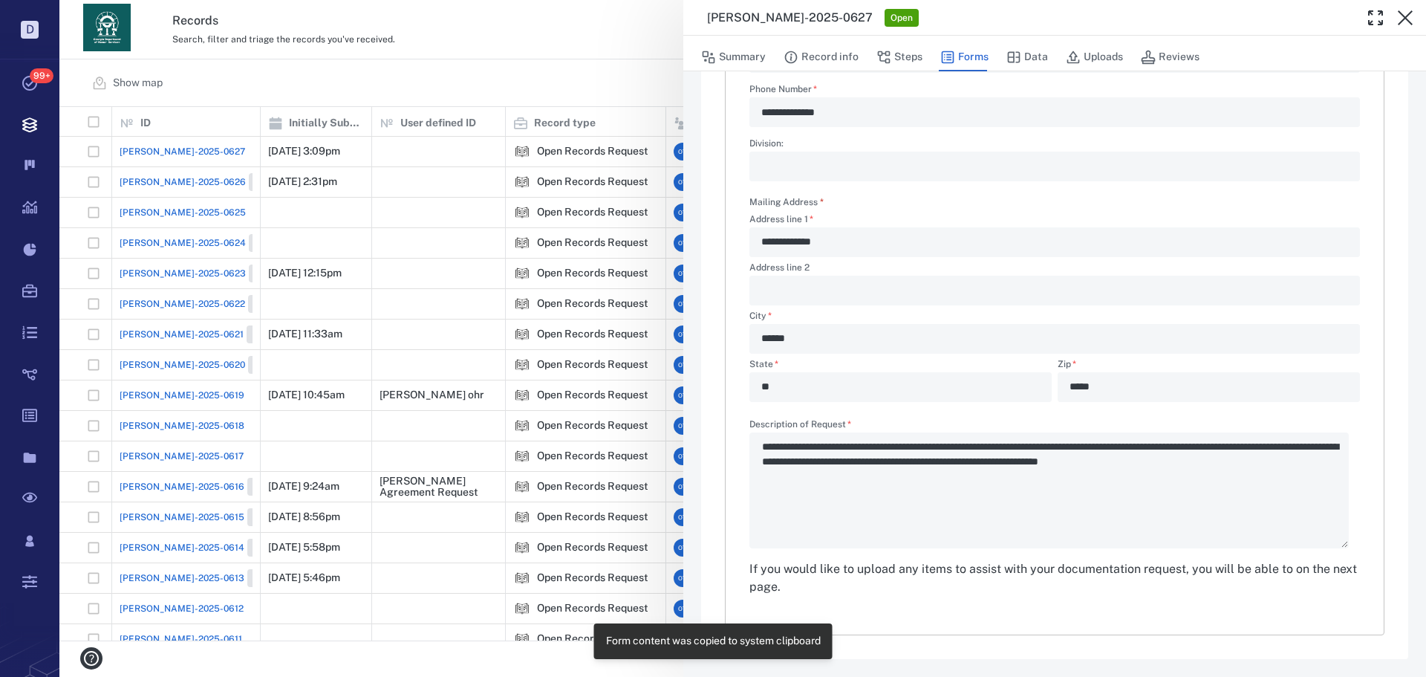
click at [581, 100] on div "**********" at bounding box center [742, 338] width 1366 height 677
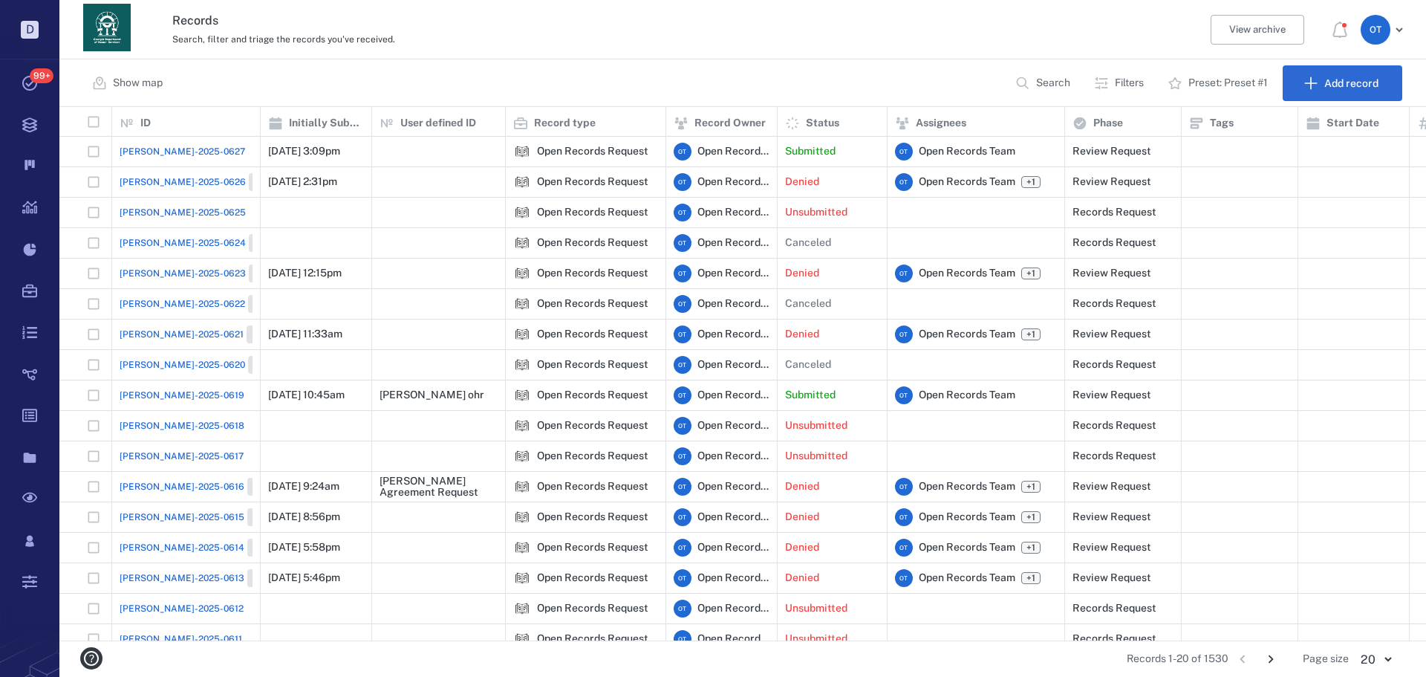
click at [170, 147] on span "[PERSON_NAME]-2025-0627" at bounding box center [183, 151] width 126 height 13
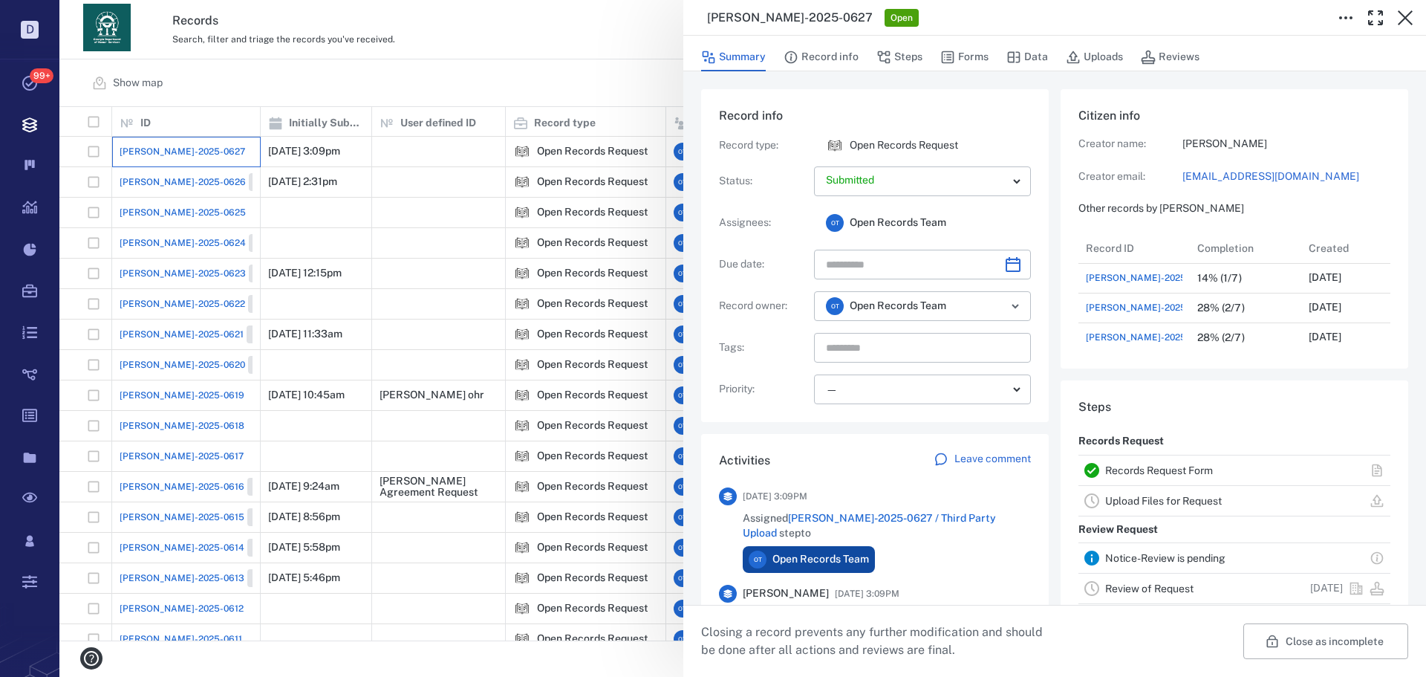
scroll to position [772, 284]
click at [959, 59] on button "Forms" at bounding box center [964, 57] width 48 height 28
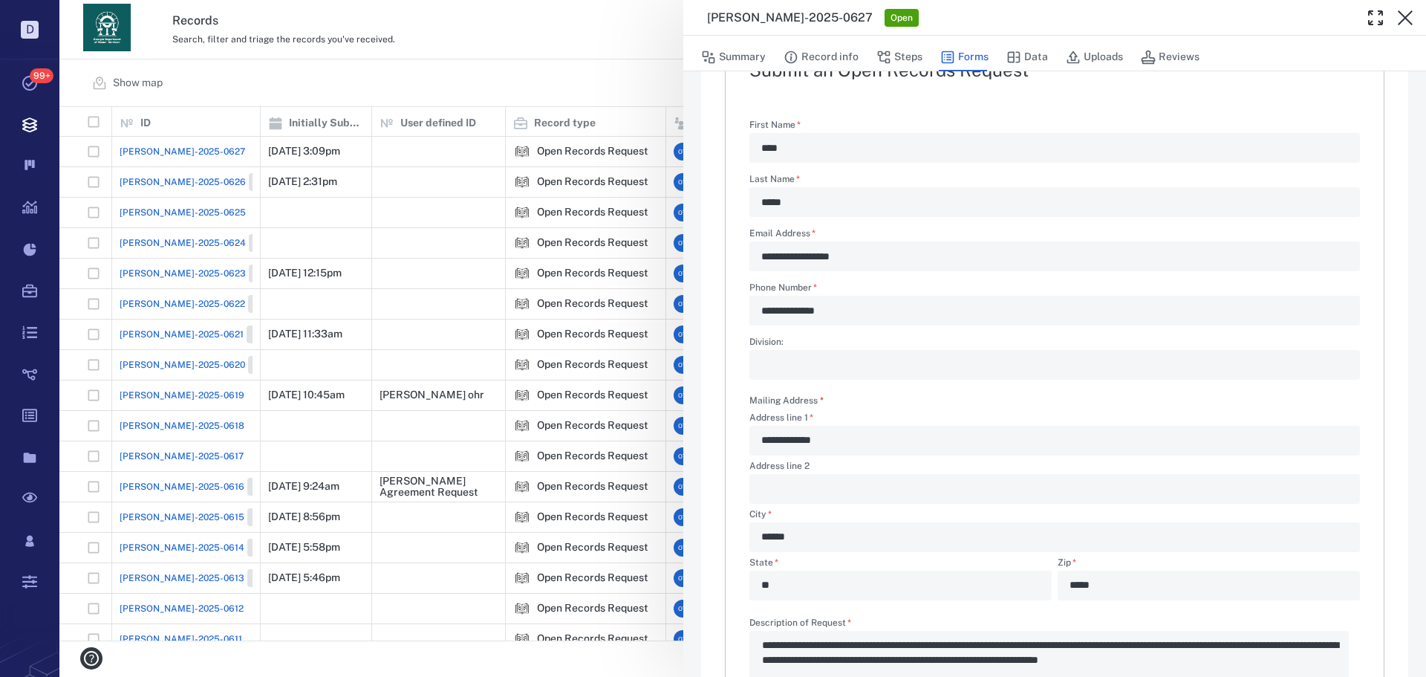
scroll to position [159, 0]
click at [449, 160] on div "**********" at bounding box center [742, 338] width 1366 height 677
